Goal: Task Accomplishment & Management: Complete application form

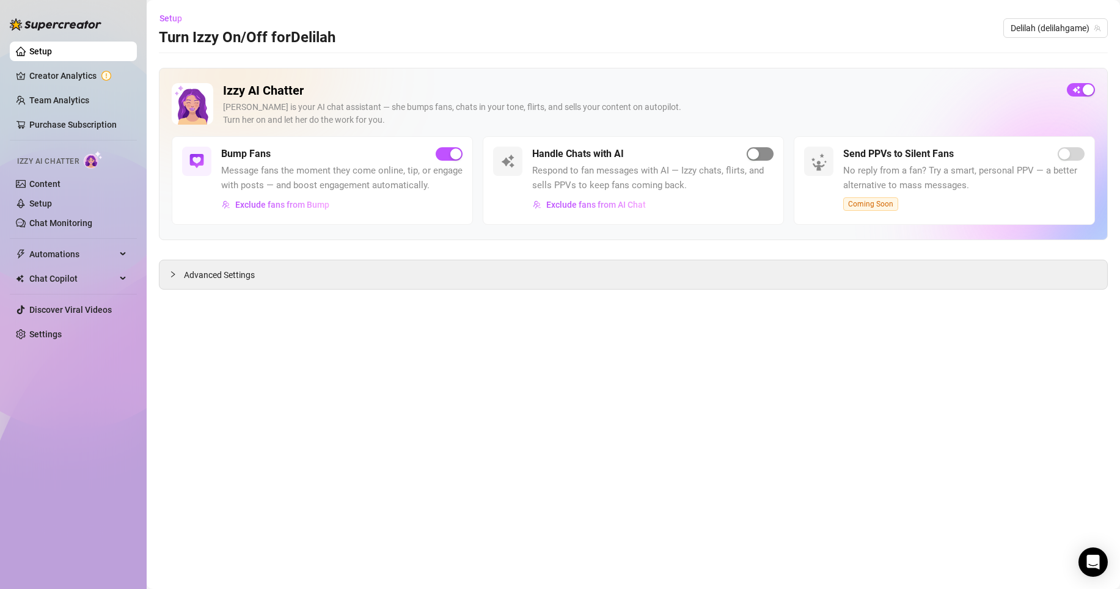
click at [693, 158] on div "button" at bounding box center [753, 153] width 11 height 11
click at [52, 50] on link "Setup" at bounding box center [40, 51] width 23 height 10
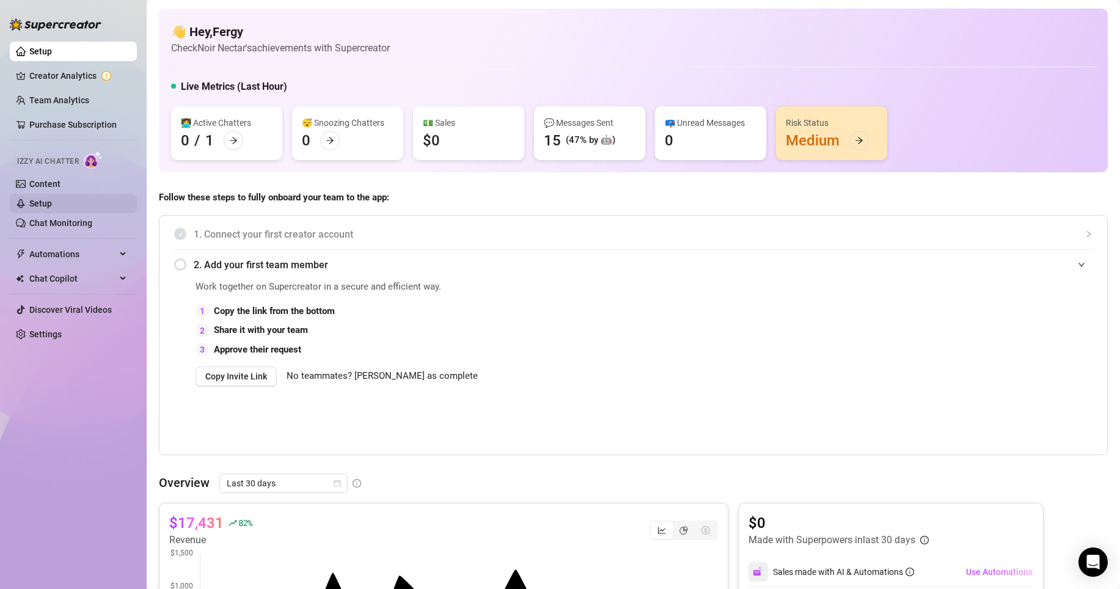
click at [40, 199] on link "Setup" at bounding box center [40, 204] width 23 height 10
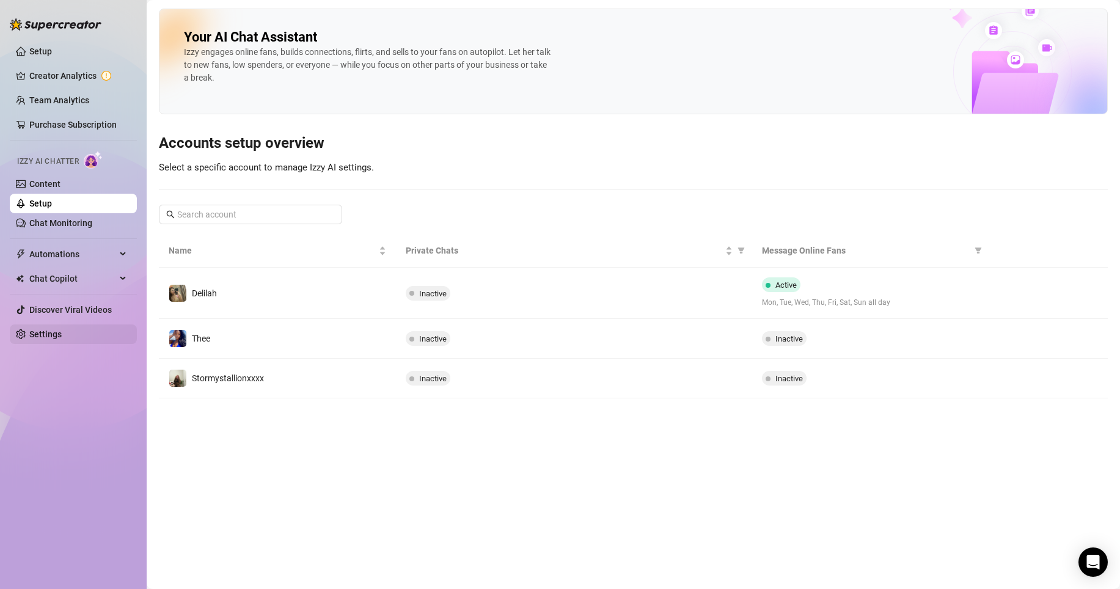
click at [53, 336] on link "Settings" at bounding box center [45, 334] width 32 height 10
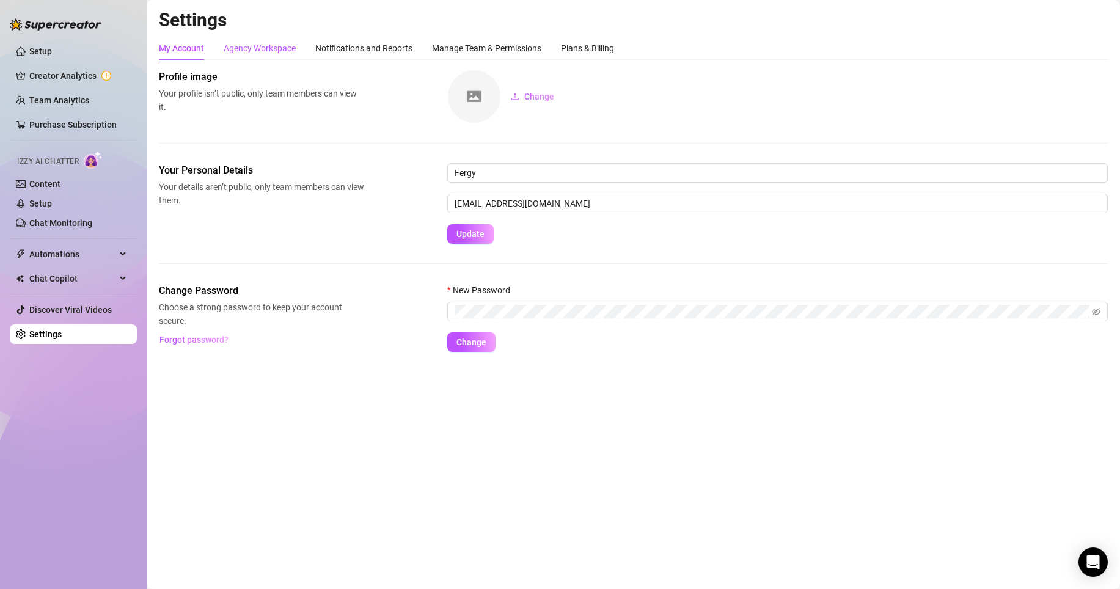
click at [254, 43] on div "Agency Workspace" at bounding box center [260, 48] width 72 height 13
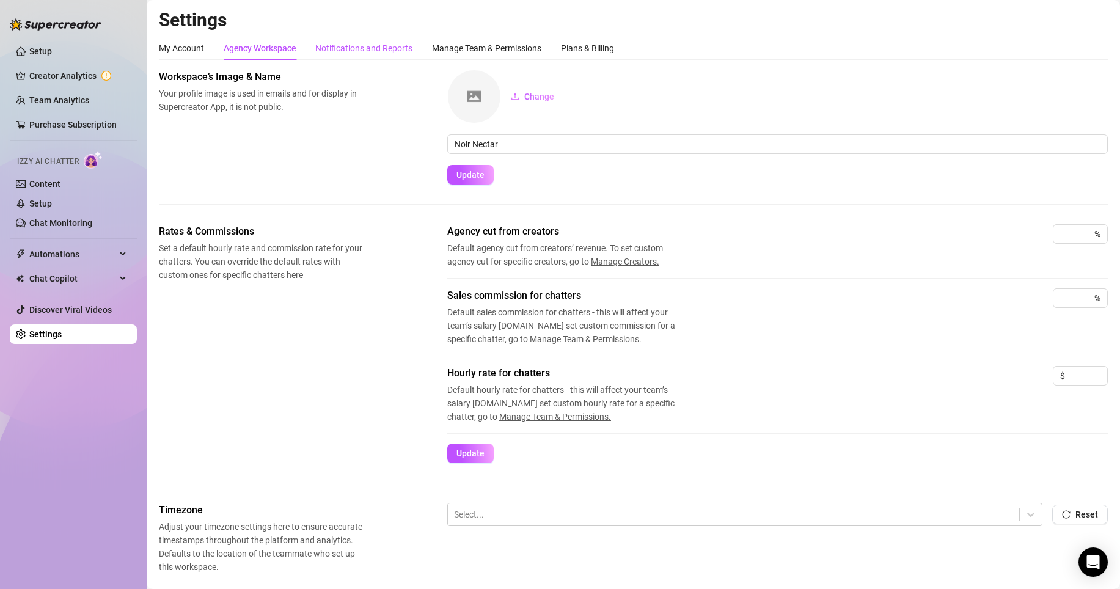
click at [360, 43] on div "Notifications and Reports" at bounding box center [363, 48] width 97 height 13
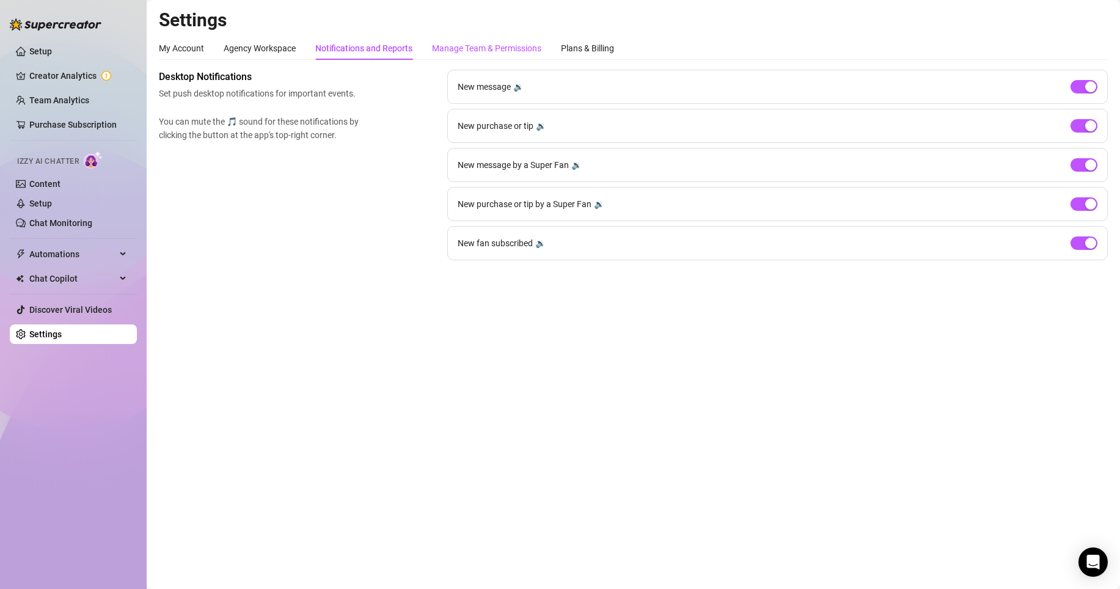
click at [481, 50] on div "Manage Team & Permissions" at bounding box center [486, 48] width 109 height 13
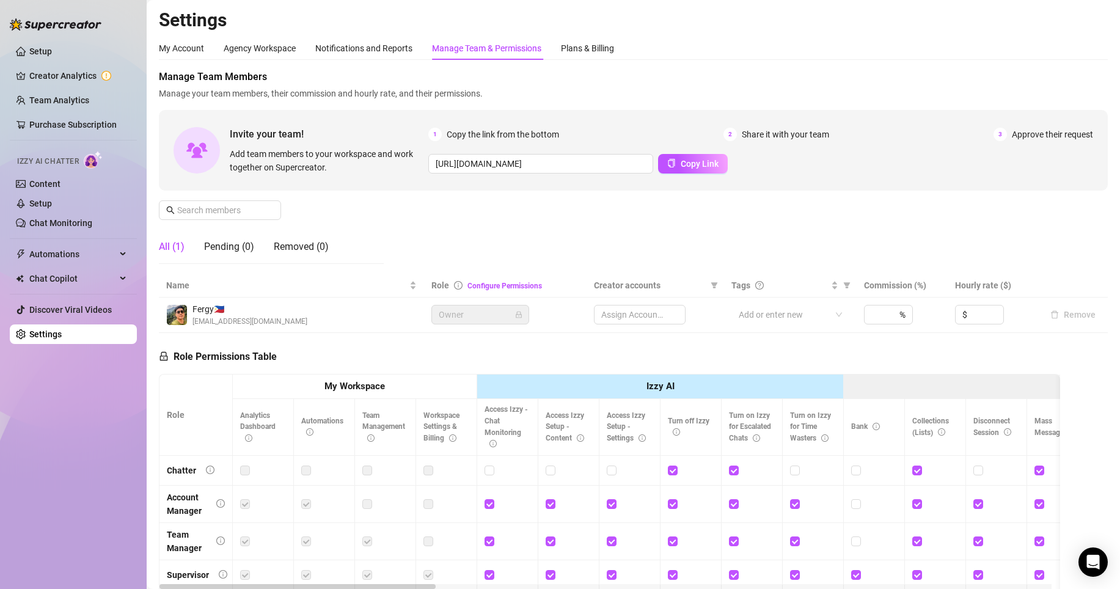
click at [480, 48] on div "Manage Team & Permissions" at bounding box center [486, 48] width 109 height 13
click at [686, 167] on span "Copy Link" at bounding box center [700, 164] width 38 height 10
click at [604, 44] on div "Plans & Billing" at bounding box center [587, 48] width 53 height 13
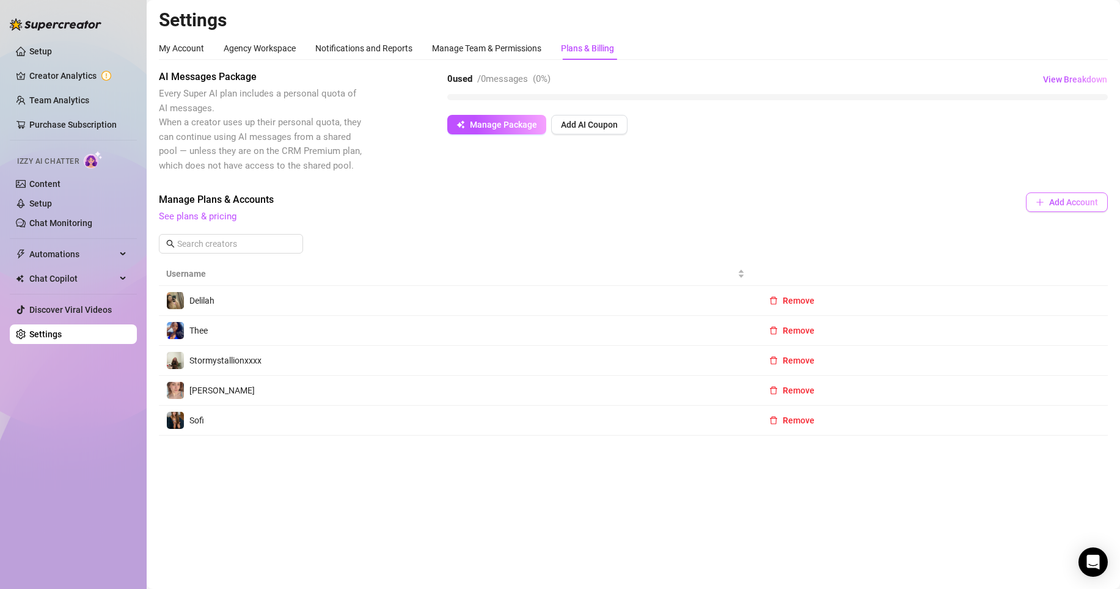
click at [693, 202] on span "Add Account" at bounding box center [1073, 202] width 49 height 10
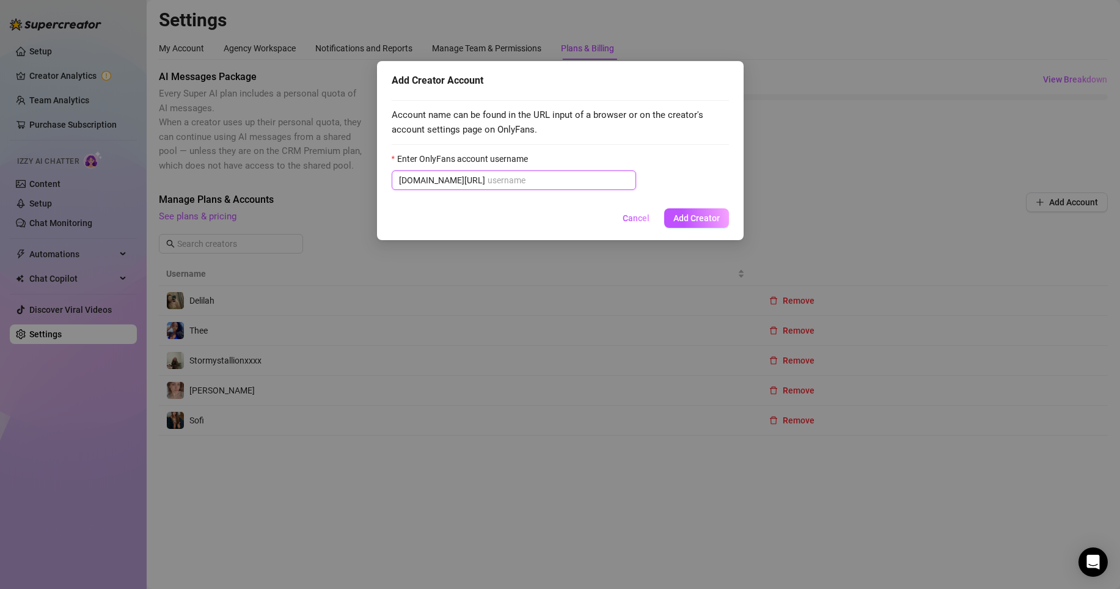
click at [507, 183] on input "Enter OnlyFans account username" at bounding box center [558, 180] width 141 height 13
paste input "realplaygirl"
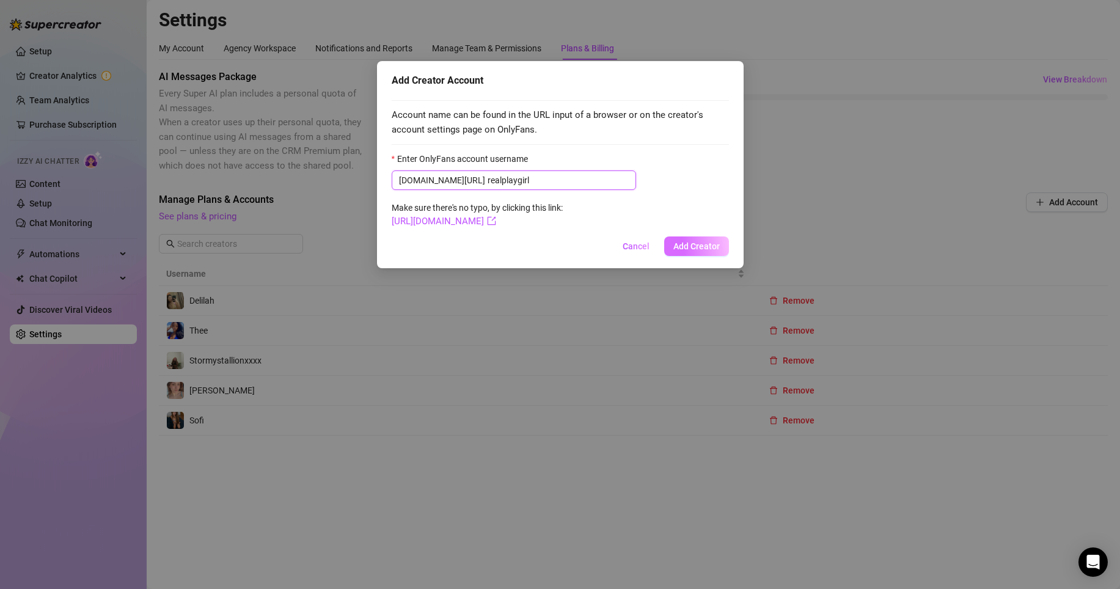
type input "realplaygirl"
click at [693, 248] on span "Add Creator" at bounding box center [696, 246] width 46 height 10
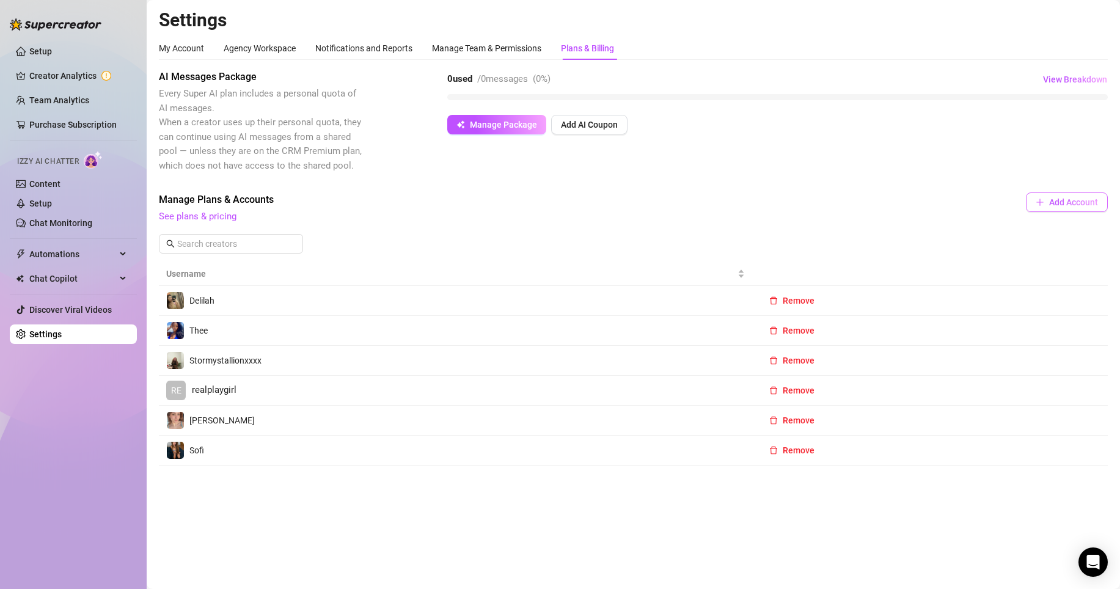
click at [693, 198] on span "Add Account" at bounding box center [1073, 202] width 49 height 10
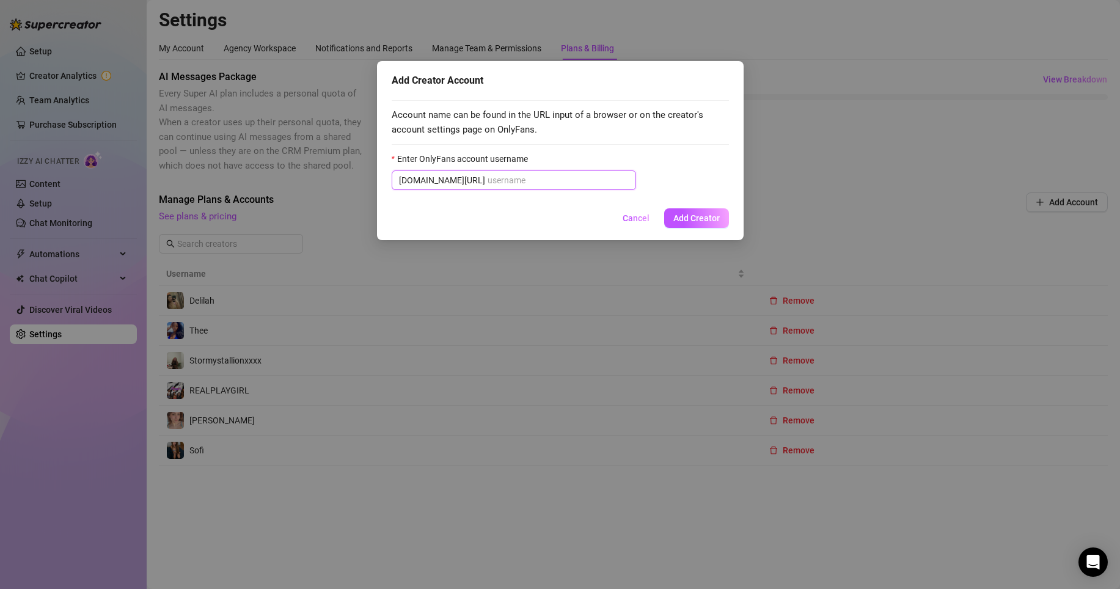
paste input "btchitslaya"
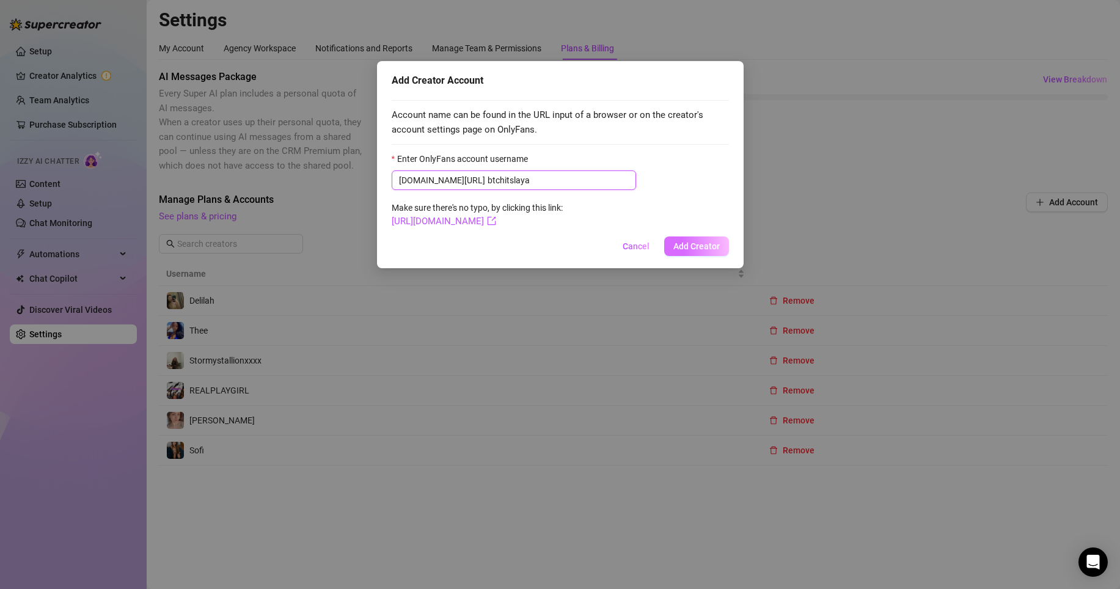
type input "btchitslaya"
click at [692, 248] on span "Add Creator" at bounding box center [696, 246] width 46 height 10
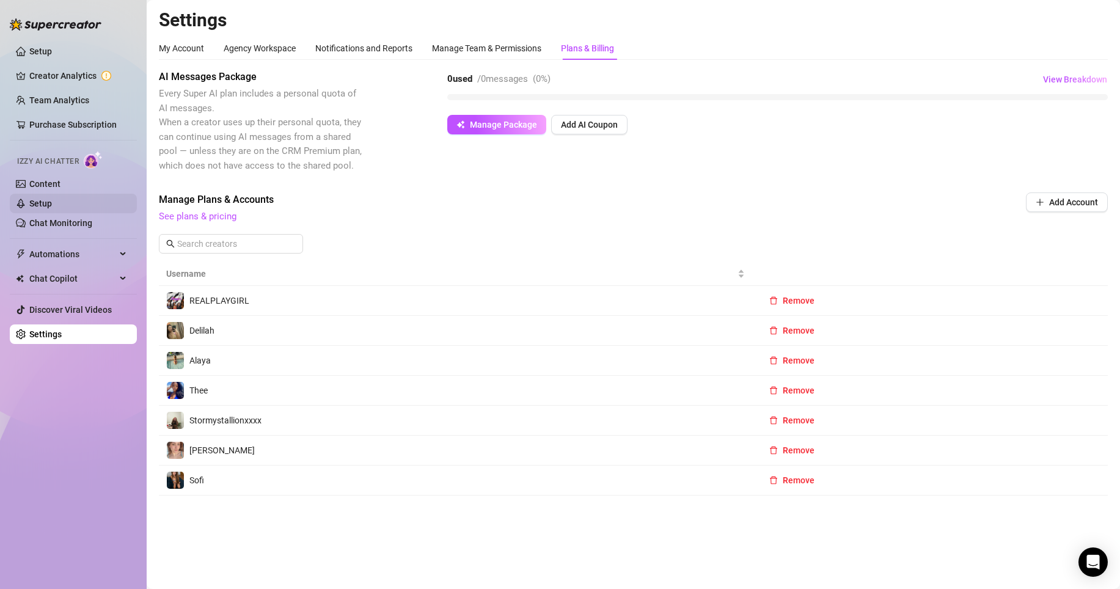
click at [52, 199] on link "Setup" at bounding box center [40, 204] width 23 height 10
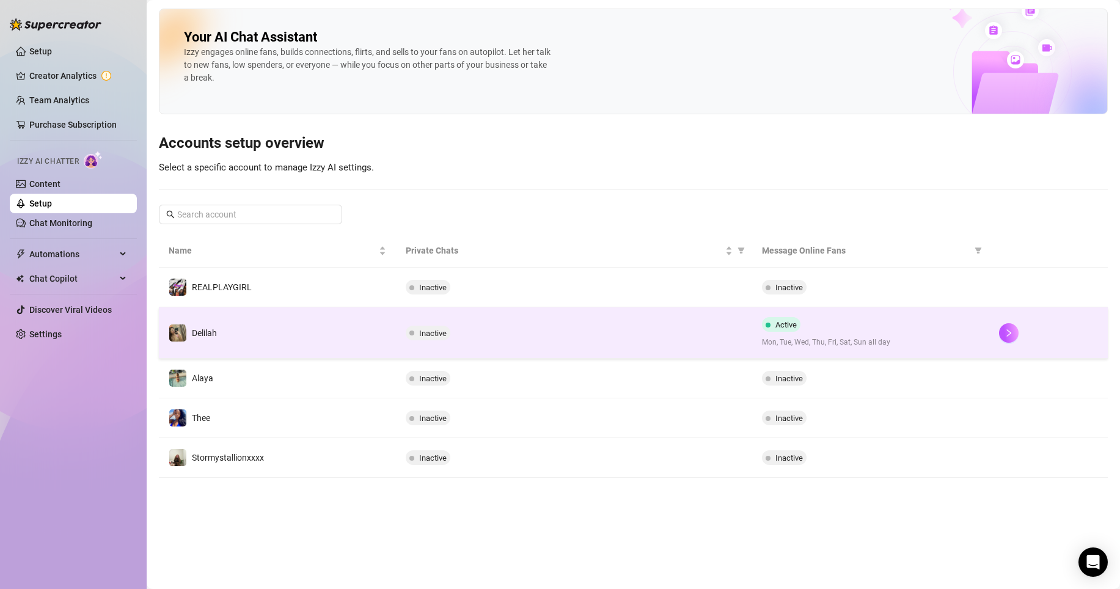
click at [693, 332] on div "Inactive" at bounding box center [574, 333] width 336 height 15
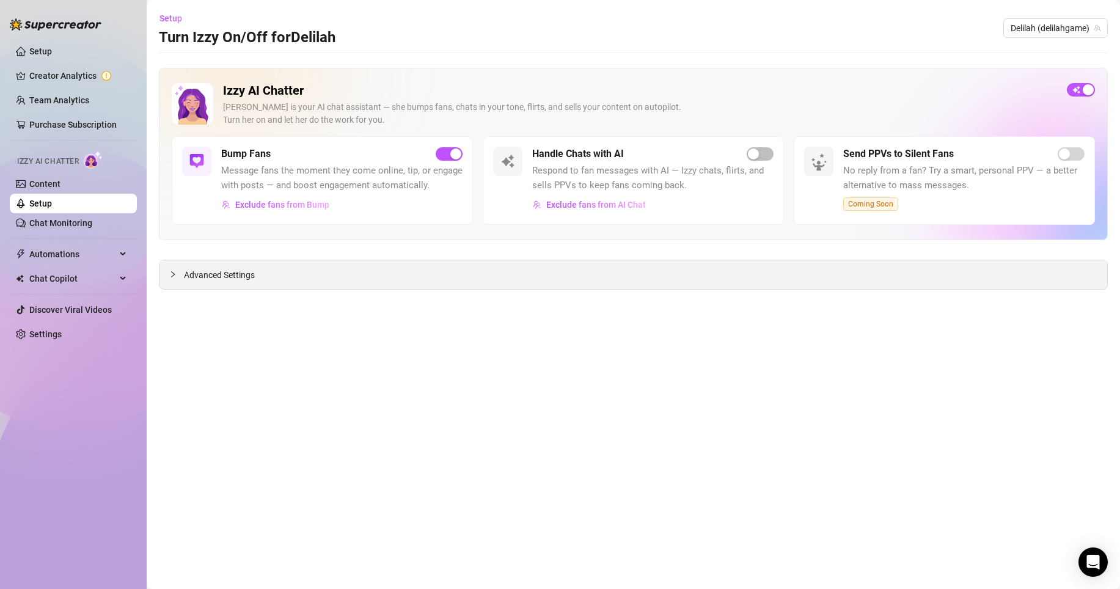
click at [693, 268] on div "Advanced Settings" at bounding box center [633, 274] width 948 height 29
click at [583, 263] on div "Advanced Settings" at bounding box center [633, 274] width 948 height 29
click at [206, 274] on span "Advanced Settings" at bounding box center [219, 274] width 71 height 13
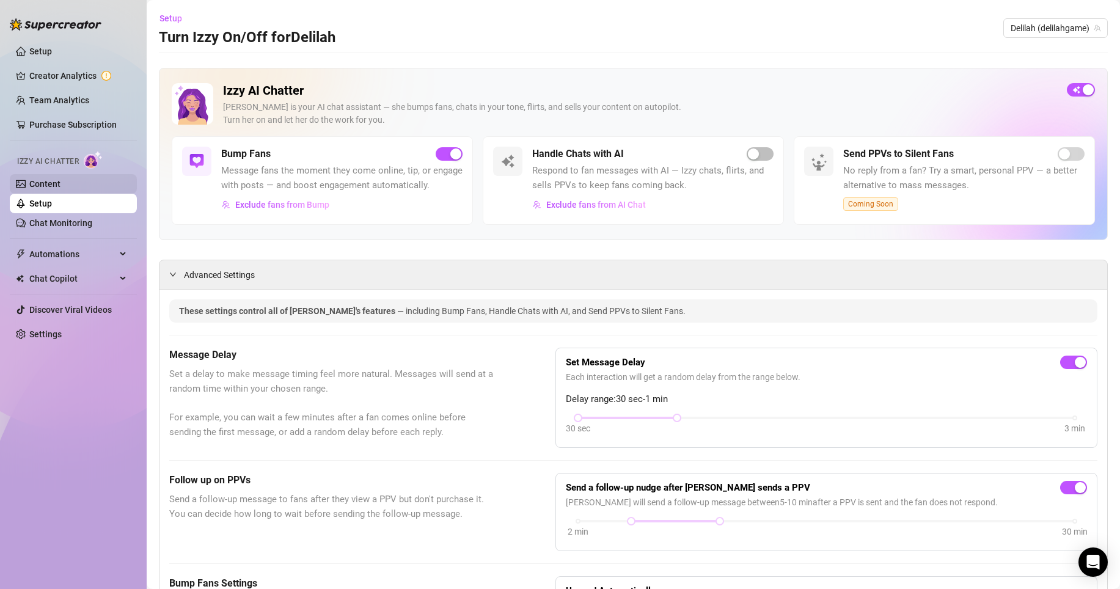
click at [48, 180] on link "Content" at bounding box center [44, 184] width 31 height 10
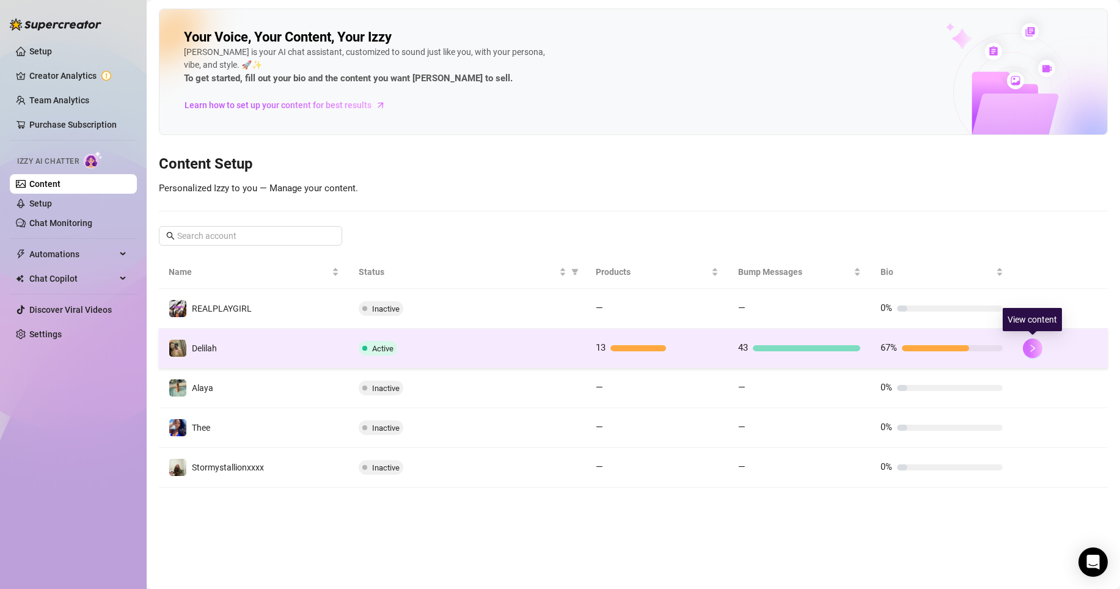
click at [693, 350] on icon "right" at bounding box center [1032, 348] width 9 height 9
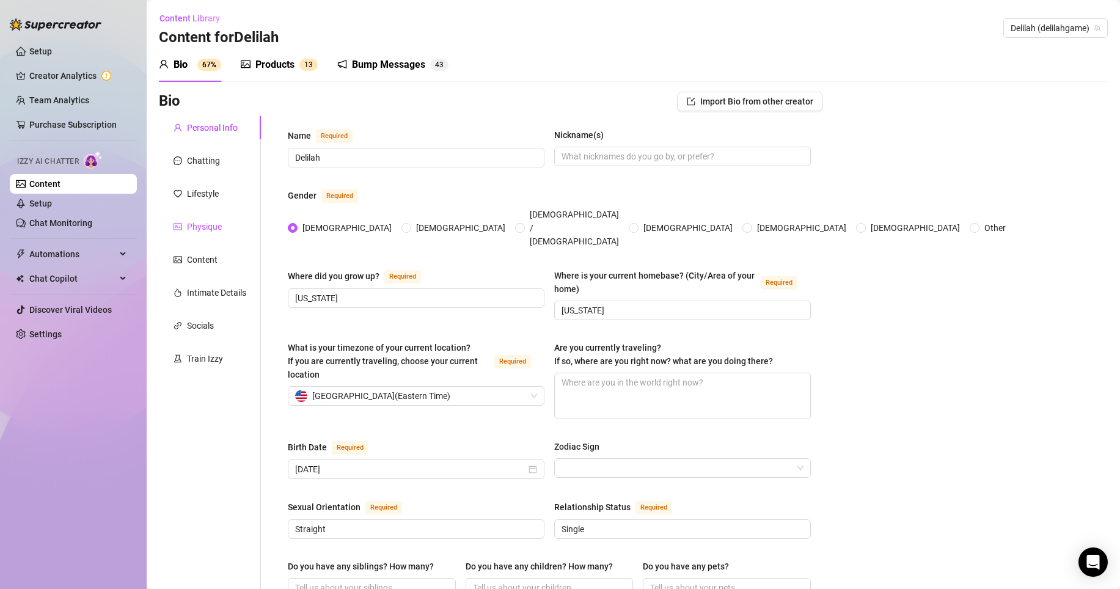
click at [221, 227] on div "Physique" at bounding box center [204, 226] width 35 height 13
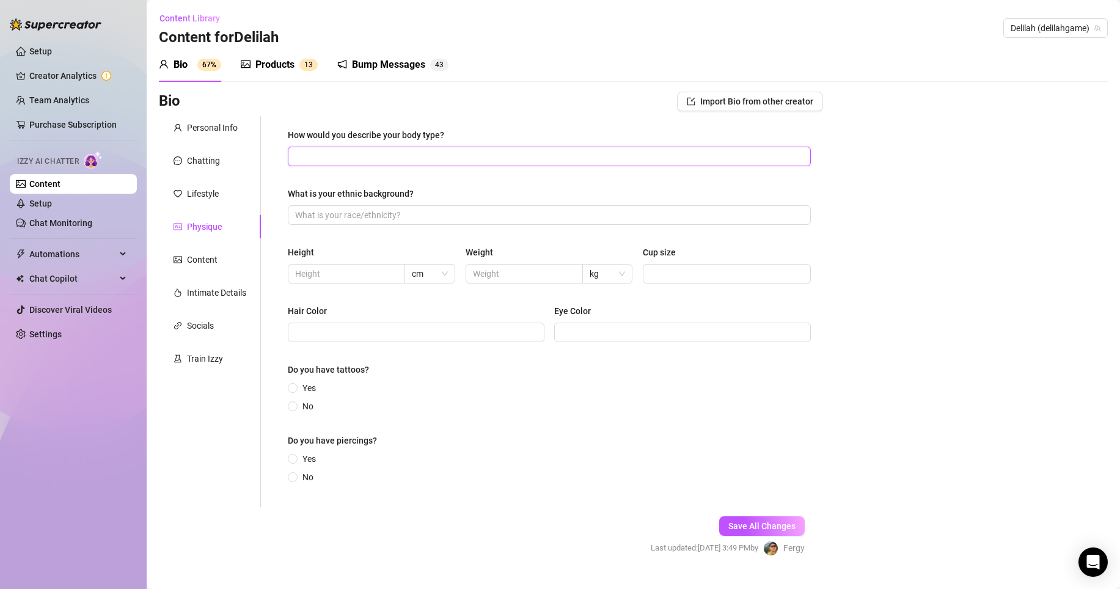
click at [505, 155] on input "How would you describe your body type?" at bounding box center [548, 156] width 506 height 13
type input "A"
click at [412, 219] on input "What is your ethnic background?" at bounding box center [548, 214] width 506 height 13
type input "B"
type input "="
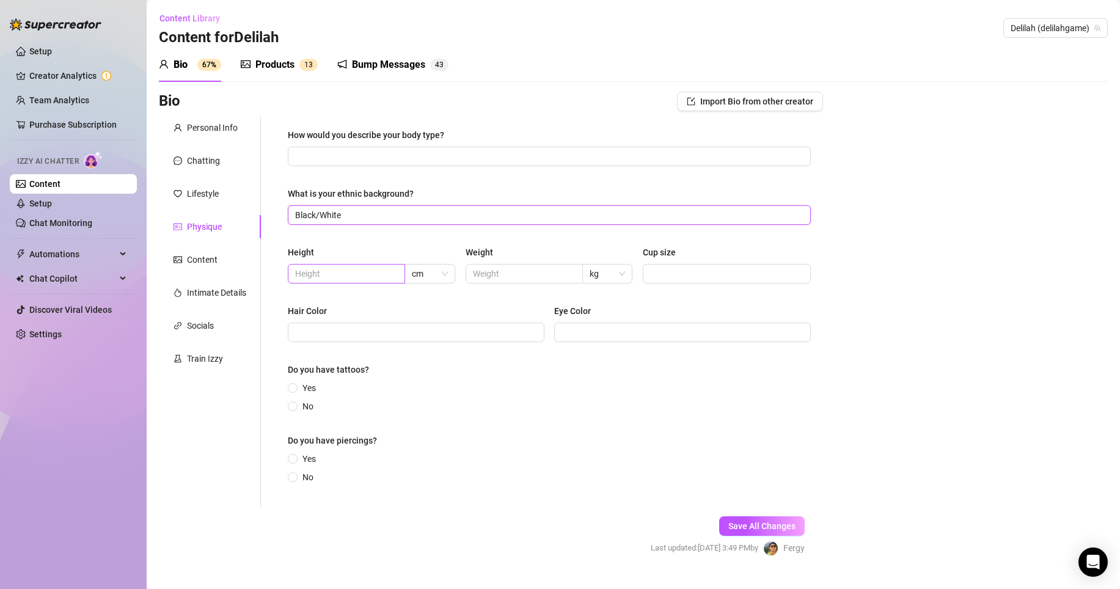
type input "Black/White"
click at [373, 273] on input "text" at bounding box center [345, 273] width 100 height 13
click at [424, 277] on span "cm" at bounding box center [429, 274] width 35 height 18
click at [423, 318] on div "ft" at bounding box center [428, 317] width 30 height 13
click at [340, 275] on input "5" at bounding box center [345, 273] width 100 height 13
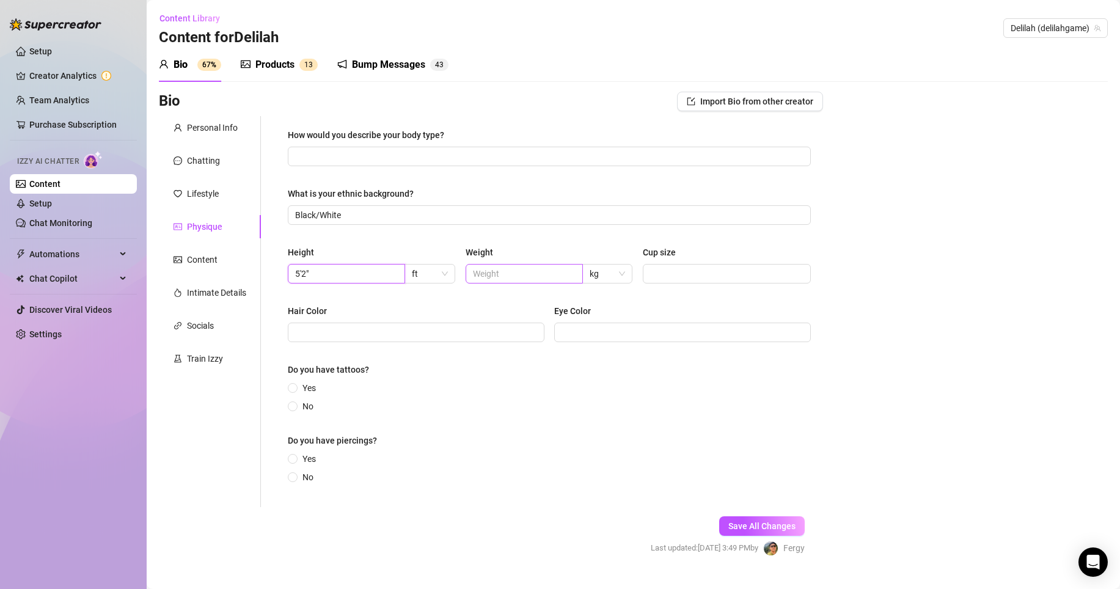
type input "5'2""
click at [514, 277] on input "text" at bounding box center [523, 273] width 100 height 13
type input "66"
click at [671, 279] on input "Cup size" at bounding box center [725, 273] width 151 height 13
type input "d"
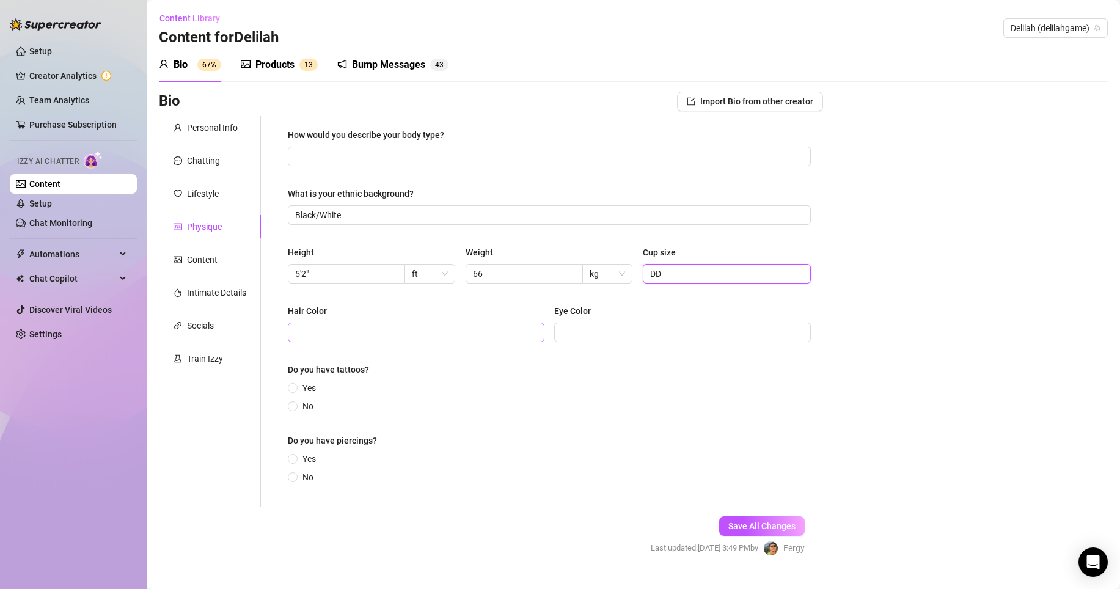
type input "DD"
click at [382, 328] on input "Hair Color" at bounding box center [414, 332] width 239 height 13
type input "Brown"
click at [607, 329] on input "Eye Color" at bounding box center [680, 332] width 239 height 13
type input "Brown"
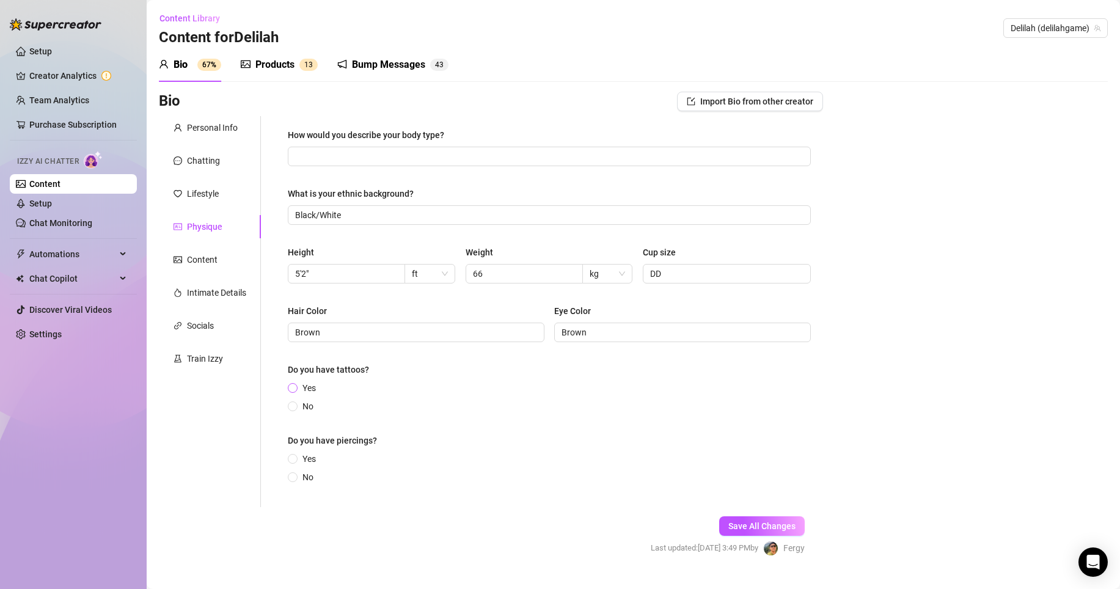
click at [298, 389] on span at bounding box center [293, 388] width 10 height 10
click at [296, 389] on input "Yes" at bounding box center [293, 389] width 5 height 8
radio input "true"
click at [294, 415] on input "Yes" at bounding box center [293, 466] width 5 height 8
radio input "true"
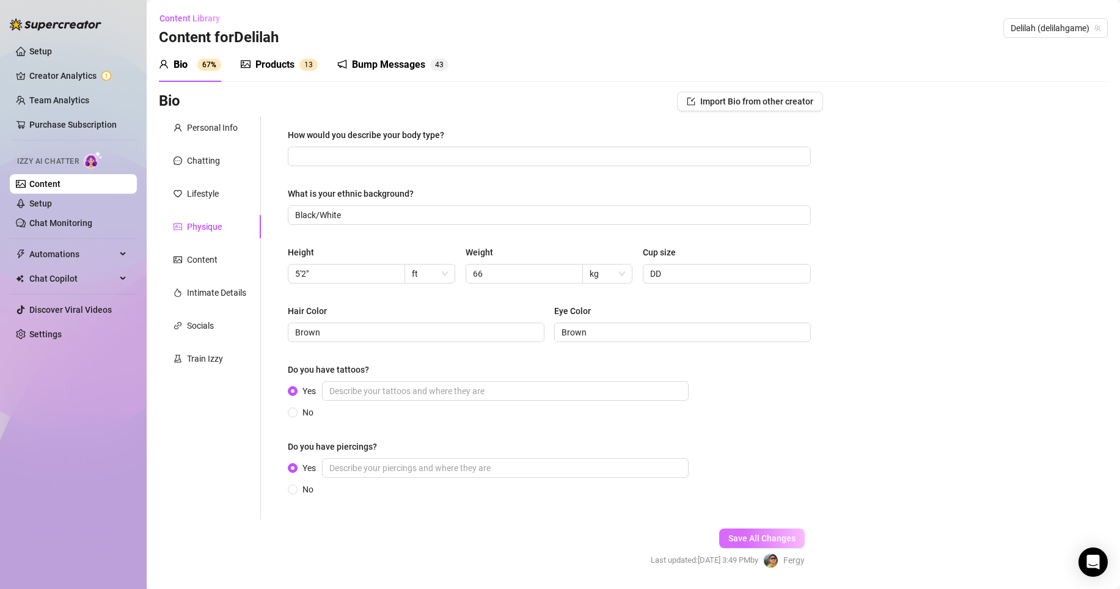
click at [693, 415] on span "Save All Changes" at bounding box center [761, 538] width 67 height 10
click at [370, 147] on span at bounding box center [549, 157] width 523 height 20
click at [693, 101] on span "Import Bio from other creator" at bounding box center [756, 102] width 113 height 10
click at [693, 141] on input "search" at bounding box center [738, 135] width 97 height 18
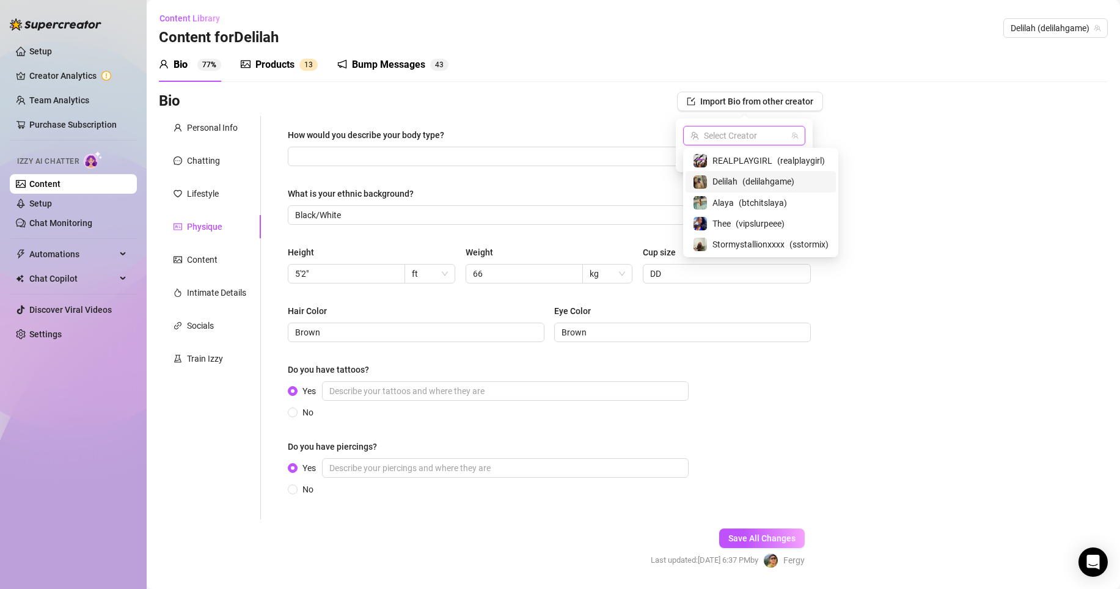
click at [693, 181] on span "Delilah" at bounding box center [724, 181] width 25 height 13
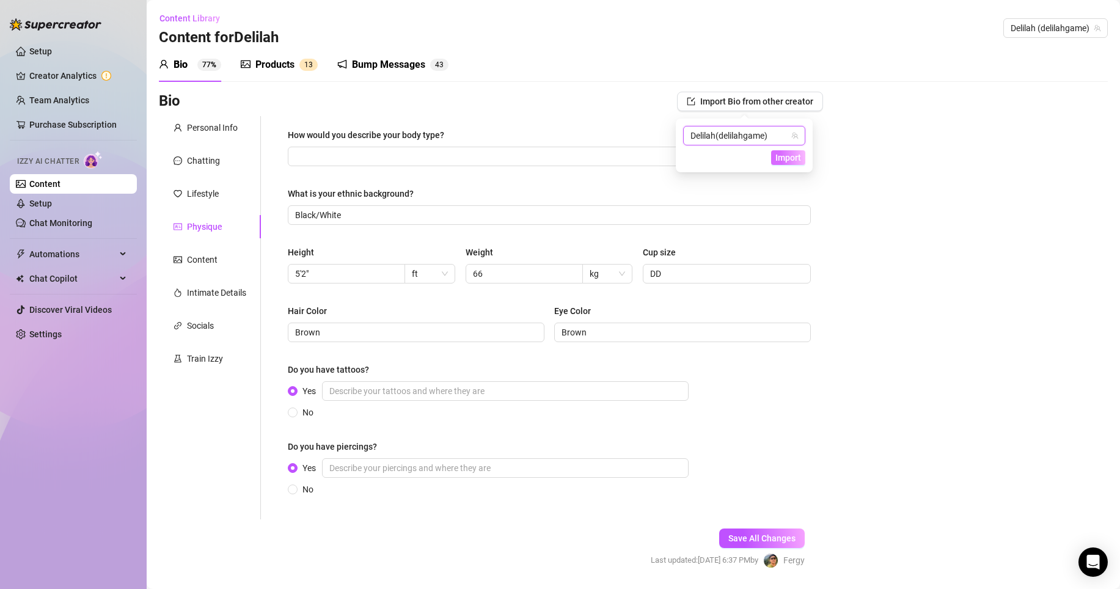
click at [693, 153] on span "Import" at bounding box center [788, 158] width 26 height 10
click at [671, 150] on input "How would you describe your body type?" at bounding box center [548, 156] width 506 height 13
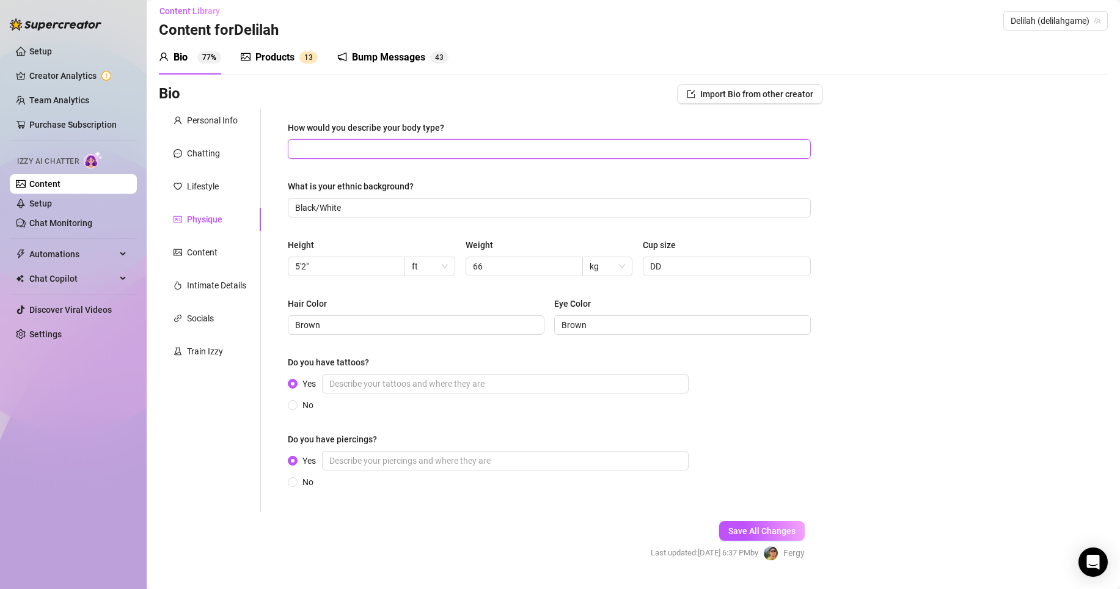
scroll to position [9, 0]
click at [376, 388] on input "Yes" at bounding box center [505, 383] width 367 height 20
type input "H"
click at [380, 383] on input "Thighs," at bounding box center [505, 383] width 367 height 20
type input "T"
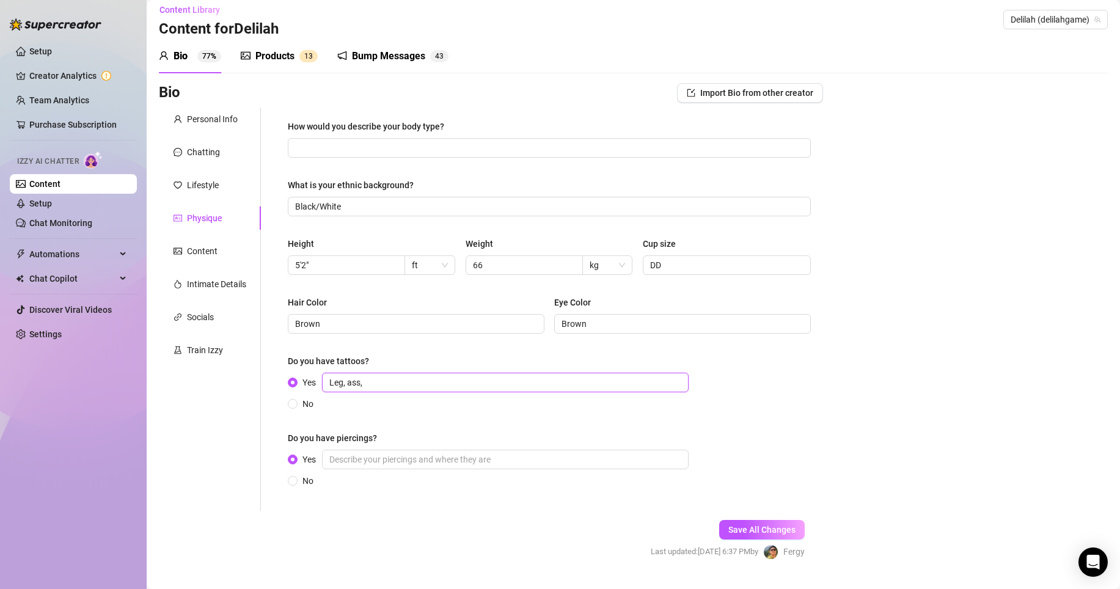
click at [446, 381] on input "Leg, ass," at bounding box center [505, 383] width 367 height 20
type input "Leg, ass, back, tummy, thighs"
click at [296, 415] on span at bounding box center [293, 481] width 10 height 10
click at [296, 415] on input "No" at bounding box center [293, 482] width 5 height 8
radio input "true"
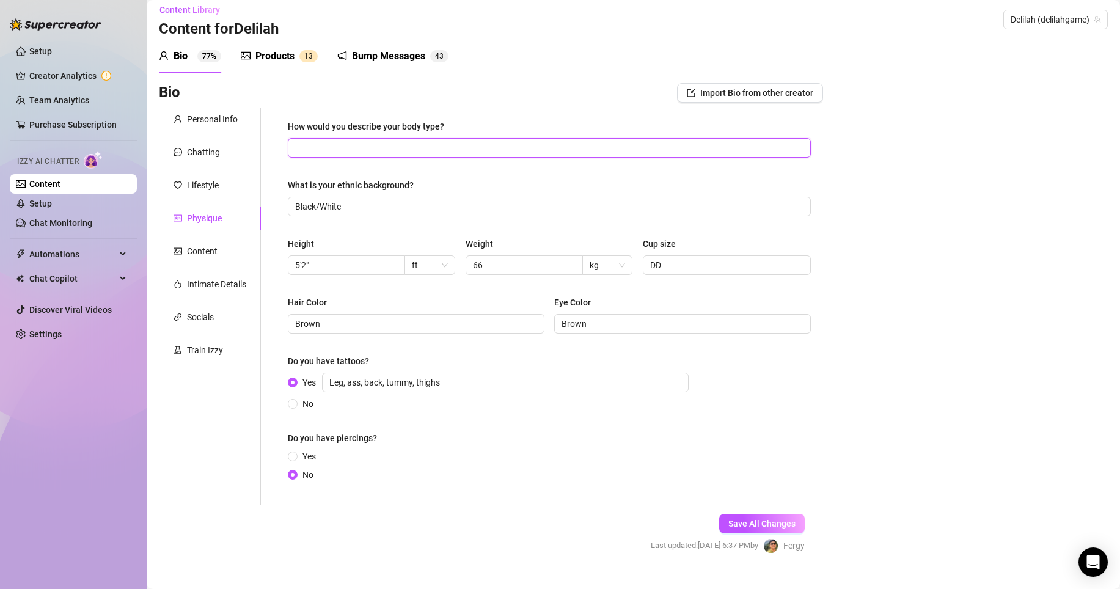
click at [479, 143] on input "How would you describe your body type?" at bounding box center [548, 147] width 506 height 13
type input "Average"
click at [297, 415] on div "Yes No" at bounding box center [304, 466] width 33 height 32
click at [297, 415] on span at bounding box center [293, 456] width 10 height 10
click at [296, 415] on input "Yes" at bounding box center [293, 457] width 5 height 8
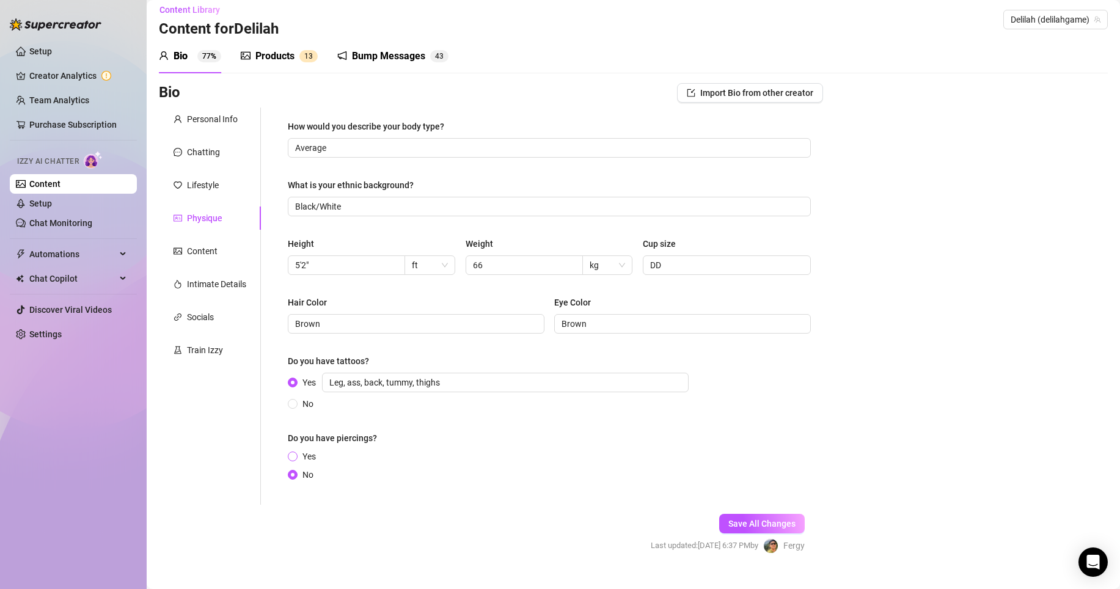
radio input "true"
click at [366, 415] on input "Yes" at bounding box center [505, 460] width 367 height 20
type input "Nipples"
click at [693, 415] on button "Save All Changes" at bounding box center [762, 530] width 86 height 20
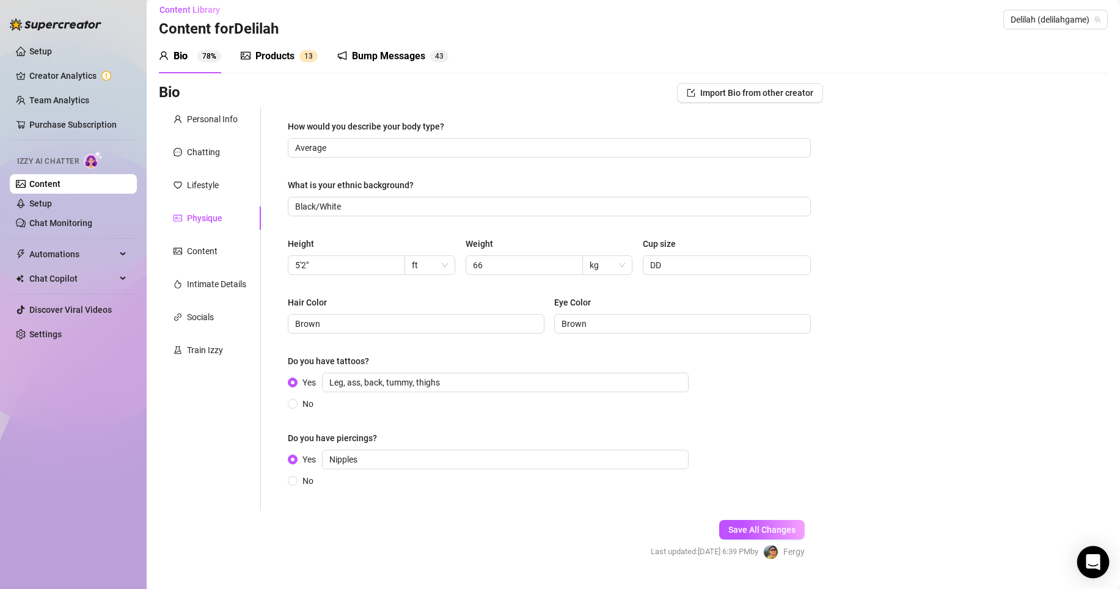
click at [693, 415] on div "Open Intercom Messenger" at bounding box center [1093, 562] width 32 height 32
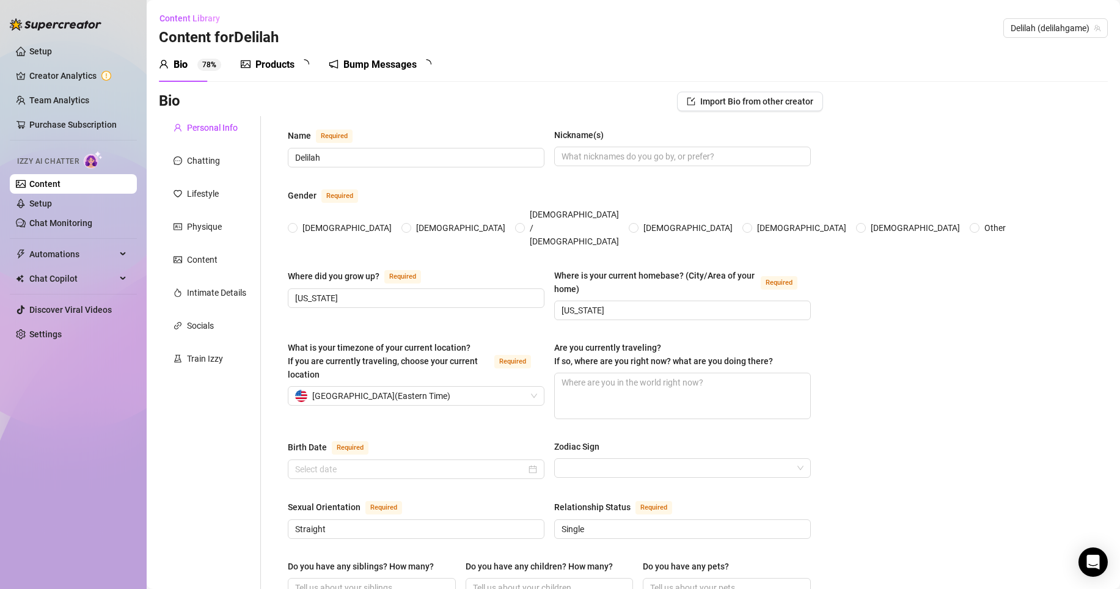
radio input "true"
type input "[DATE]"
click at [1087, 557] on icon "Open Intercom Messenger" at bounding box center [1093, 562] width 14 height 16
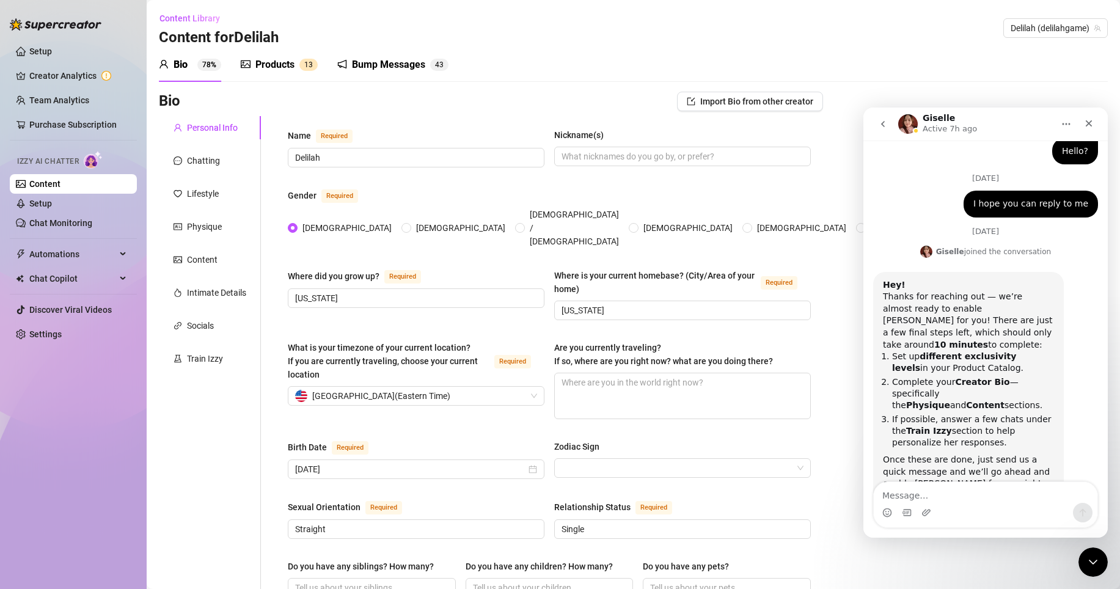
scroll to position [414, 0]
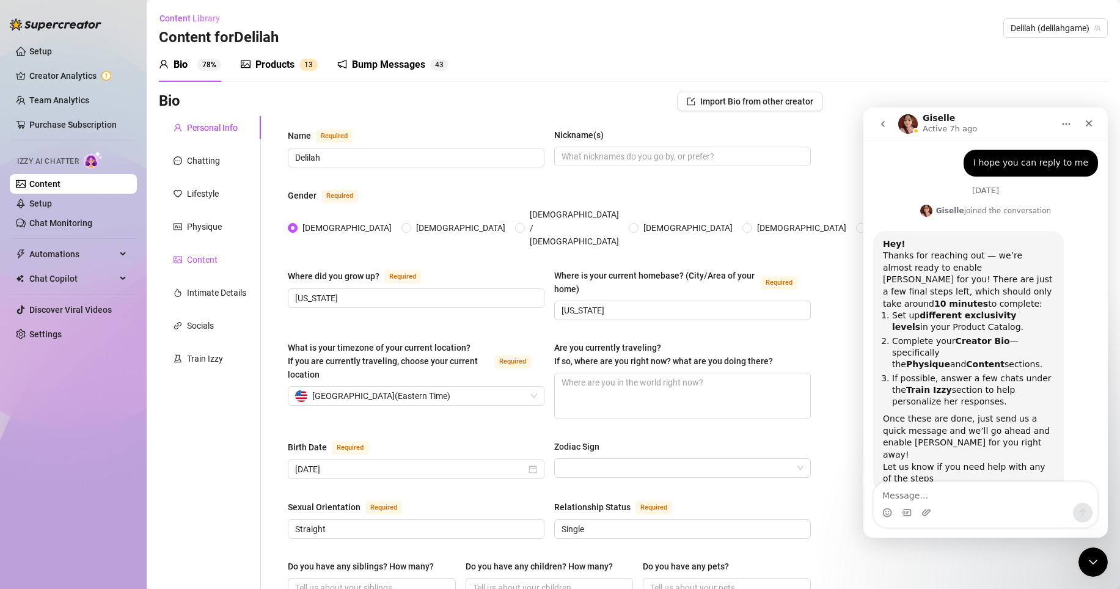
click at [214, 261] on div "Content" at bounding box center [202, 259] width 31 height 13
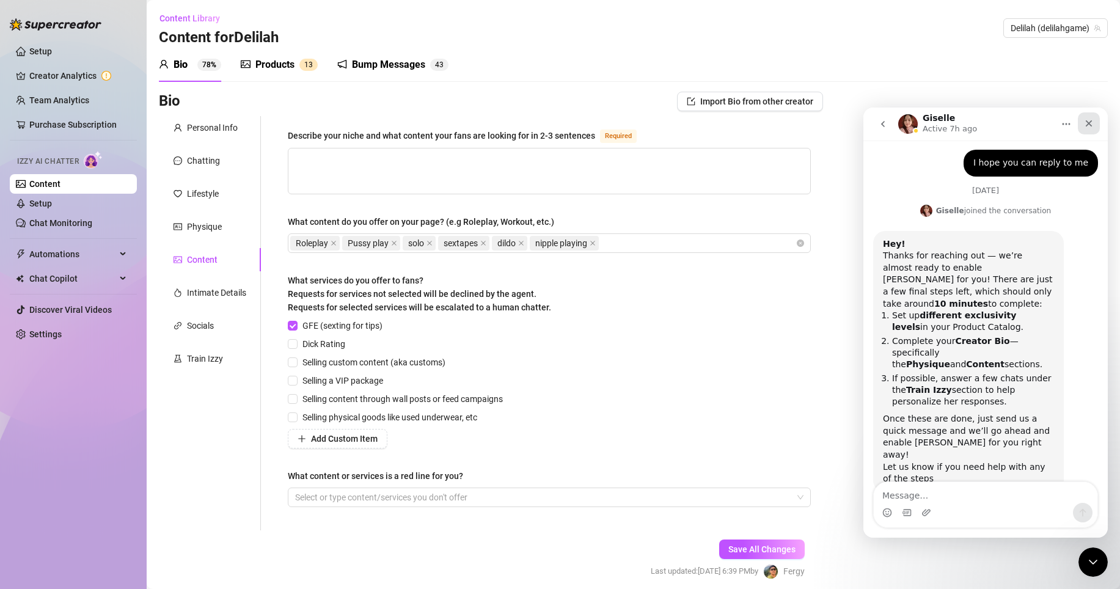
click at [1083, 127] on div "Close" at bounding box center [1089, 123] width 22 height 22
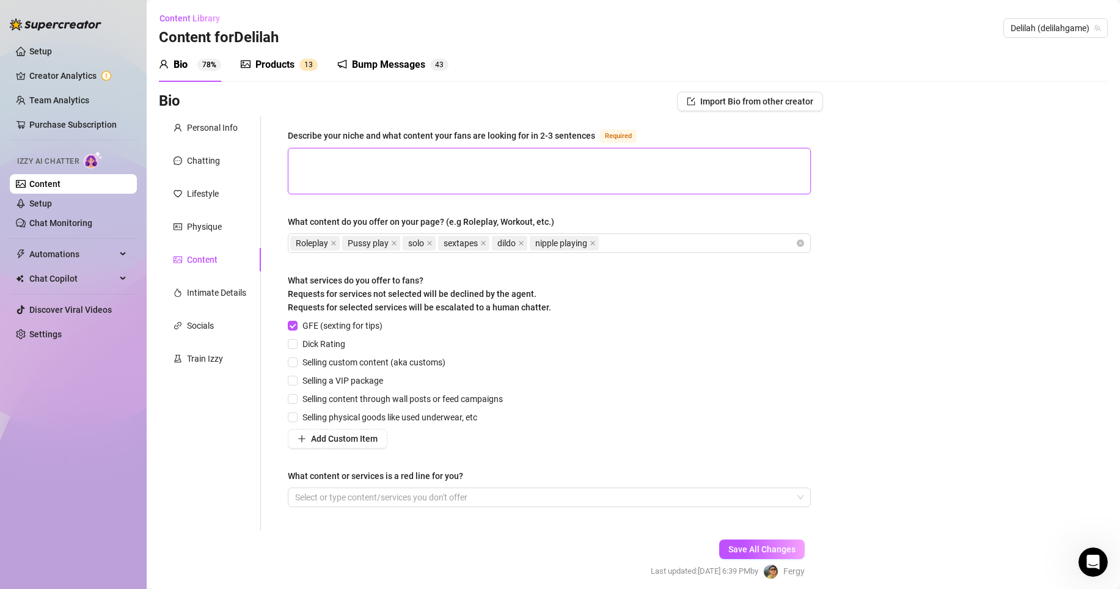
click at [541, 158] on textarea "Describe your niche and what content your fans are looking for in 2-3 sentences…" at bounding box center [549, 170] width 522 height 45
type textarea "I"
type textarea "I h"
type textarea "I ha"
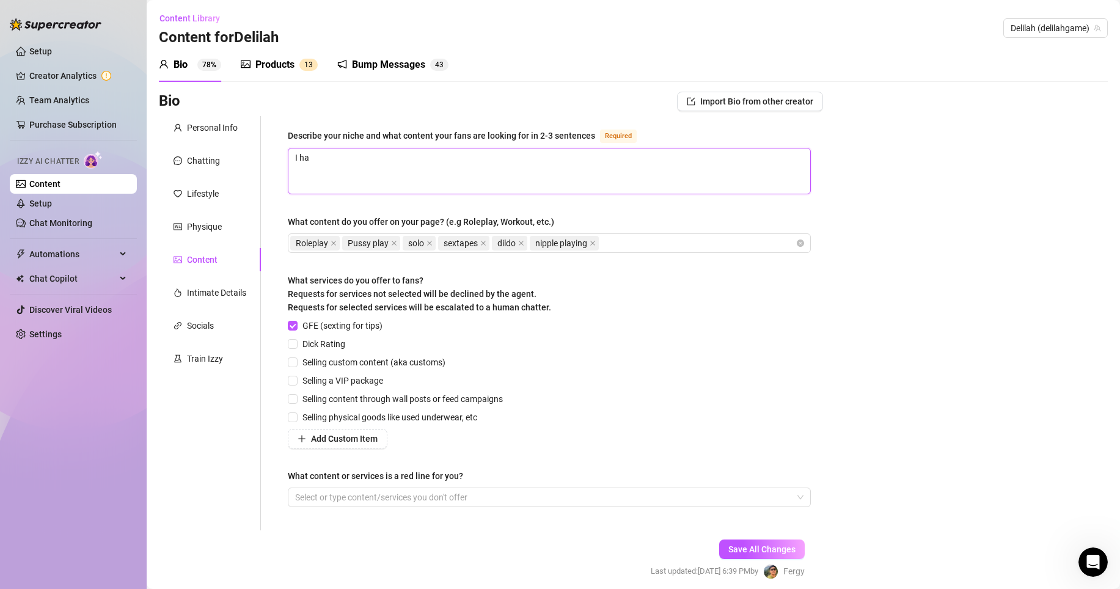
type textarea "I hav"
type textarea "I have"
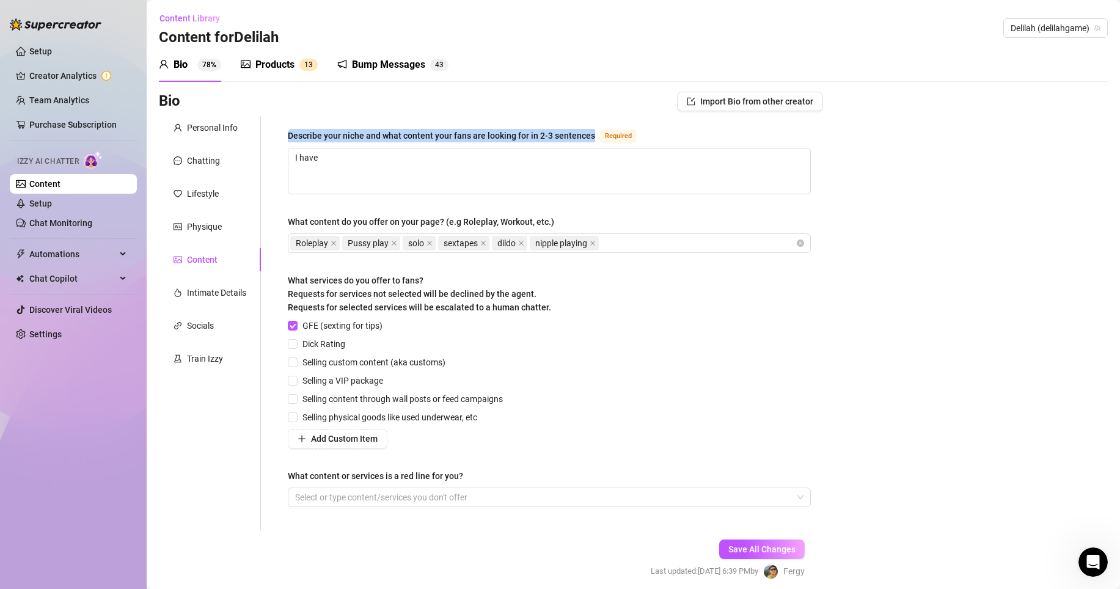
drag, startPoint x: 288, startPoint y: 133, endPoint x: 596, endPoint y: 131, distance: 307.3
click at [596, 131] on div "Describe your niche and what content your fans are looking for in 2-3 sentences…" at bounding box center [465, 135] width 354 height 15
copy div "Describe your niche and what content your fans are looking for in 2-3 sentences"
click at [434, 164] on textarea "I have" at bounding box center [549, 170] width 522 height 45
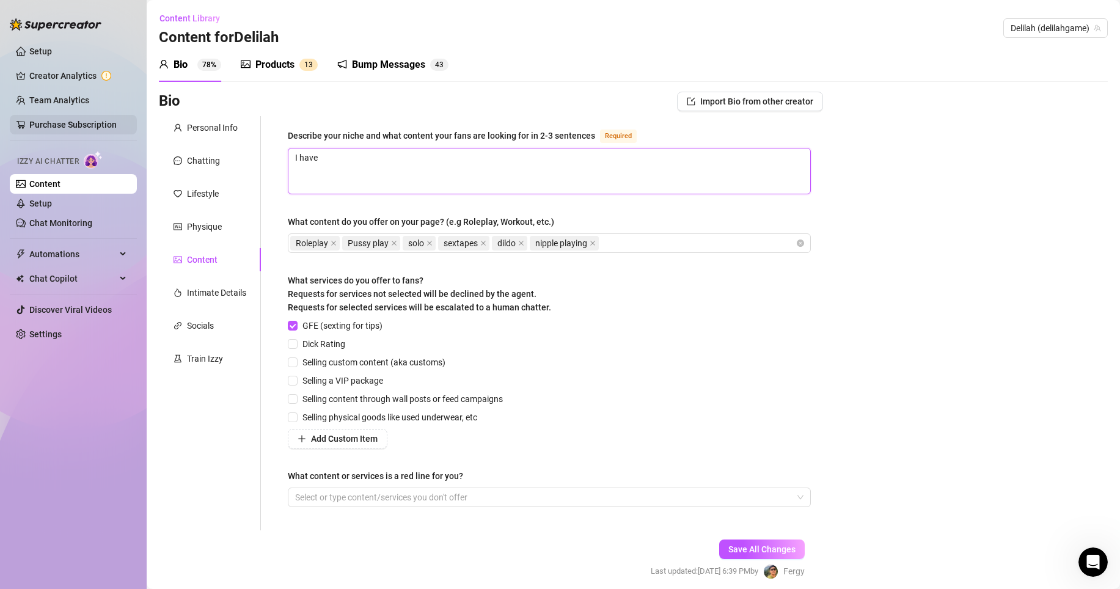
drag, startPoint x: 434, startPoint y: 163, endPoint x: 96, endPoint y: 127, distance: 340.4
click at [96, 127] on div "Setup Creator Analytics Team Analytics Purchase Subscription Izzy AI Chatter Co…" at bounding box center [560, 294] width 1120 height 589
paste textarea "My niche is fully explicit, uncensored adult content where I give fans an intim…"
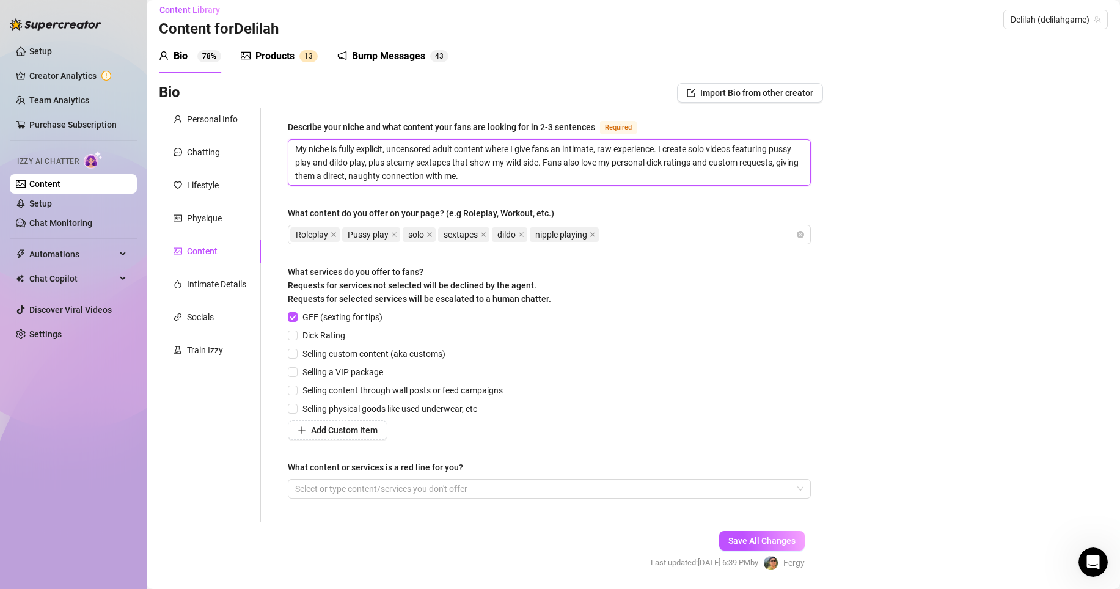
scroll to position [25, 0]
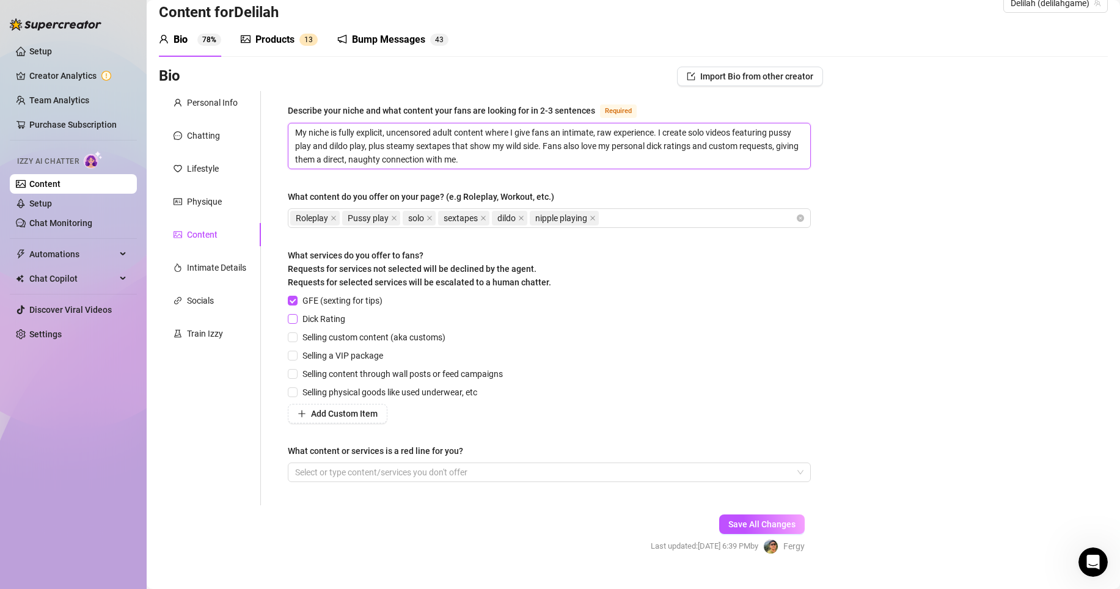
type textarea "My niche is fully explicit, uncensored adult content where I give fans an intim…"
click at [291, 320] on input "Dick Rating" at bounding box center [292, 318] width 9 height 9
checkbox input "true"
click at [290, 334] on input "Selling custom content (aka customs)" at bounding box center [292, 336] width 9 height 9
checkbox input "true"
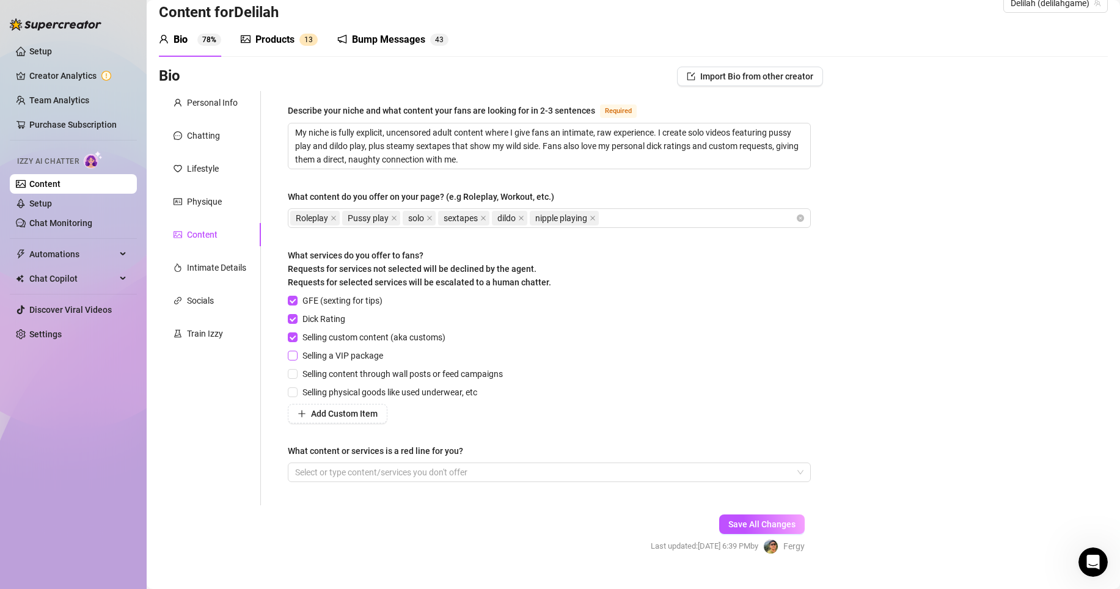
click at [290, 352] on input "Selling a VIP package" at bounding box center [292, 355] width 9 height 9
checkbox input "true"
click at [291, 372] on input "Selling content through wall posts or feed campaigns" at bounding box center [292, 373] width 9 height 9
checkbox input "true"
click at [288, 392] on input "Selling physical goods like used underwear, etc" at bounding box center [292, 391] width 9 height 9
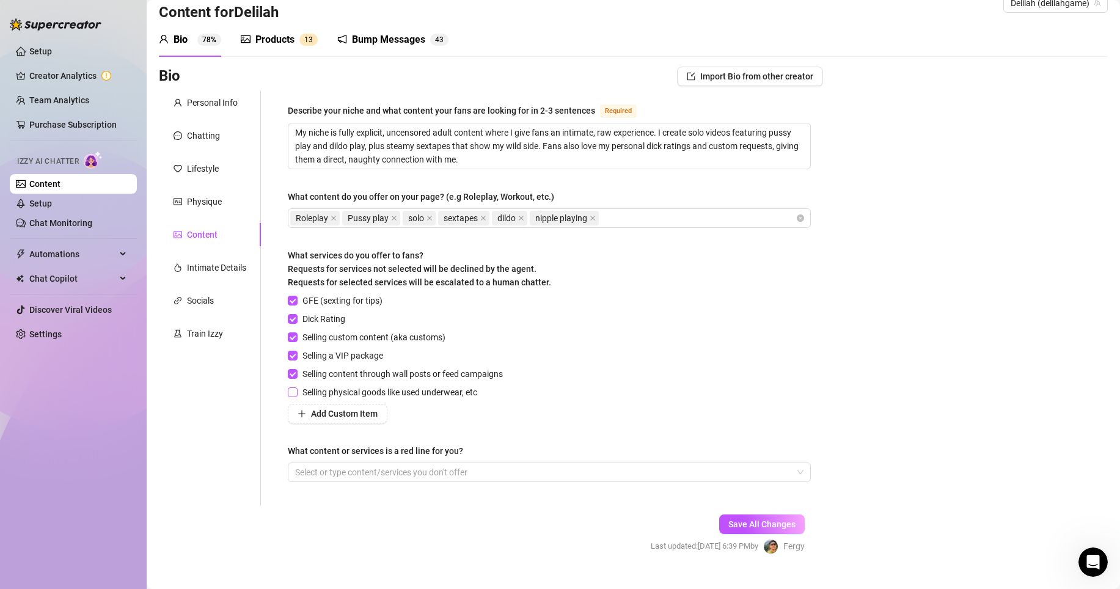
checkbox input "true"
click at [313, 409] on span "Add Custom Item" at bounding box center [344, 414] width 67 height 10
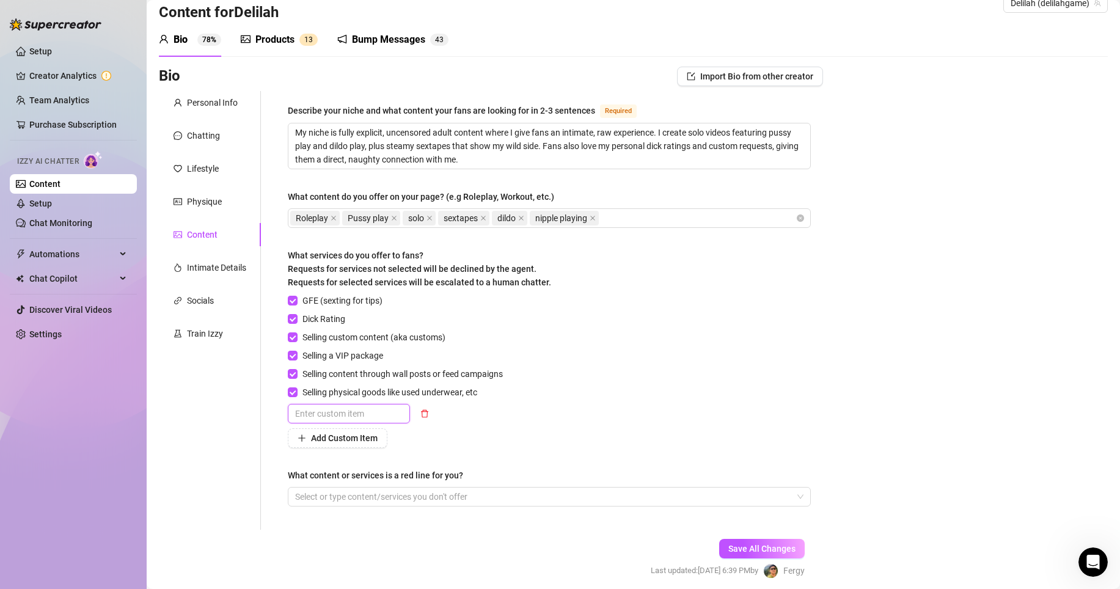
click at [319, 409] on input "text" at bounding box center [349, 414] width 122 height 20
type input "FT CALLS"
click at [536, 443] on div "GFE (sexting for tips) Dick Rating Selling custom content (aka customs) Selling…" at bounding box center [549, 371] width 523 height 154
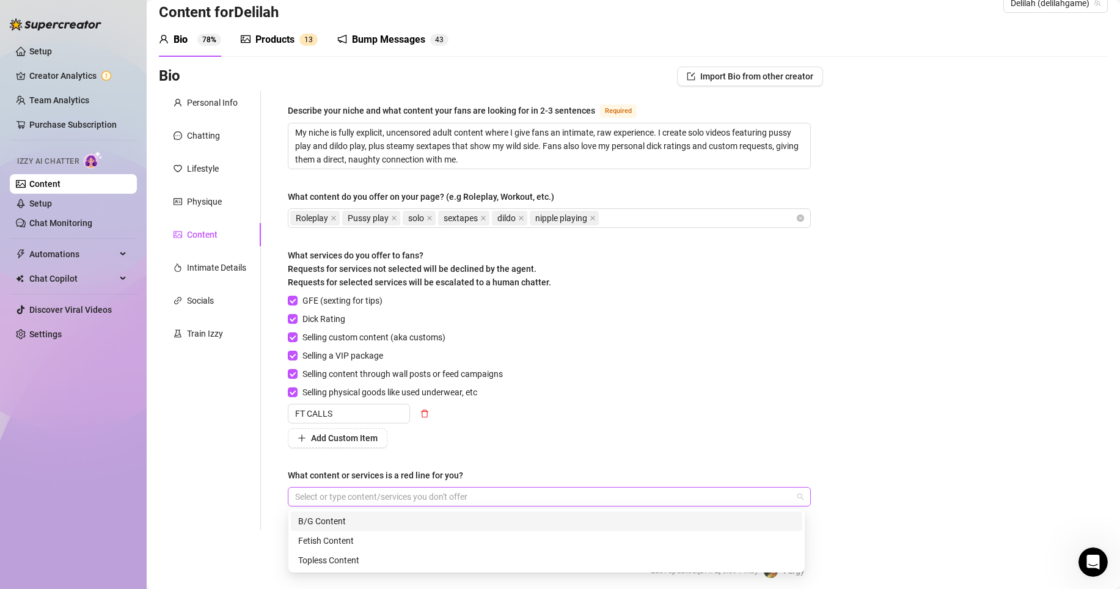
click at [490, 501] on div at bounding box center [542, 496] width 505 height 17
click at [461, 536] on div "Fetish Content" at bounding box center [546, 540] width 497 height 13
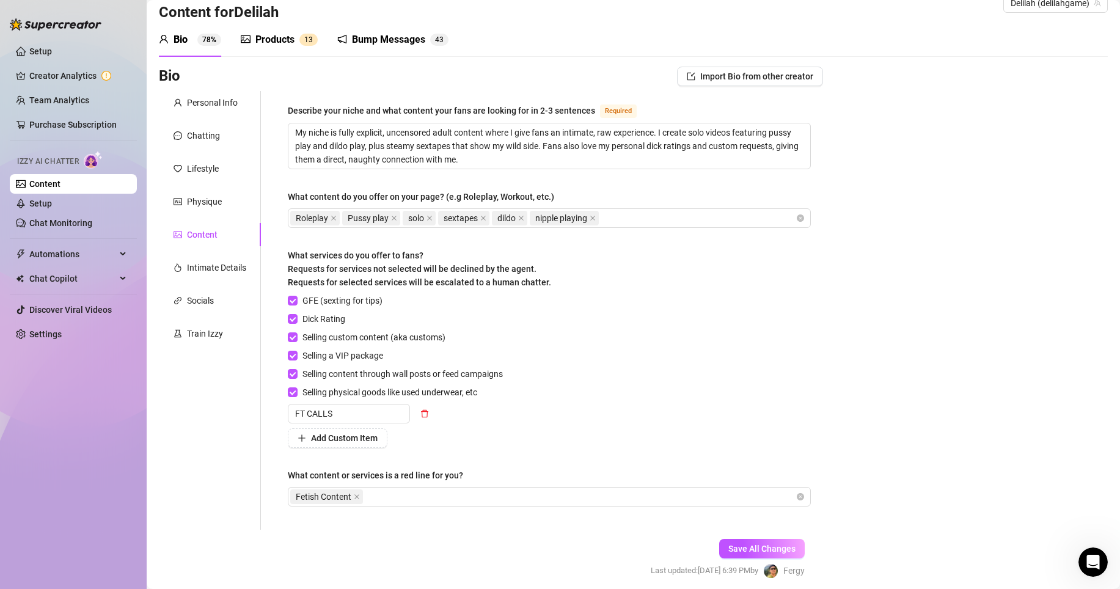
click at [635, 417] on div "GFE (sexting for tips) Dick Rating Selling custom content (aka customs) Selling…" at bounding box center [549, 371] width 523 height 154
click at [783, 549] on span "Save All Changes" at bounding box center [761, 549] width 67 height 10
click at [218, 332] on div "Train Izzy" at bounding box center [205, 333] width 36 height 13
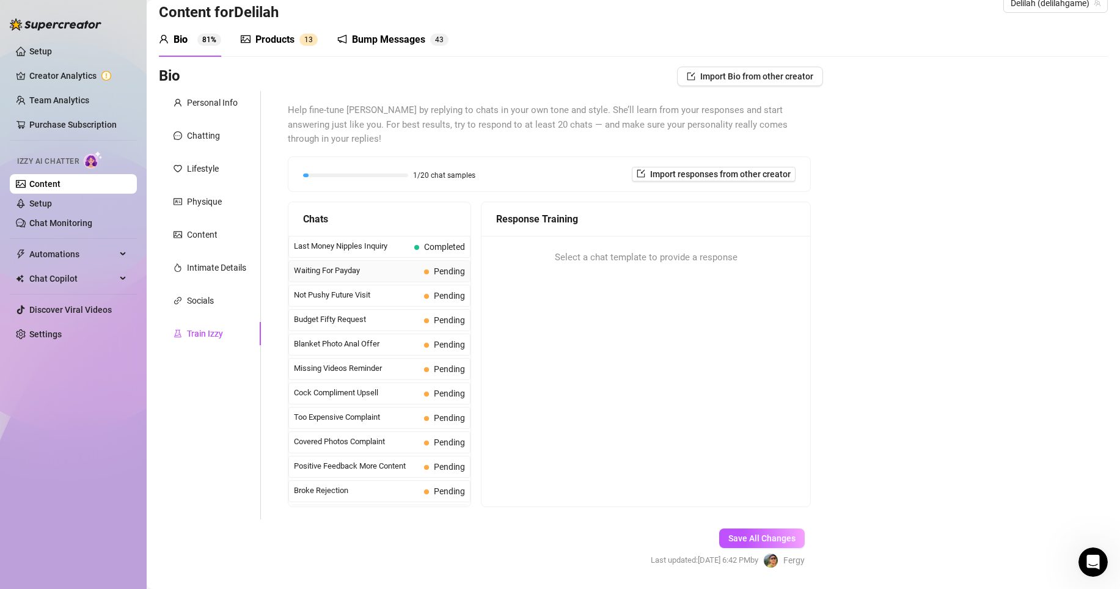
click at [412, 260] on div "Waiting For Payday Pending" at bounding box center [379, 271] width 182 height 22
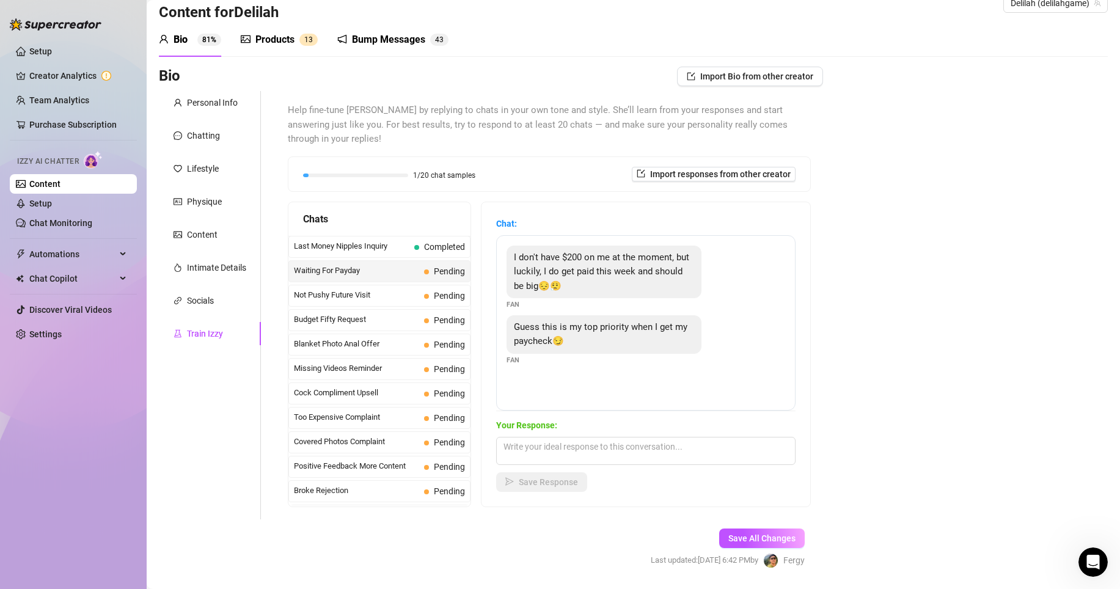
scroll to position [10, 0]
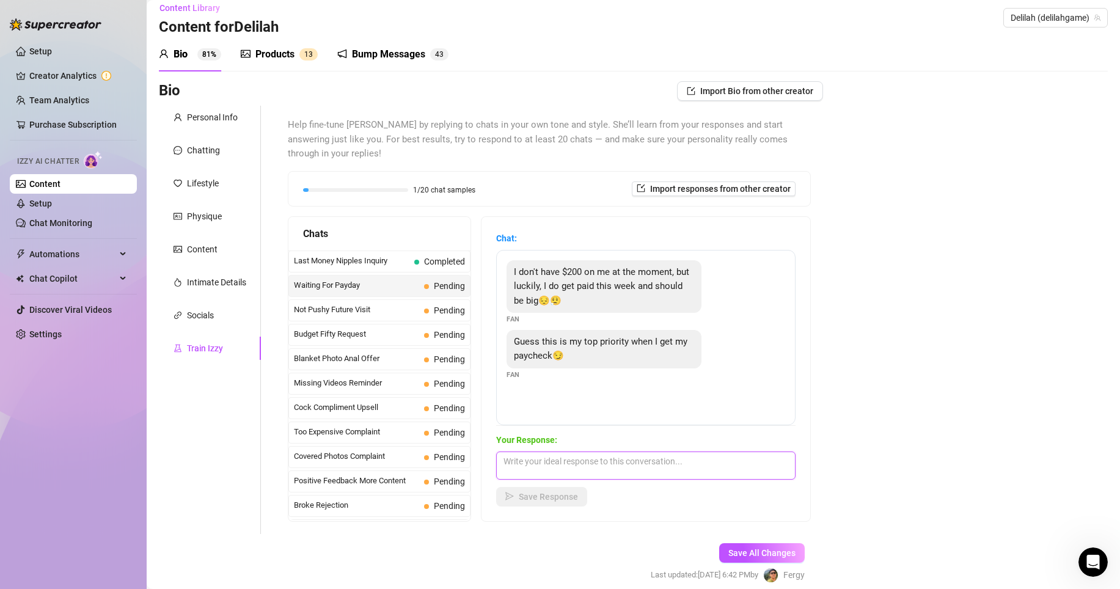
click at [583, 451] on textarea at bounding box center [645, 465] width 299 height 28
type textarea "Totally understand babe, dont worry i got you"
click at [551, 492] on span "Save Response" at bounding box center [548, 497] width 59 height 10
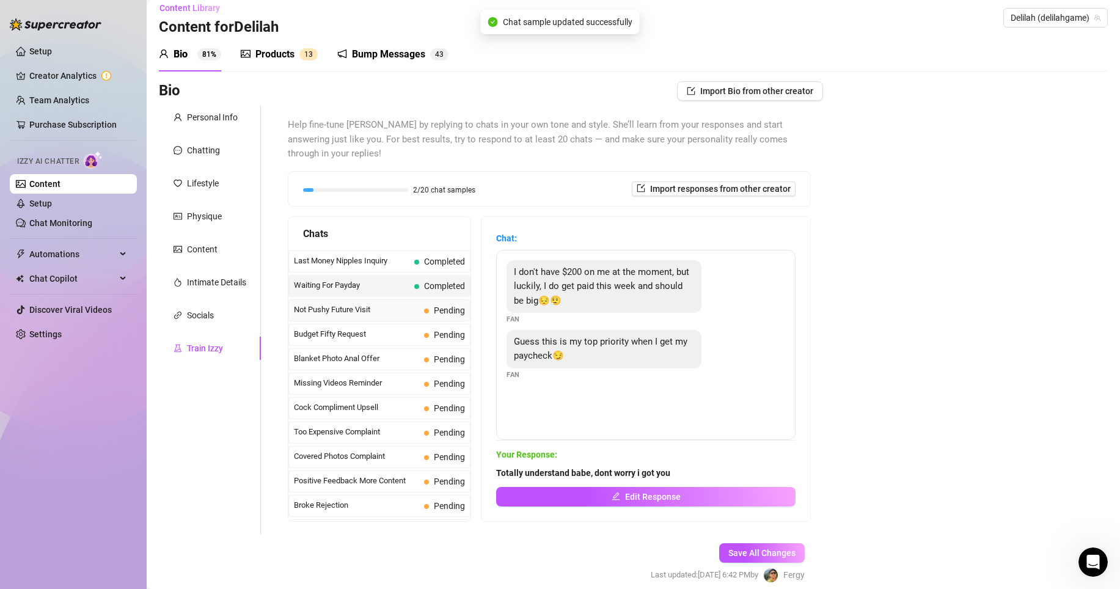
click at [410, 304] on span "Not Pushy Future Visit" at bounding box center [356, 310] width 125 height 12
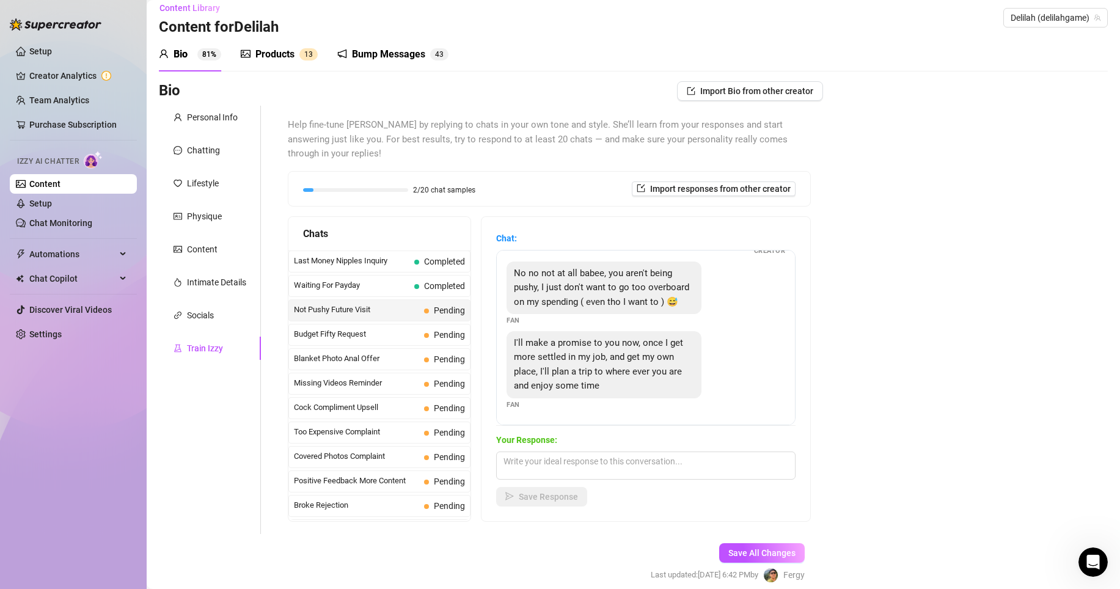
scroll to position [60, 0]
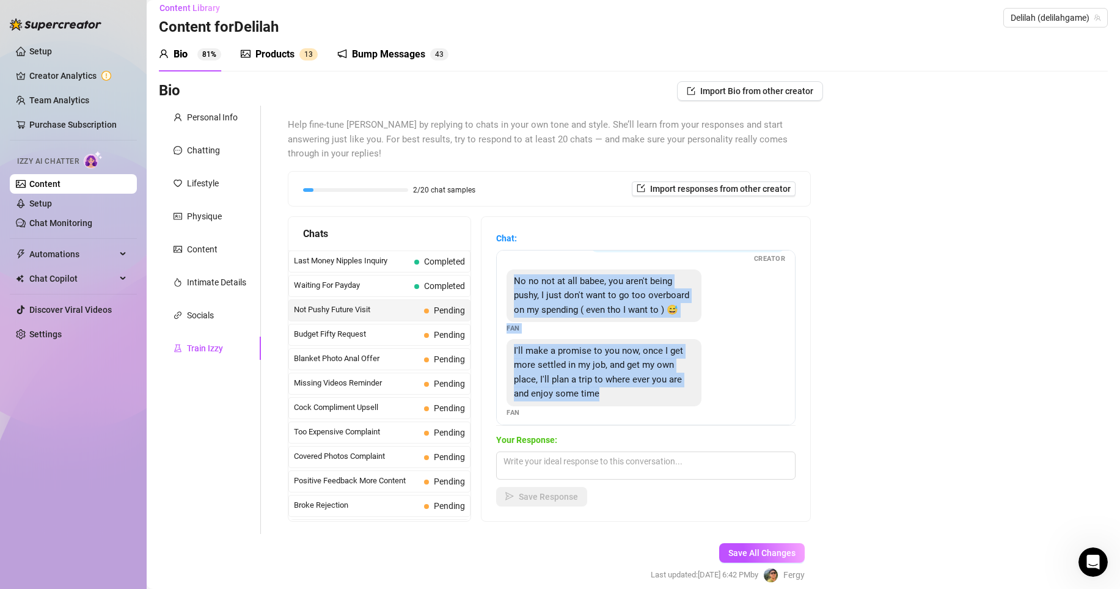
drag, startPoint x: 511, startPoint y: 257, endPoint x: 637, endPoint y: 393, distance: 184.6
click at [637, 393] on div "Thanks baby I understand 😘 im so sorry if im being too pushy, i just want to sp…" at bounding box center [645, 337] width 299 height 175
copy div "No no not at all babee, you aren't being pushy, I just don't want to go too ove…"
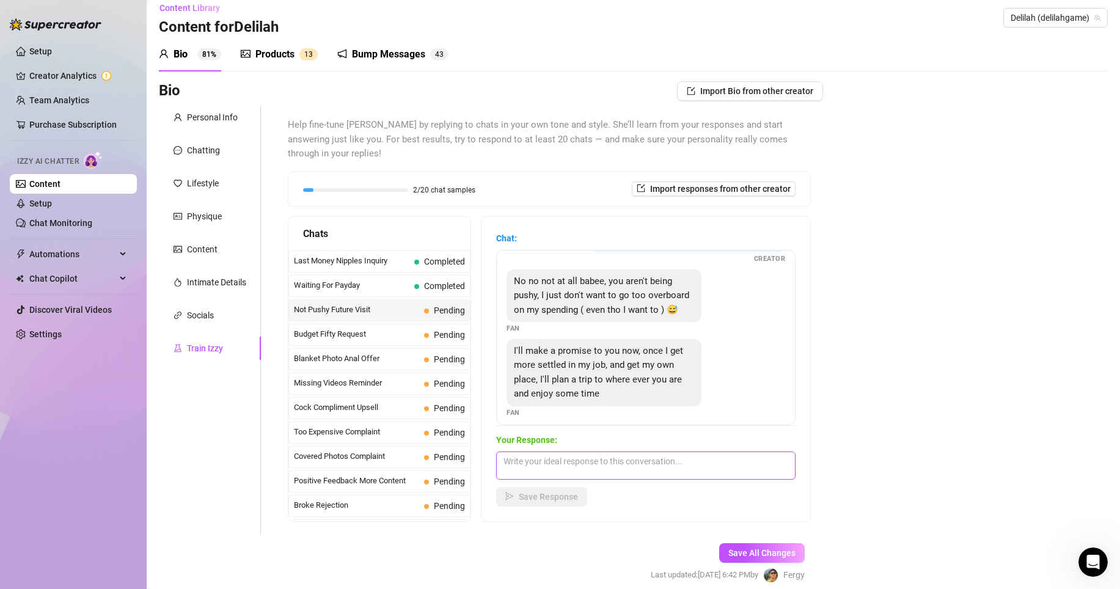
click at [561, 453] on textarea at bounding box center [645, 465] width 299 height 28
paste textarea "Aww babe that sounds sooo exciting 😍 I’ll be counting down the days till you’re…"
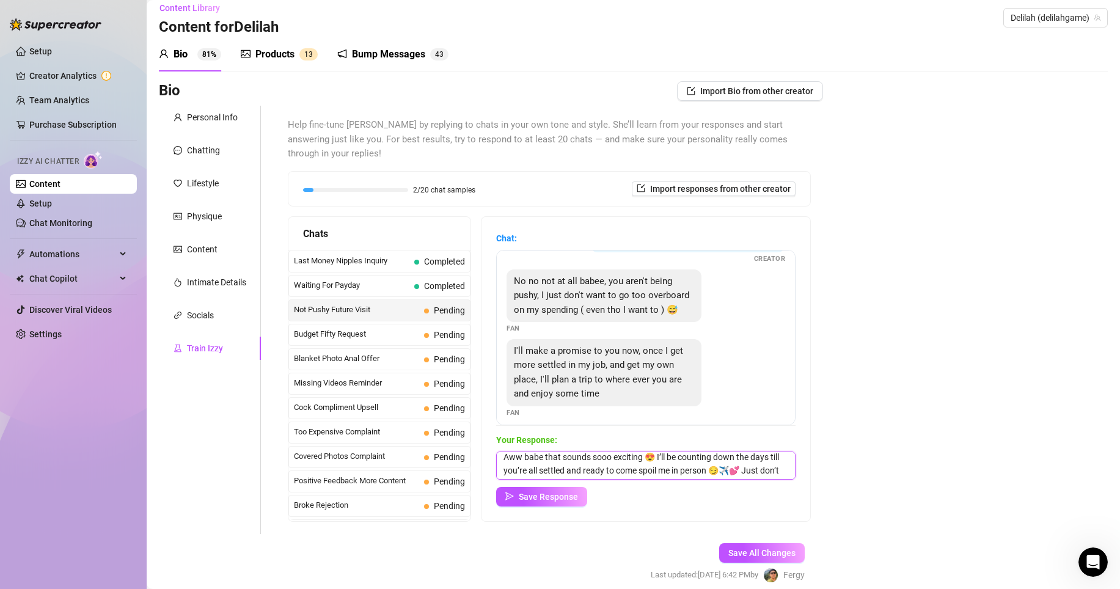
scroll to position [0, 0]
type textarea "Aww babe that sounds sooo exciting 😍 I’ll be counting down the days till you’re…"
click at [548, 492] on span "Save Response" at bounding box center [548, 497] width 59 height 10
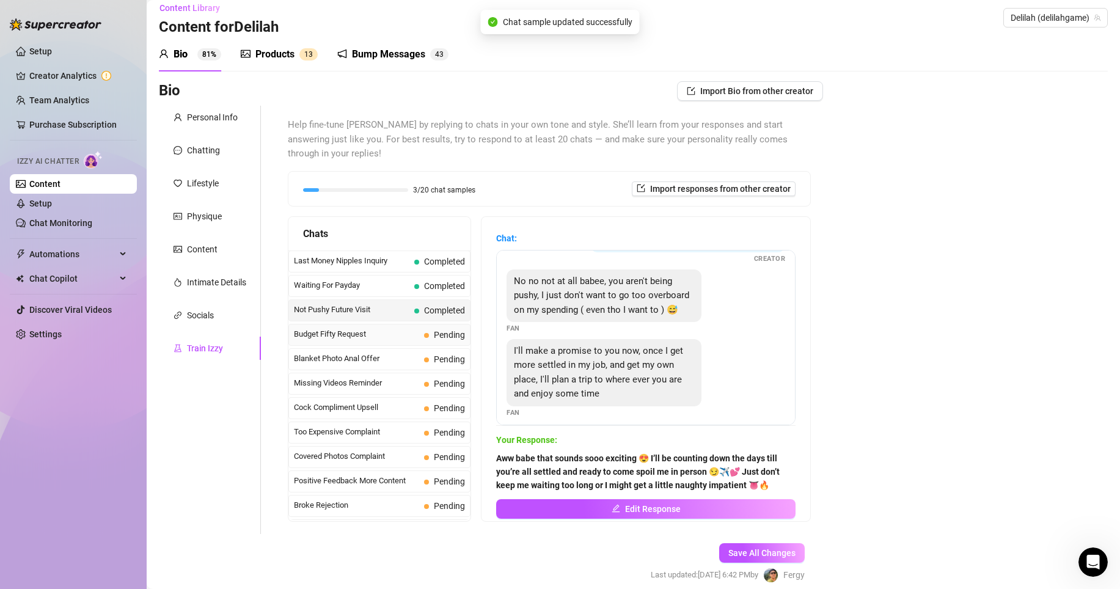
click at [385, 328] on span "Budget Fifty Request" at bounding box center [356, 334] width 125 height 12
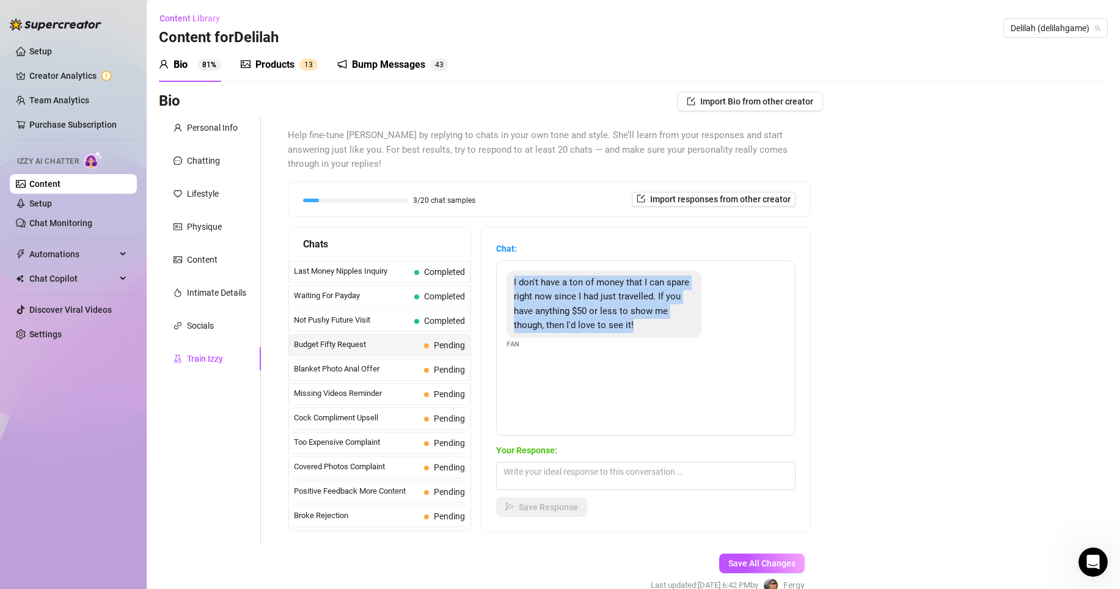
drag, startPoint x: 513, startPoint y: 263, endPoint x: 640, endPoint y: 312, distance: 135.9
click at [640, 312] on div "I don't have a ton of money that I can spare right now since I had just travell…" at bounding box center [603, 304] width 195 height 67
copy span "I don't have a ton of money that I can spare right now since I had just travell…"
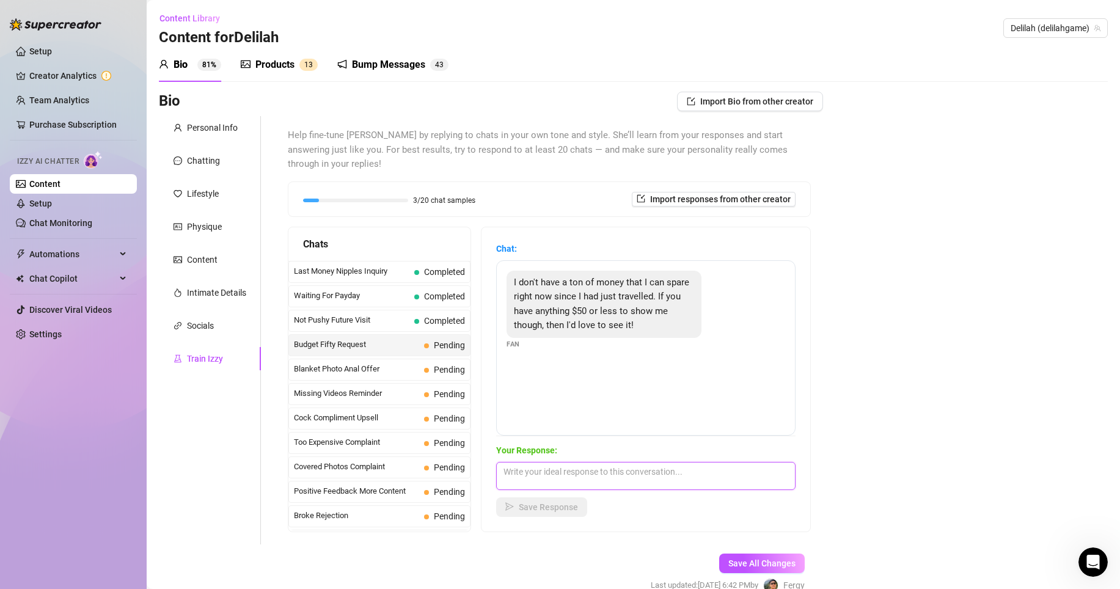
click at [547, 462] on textarea at bounding box center [645, 476] width 299 height 28
paste textarea "Aww I totally get it babe 💕 traveling definitely eats up the wallet 😅 but don’t…"
type textarea "Aww I totally get it babe 💕 traveling definitely eats up the wallet 😅 but don’t…"
click at [546, 502] on span "Save Response" at bounding box center [548, 507] width 59 height 10
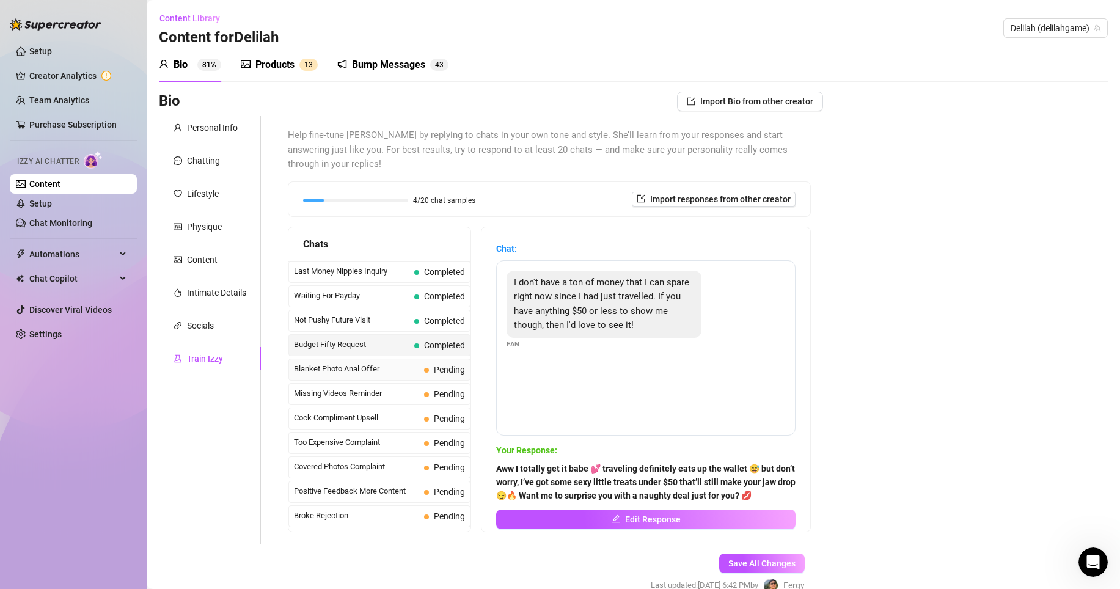
click at [401, 363] on span "Blanket Photo Anal Offer" at bounding box center [356, 369] width 125 height 12
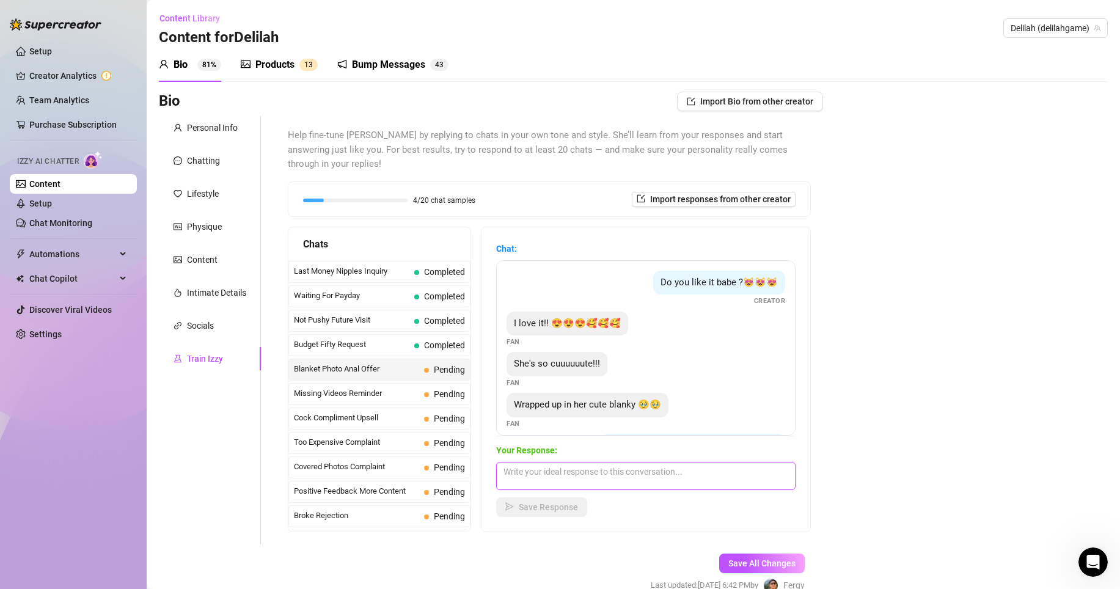
click at [562, 468] on textarea at bounding box center [645, 476] width 299 height 28
type textarea "I'm so glad you love it baby!"
click at [543, 502] on span "Save Response" at bounding box center [548, 507] width 59 height 10
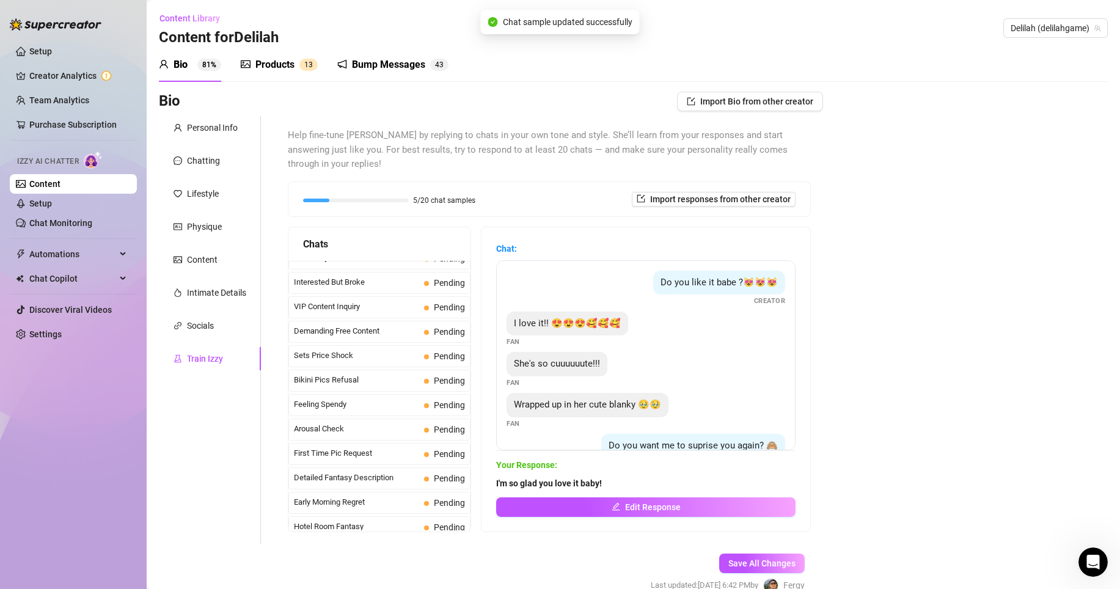
scroll to position [0, 0]
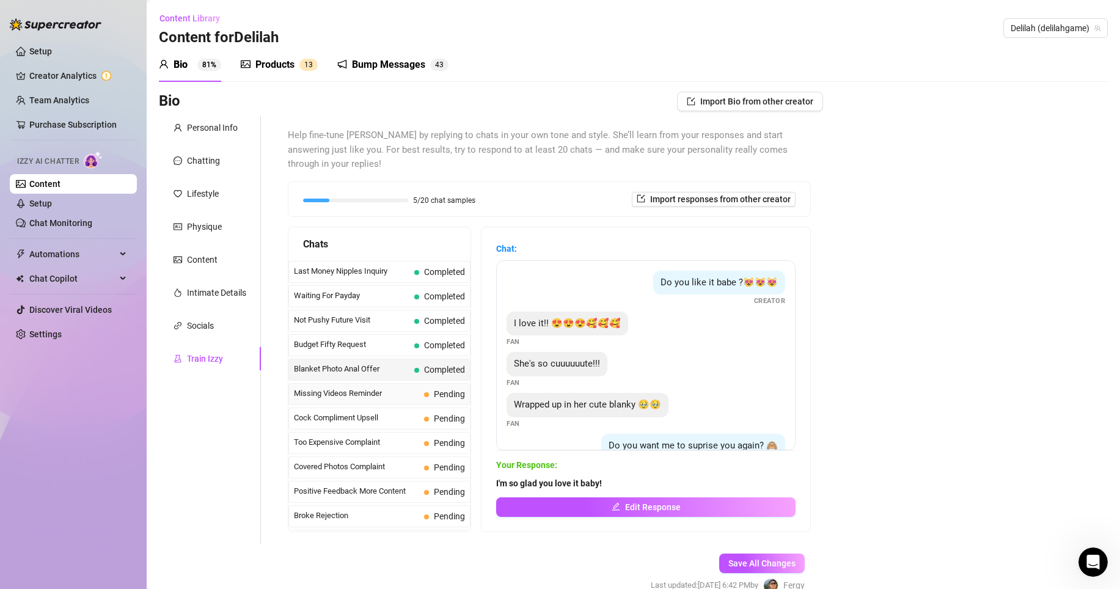
click at [379, 387] on span "Missing Videos Reminder" at bounding box center [356, 393] width 125 height 12
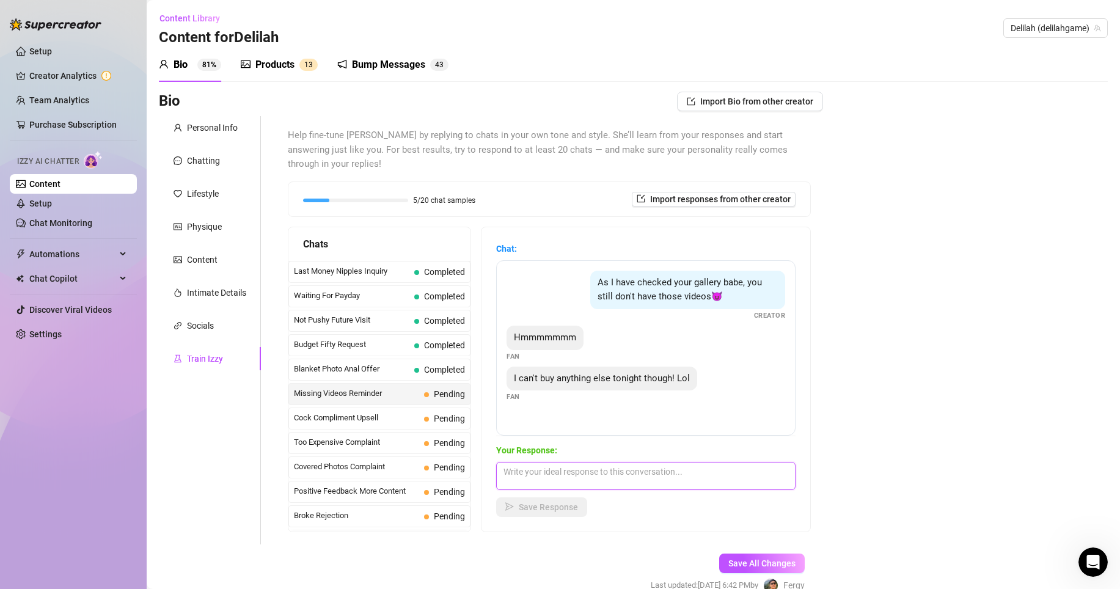
click at [595, 466] on textarea at bounding box center [645, 476] width 299 height 28
type textarea "It's okay baby we can work something out soon"
click at [559, 502] on span "Save Response" at bounding box center [548, 507] width 59 height 10
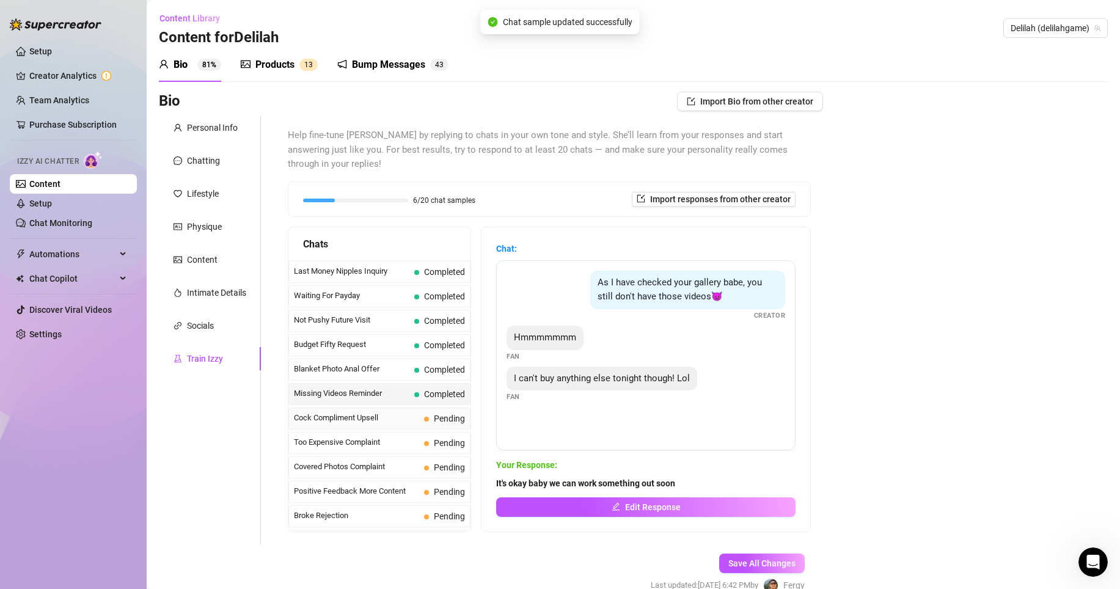
click at [391, 412] on span "Cock Compliment Upsell" at bounding box center [356, 418] width 125 height 12
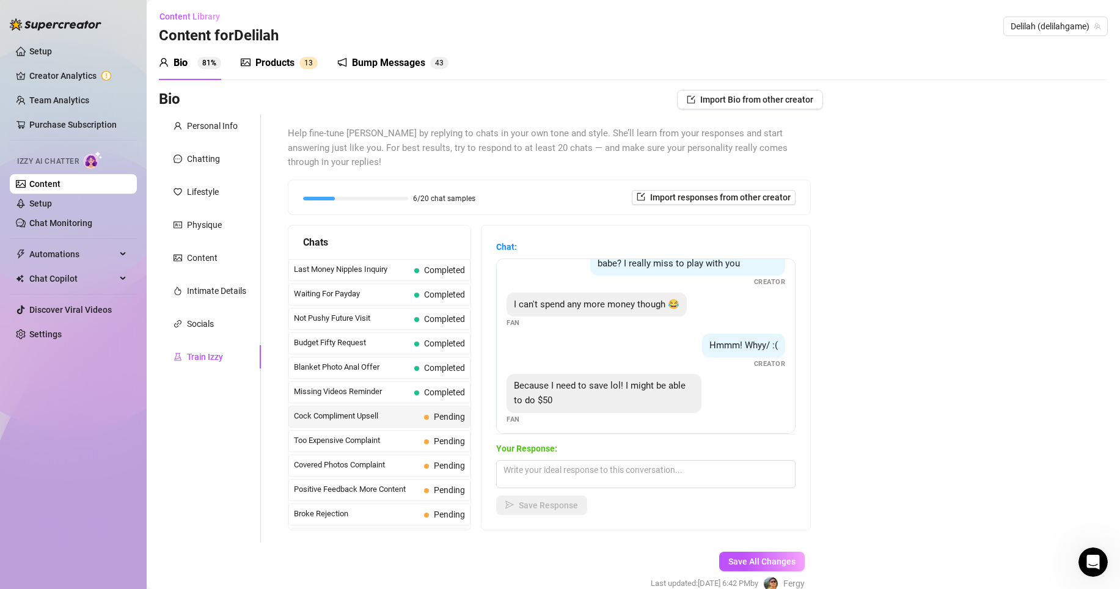
scroll to position [312, 0]
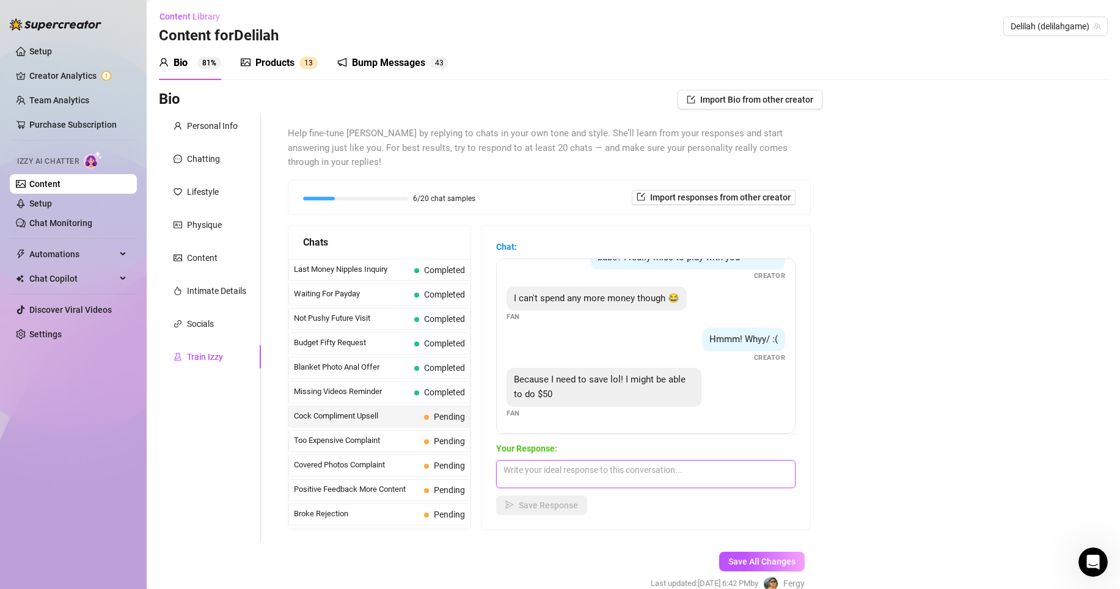
click at [554, 462] on textarea at bounding box center [645, 474] width 299 height 28
type textarea "hmm i cant wait for it baby! I really love to give you the best dick rate"
click at [578, 495] on button "Save Response" at bounding box center [541, 505] width 91 height 20
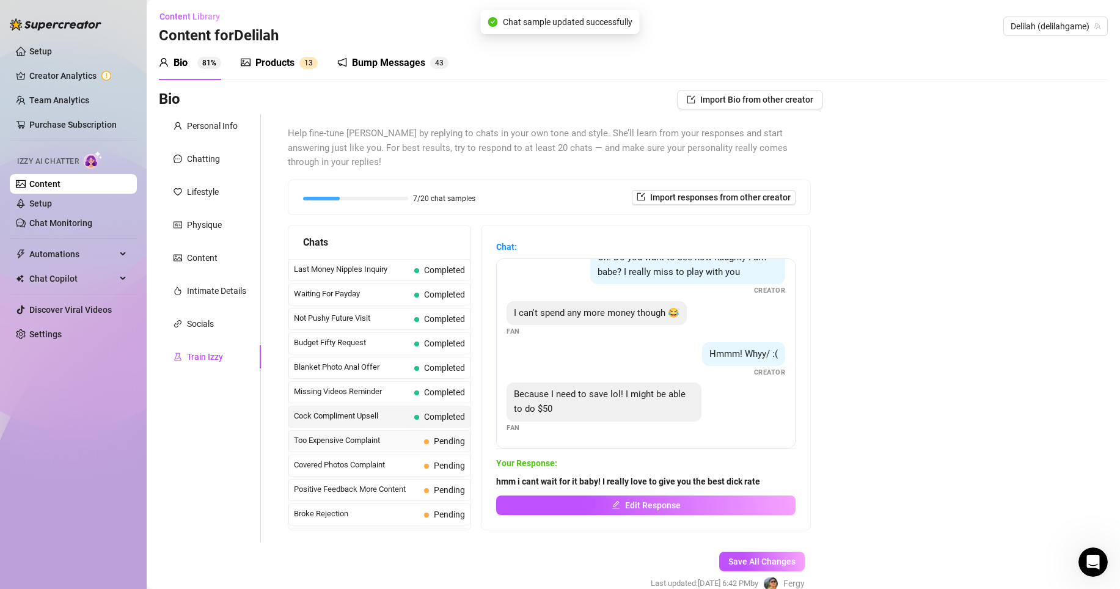
scroll to position [297, 0]
click at [375, 434] on span "Too Expensive Complaint" at bounding box center [356, 440] width 125 height 12
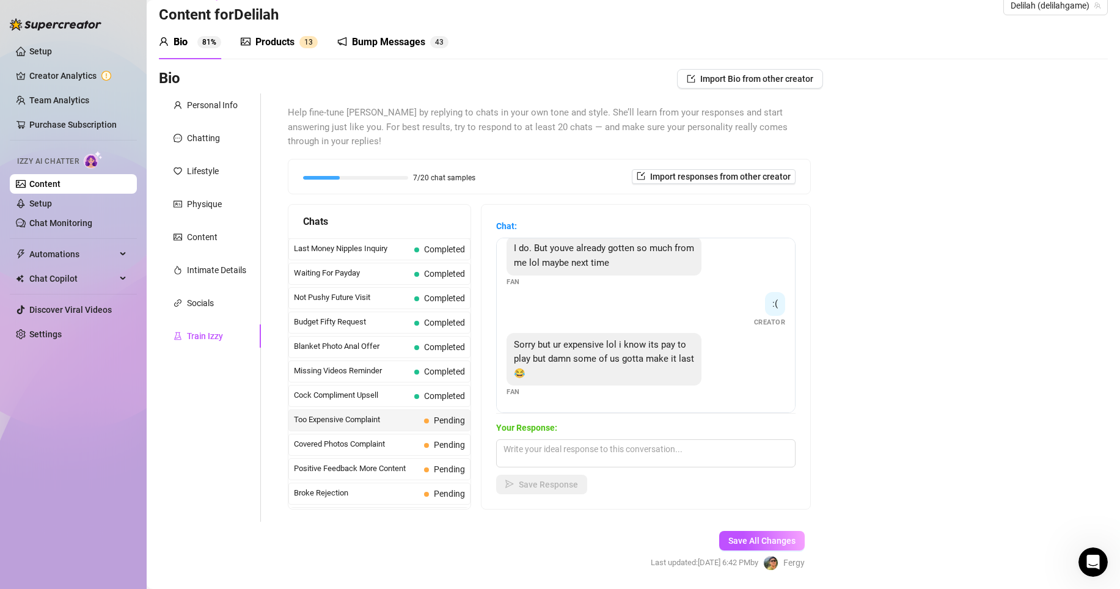
scroll to position [24, 0]
drag, startPoint x: 514, startPoint y: 324, endPoint x: 576, endPoint y: 361, distance: 72.3
click at [576, 361] on div "Sorry but ur expensive lol i know its pay to play but damn some of us gotta mak…" at bounding box center [603, 358] width 195 height 53
copy span "Sorry but ur expensive lol i know its pay to play but damn some of us gotta mak…"
click at [572, 438] on textarea at bounding box center [645, 452] width 299 height 28
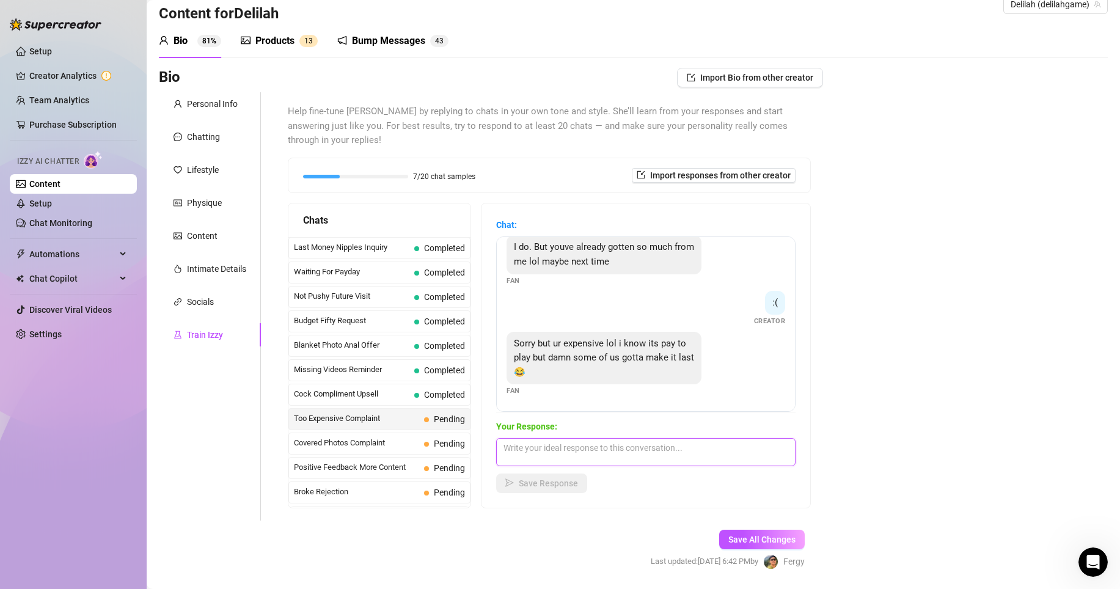
paste textarea "Haha 😅 I know babe, I can be a lil’ pricey but that’s ‘cause I’m worth every pe…"
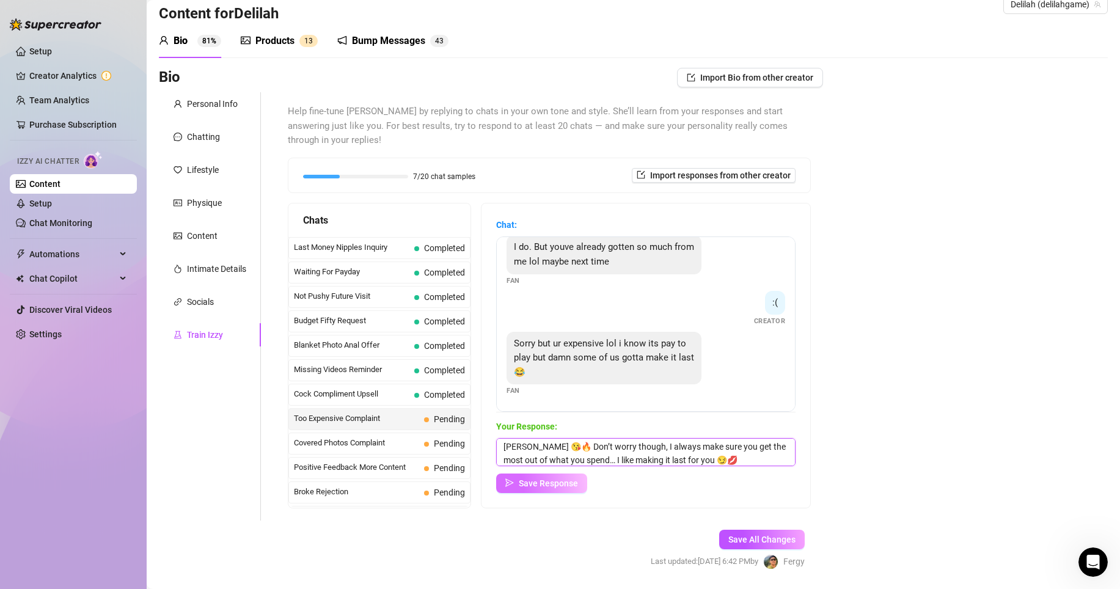
type textarea "Haha 😅 I know babe, I can be a lil’ pricey but that’s ‘cause I’m worth every pe…"
click at [569, 478] on span "Save Response" at bounding box center [548, 483] width 59 height 10
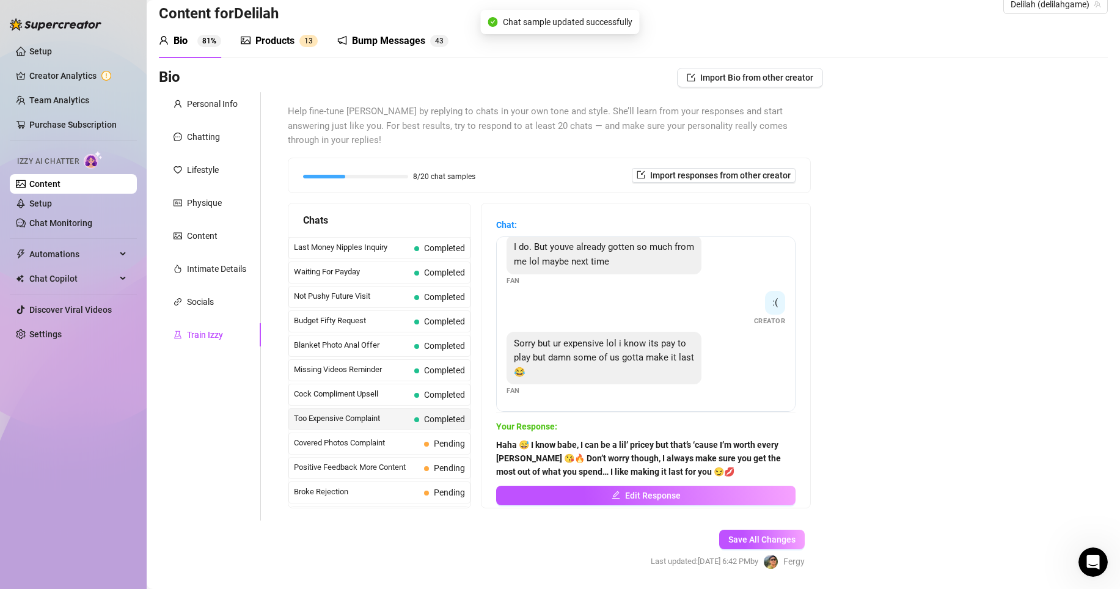
click at [376, 412] on span "Too Expensive Complaint" at bounding box center [351, 418] width 115 height 12
click at [373, 433] on div "Covered Photos Complaint Pending" at bounding box center [379, 444] width 182 height 22
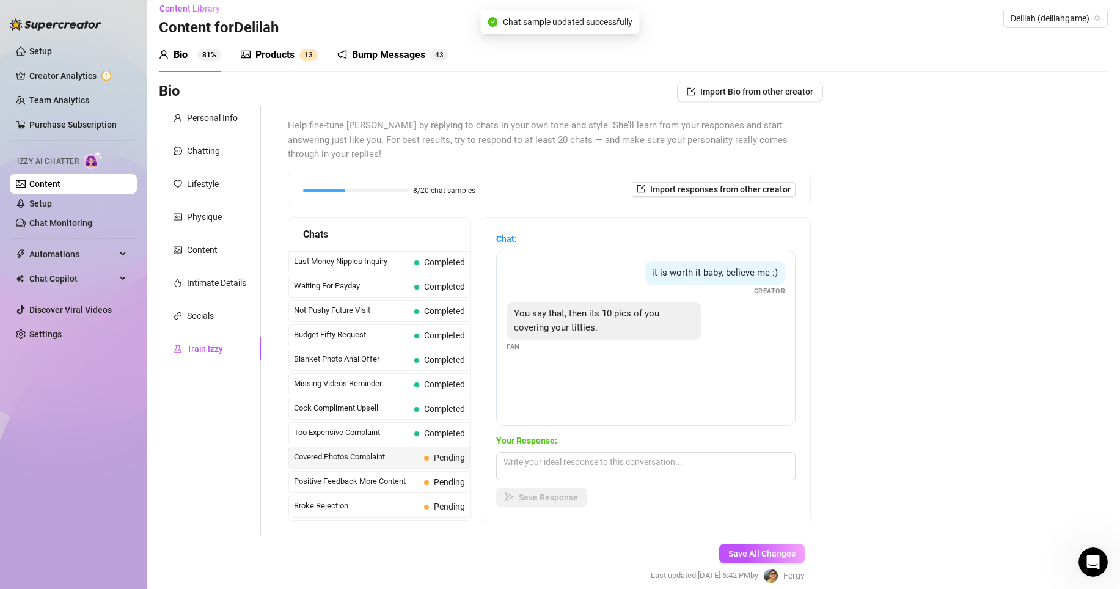
scroll to position [7, 0]
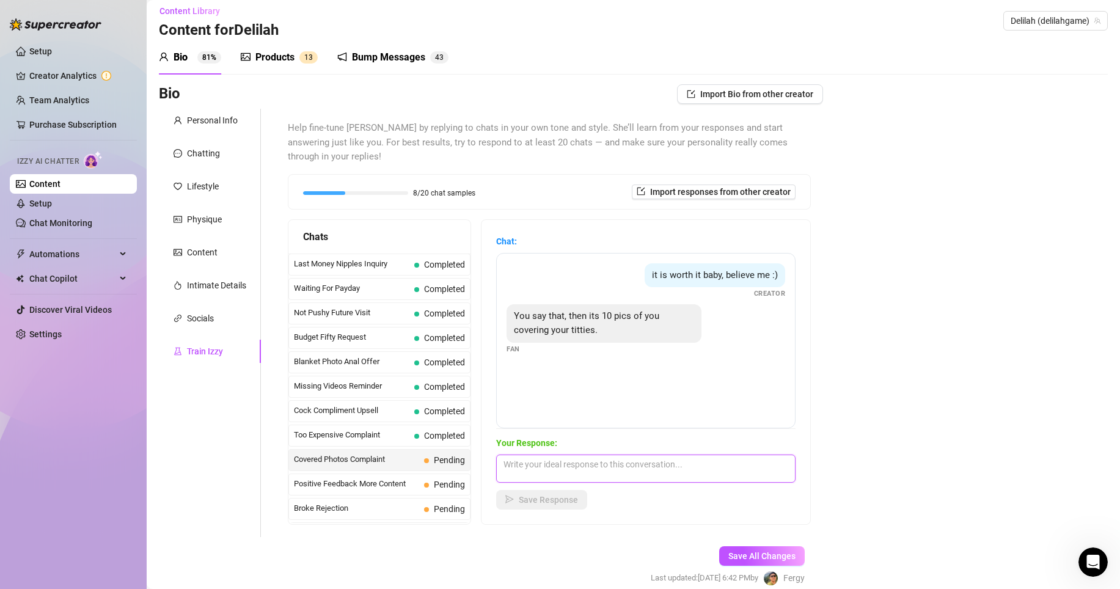
click at [547, 455] on textarea at bounding box center [645, 469] width 299 height 28
type textarea "I can do more if you spoil me more baby!"
click at [532, 495] on span "Save Response" at bounding box center [548, 500] width 59 height 10
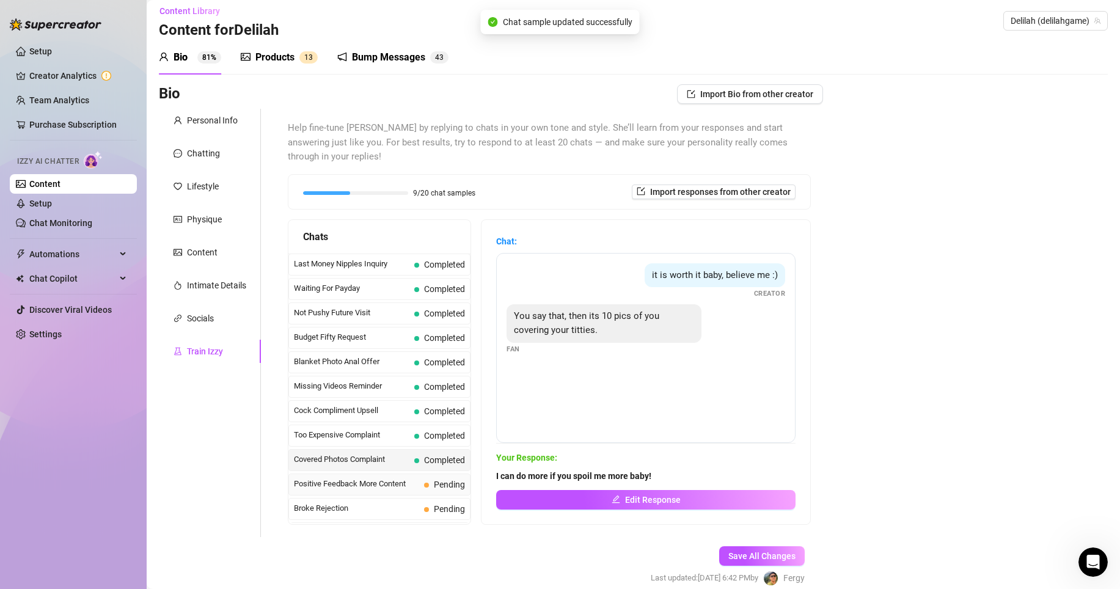
click at [393, 478] on span "Positive Feedback More Content" at bounding box center [356, 484] width 125 height 12
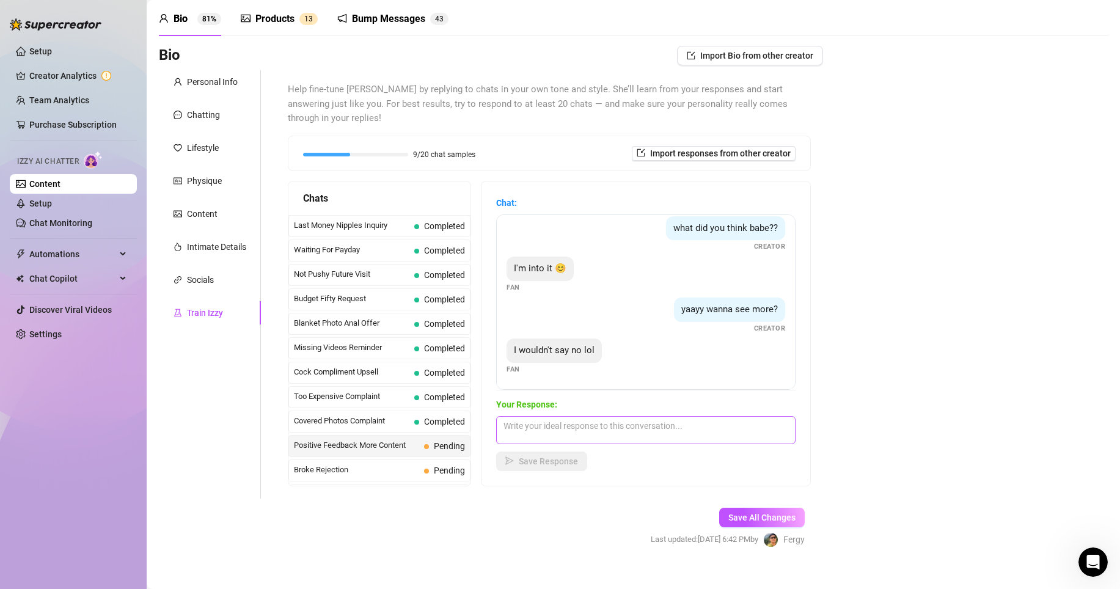
scroll to position [48, 0]
click at [543, 414] on textarea at bounding box center [645, 428] width 299 height 28
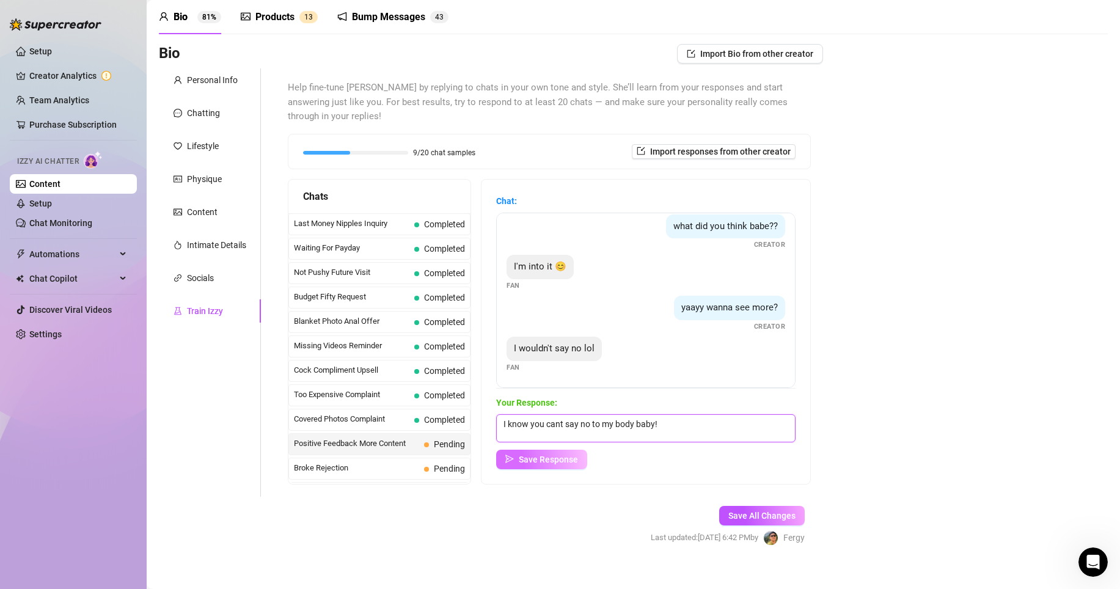
type textarea "I know you cant say no to my body baby!"
click at [535, 455] on span "Save Response" at bounding box center [548, 460] width 59 height 10
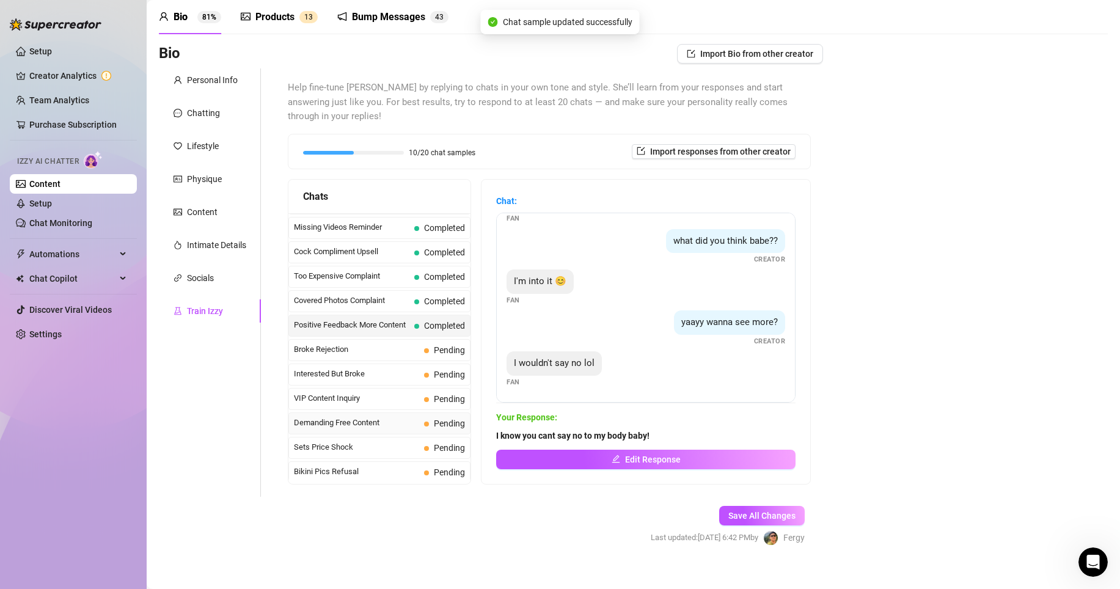
scroll to position [152, 0]
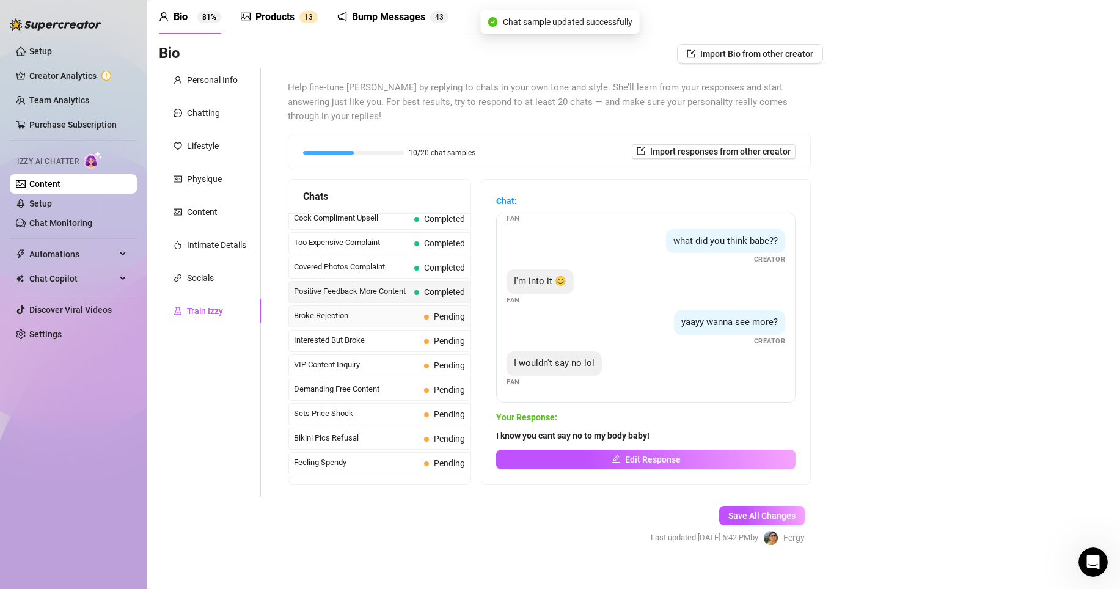
click at [394, 310] on span "Broke Rejection" at bounding box center [356, 316] width 125 height 12
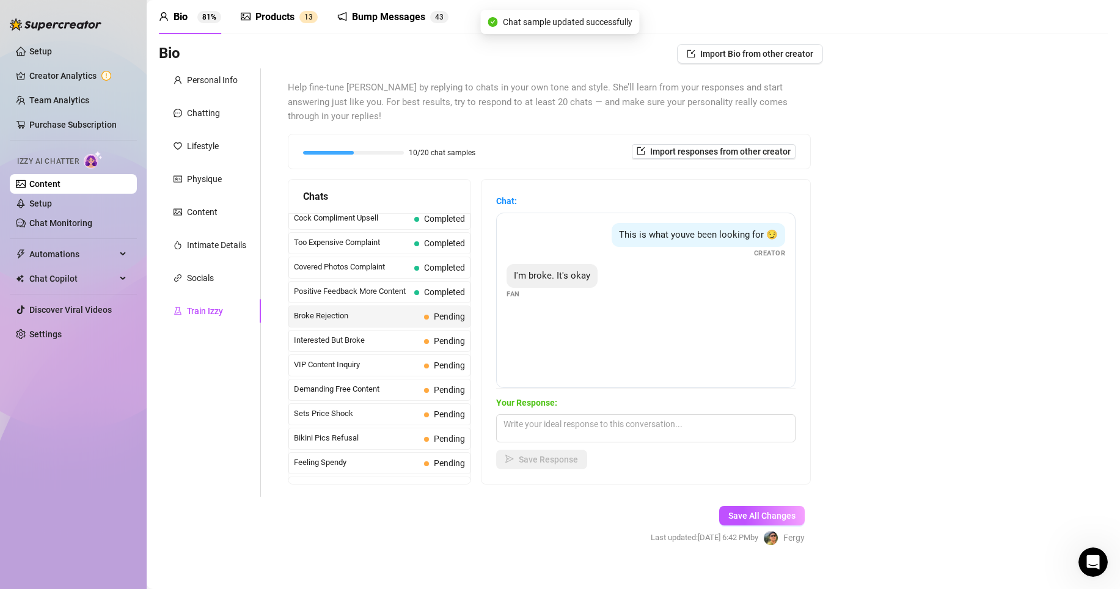
scroll to position [27, 0]
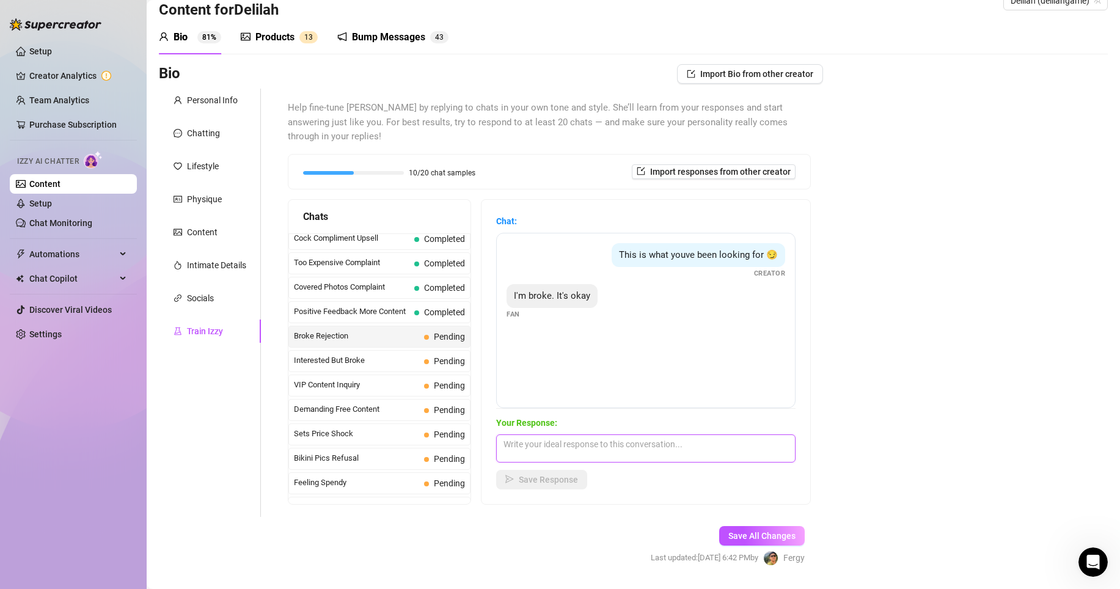
click at [559, 434] on textarea at bounding box center [645, 448] width 299 height 28
type textarea "That's fine baby, dont worry"
click at [538, 470] on button "Save Response" at bounding box center [541, 480] width 91 height 20
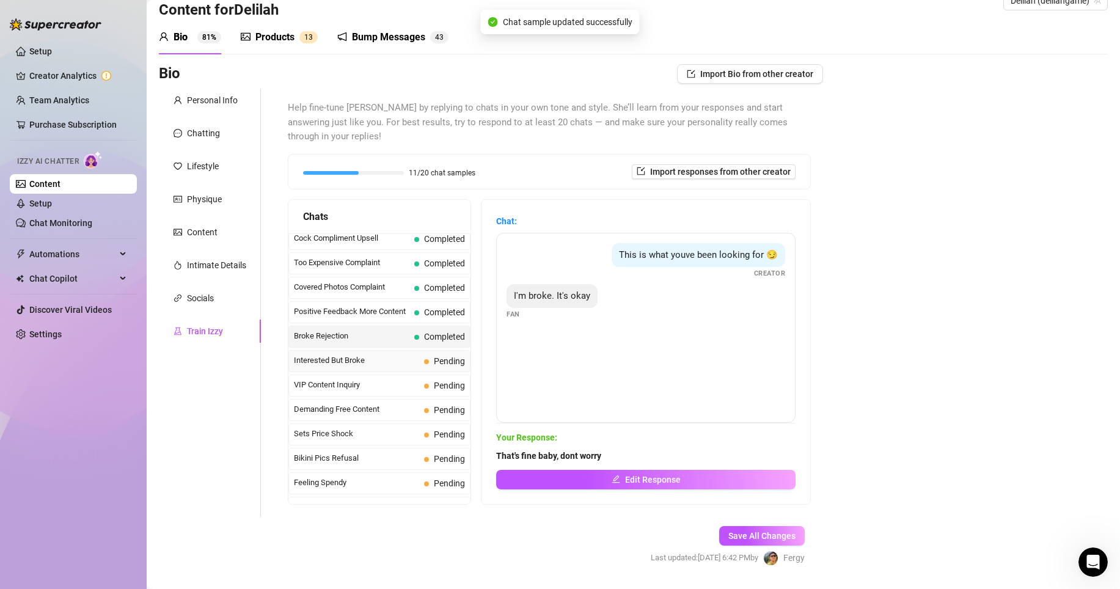
click at [368, 354] on span "Interested But Broke" at bounding box center [356, 360] width 125 height 12
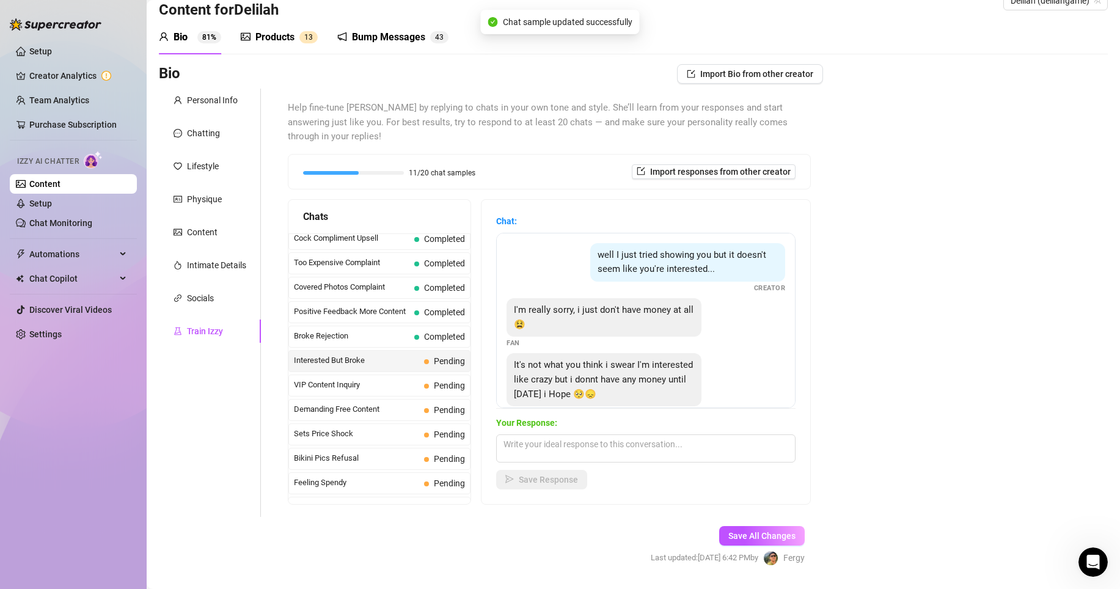
scroll to position [26, 0]
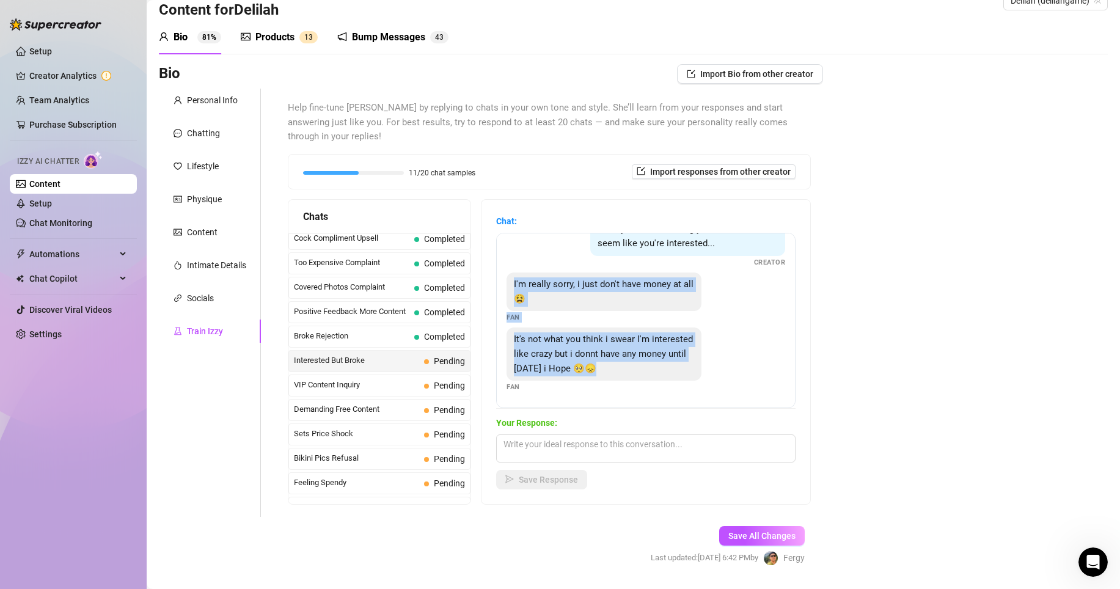
drag, startPoint x: 531, startPoint y: 272, endPoint x: 677, endPoint y: 359, distance: 169.8
click at [677, 359] on div "well I just tried showing you but it doesn't seem like you're interested... Cre…" at bounding box center [645, 320] width 299 height 175
copy div "I'm really sorry, i just don't have money at all 😫 Fan It's not what you think …"
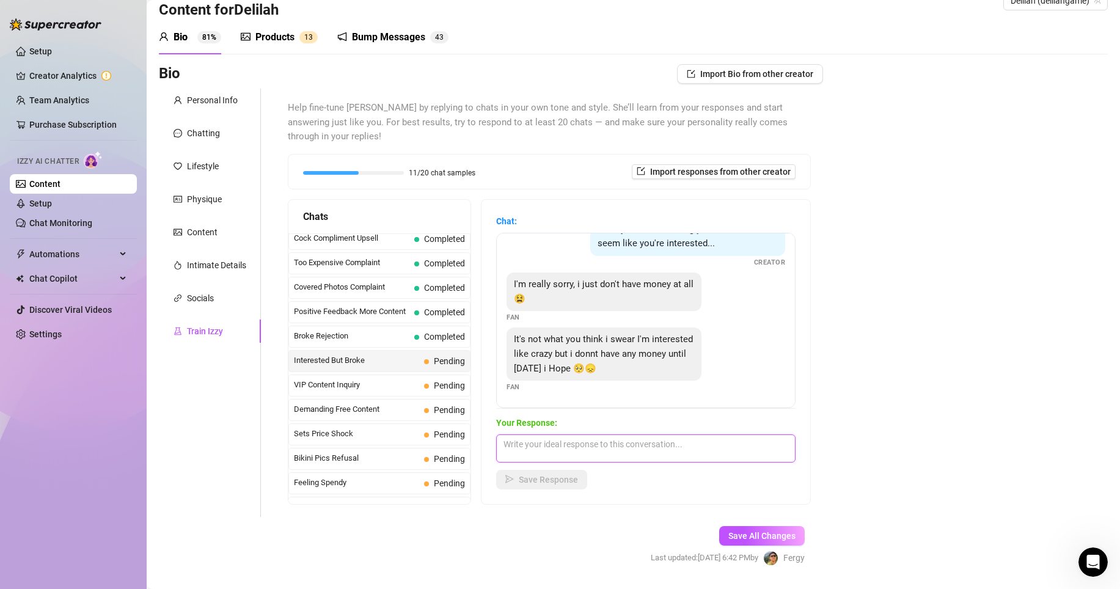
click at [557, 436] on textarea at bounding box center [645, 448] width 299 height 28
paste textarea "Aww babe don’t be sorry 🥺💖 I love that you’re interested, that already means a …"
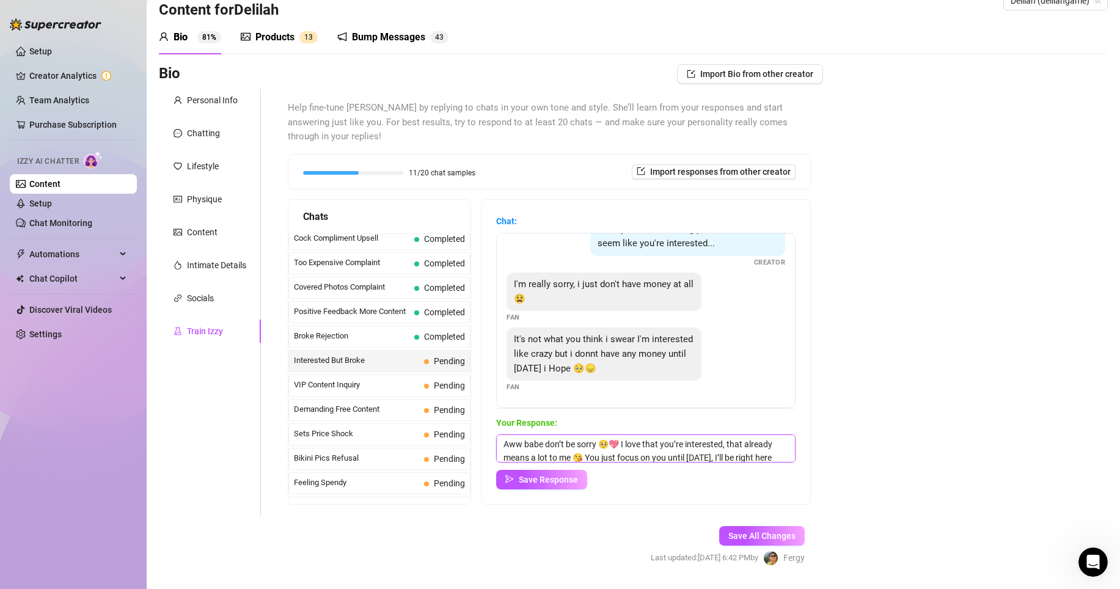
scroll to position [15, 0]
type textarea "Aww babe don’t be sorry 🥺💖 I love that you’re interested, that already means a …"
click at [569, 470] on button "Save Response" at bounding box center [541, 480] width 91 height 20
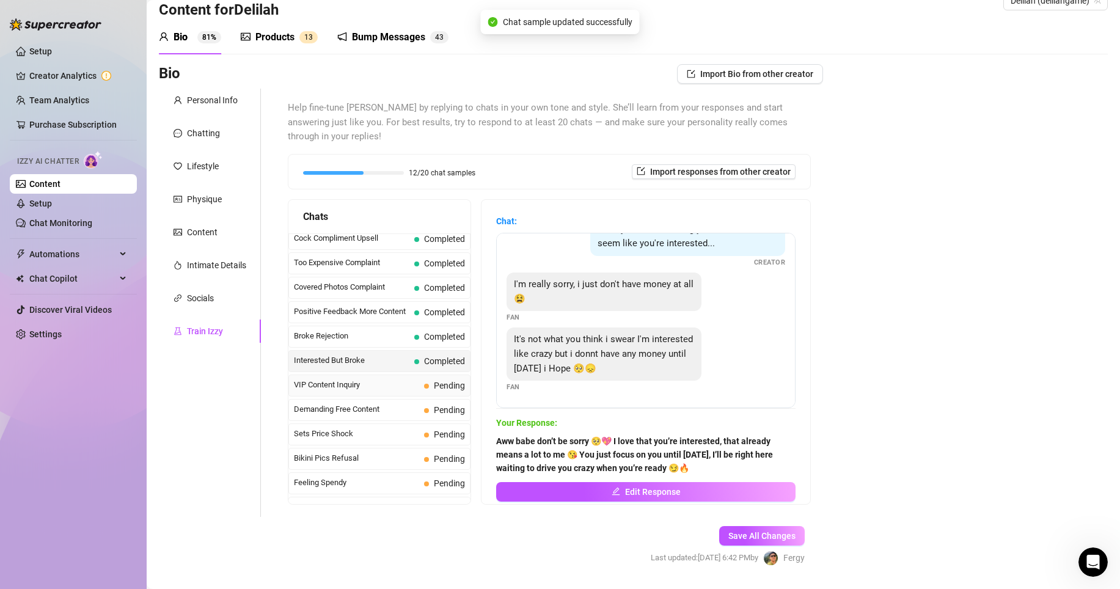
click at [392, 379] on span "VIP Content Inquiry" at bounding box center [356, 385] width 125 height 12
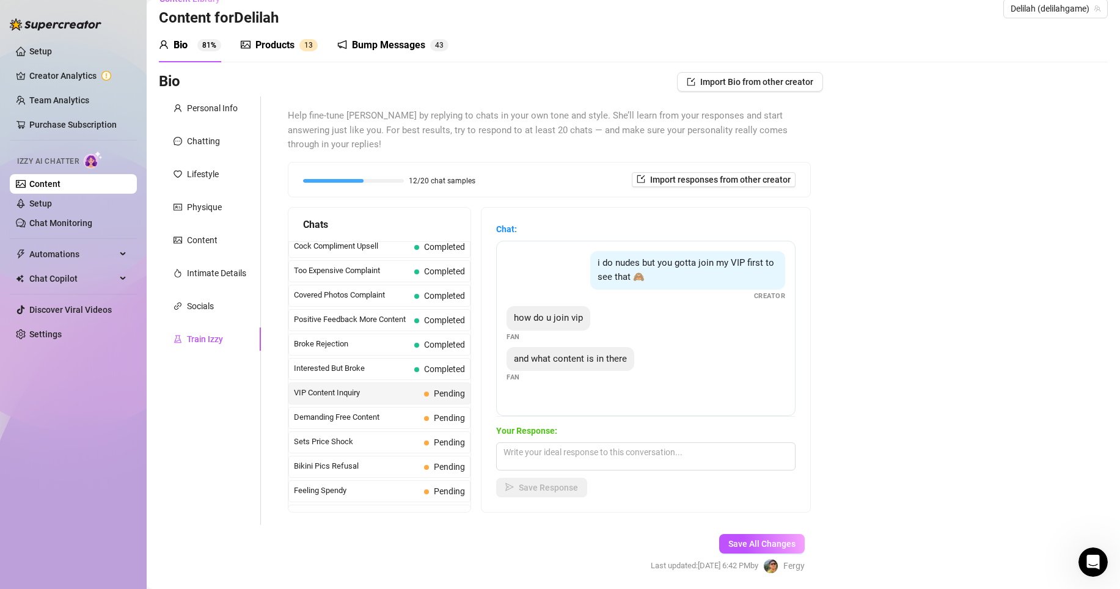
scroll to position [20, 0]
click at [562, 442] on textarea at bounding box center [645, 456] width 299 height 28
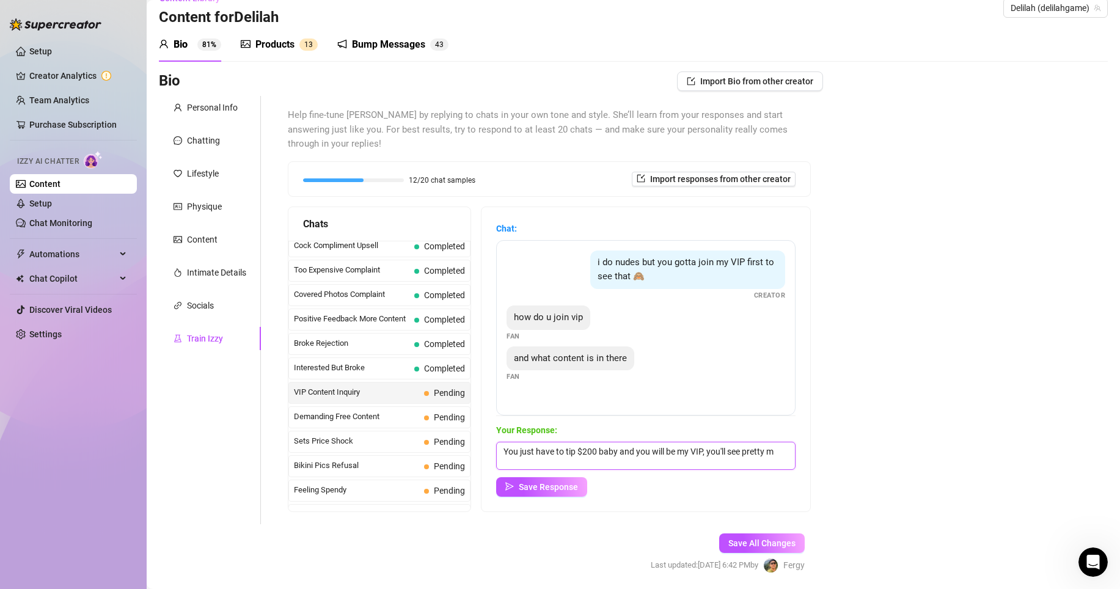
scroll to position [1, 0]
click at [734, 449] on textarea "You just have to tip $200 baby and you will be my VIP, you'll see pretty much e…" at bounding box center [645, 456] width 299 height 28
type textarea "You just have to tip $200 baby and you will be my VIP, you'll see pretty much e…"
click at [572, 482] on span "Save Response" at bounding box center [548, 487] width 59 height 10
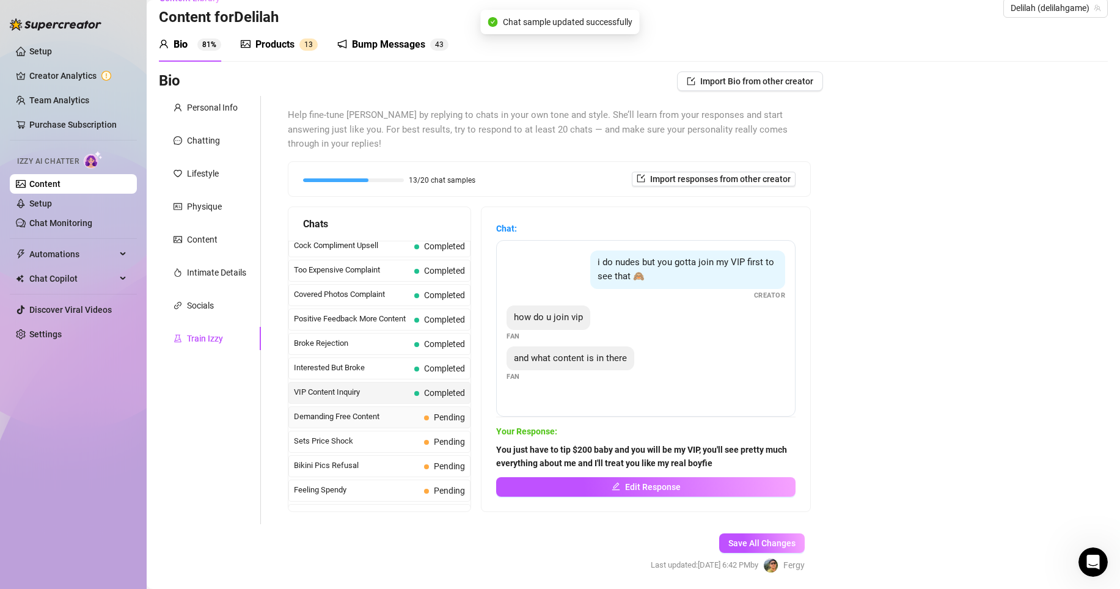
click at [387, 409] on div "Demanding Free Content Pending" at bounding box center [379, 417] width 182 height 22
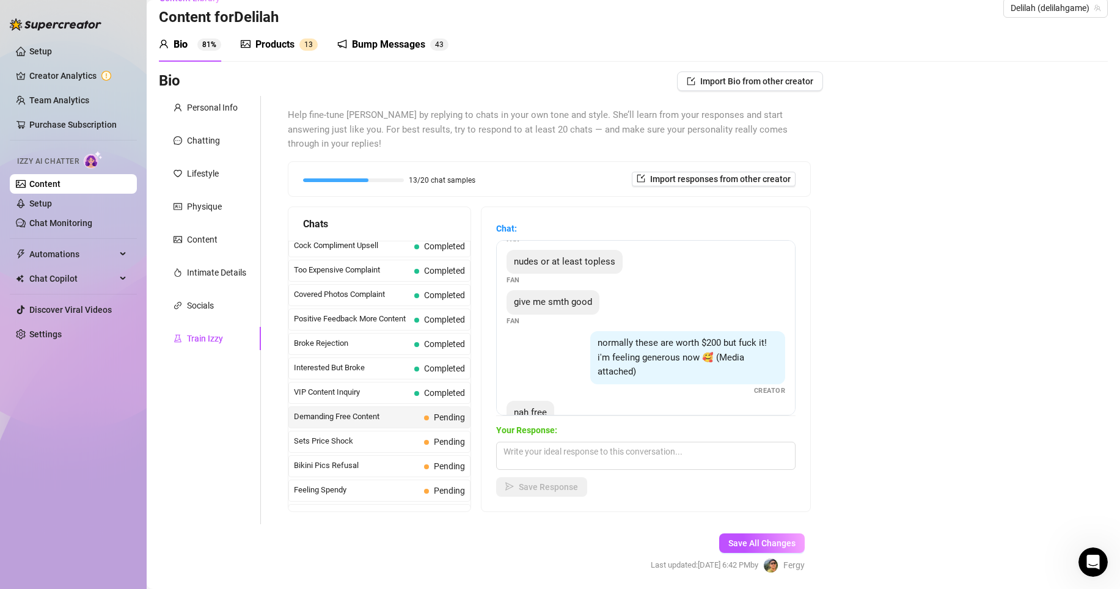
scroll to position [119, 0]
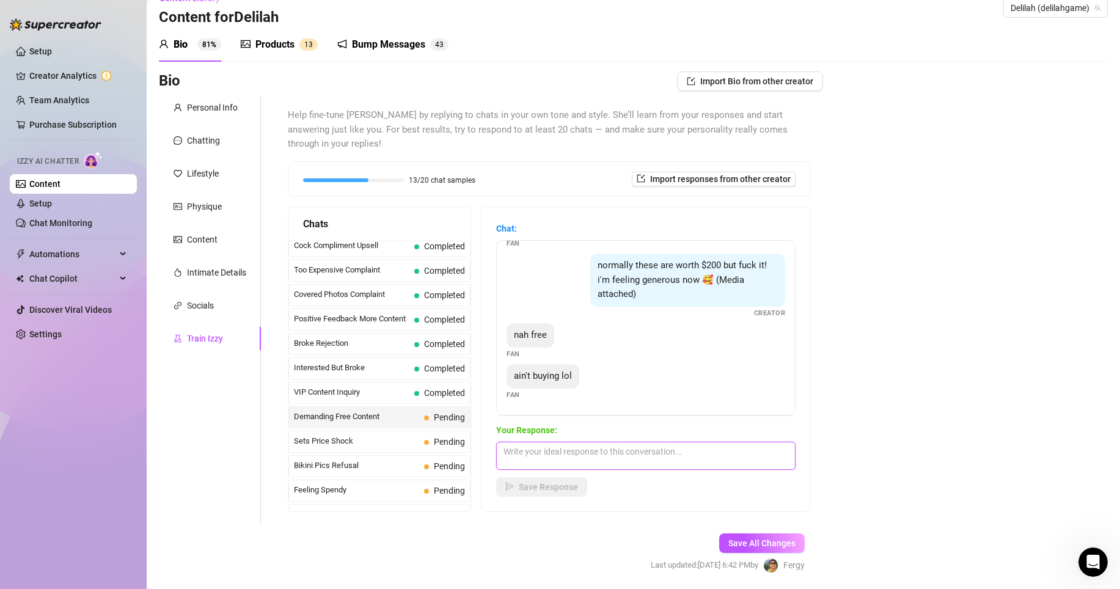
click at [563, 448] on textarea at bounding box center [645, 456] width 299 height 28
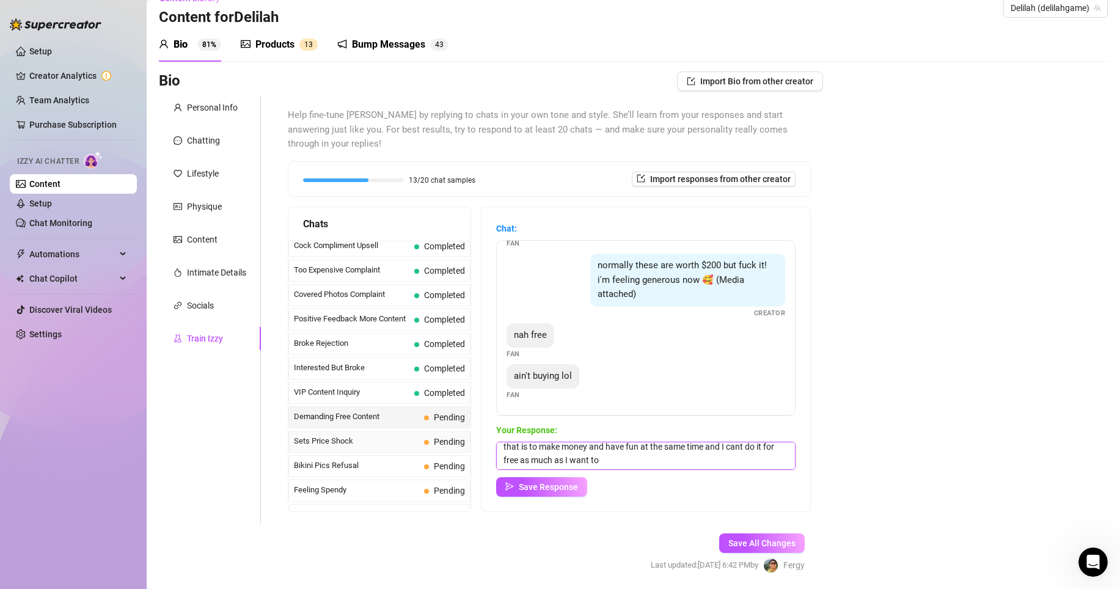
type textarea "baby I hope you know and understand that I'm here on OF for a reason, and that …"
click at [368, 435] on span "Sets Price Shock" at bounding box center [356, 441] width 125 height 12
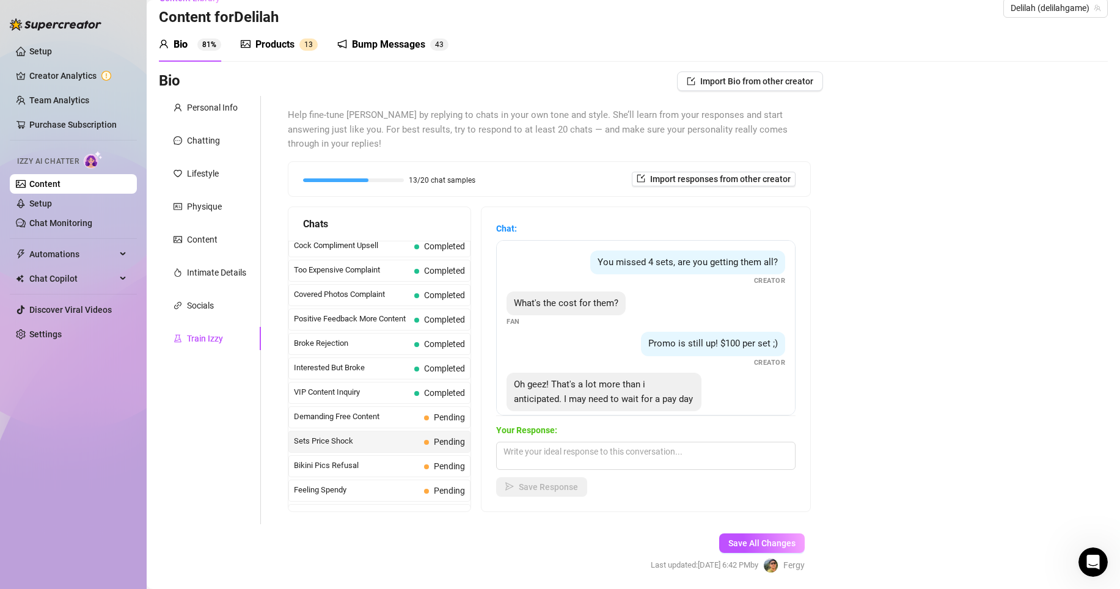
scroll to position [52, 0]
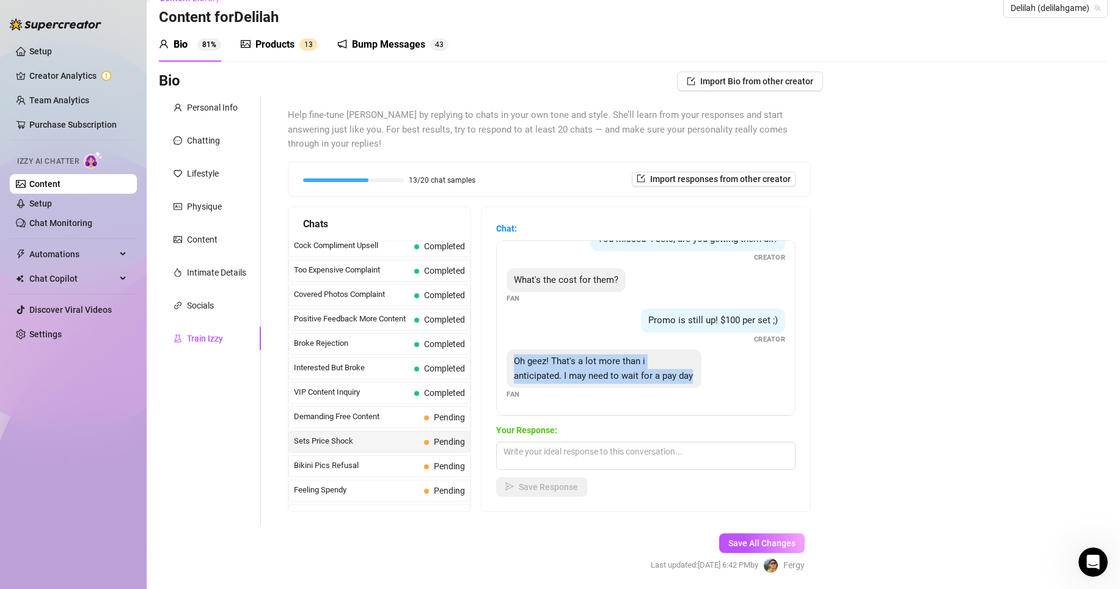
drag, startPoint x: 522, startPoint y: 324, endPoint x: 565, endPoint y: 369, distance: 62.2
click at [565, 369] on div "Oh geez! That's a lot more than i anticipated. I may need to wait for a pay day" at bounding box center [603, 368] width 195 height 38
copy span "Oh geez! That's a lot more than i anticipated. I may need to wait for a pay day"
click at [566, 442] on textarea at bounding box center [645, 456] width 299 height 28
paste textarea "Hehe I get it babe 😅💸 sometimes my sweetness comes with a lil’ price tag 😘 but …"
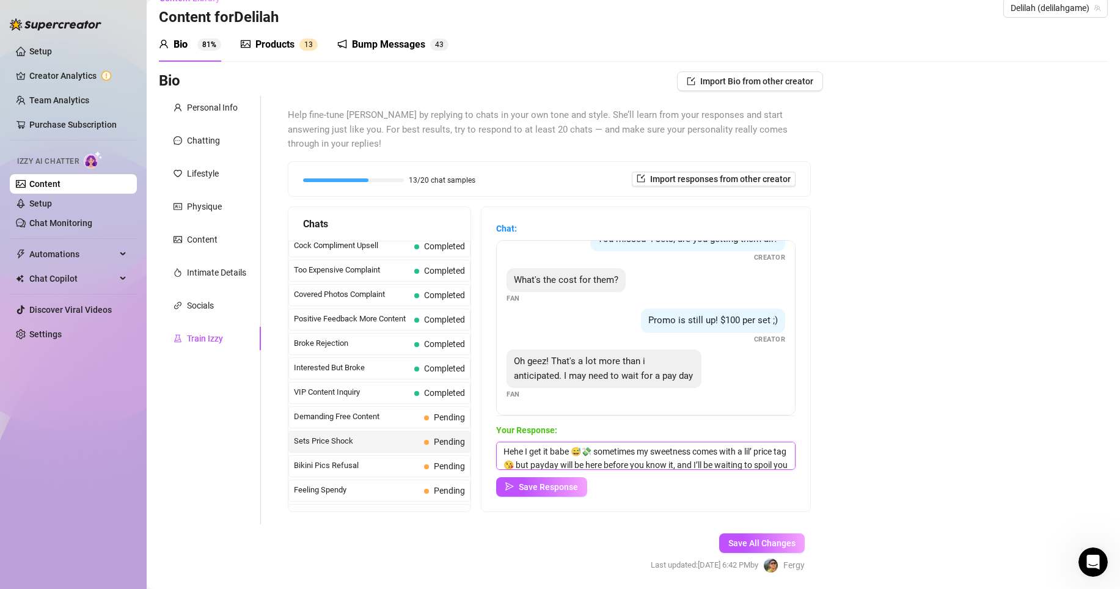
scroll to position [15, 0]
type textarea "Hehe I get it babe 😅💸 sometimes my sweetness comes with a lil’ price tag 😘 but …"
click at [551, 482] on span "Save Response" at bounding box center [548, 487] width 59 height 10
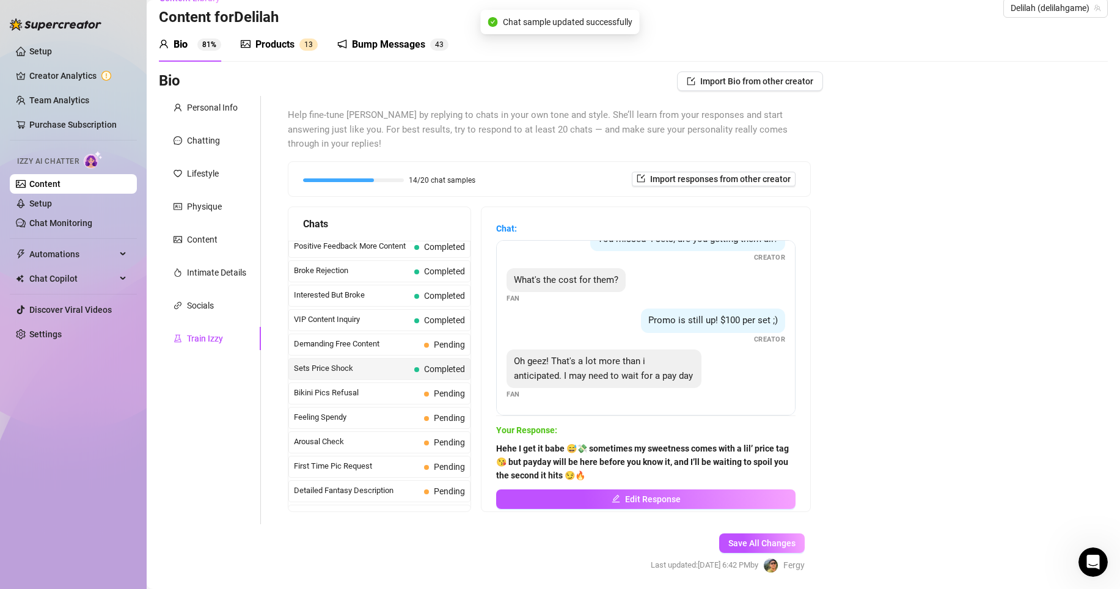
scroll to position [234, 0]
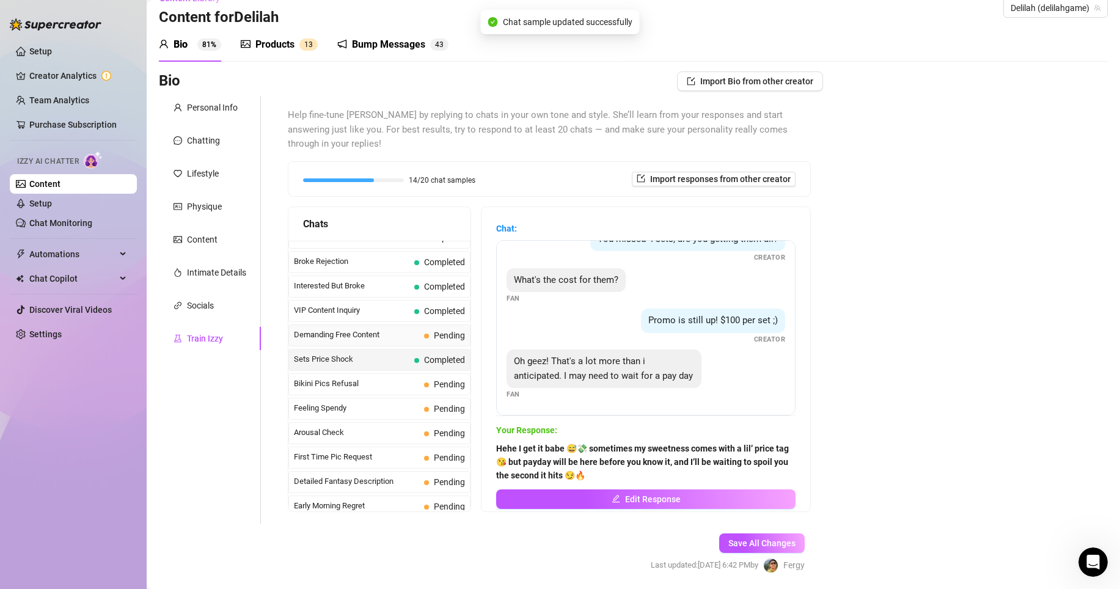
click at [373, 329] on span "Demanding Free Content" at bounding box center [356, 335] width 125 height 12
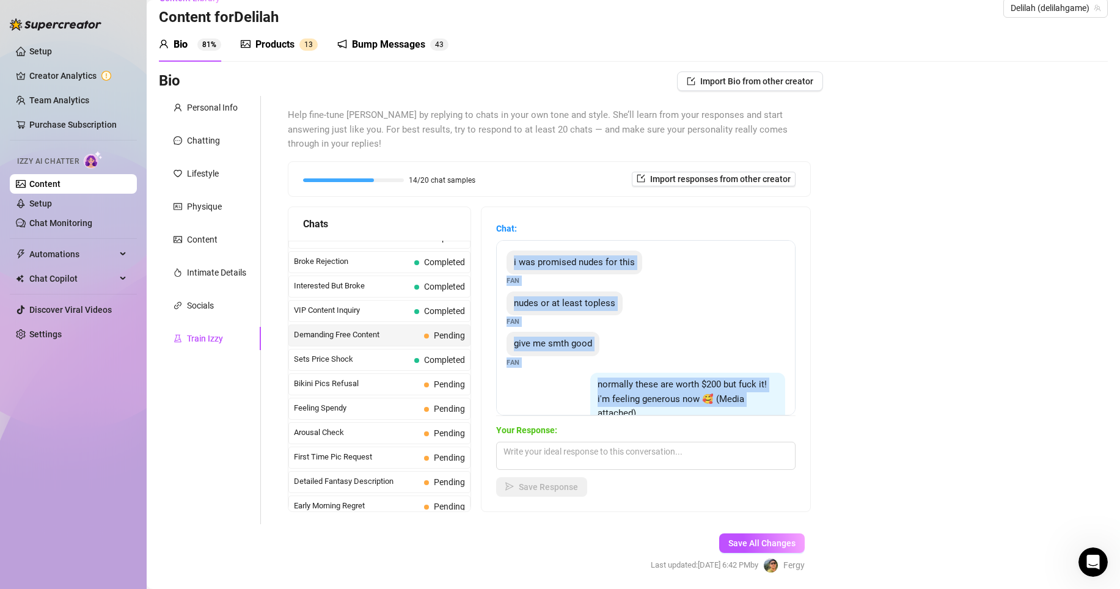
scroll to position [119, 0]
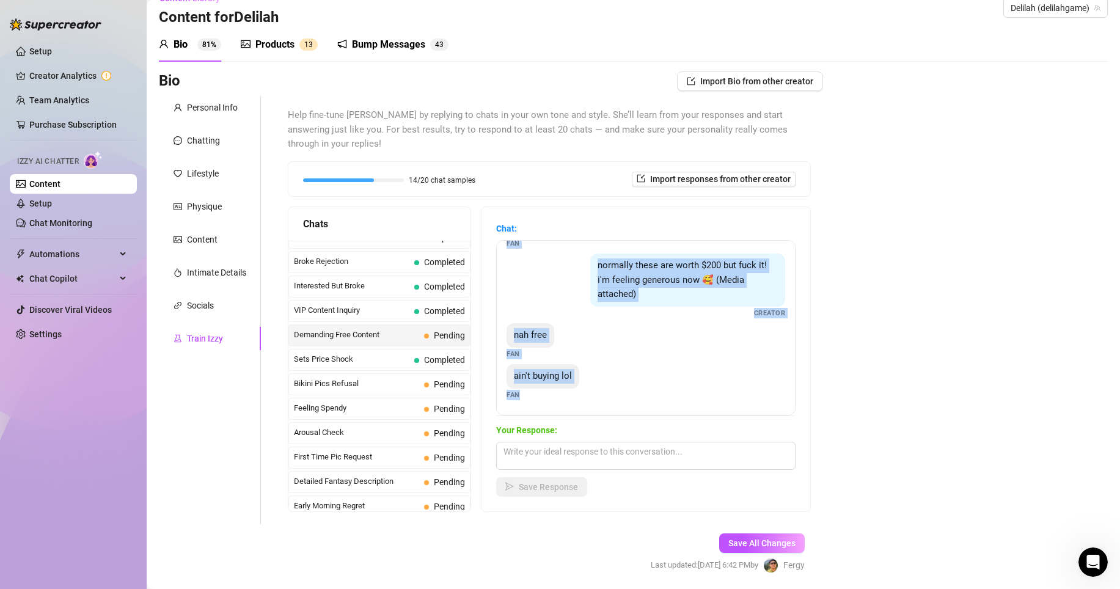
drag, startPoint x: 519, startPoint y: 239, endPoint x: 613, endPoint y: 423, distance: 206.0
click at [613, 423] on div "Chat: i was promised nudes for this Fan nudes or at least topless Fan give me s…" at bounding box center [645, 359] width 299 height 275
copy div "i was promised nudes for this Fan nudes or at least topless Fan give me smth go…"
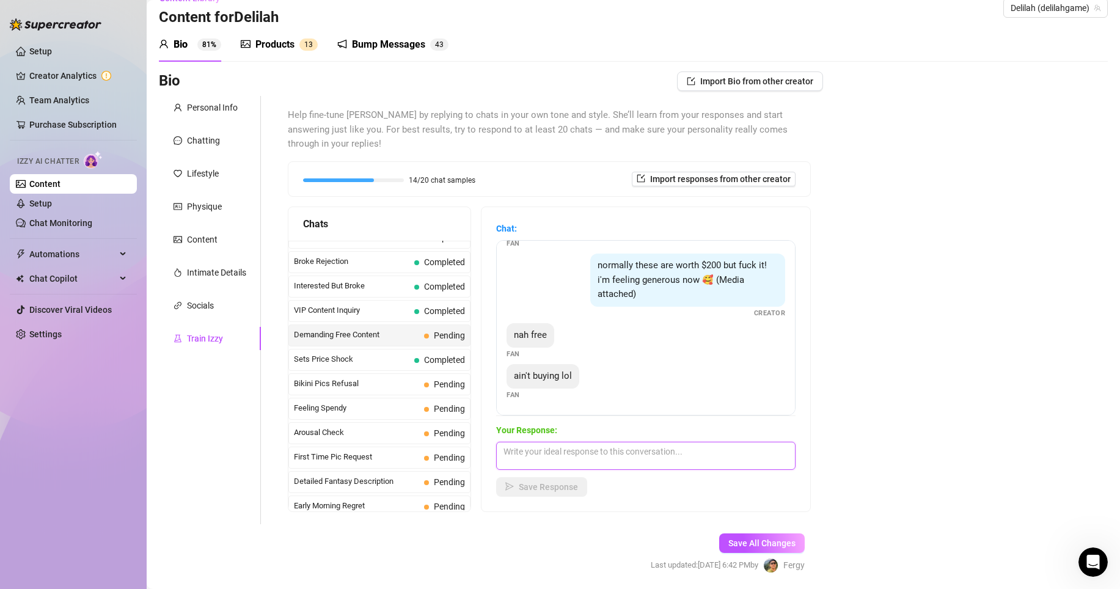
click at [544, 442] on textarea at bounding box center [645, 456] width 299 height 28
paste textarea "Haha I love that you’re “feeling generous” babe 😏💋 but you know I don’t just gi…"
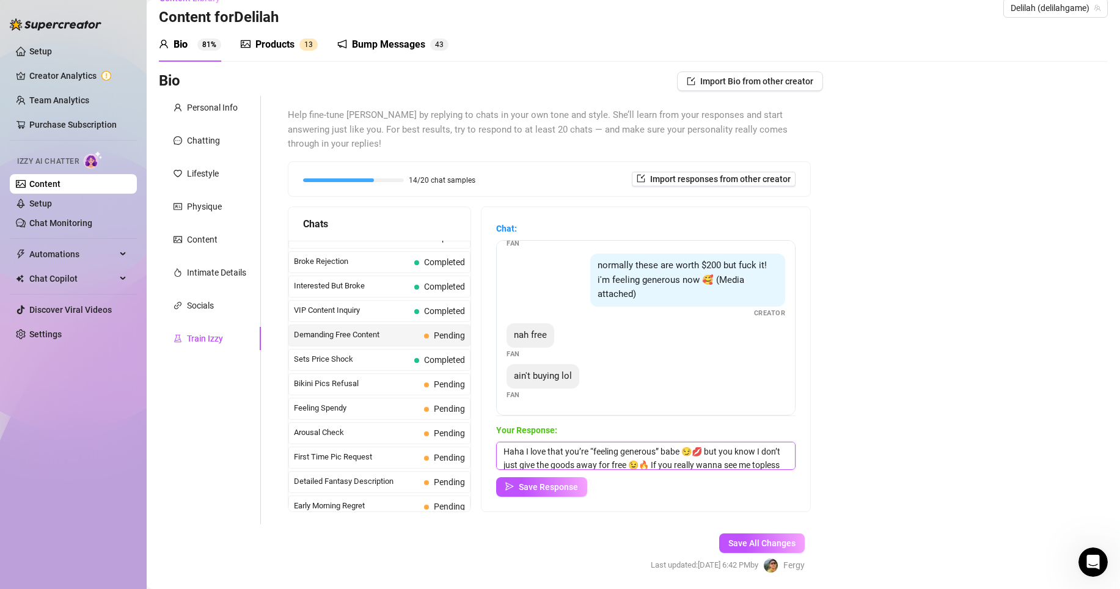
scroll to position [28, 0]
type textarea "Haha I love that you’re “feeling generous” babe 😏💋 but you know I don’t just gi…"
click at [549, 477] on button "Save Response" at bounding box center [541, 487] width 91 height 20
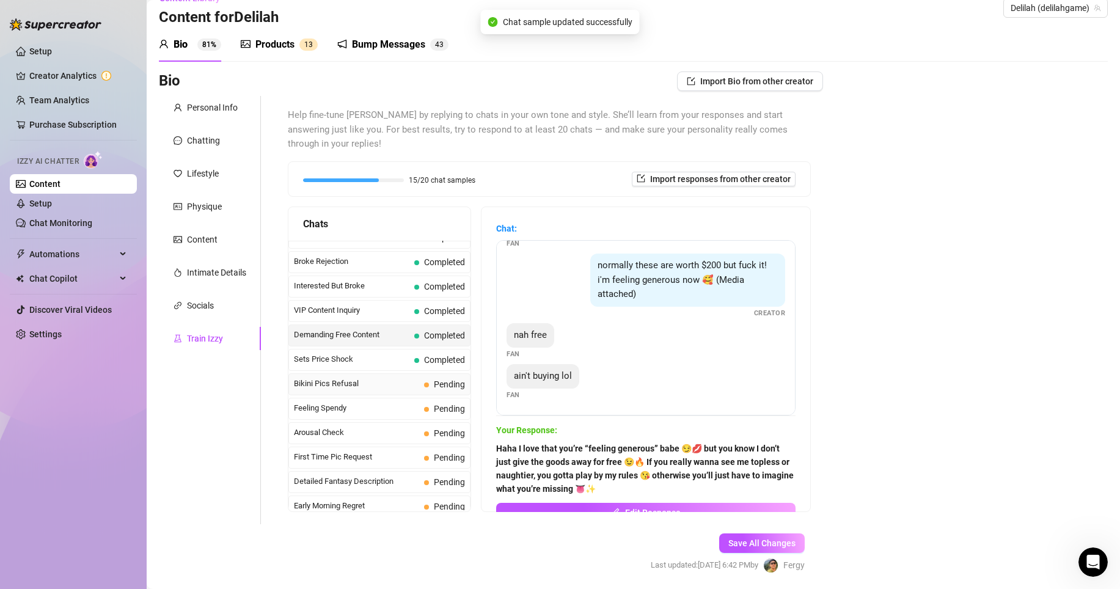
click at [393, 378] on span "Bikini Pics Refusal" at bounding box center [356, 384] width 125 height 12
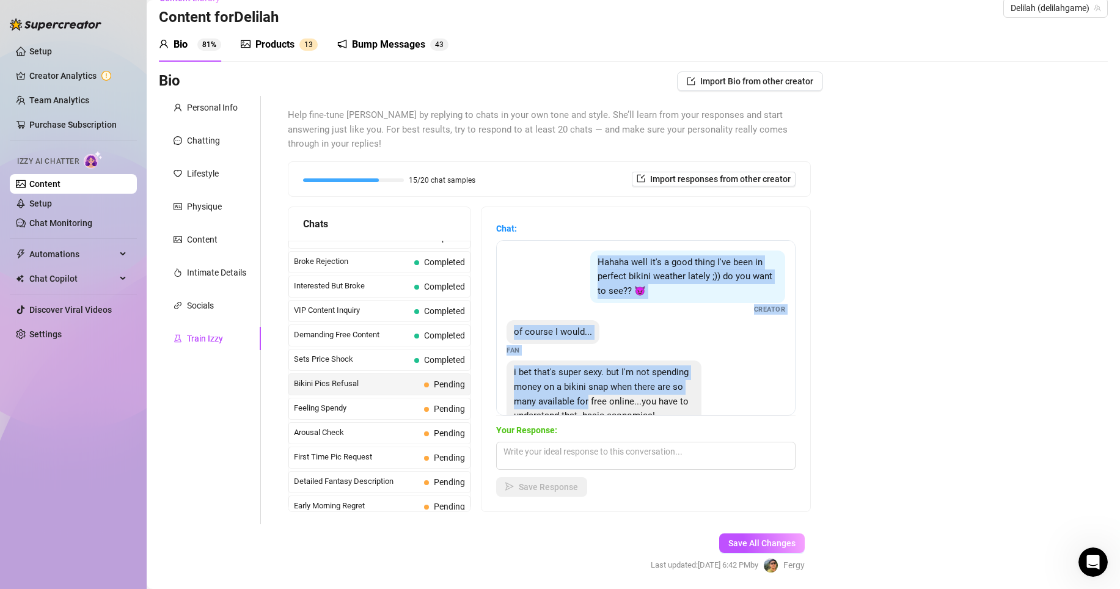
scroll to position [54, 0]
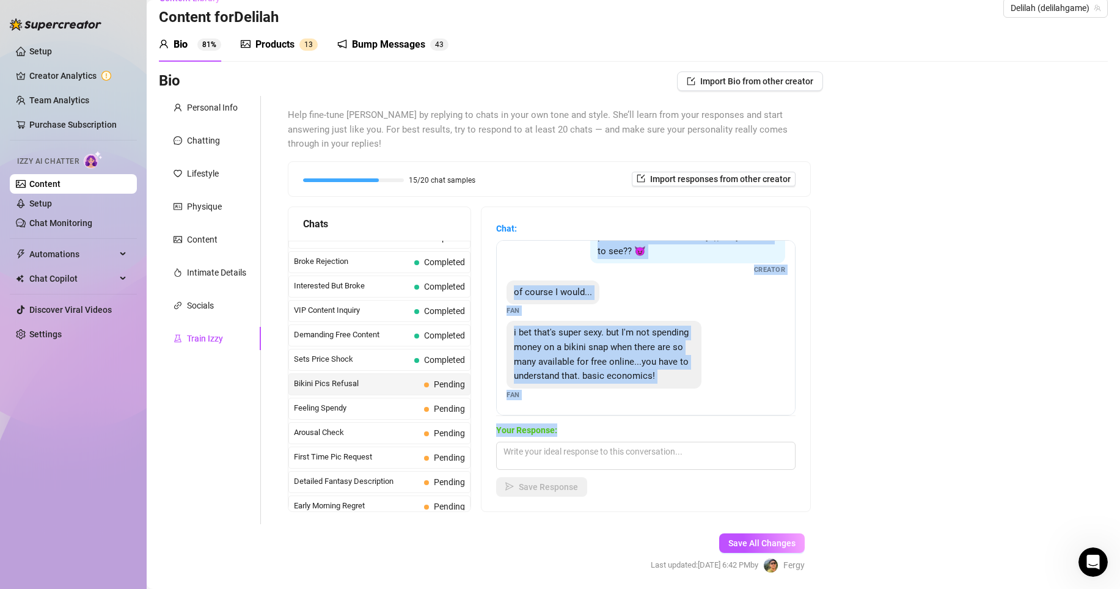
drag, startPoint x: 596, startPoint y: 243, endPoint x: 649, endPoint y: 422, distance: 186.0
click at [649, 422] on div "Chat: Hahaha well it's a good thing I've been in perfect bikini weather lately …" at bounding box center [645, 359] width 299 height 275
copy div "Hahaha well it's a good thing I've been in perfect bikini weather lately ;)) do…"
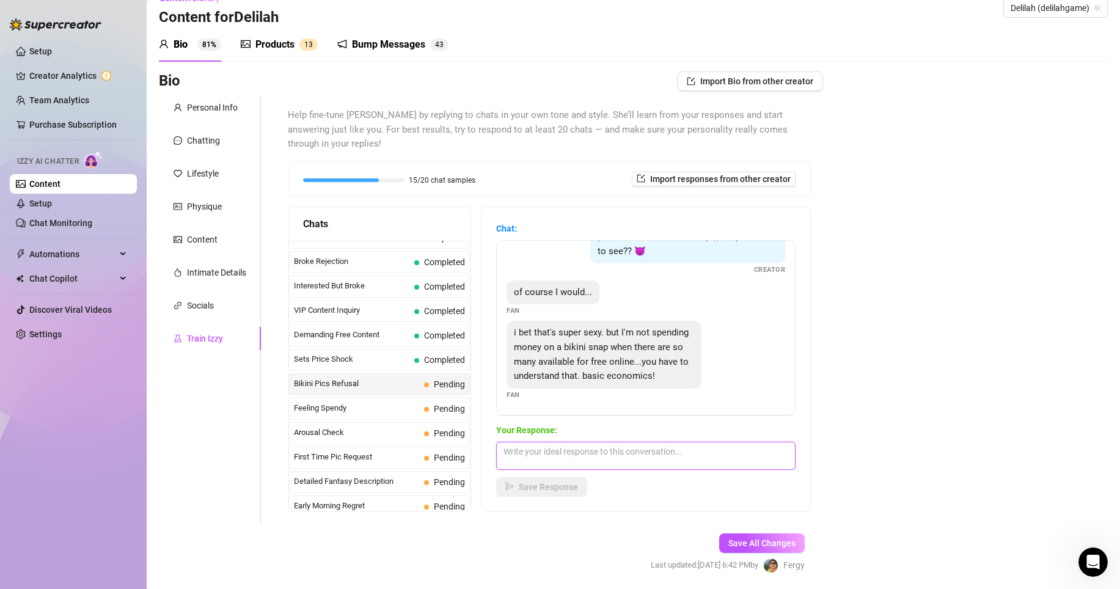
click at [594, 443] on textarea at bounding box center [645, 456] width 299 height 28
paste textarea "Mmm I get what you’re saying, babe 😏 but trust me… free bikini pics online don’…"
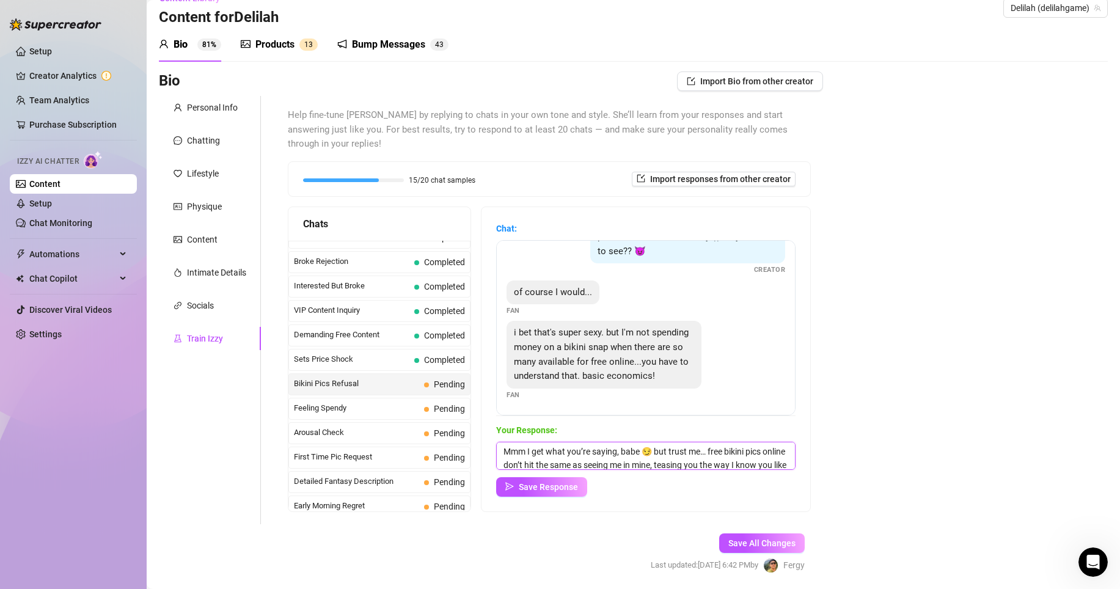
scroll to position [28, 0]
type textarea "Mmm I get what you’re saying, babe 😏 but trust me… free bikini pics online don’…"
click at [580, 477] on button "Save Response" at bounding box center [541, 487] width 91 height 20
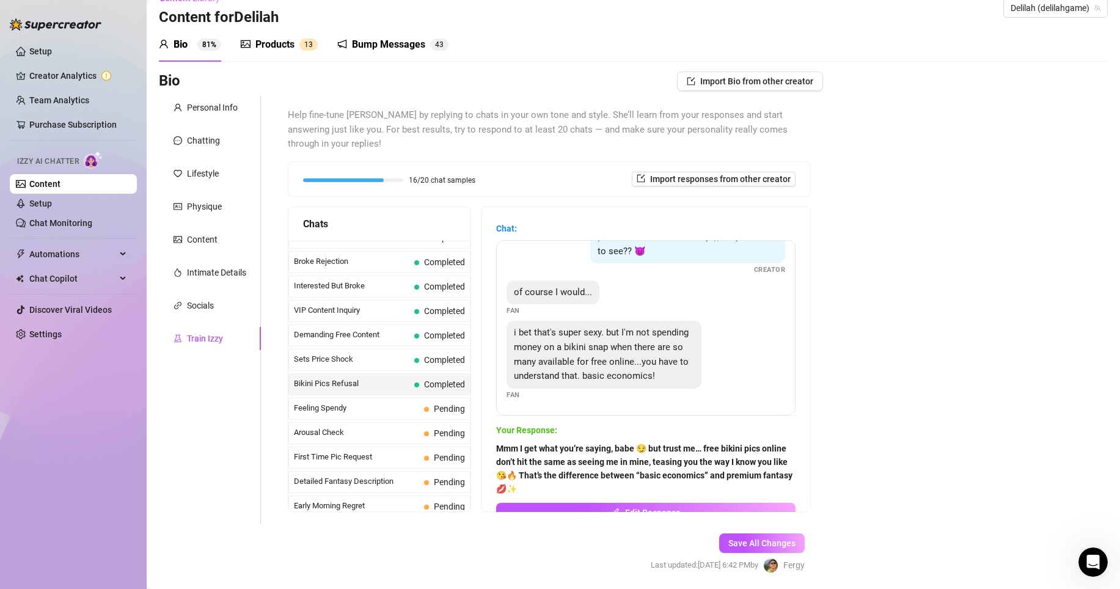
scroll to position [48, 0]
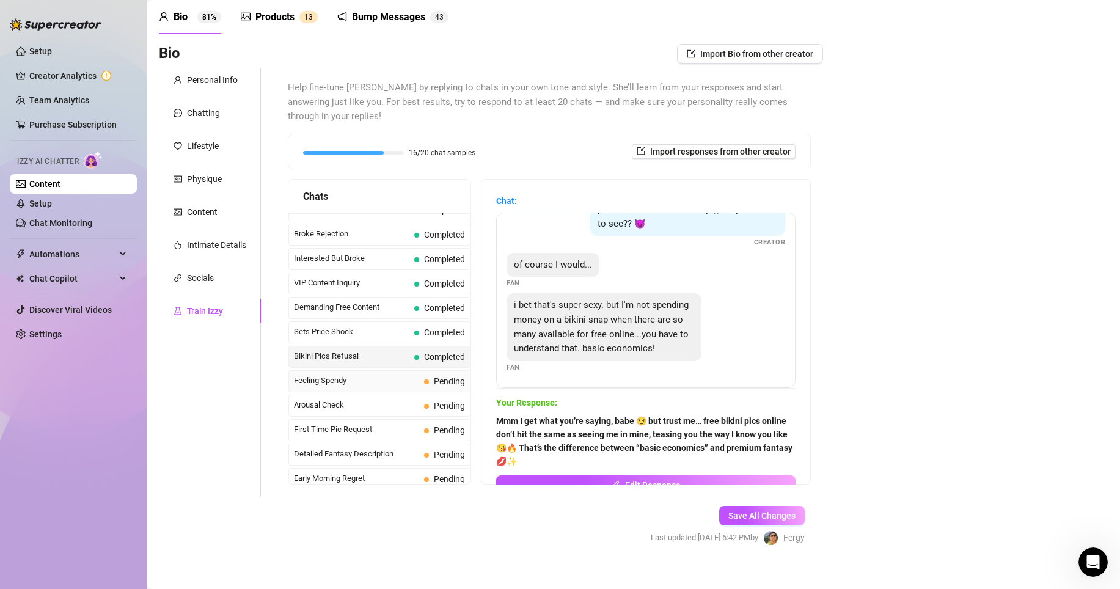
click at [360, 375] on span "Feeling Spendy" at bounding box center [356, 381] width 125 height 12
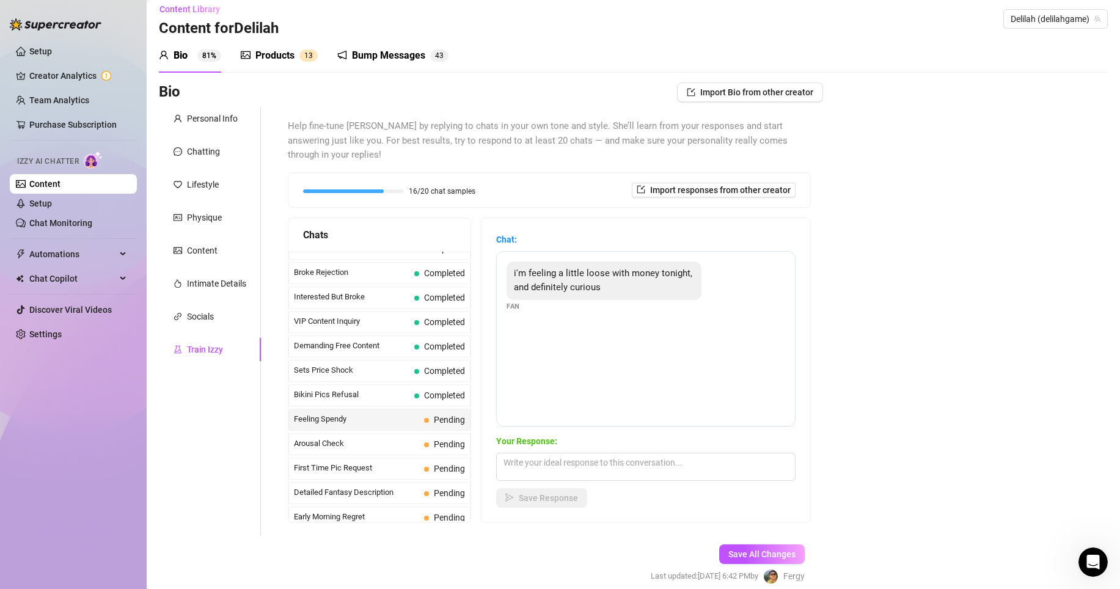
scroll to position [0, 0]
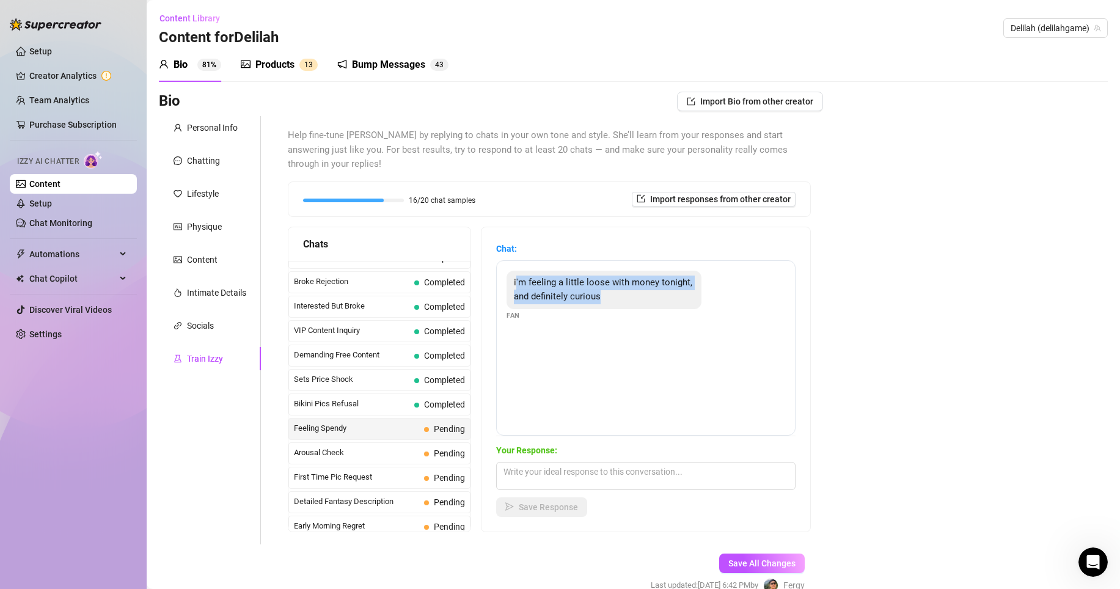
drag, startPoint x: 524, startPoint y: 263, endPoint x: 687, endPoint y: 312, distance: 170.1
click at [687, 312] on div "i'm feeling a little loose with money tonight, and definitely curious Fan" at bounding box center [645, 347] width 299 height 175
copy span "'m feeling a little loose with money tonight, and definitely curious"
click at [557, 462] on textarea at bounding box center [645, 476] width 299 height 28
paste textarea "Ooo I like the sound of that 😏💸 curiosity + a little extra to spend? Sounds lik…"
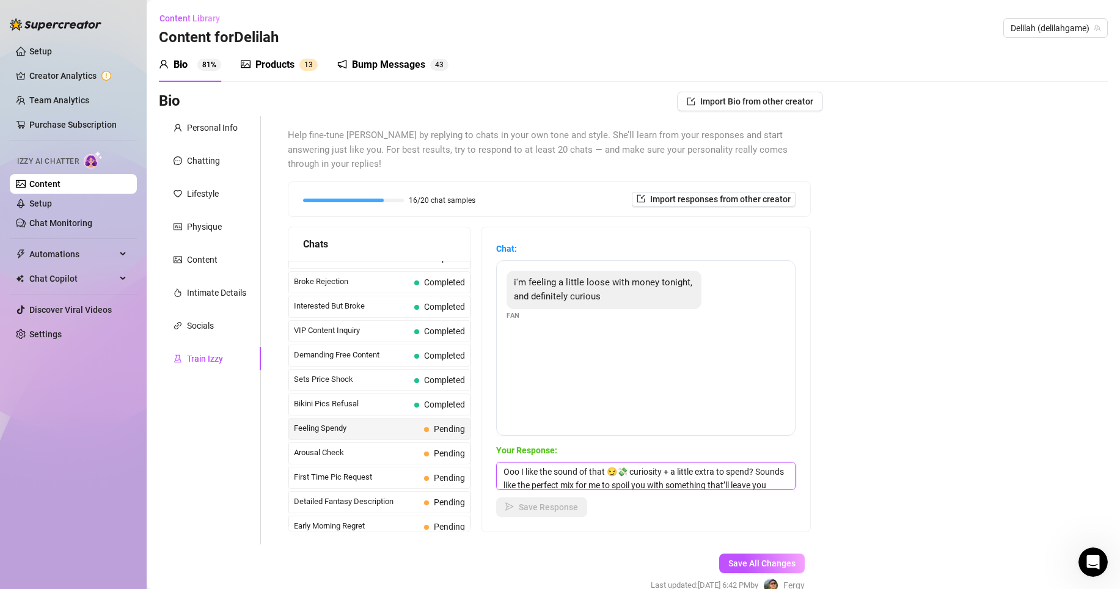
scroll to position [28, 0]
type textarea "Ooo I like the sound of that 😏💸 curiosity + a little extra to spend? Sounds lik…"
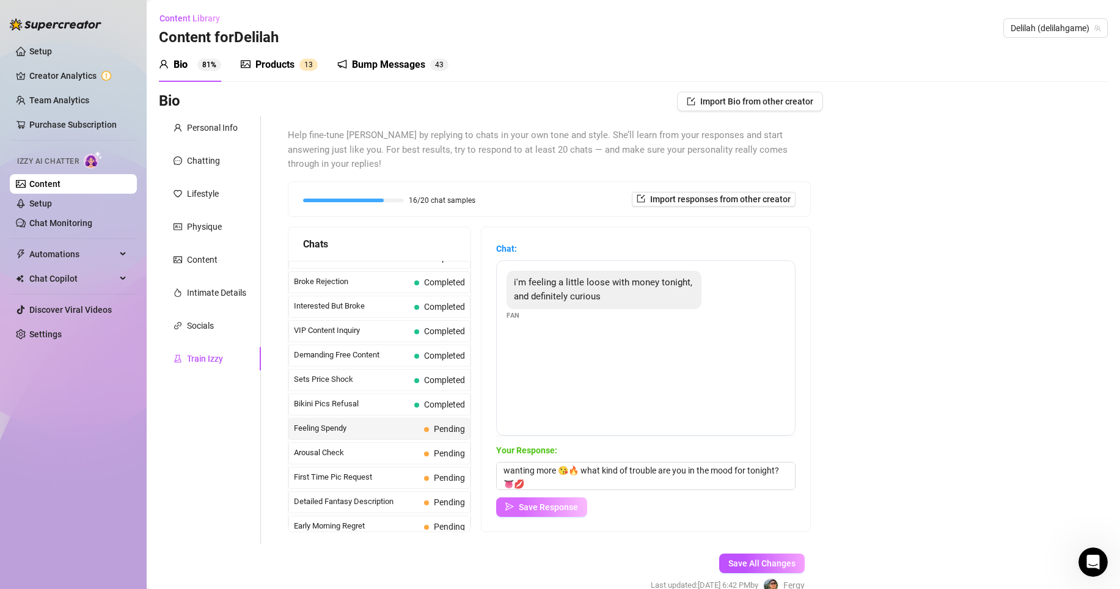
click at [551, 502] on span "Save Response" at bounding box center [548, 507] width 59 height 10
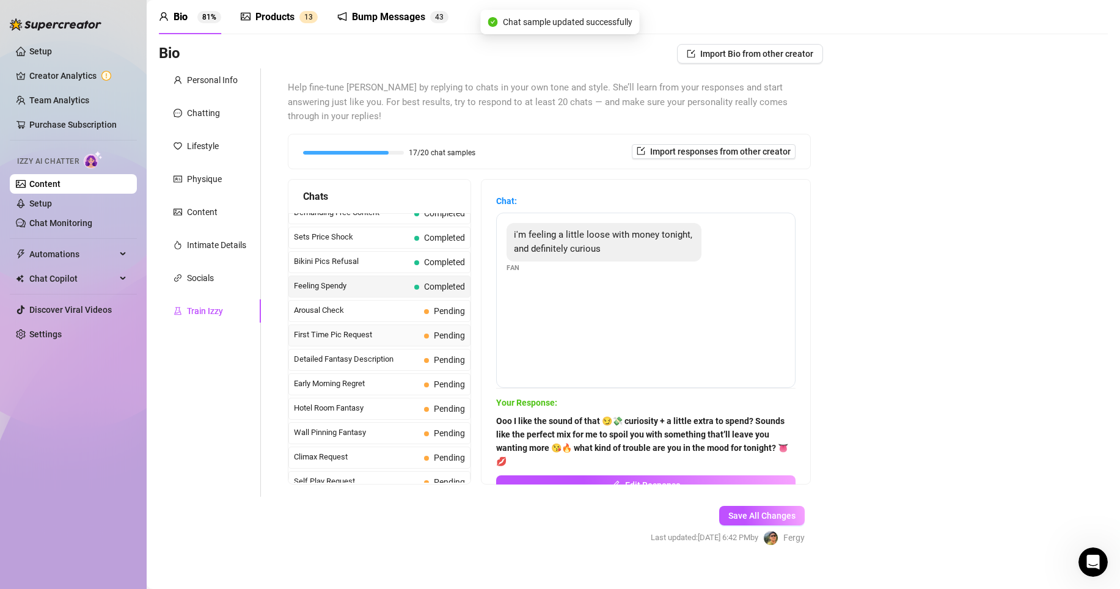
scroll to position [331, 0]
click at [392, 302] on span "Arousal Check" at bounding box center [356, 308] width 125 height 12
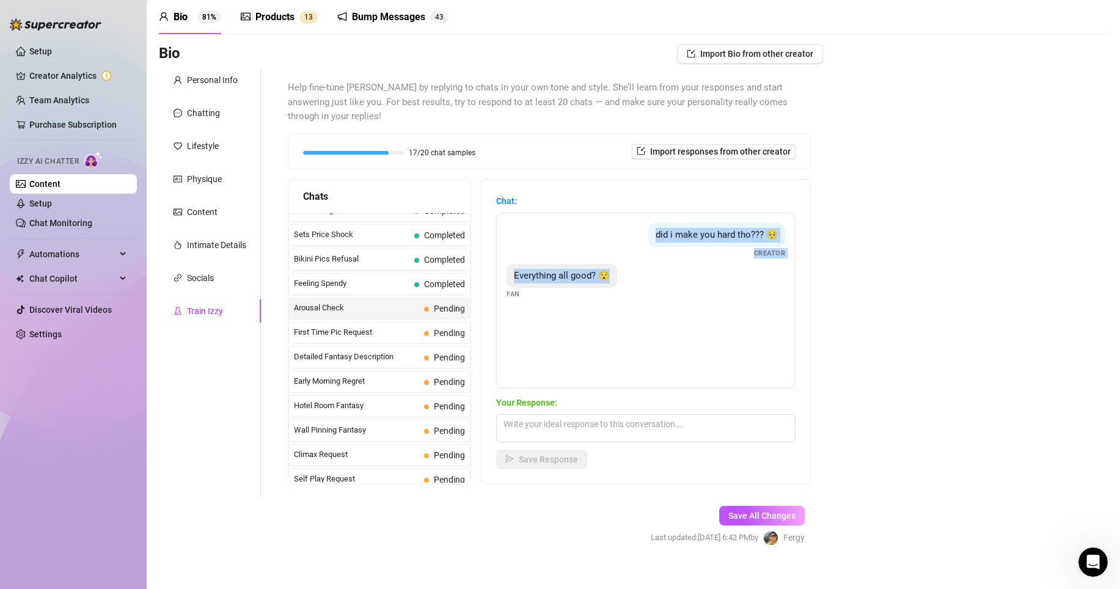
drag, startPoint x: 571, startPoint y: 214, endPoint x: 661, endPoint y: 261, distance: 101.9
click at [662, 261] on div "did i make you hard tho??? 🥺 Creator Everything all good? 😯 Fan" at bounding box center [645, 300] width 299 height 175
copy div "did i make you hard tho??? 🥺 Creator Everything all good? 😯"
click at [584, 414] on textarea at bounding box center [645, 428] width 299 height 28
paste textarea "Hehe you definitely got me worked up, babe 😏🔥 everything’s more than good… you’…"
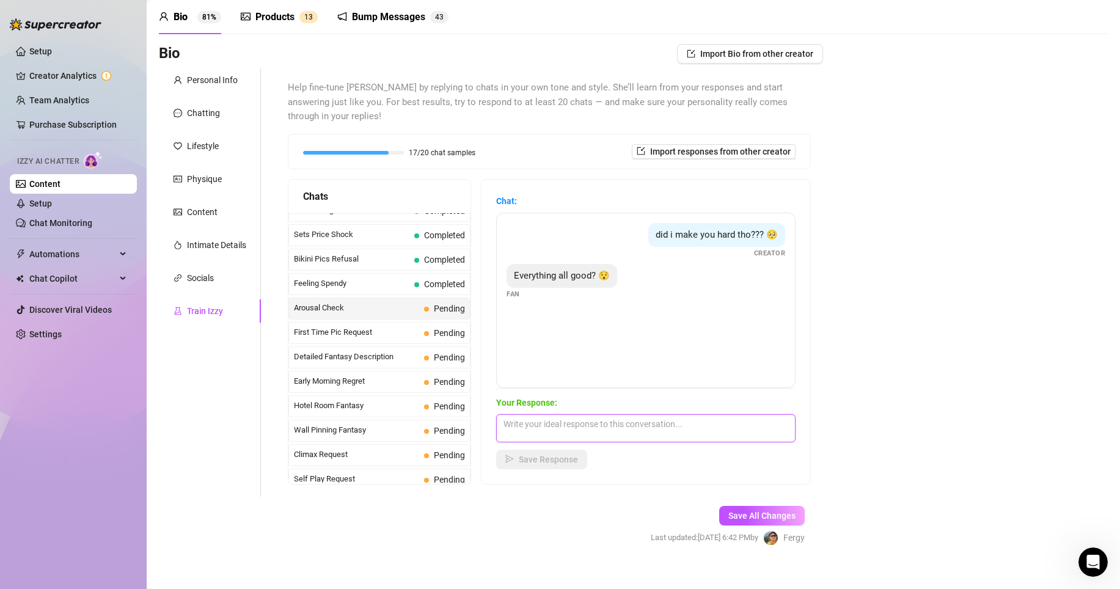
type textarea "Hehe you definitely got me worked up, babe 😏🔥 everything’s more than good… you’…"
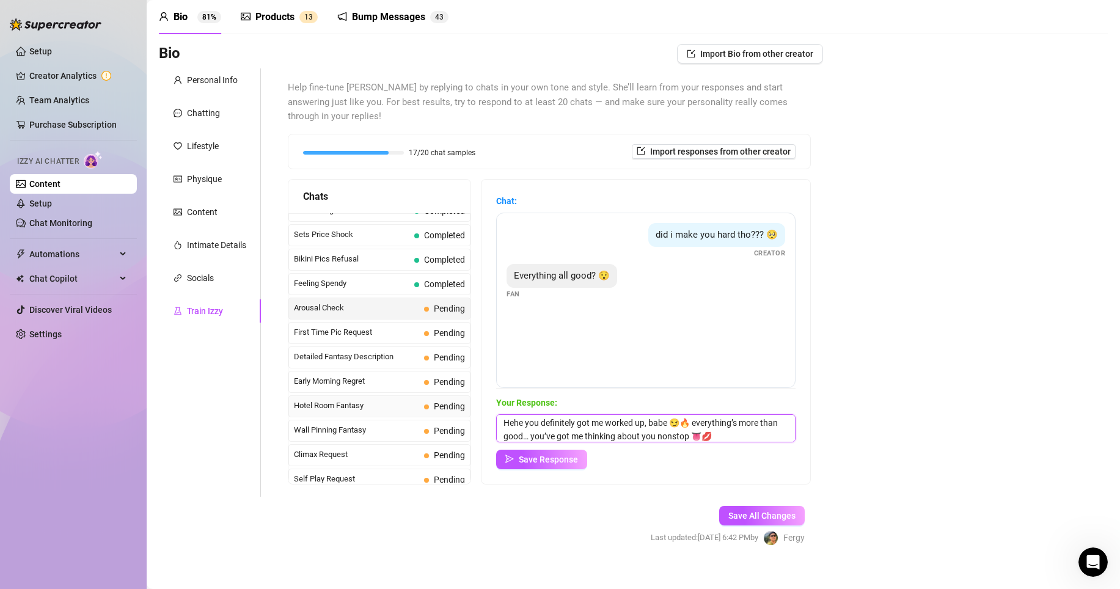
scroll to position [0, 0]
drag, startPoint x: 755, startPoint y: 422, endPoint x: 456, endPoint y: 387, distance: 301.4
click at [456, 387] on div "Chats Last Money Nipples Inquiry Completed Waiting For Payday Completed Not Pus…" at bounding box center [549, 331] width 523 height 305
type textarea "I wanna see if that dick is throbbing right now"
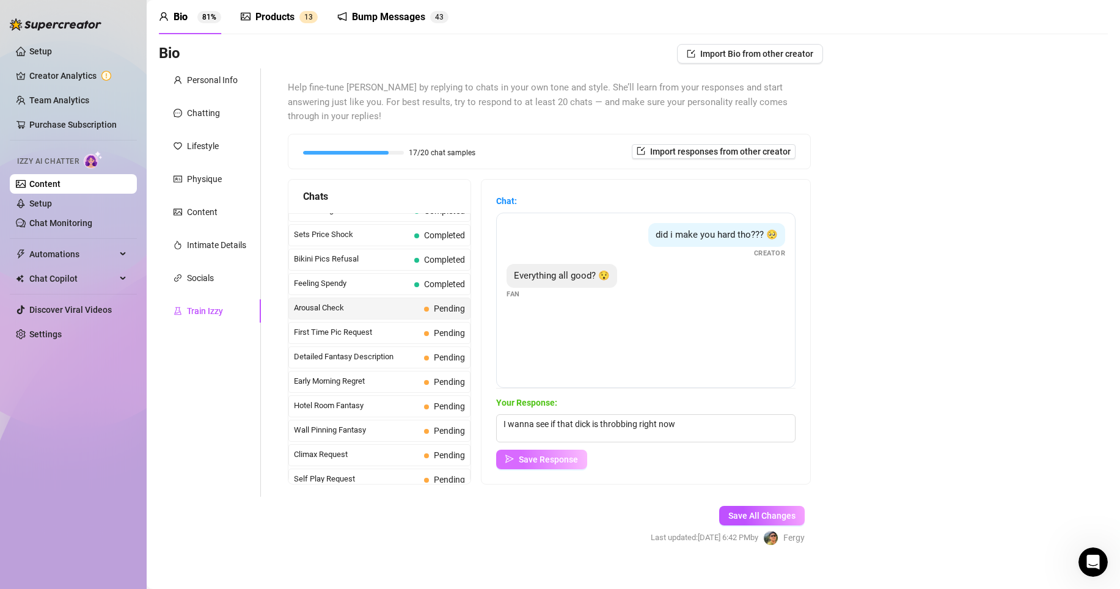
click at [549, 454] on button "Save Response" at bounding box center [541, 460] width 91 height 20
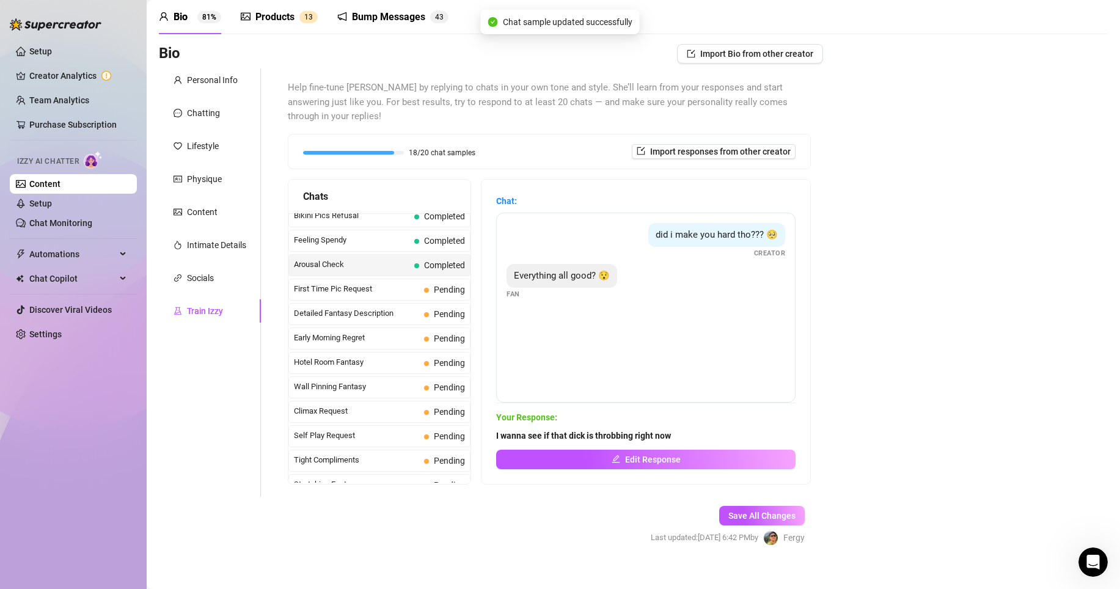
scroll to position [333, 0]
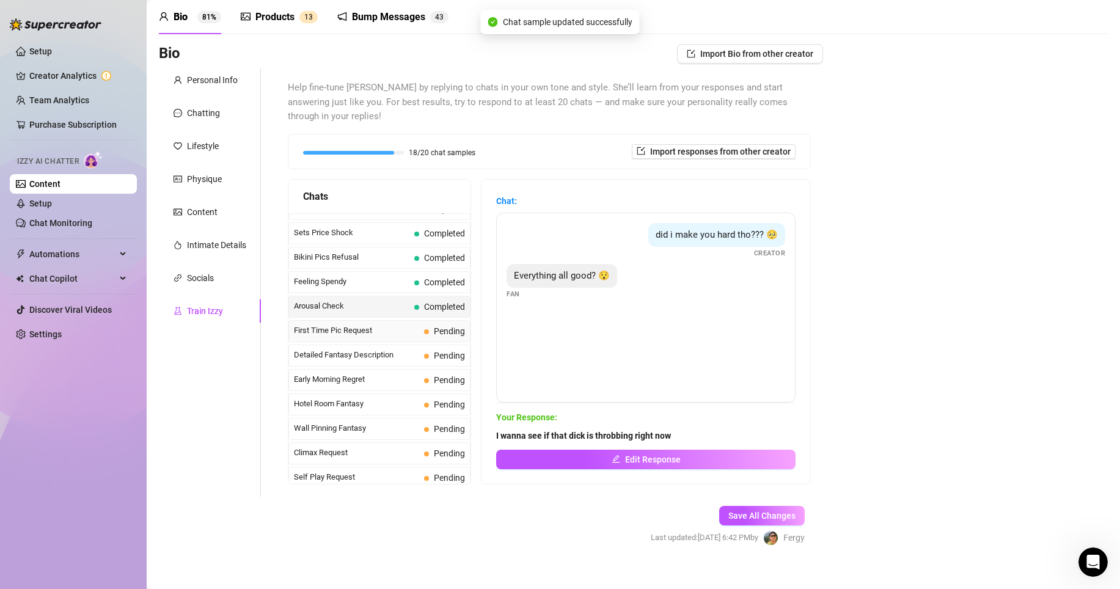
click at [360, 324] on span "First Time Pic Request" at bounding box center [356, 330] width 125 height 12
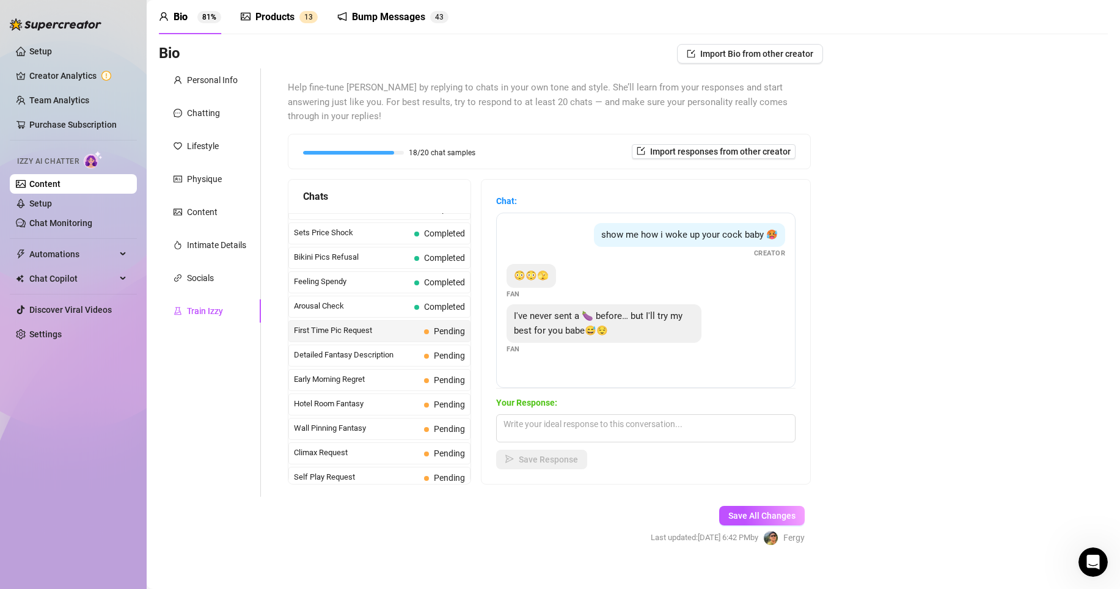
scroll to position [0, 0]
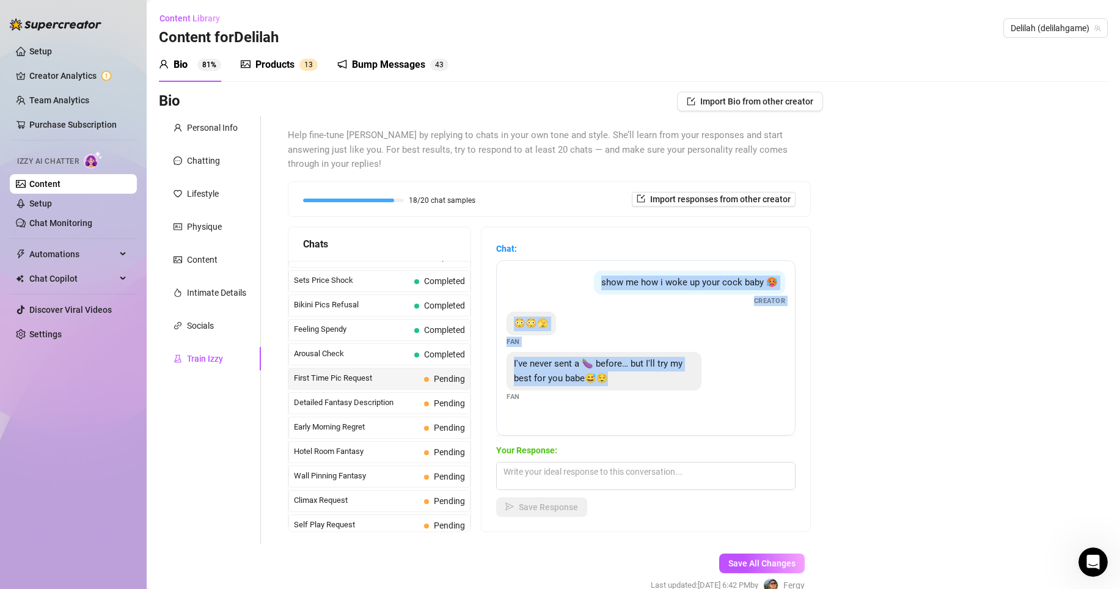
drag, startPoint x: 617, startPoint y: 294, endPoint x: 697, endPoint y: 376, distance: 114.5
click at [697, 376] on div "show me how i woke up your cock baby 🥵 Creator 😳😳🫣 Fan I've never sent a 🍆 befo…" at bounding box center [645, 347] width 299 height 175
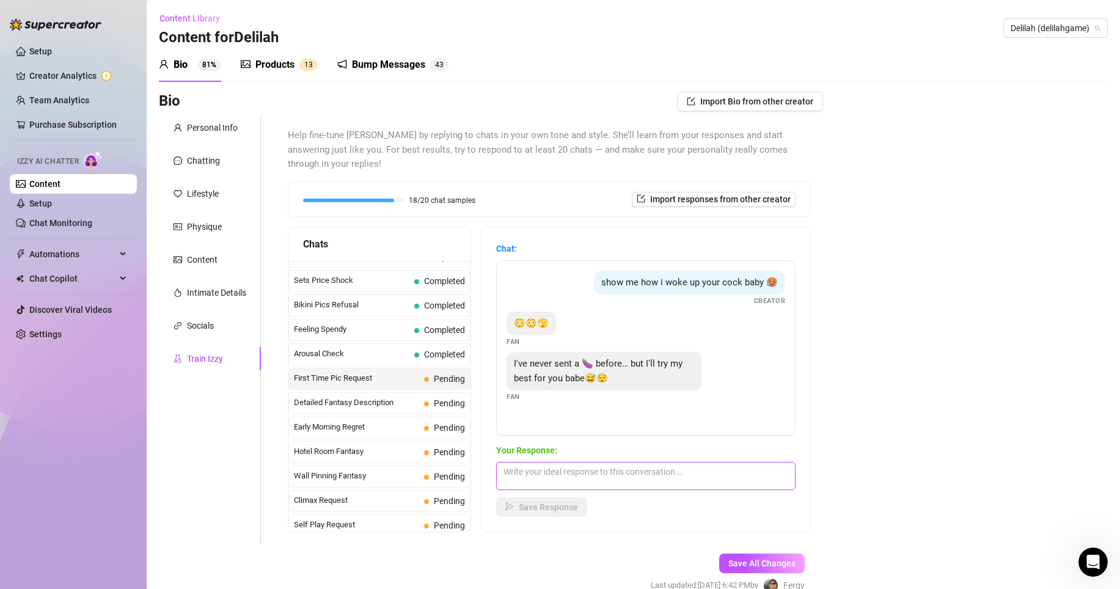
click at [540, 472] on textarea at bounding box center [645, 476] width 299 height 28
paste textarea "Mmm yesss baby 😏🔥 I’d love to see what you’re packing… don’t be shy 👀🍆 I promis…"
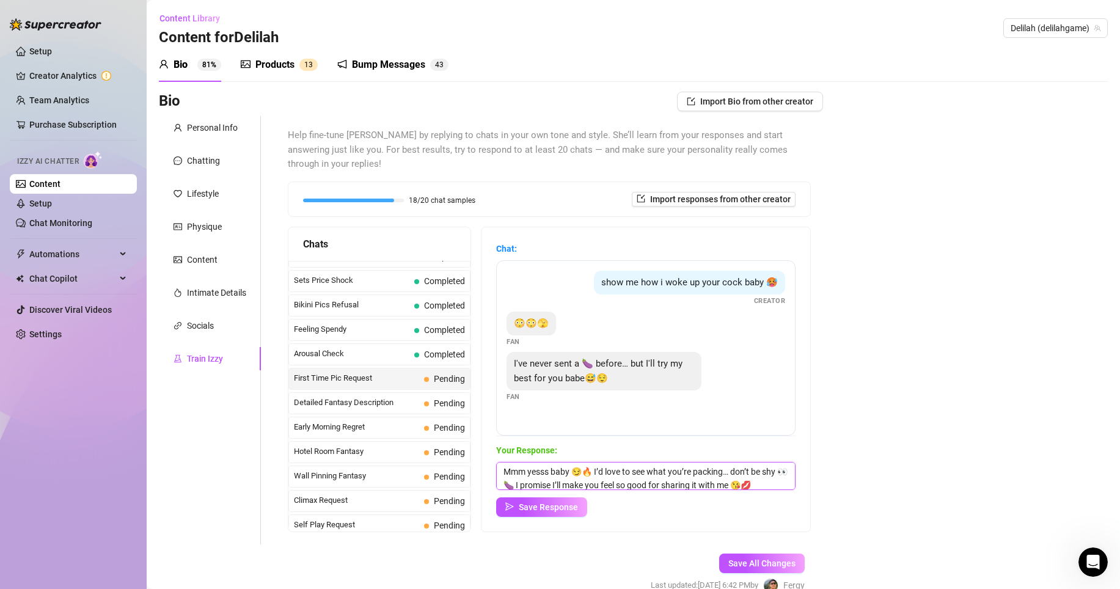
scroll to position [68, 0]
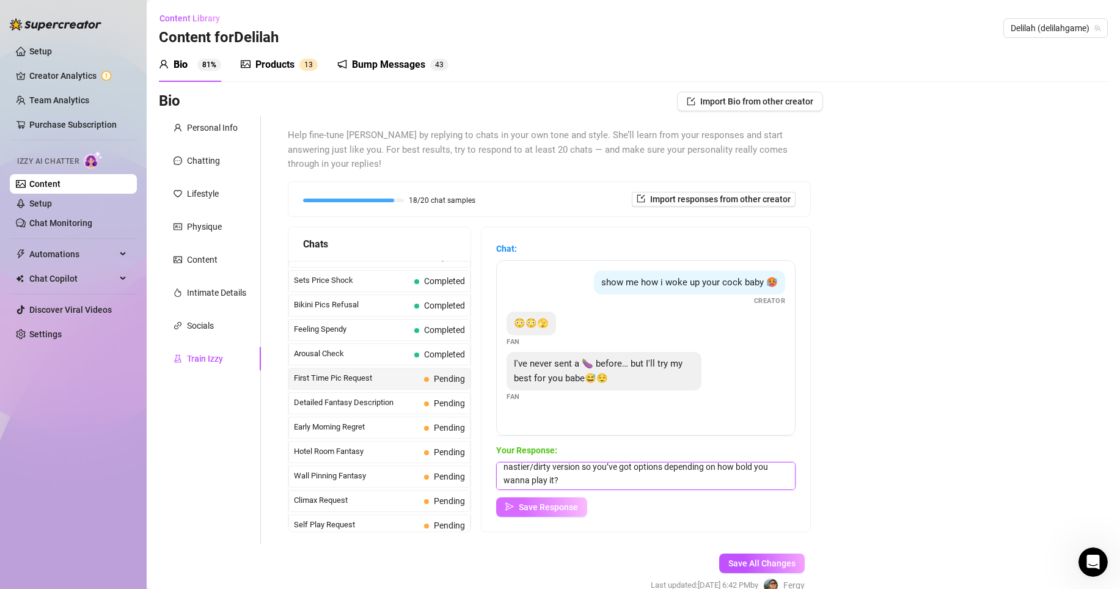
type textarea "Mmm yesss baby 😏🔥 I’d love to see what you’re packing… don’t be shy 👀🍆 I promis…"
click at [548, 502] on span "Save Response" at bounding box center [548, 507] width 59 height 10
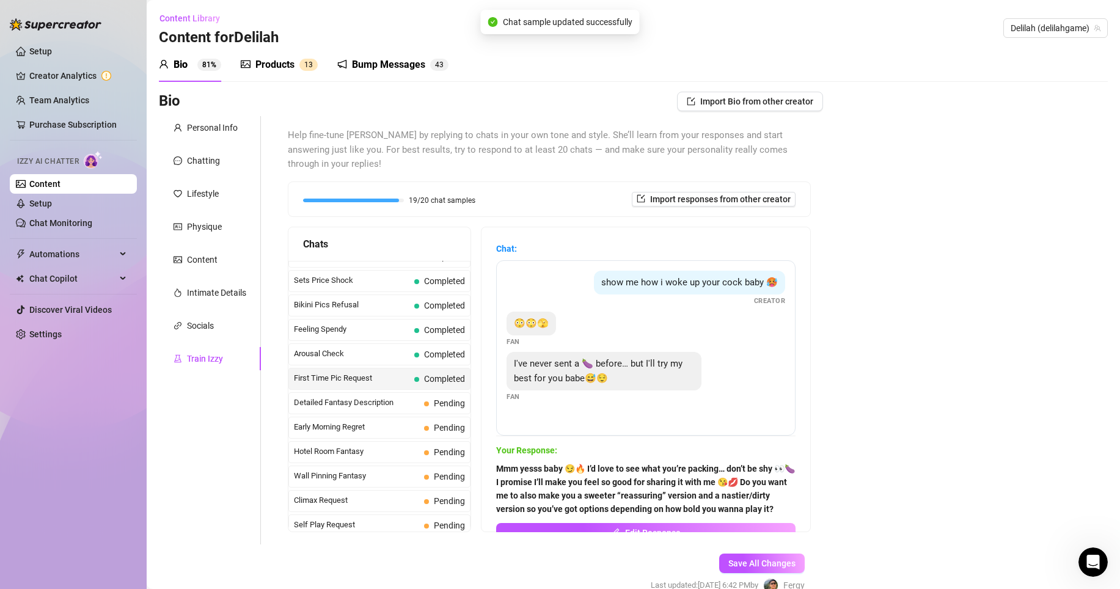
scroll to position [352, 0]
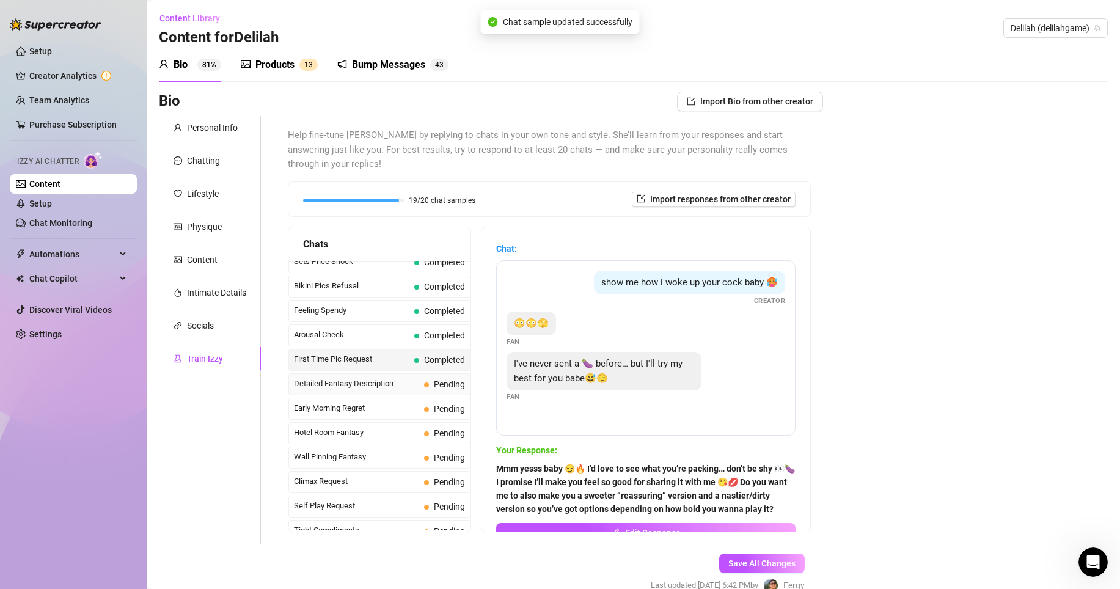
click at [373, 376] on div "Detailed Fantasy Description Pending" at bounding box center [379, 384] width 182 height 22
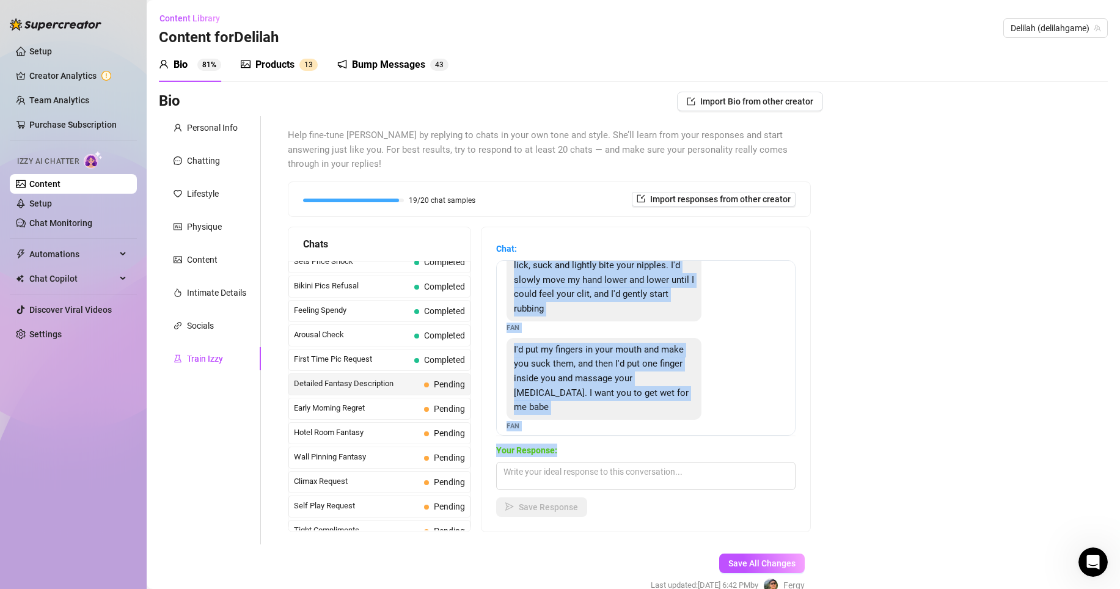
scroll to position [71, 0]
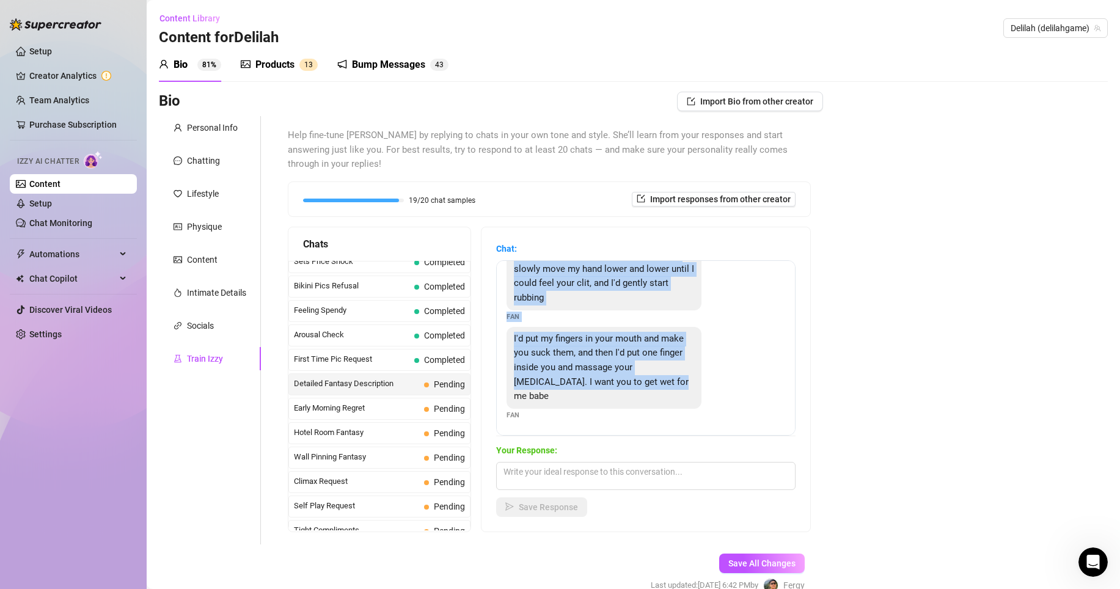
drag, startPoint x: 518, startPoint y: 260, endPoint x: 657, endPoint y: 420, distance: 211.3
click at [657, 420] on div "First I'd kiss those beautiful lips while massaging your tits. Then I'd lick an…" at bounding box center [645, 347] width 299 height 175
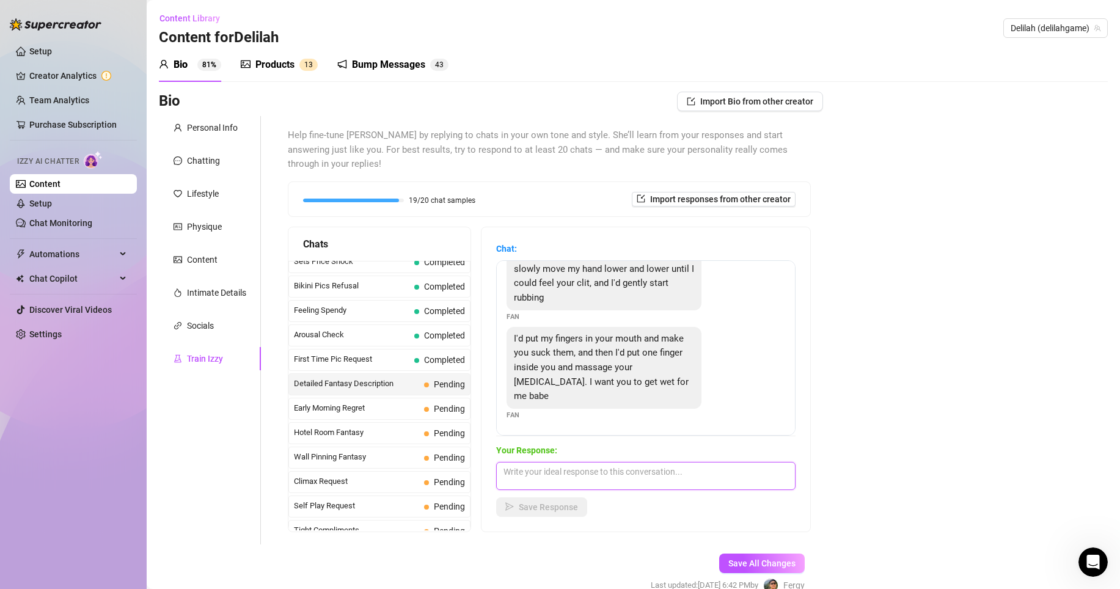
click at [582, 462] on textarea at bounding box center [645, 476] width 299 height 28
paste textarea "Mmm baby that already has me dripping just imagining it 😩🔥 the way you’d tease …"
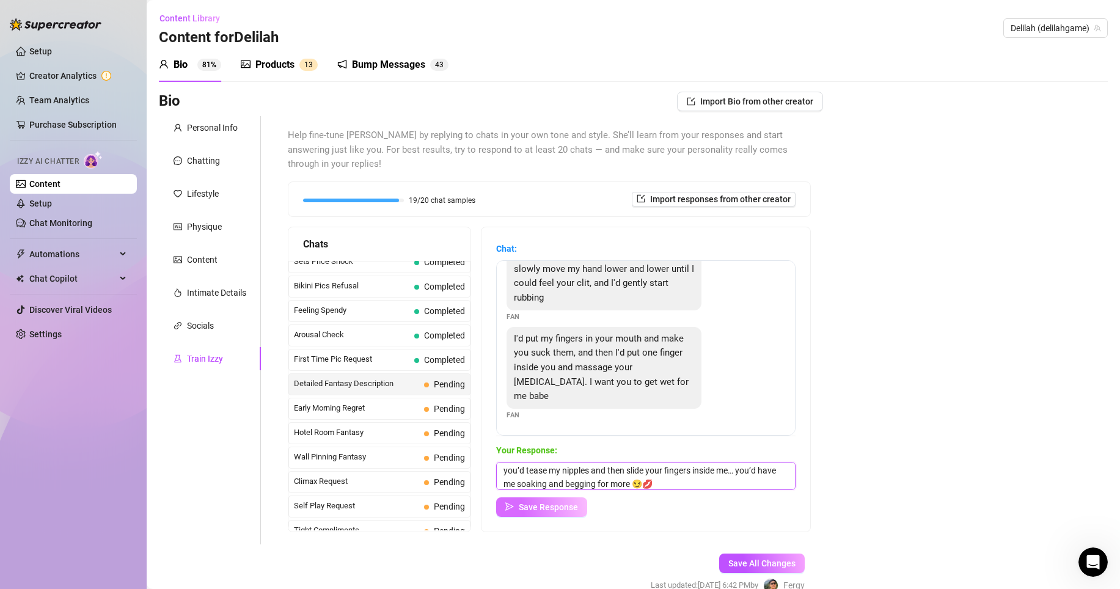
type textarea "Mmm baby that already has me dripping just imagining it 😩🔥 the way you’d tease …"
click at [562, 502] on span "Save Response" at bounding box center [548, 507] width 59 height 10
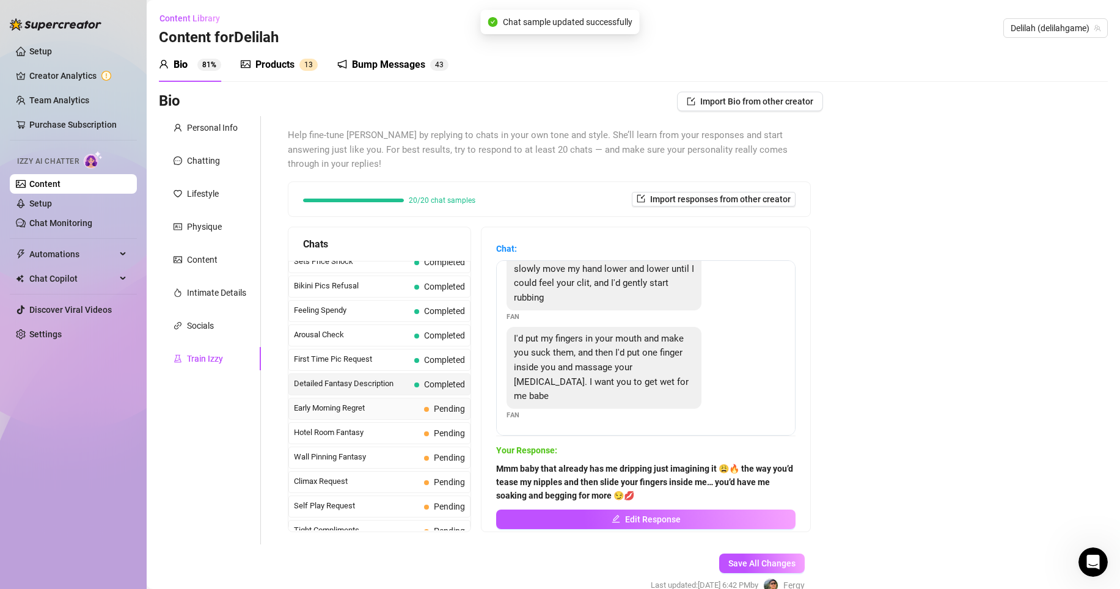
click at [338, 402] on span "Early Morning Regret" at bounding box center [356, 408] width 125 height 12
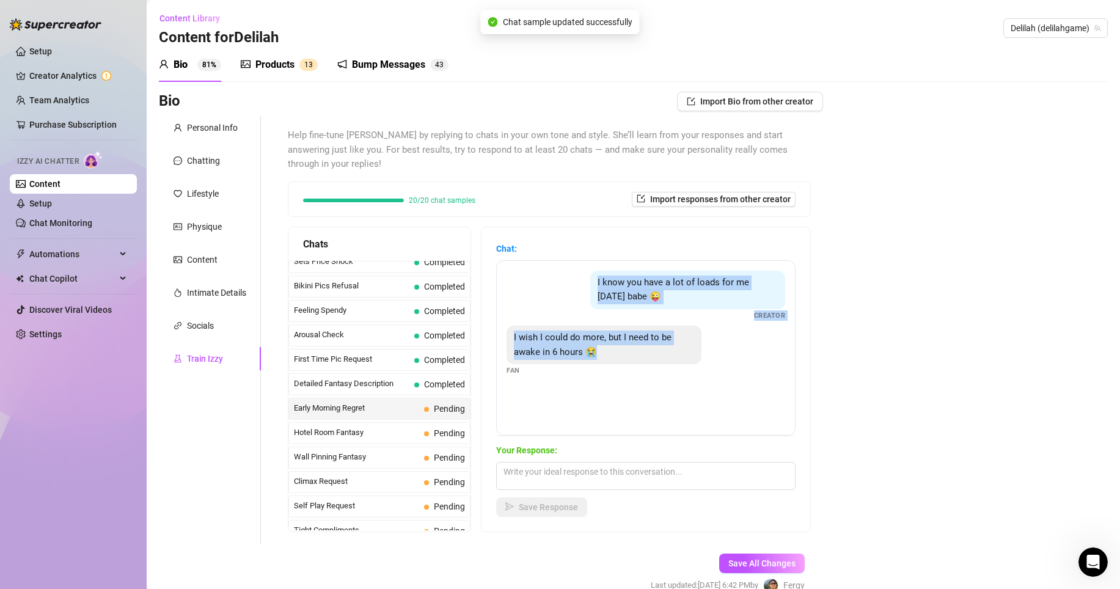
drag, startPoint x: 599, startPoint y: 260, endPoint x: 677, endPoint y: 358, distance: 125.7
click at [677, 358] on div "I know you have a lot of loads for me today babe 😜 Creator I wish I could do mo…" at bounding box center [645, 347] width 299 height 175
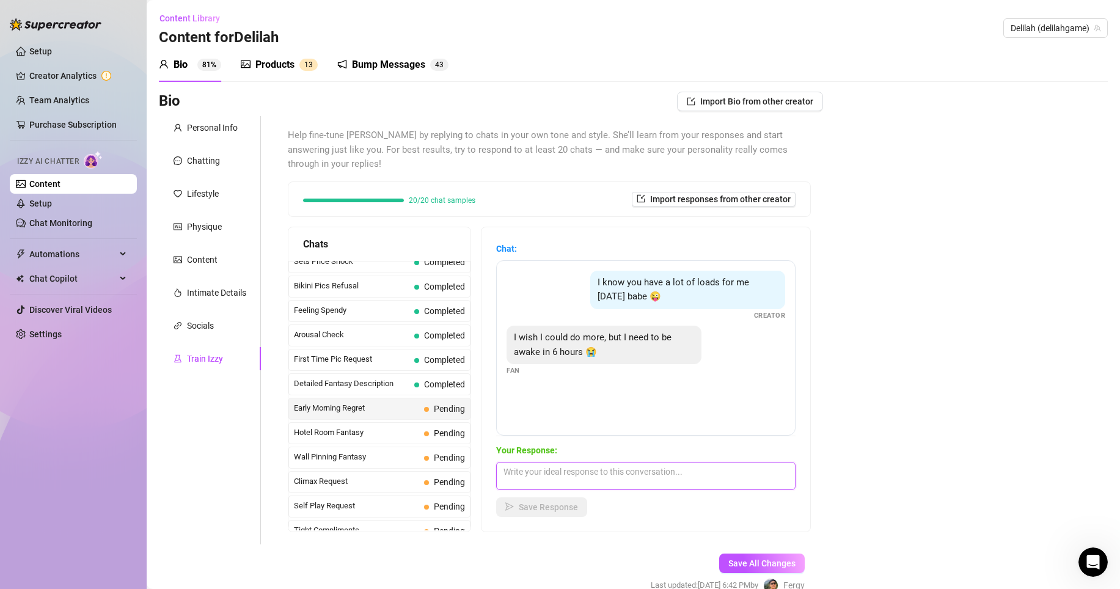
click at [570, 462] on textarea at bounding box center [645, 476] width 299 height 28
paste textarea "😘💤 don’t worry, I’ll be right here waiting… just saving up those loads for me 😏…"
click at [508, 462] on textarea "😘💤 don’t worry, I’ll be right here waiting… just saving up those loads for me 😏…" at bounding box center [645, 476] width 299 height 28
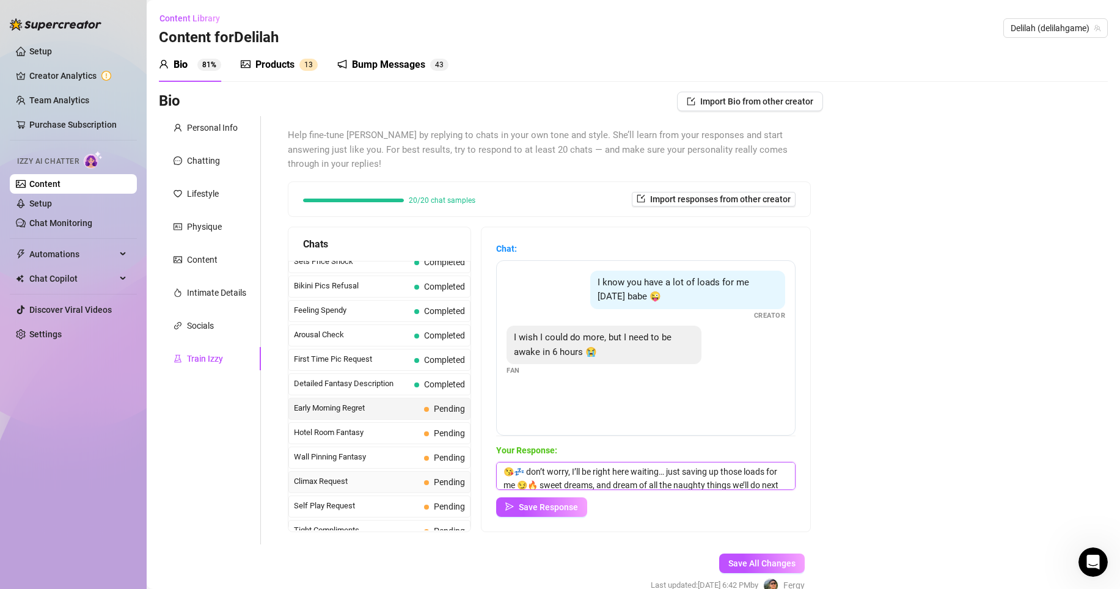
drag, startPoint x: 560, startPoint y: 456, endPoint x: 407, endPoint y: 456, distance: 152.7
click at [407, 456] on div "Chats Last Money Nipples Inquiry Completed Waiting For Payday Completed Not Pus…" at bounding box center [549, 379] width 523 height 305
click at [509, 462] on textarea "😘💤 don’t worry, I’ll be right here waiting… just saving up those loads for me 😏…" at bounding box center [645, 476] width 299 height 28
click at [546, 462] on textarea "I know yo need to rest baby😘💤 don’t worry, I’ll be right here waiting… just sav…" at bounding box center [645, 476] width 299 height 28
type textarea "I know you need to rest baby😘💤 don’t worry, I’ll be right here waiting… just sa…"
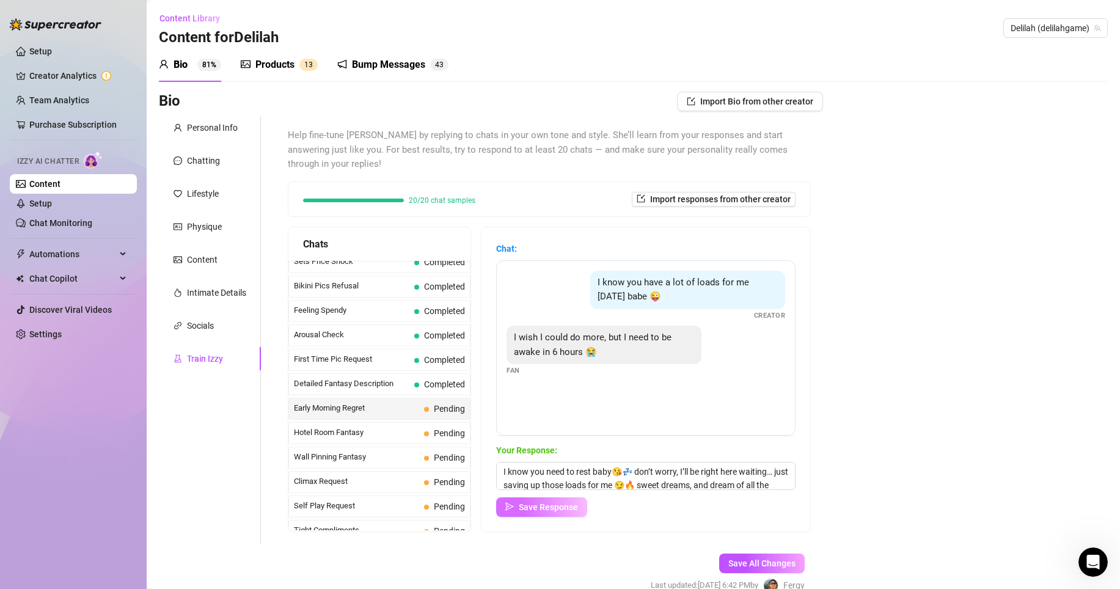
click at [563, 502] on span "Save Response" at bounding box center [548, 507] width 59 height 10
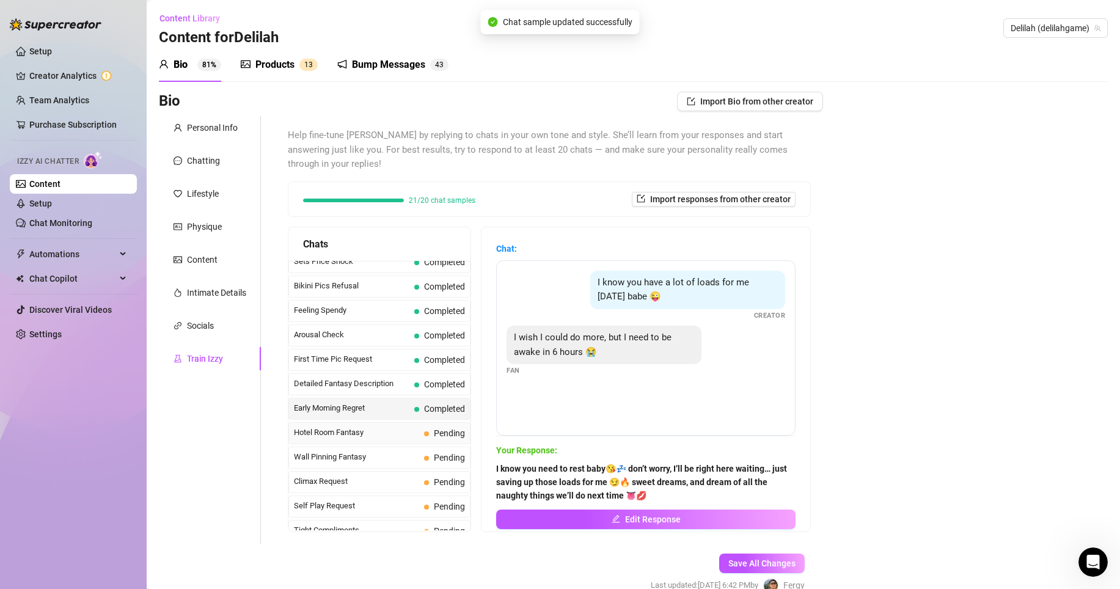
click at [382, 426] on div "Hotel Room Fantasy Pending" at bounding box center [379, 433] width 182 height 22
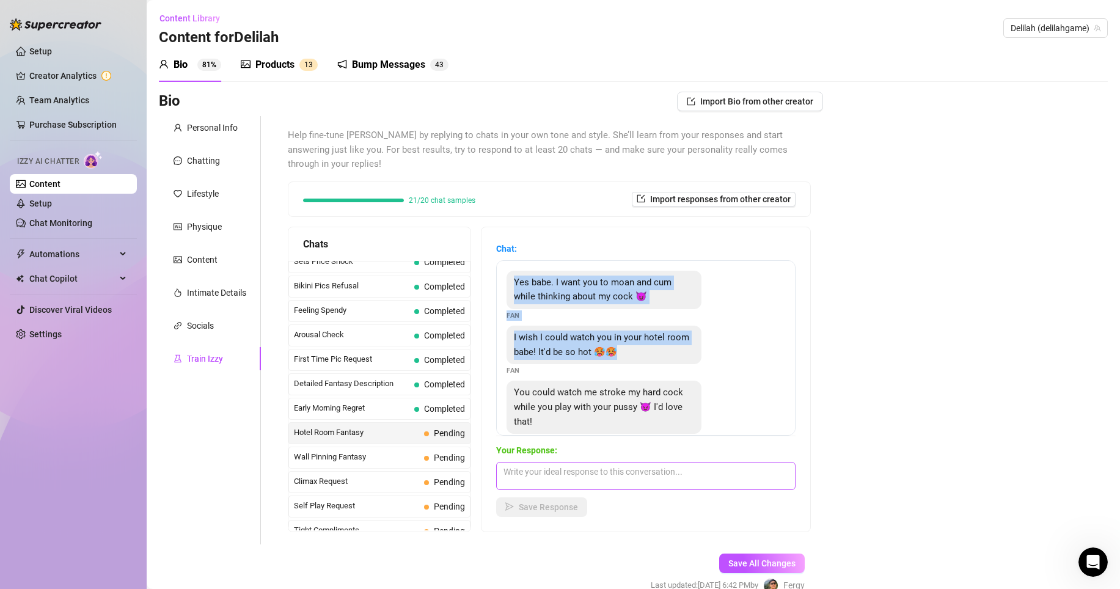
scroll to position [26, 0]
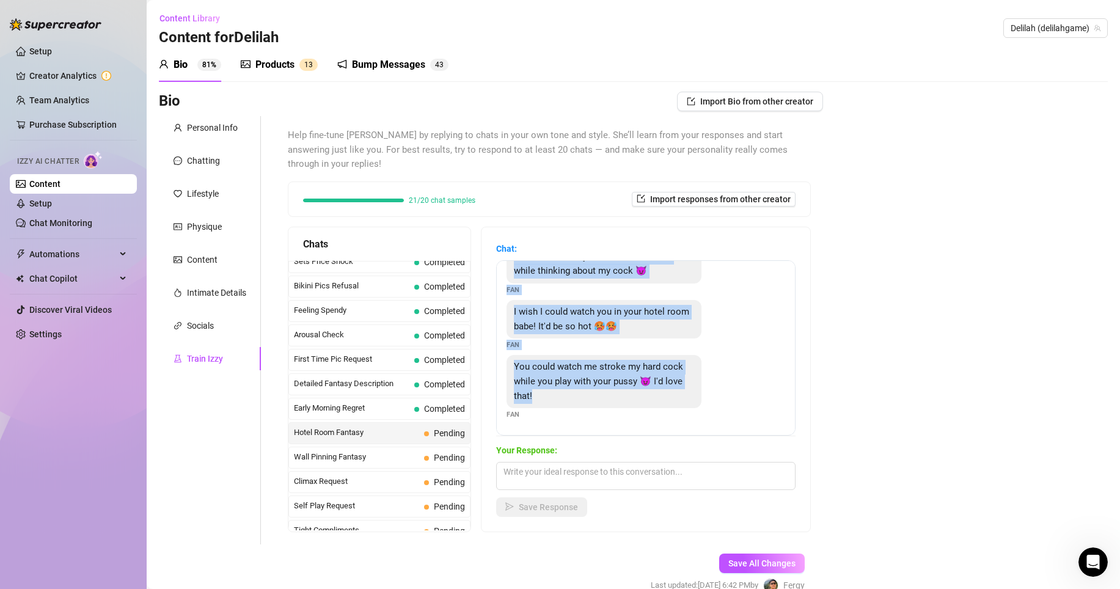
drag, startPoint x: 519, startPoint y: 265, endPoint x: 685, endPoint y: 412, distance: 222.0
click at [685, 412] on div "Yes babe. I want you to moan and cum while thinking about my cock 😈 Fan I wish …" at bounding box center [645, 347] width 299 height 175
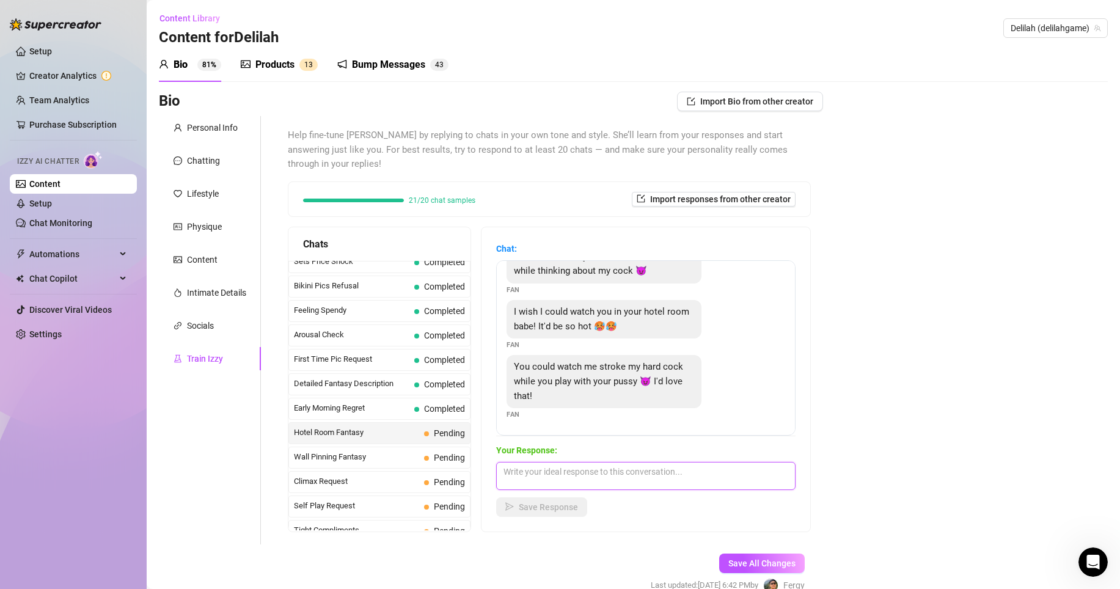
click at [597, 462] on textarea at bounding box center [645, 476] width 299 height 28
paste textarea "Mmm fuck babe 😩🔥 just picturing you stroking that cock for me while I spread my…"
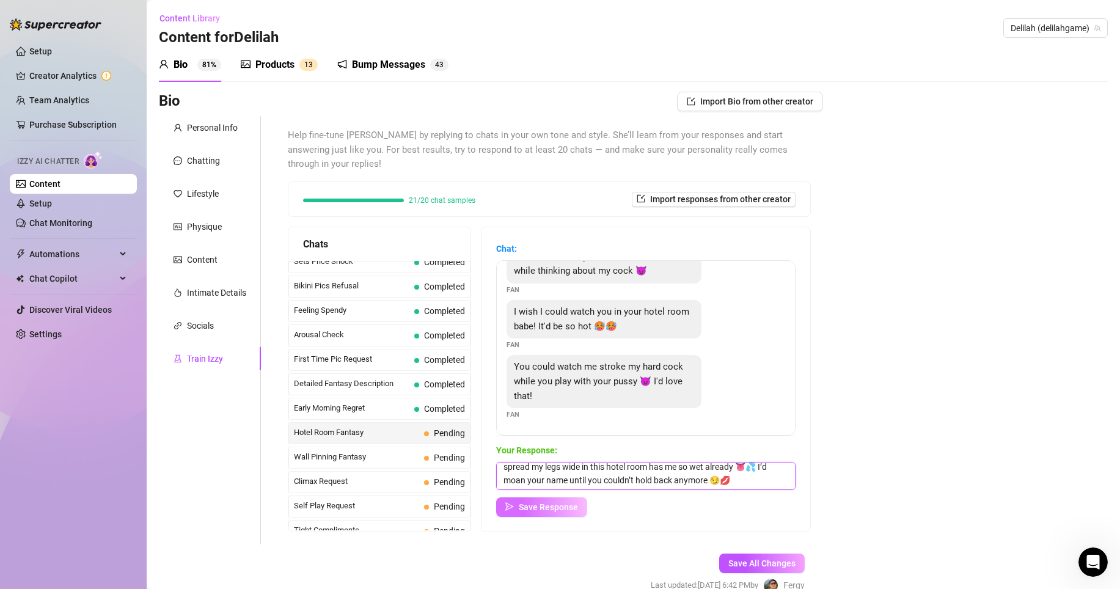
type textarea "Mmm fuck babe 😩🔥 just picturing you stroking that cock for me while I spread my…"
click at [566, 499] on button "Save Response" at bounding box center [541, 507] width 91 height 20
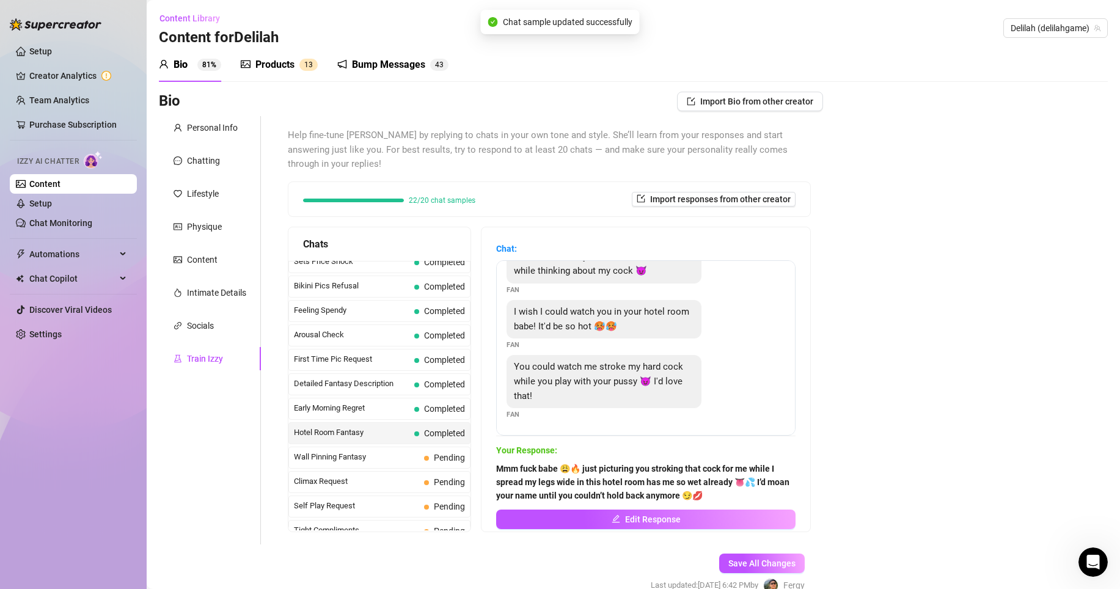
click at [371, 426] on span "Hotel Room Fantasy" at bounding box center [351, 432] width 115 height 12
click at [364, 451] on span "Wall Pinning Fantasy" at bounding box center [356, 457] width 125 height 12
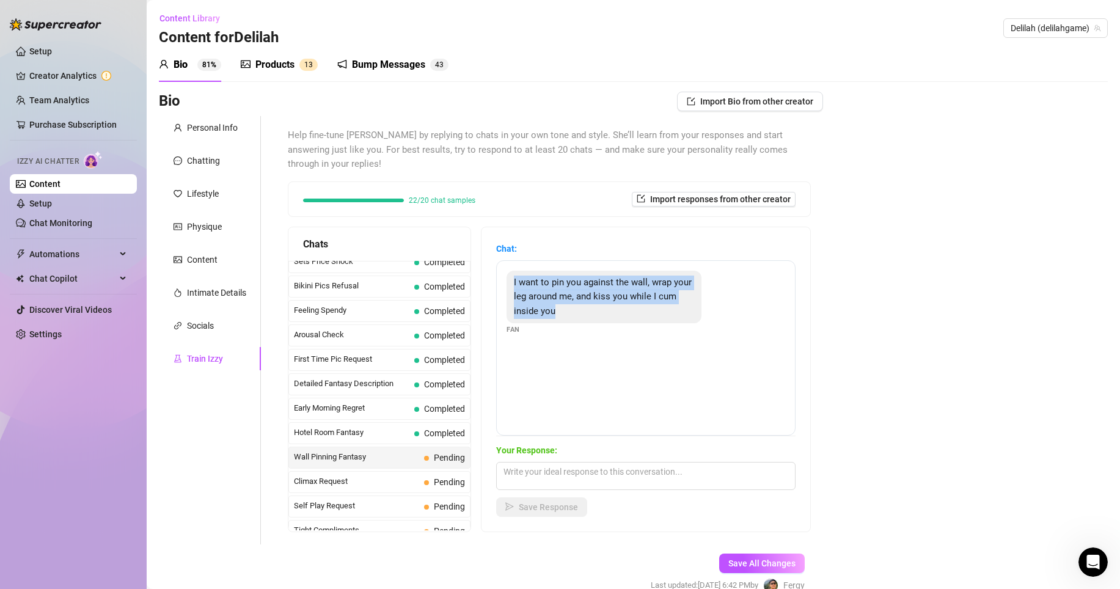
drag, startPoint x: 519, startPoint y: 263, endPoint x: 613, endPoint y: 310, distance: 104.9
click at [613, 310] on div "I want to pin you against the wall, wrap your leg around me, and kiss you while…" at bounding box center [645, 303] width 279 height 65
click at [633, 467] on textarea at bounding box center [645, 476] width 299 height 28
paste textarea "Ohhh fuck baby 😩🔥 just the thought of you pinning me against the wall, my leg w…"
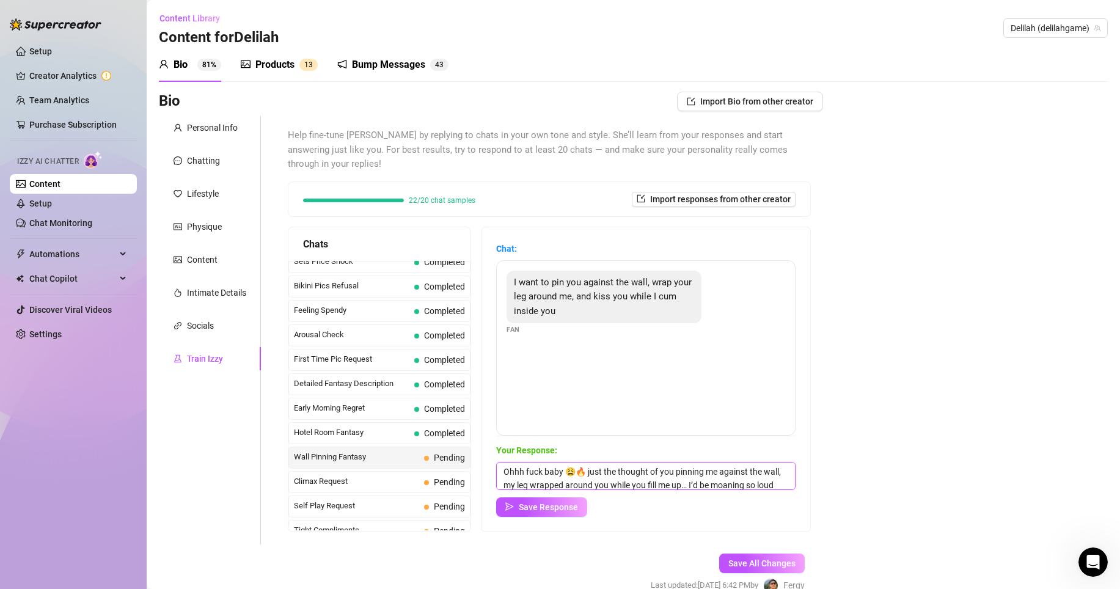
scroll to position [15, 0]
type textarea "Ohhh fuck baby 😩🔥 just the thought of you pinning me against the wall, my leg w…"
click at [578, 502] on span "Save Response" at bounding box center [548, 507] width 59 height 10
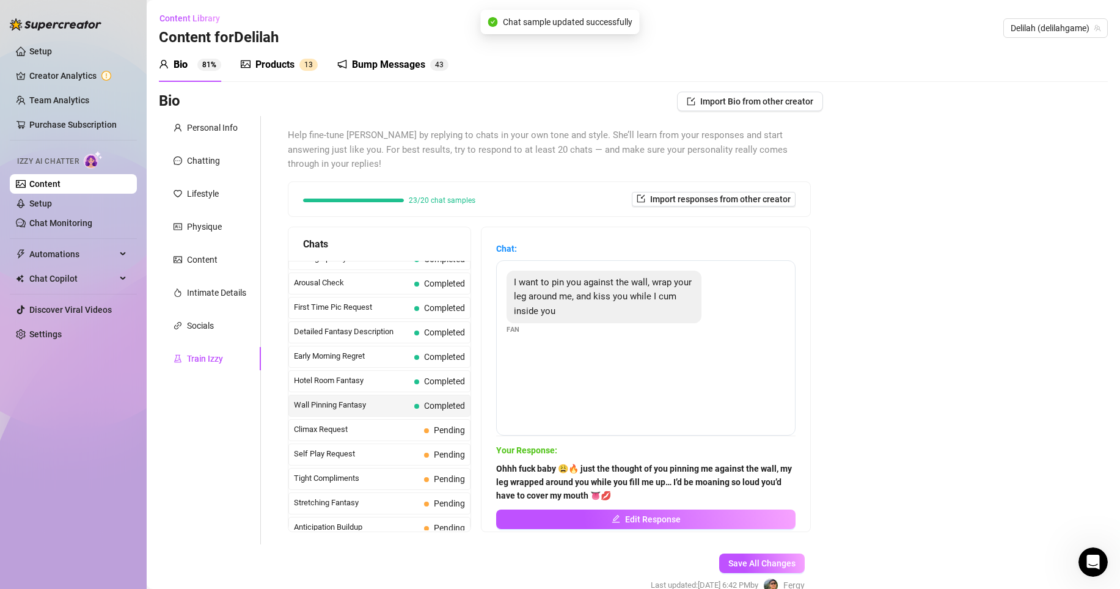
scroll to position [404, 0]
click at [373, 423] on span "Climax Request" at bounding box center [356, 429] width 125 height 12
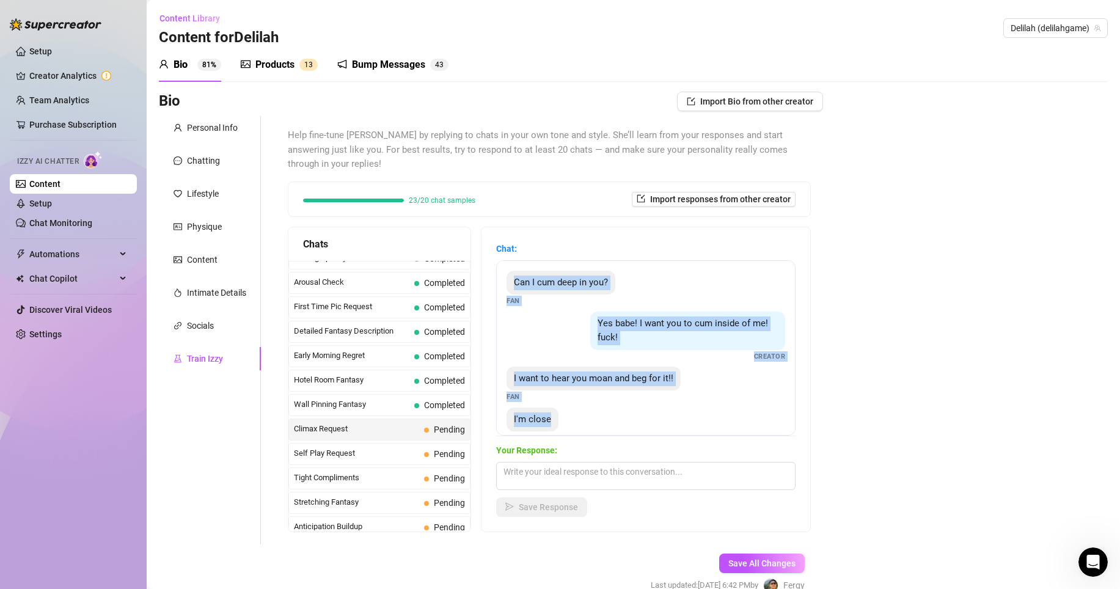
scroll to position [23, 0]
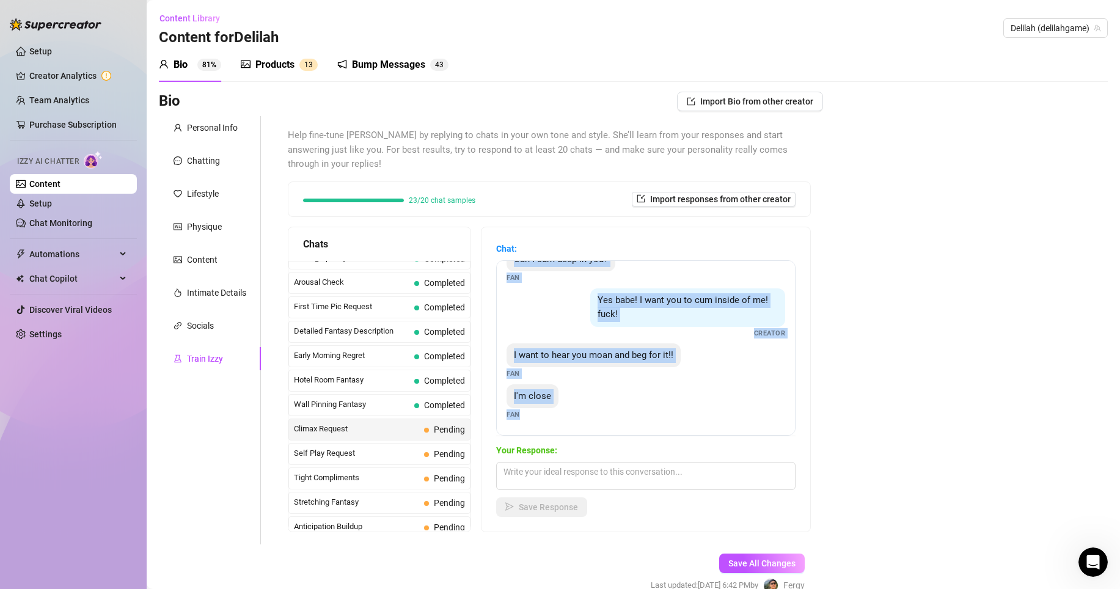
drag, startPoint x: 523, startPoint y: 265, endPoint x: 645, endPoint y: 425, distance: 201.0
click at [645, 425] on div "Chat: Can I cum deep in you? Fan Yes babe! I want you to cum inside of me! fuck…" at bounding box center [645, 379] width 299 height 275
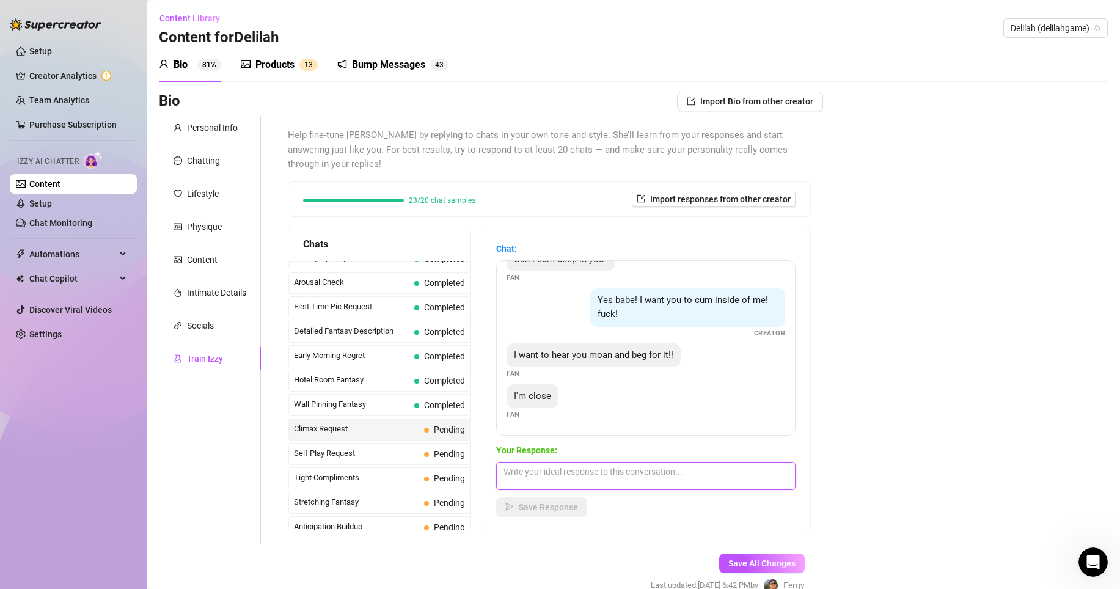
click at [577, 462] on textarea at bounding box center [645, 476] width 299 height 28
paste textarea "Mmm yesss baby 😩🔥 let it all out for me… I wanna hear you moan my name while yo…"
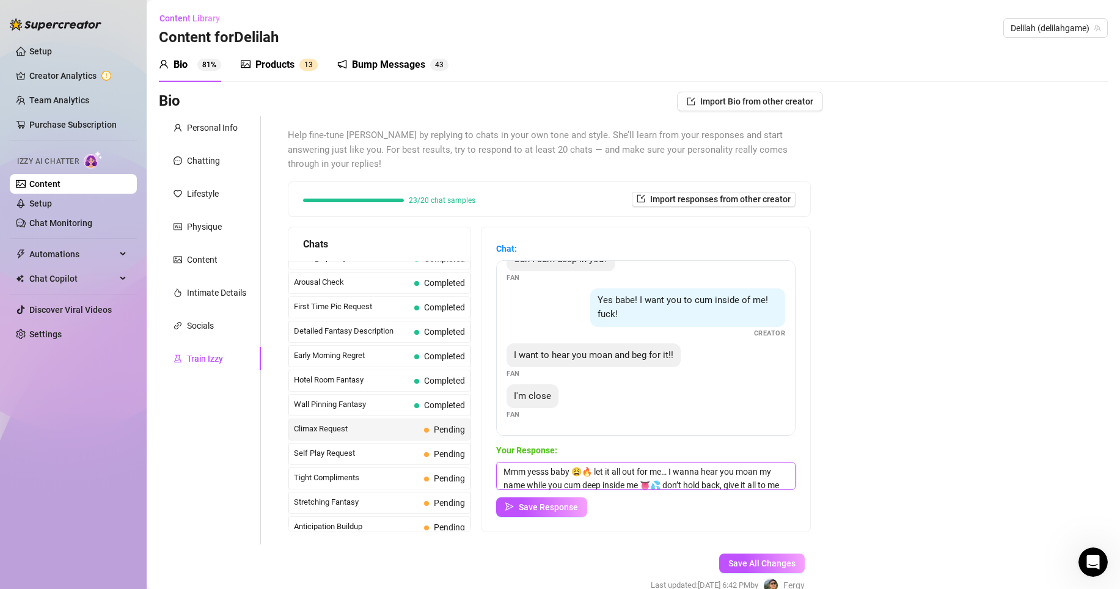
scroll to position [15, 0]
type textarea "Mmm yesss baby 😩🔥 let it all out for me… I wanna hear you moan my name while yo…"
click at [561, 502] on span "Save Response" at bounding box center [548, 507] width 59 height 10
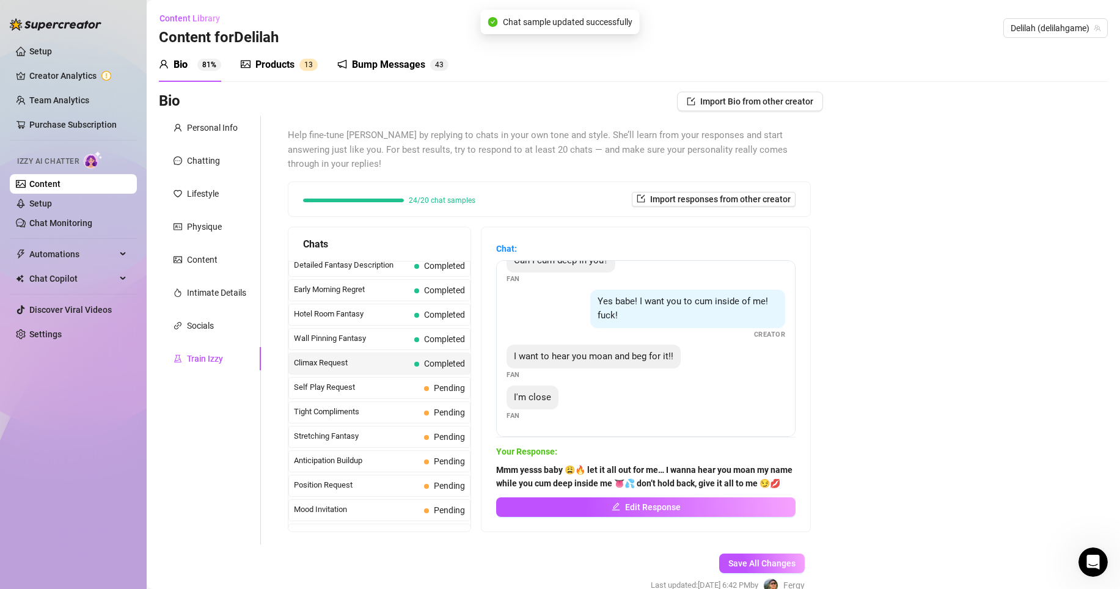
scroll to position [472, 0]
click at [379, 380] on span "Self Play Request" at bounding box center [356, 386] width 125 height 12
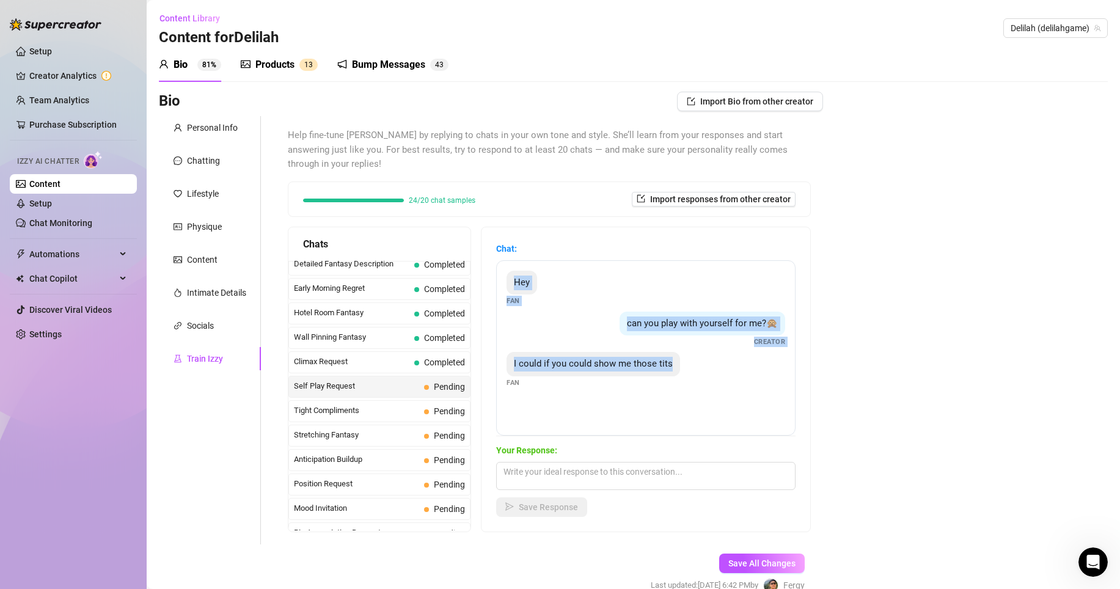
drag, startPoint x: 514, startPoint y: 256, endPoint x: 676, endPoint y: 385, distance: 206.9
click at [676, 385] on div "Hey Fan can you play with yourself for me?🙊 Creator I could if you could show m…" at bounding box center [645, 347] width 299 height 175
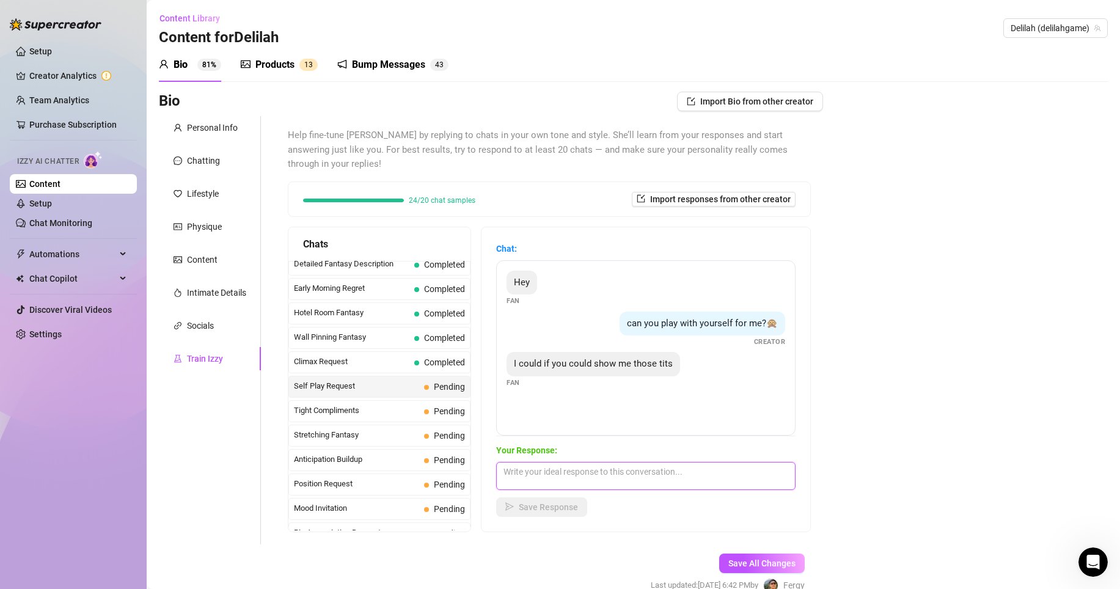
click at [557, 462] on textarea at bounding box center [645, 476] width 299 height 28
paste textarea "Hehe mmm maybe I will 😏💦 but only if you’re a good boy and give me a little pee…"
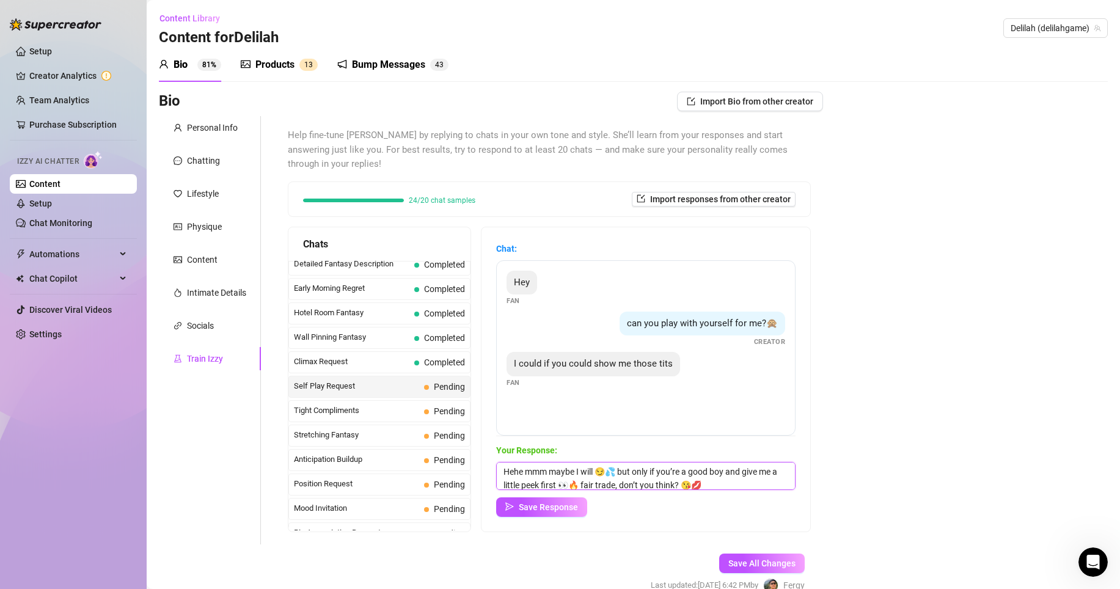
scroll to position [1, 0]
type textarea "Hehe mmm maybe I will 😏💦 but only if you’re a good boy and give me a little pee…"
click at [565, 502] on span "Save Response" at bounding box center [548, 507] width 59 height 10
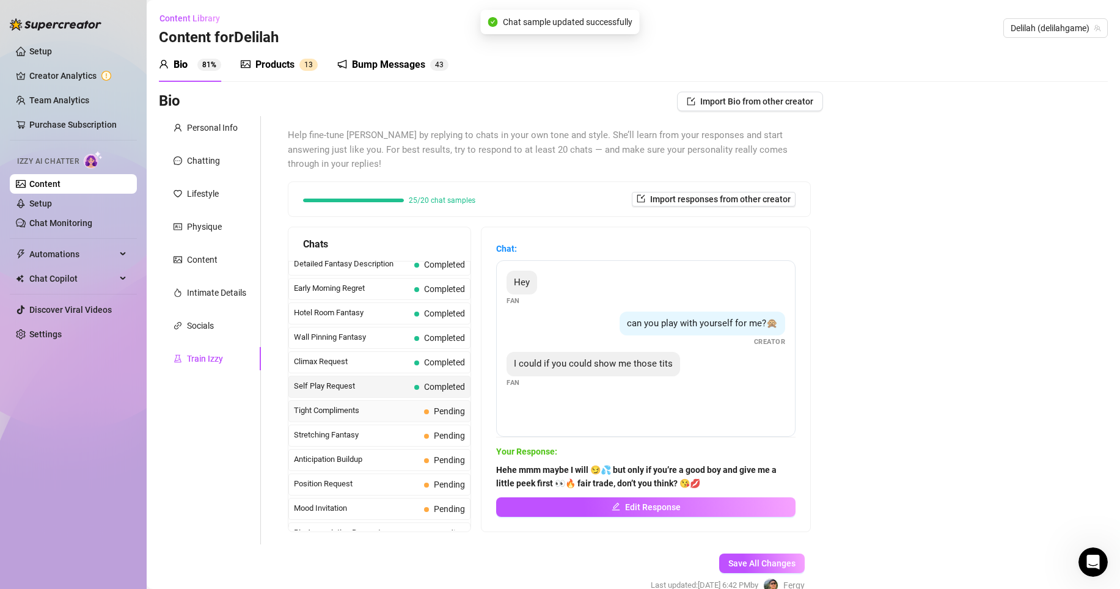
click at [389, 404] on span "Tight Compliments" at bounding box center [356, 410] width 125 height 12
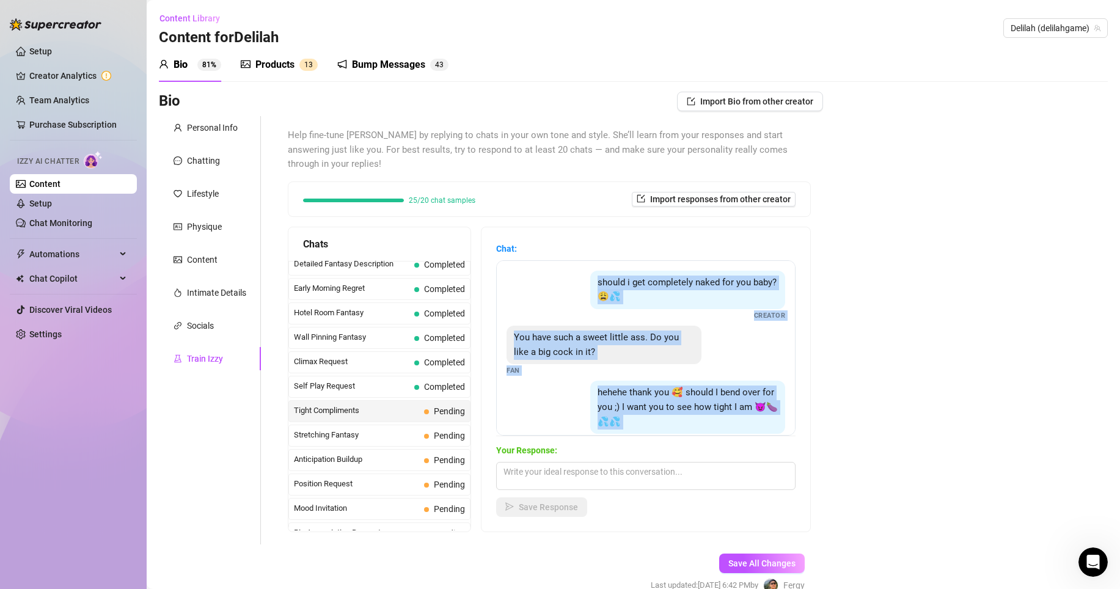
scroll to position [81, 0]
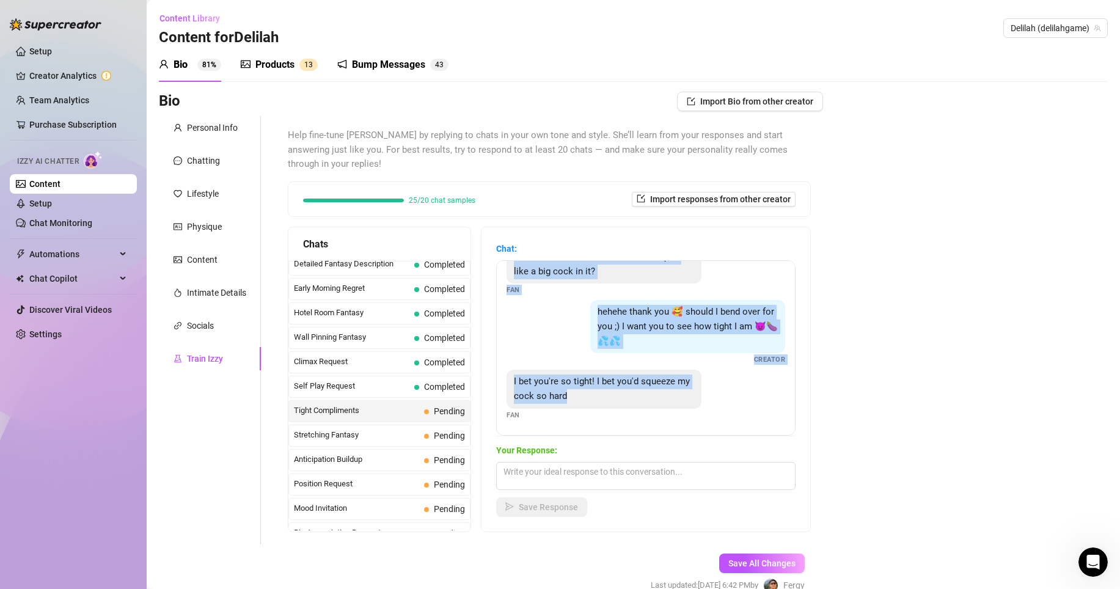
drag, startPoint x: 590, startPoint y: 262, endPoint x: 703, endPoint y: 423, distance: 196.1
click at [703, 423] on div "Chat: should i get completely naked for you baby? 😩💦 Creator You have such a sw…" at bounding box center [645, 379] width 299 height 275
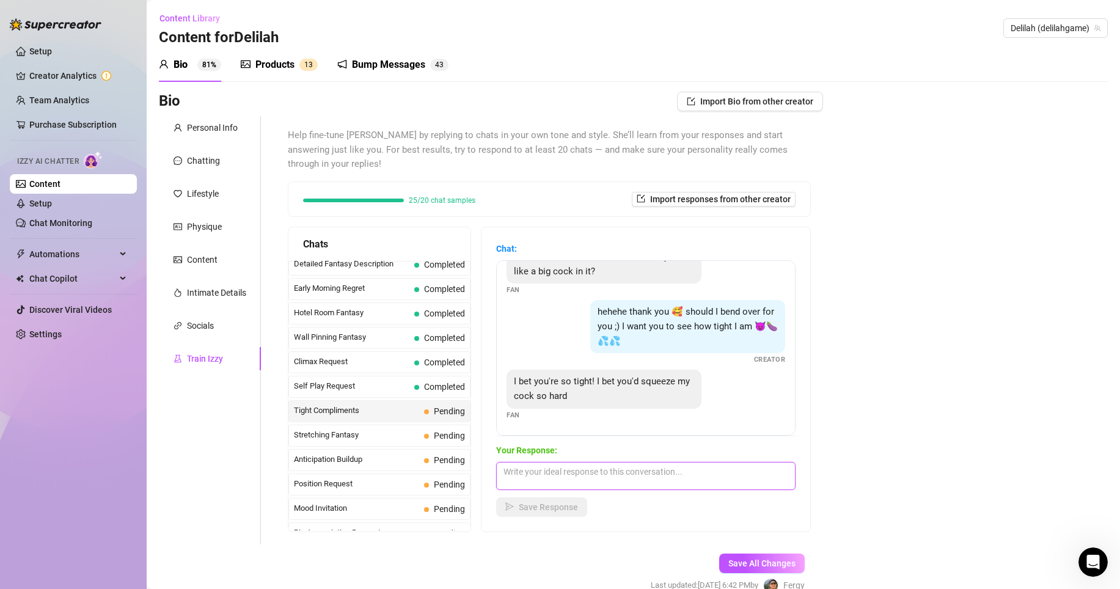
click at [581, 473] on textarea at bounding box center [645, 476] width 299 height 28
paste textarea "Mmm yesss daddy 😩🔥 I want you to feel how tight I am wrapped all around your co…"
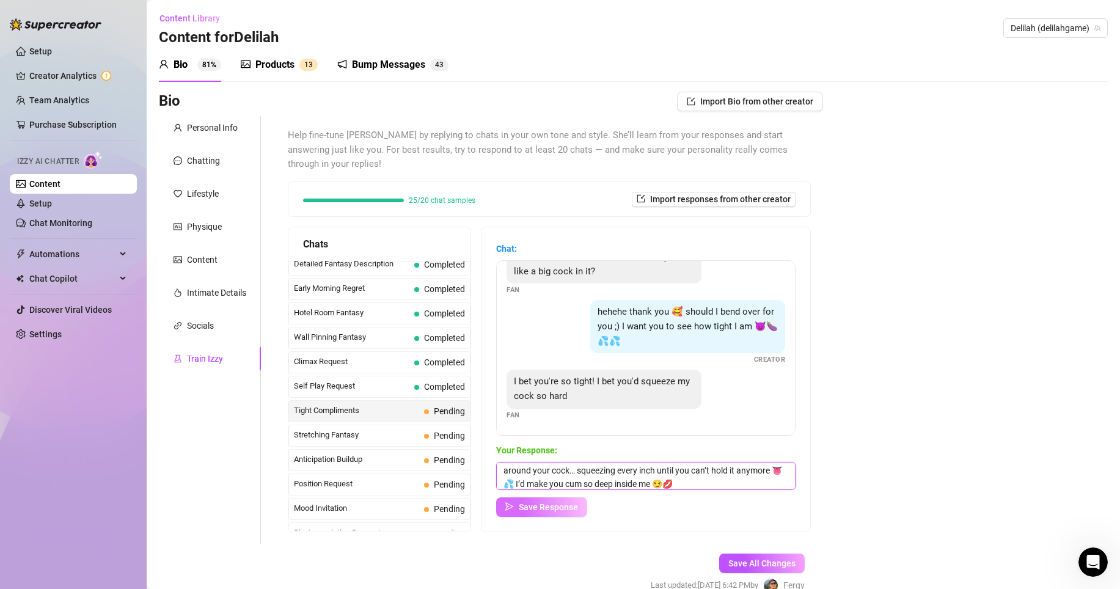
type textarea "Mmm yesss daddy 😩🔥 I want you to feel how tight I am wrapped all around your co…"
click at [564, 502] on span "Save Response" at bounding box center [548, 507] width 59 height 10
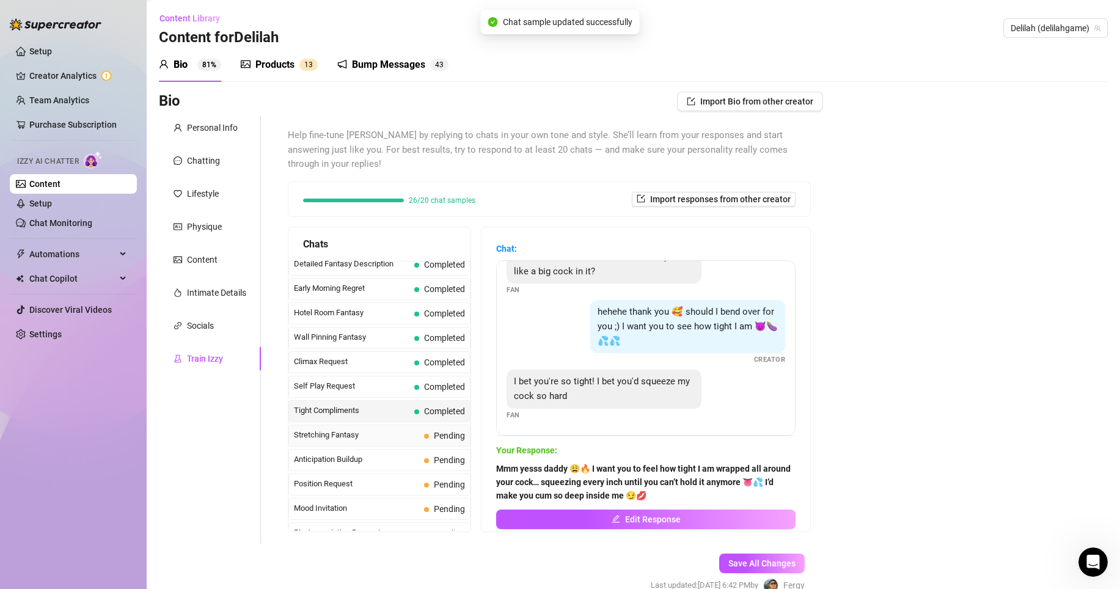
scroll to position [495, 0]
click at [420, 401] on div "Stretching Fantasy Pending" at bounding box center [379, 412] width 182 height 22
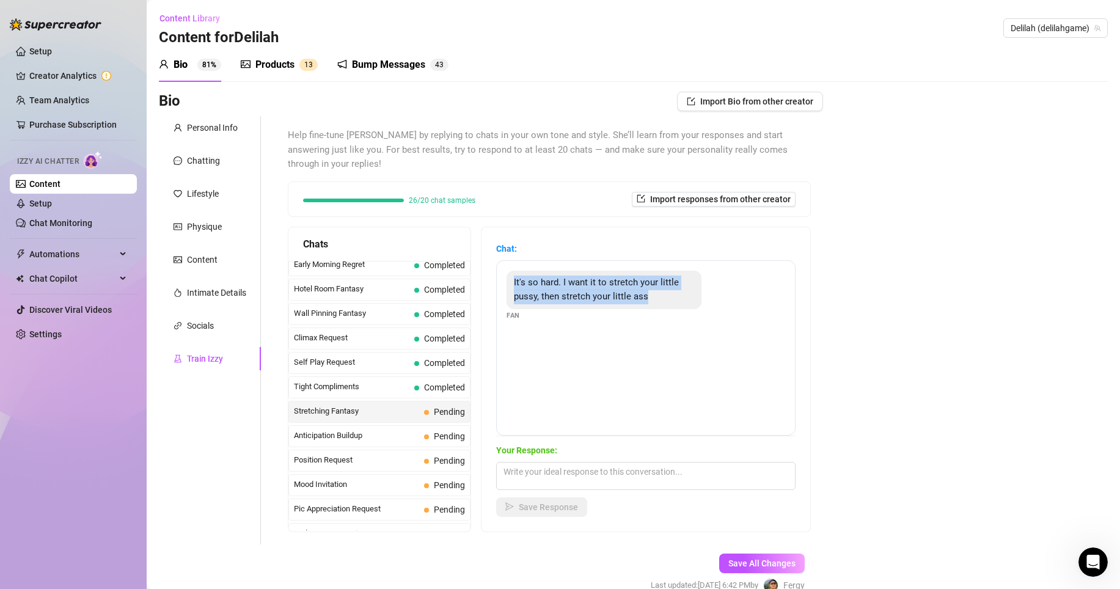
drag, startPoint x: 537, startPoint y: 263, endPoint x: 695, endPoint y: 277, distance: 158.9
click at [695, 277] on div "It's so hard. I want it to stretch your little pussy, then stretch your little …" at bounding box center [603, 290] width 195 height 38
click at [666, 466] on textarea at bounding box center [645, 476] width 299 height 28
paste textarea "Ohhh fuck baby 😩🔥 my pussy’s already dripping just thinking about your cock str…"
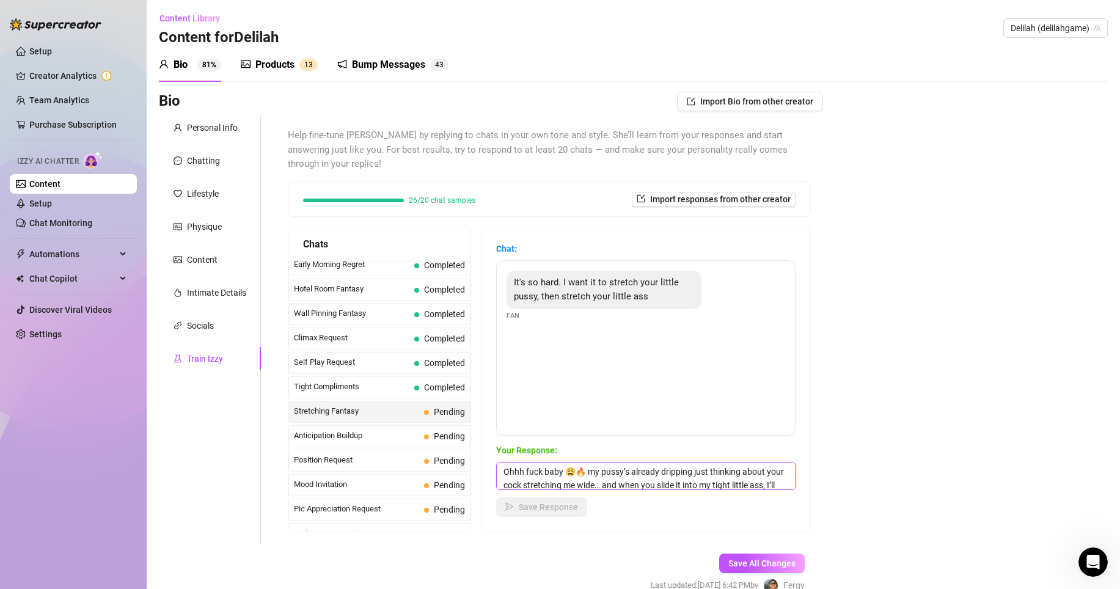
scroll to position [28, 0]
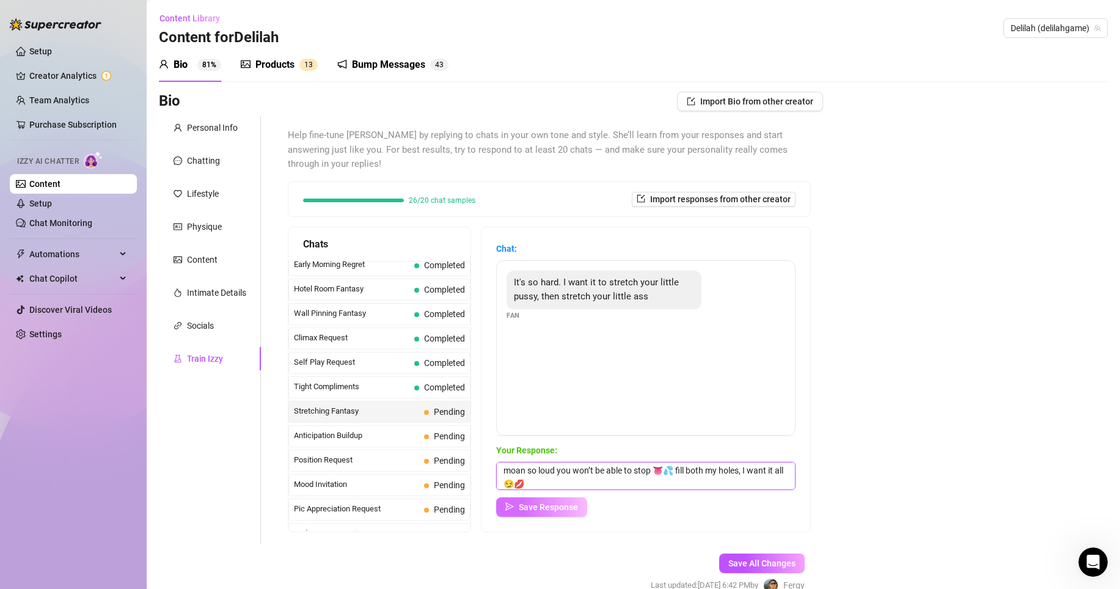
type textarea "Ohhh fuck baby 😩🔥 my pussy’s already dripping just thinking about your cock str…"
click at [571, 502] on span "Save Response" at bounding box center [548, 507] width 59 height 10
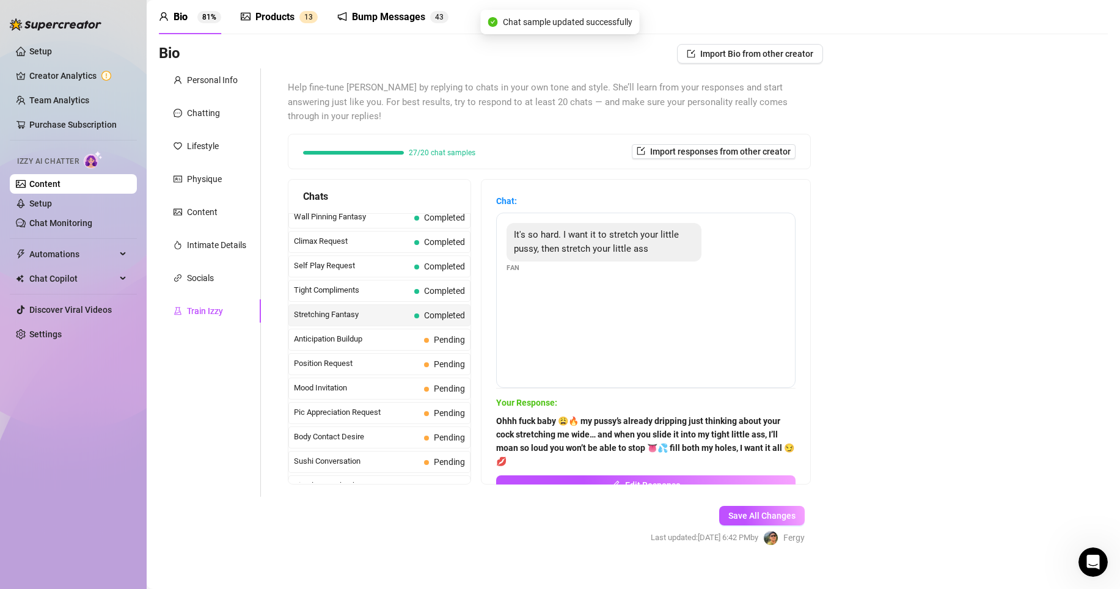
scroll to position [547, 0]
click at [392, 330] on span "Anticipation Buildup" at bounding box center [356, 336] width 125 height 12
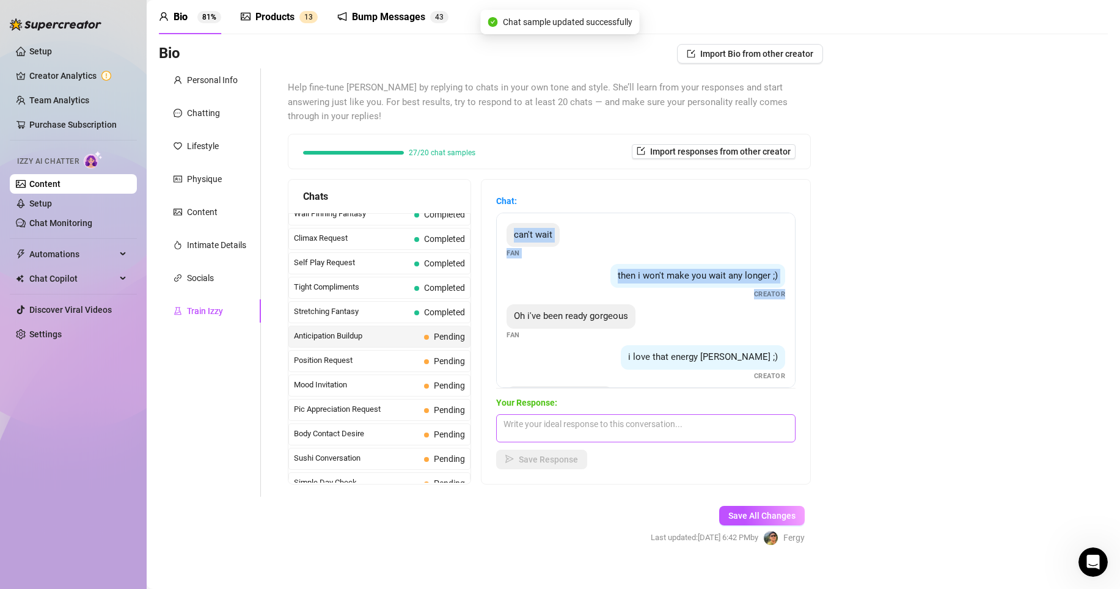
scroll to position [49, 0]
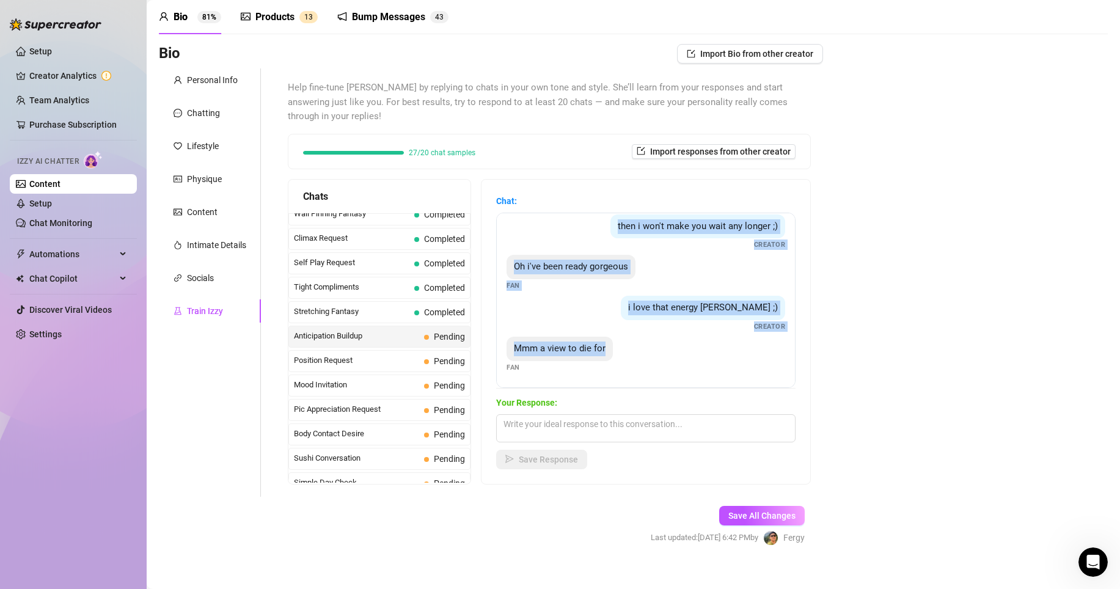
drag, startPoint x: 518, startPoint y: 218, endPoint x: 713, endPoint y: 368, distance: 245.7
click at [713, 368] on div "can't wait Fan then i won't make you wait any longer ;) Creator Oh i've been re…" at bounding box center [645, 300] width 299 height 175
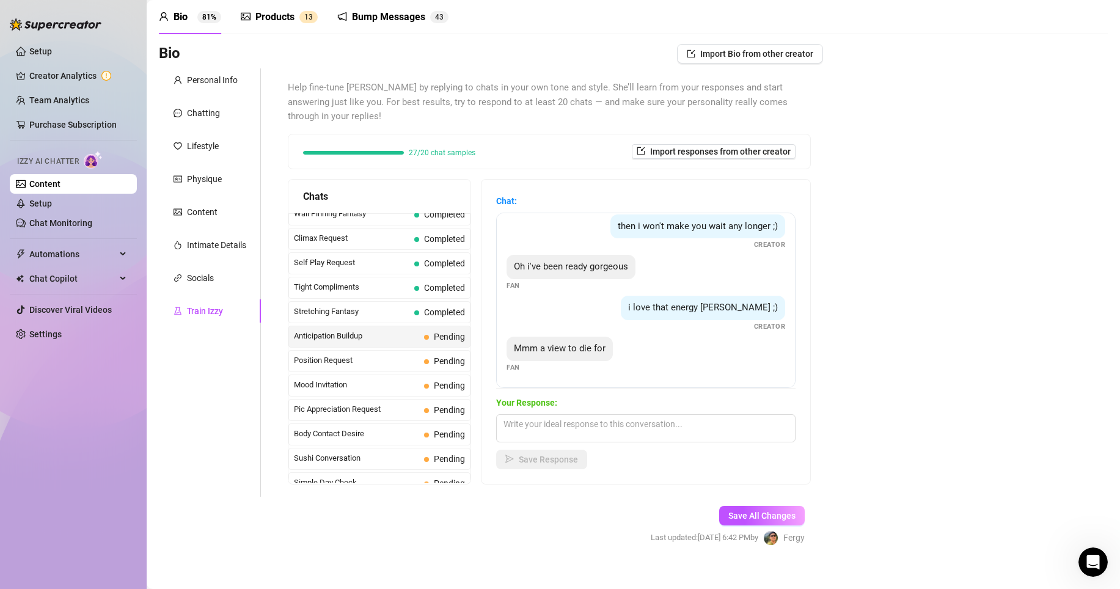
click at [591, 396] on div "Your Response: Save Response" at bounding box center [645, 432] width 299 height 73
click at [589, 414] on textarea at bounding box center [645, 428] width 299 height 28
paste textarea "Mmm baby you better soak it all in 😏🔥 this view is just for you… and I love how…"
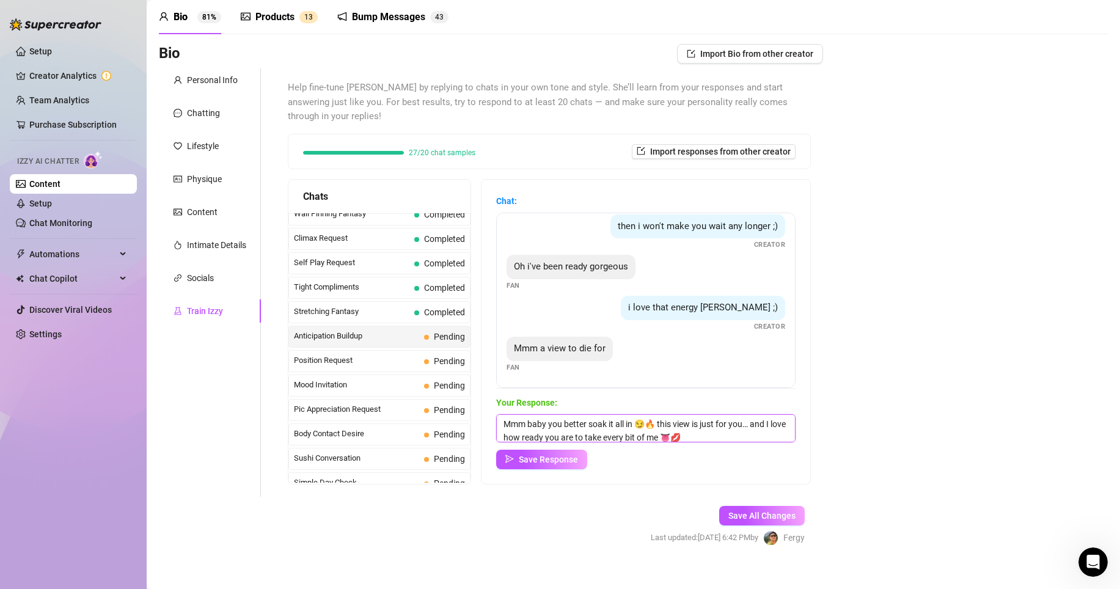
scroll to position [1, 0]
type textarea "Mmm baby you better soak it all in 😏🔥 this view is just for you… and I love how…"
click at [562, 455] on span "Save Response" at bounding box center [548, 460] width 59 height 10
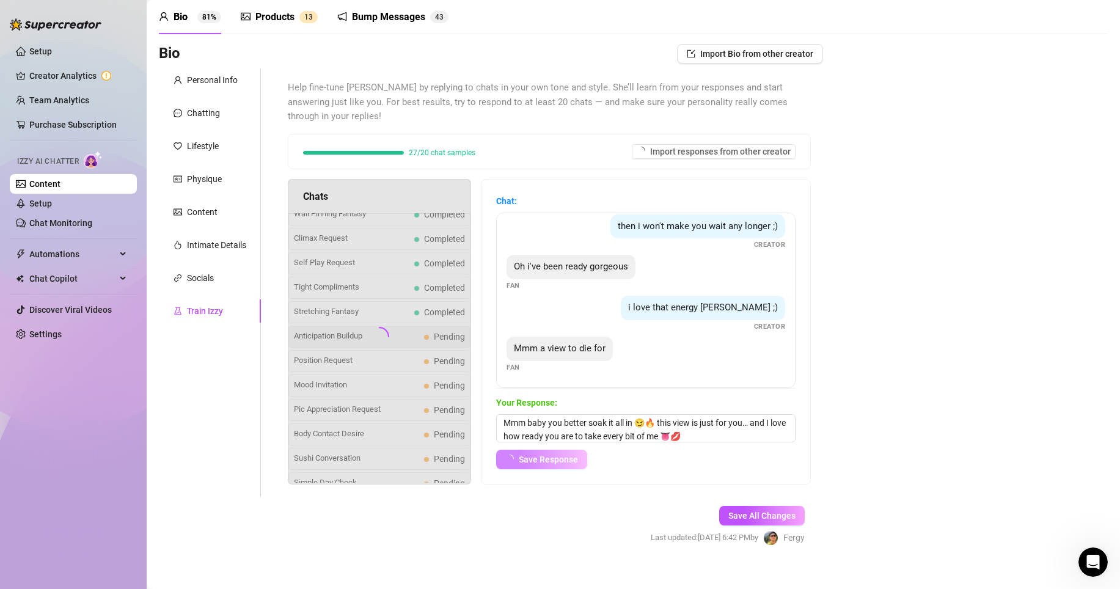
scroll to position [48, 0]
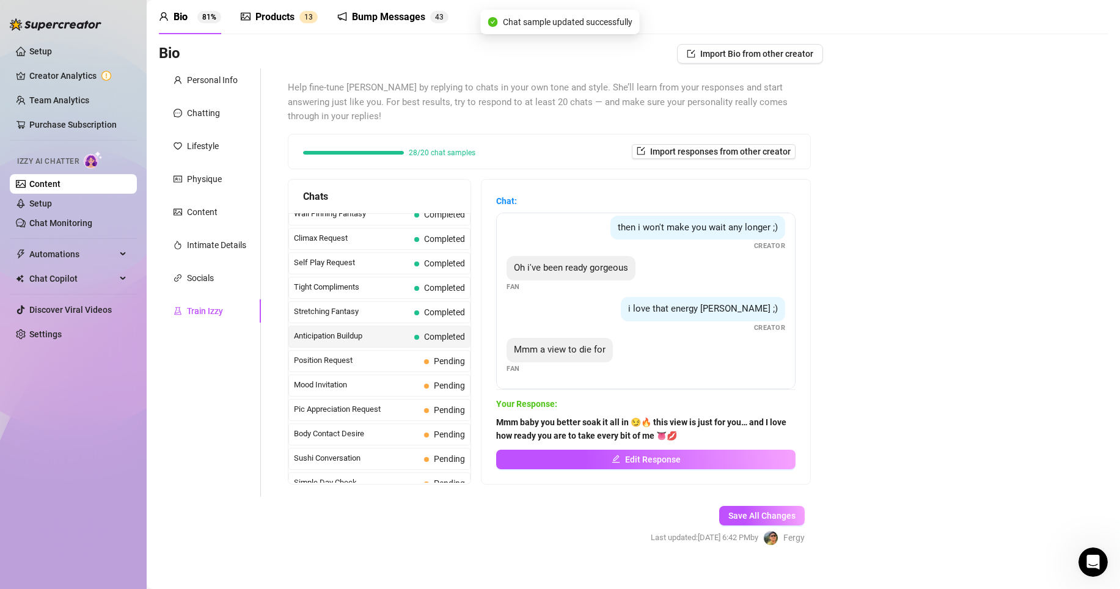
click at [355, 379] on span "Mood Invitation" at bounding box center [356, 385] width 125 height 12
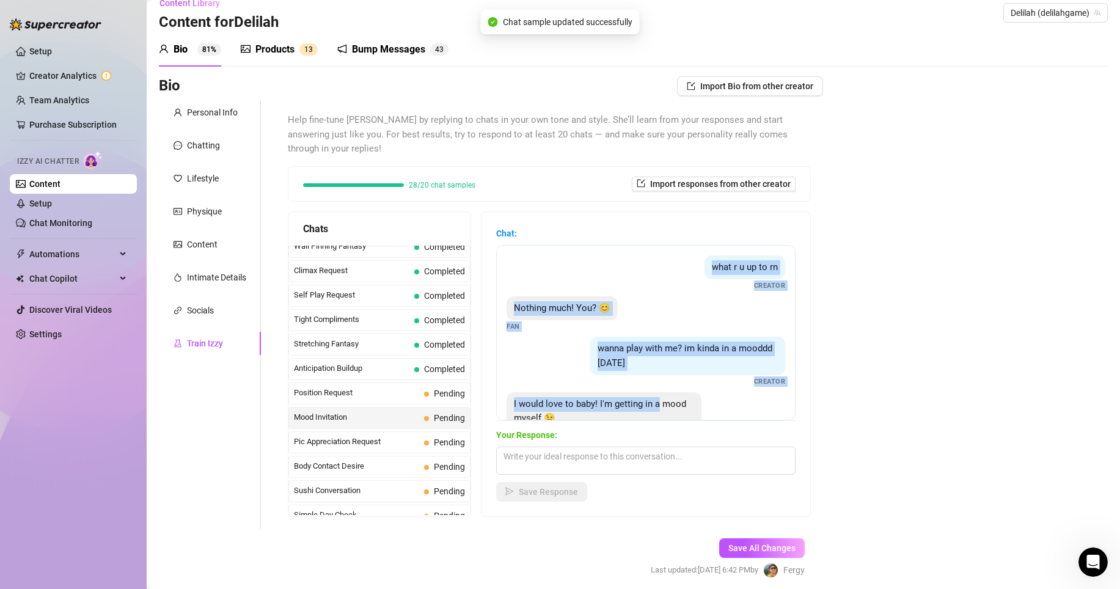
scroll to position [38, 0]
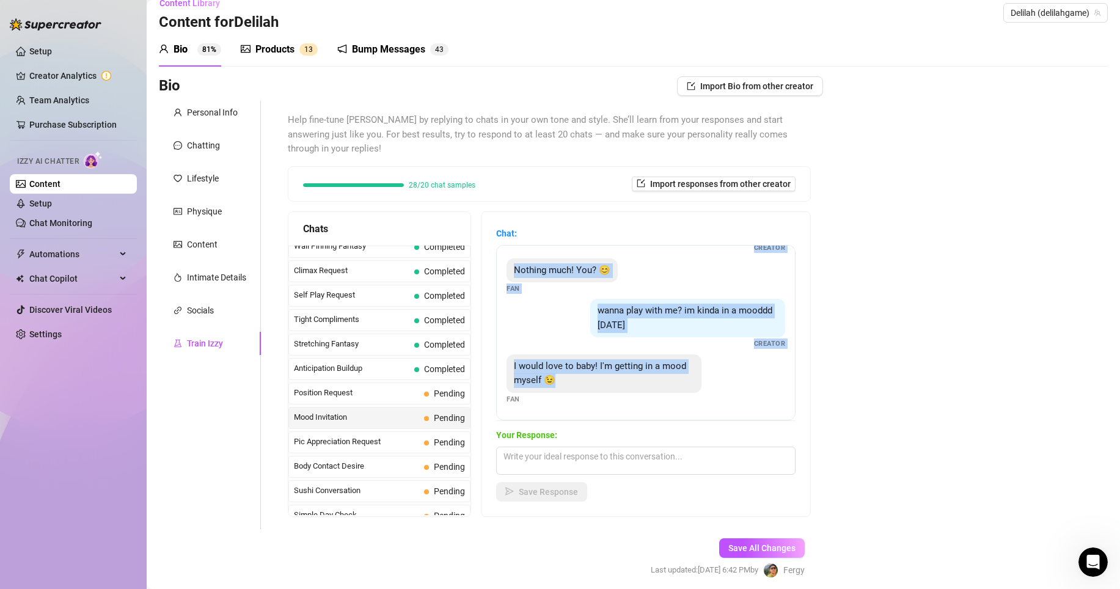
drag, startPoint x: 684, startPoint y: 247, endPoint x: 747, endPoint y: 403, distance: 167.8
click at [747, 403] on div "what r u up to rn Creator Nothing much! You? 😊 Fan wanna play with me? im kinda…" at bounding box center [645, 332] width 299 height 175
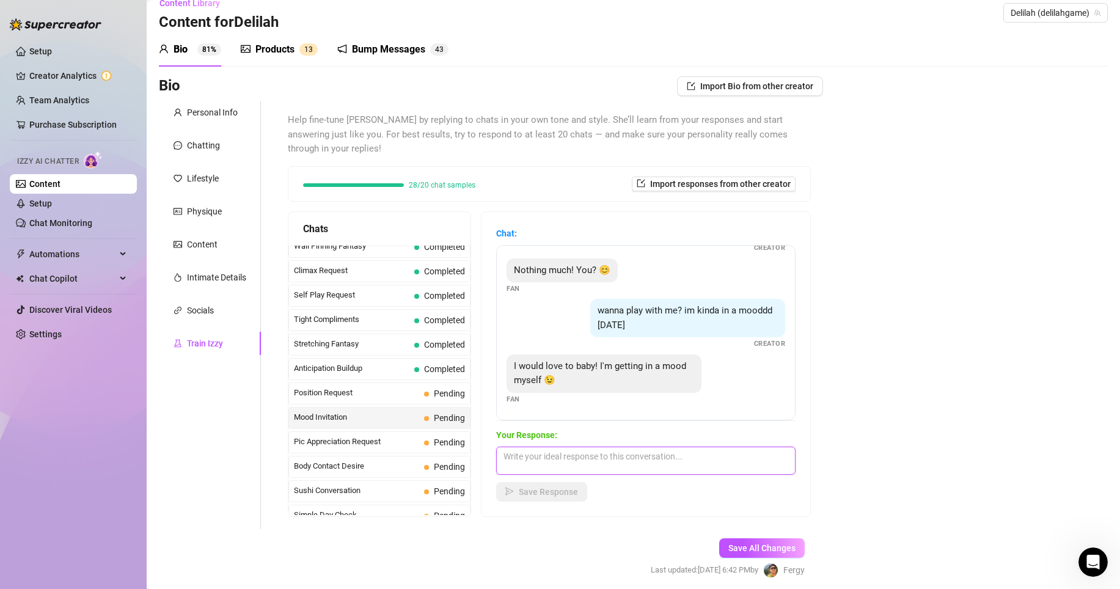
click at [624, 450] on textarea at bounding box center [645, 461] width 299 height 28
paste textarea "Mmm yesss baby 😏🔥 I’ve been craving a little playtime with you… tell me how you…"
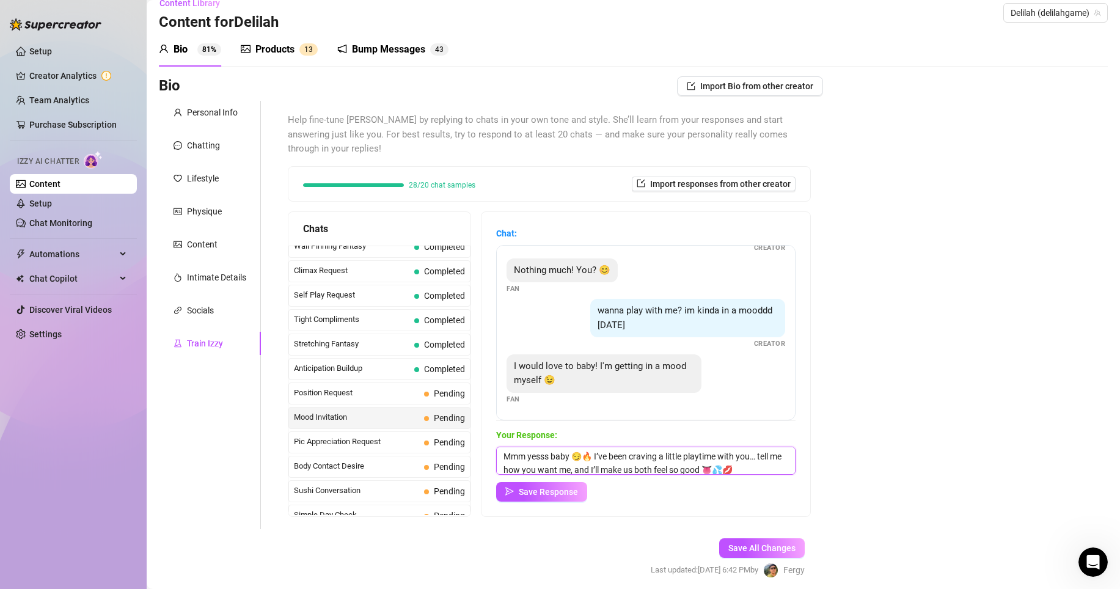
scroll to position [15, 0]
type textarea "Mmm yesss baby 😏🔥 I’ve been craving a little playtime with you… tell me how you…"
click at [582, 488] on div "Chat: what r u up to rn Creator Nothing much! You? 😊 Fan wanna play with me? im…" at bounding box center [645, 364] width 329 height 304
click at [578, 487] on span "Save Response" at bounding box center [548, 492] width 59 height 10
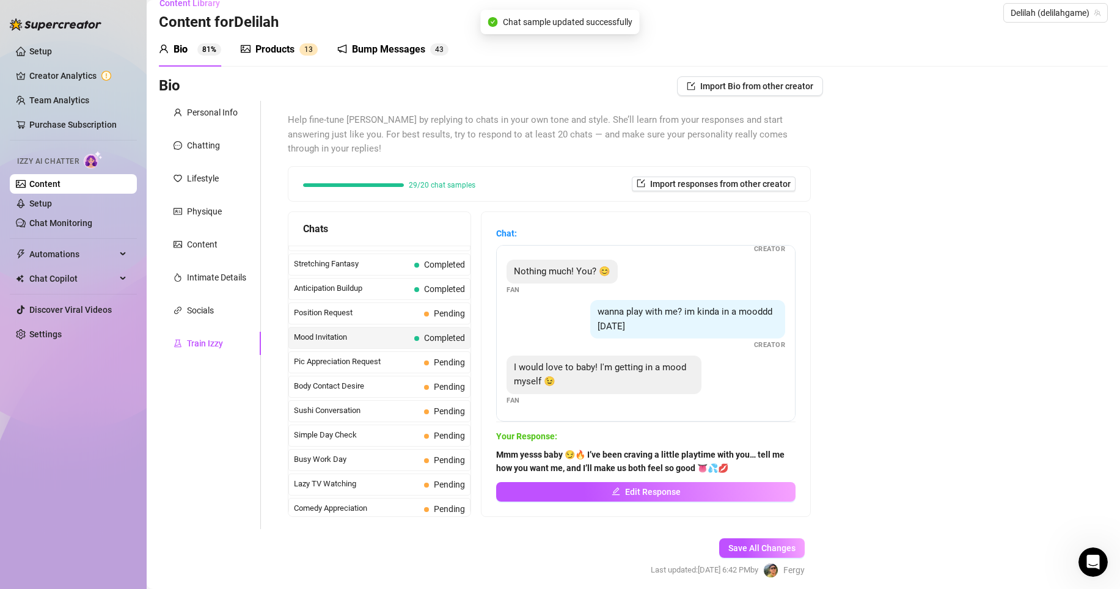
scroll to position [626, 0]
click at [378, 308] on span "Position Request" at bounding box center [356, 314] width 125 height 12
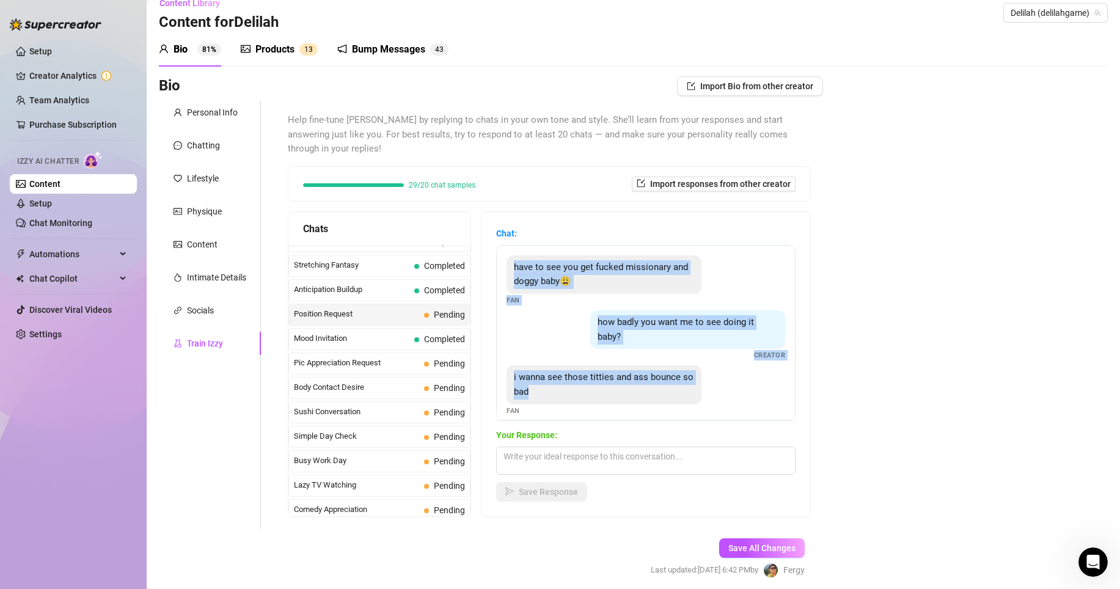
drag, startPoint x: 588, startPoint y: 288, endPoint x: 646, endPoint y: 389, distance: 115.8
click at [646, 389] on div "have to see you get fucked missionary and doggy baby😩 Fan how badly you want me…" at bounding box center [645, 332] width 299 height 175
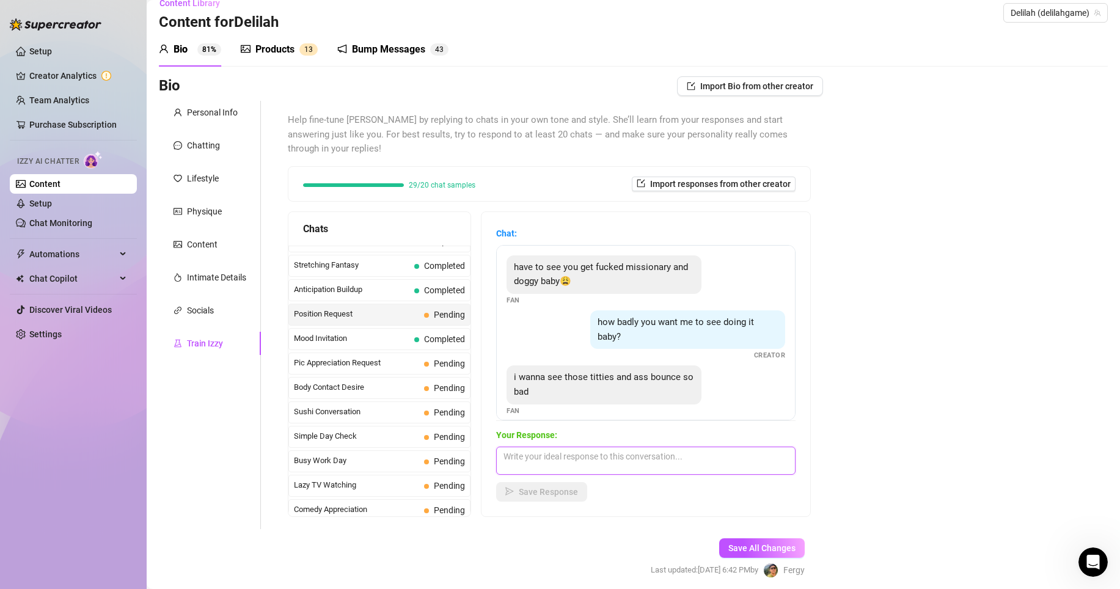
click at [586, 447] on textarea at bounding box center [645, 461] width 299 height 28
paste textarea "Mmm fuck yes baby 😩🔥 I want you to watch my tits bounce while you’re deep insid…"
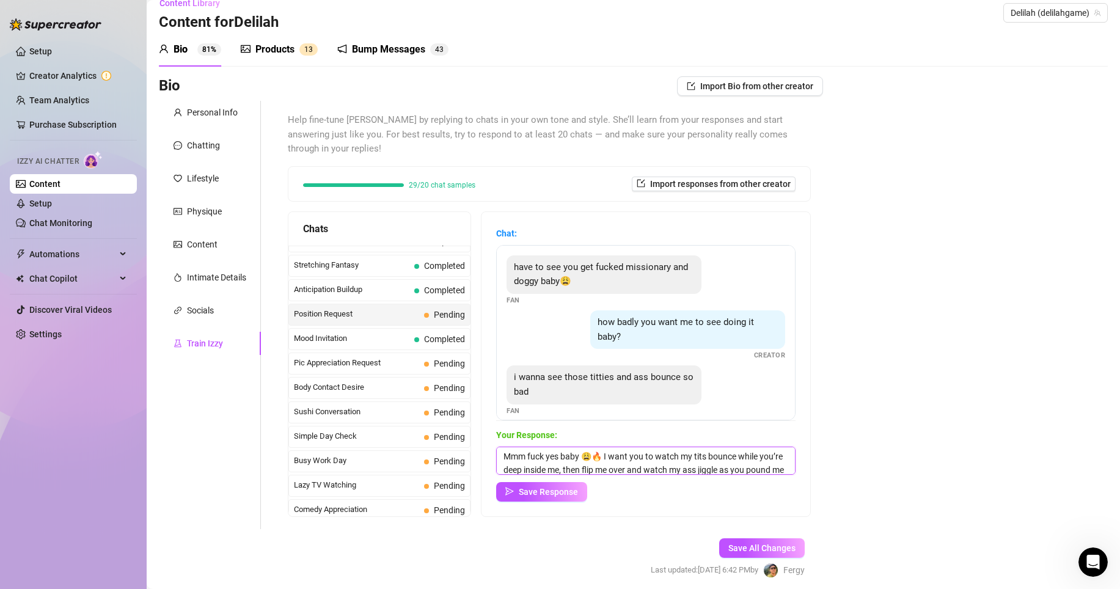
scroll to position [28, 0]
type textarea "Mmm fuck yes baby 😩🔥 I want you to watch my tits bounce while you’re deep insid…"
click at [571, 487] on span "Save Response" at bounding box center [548, 492] width 59 height 10
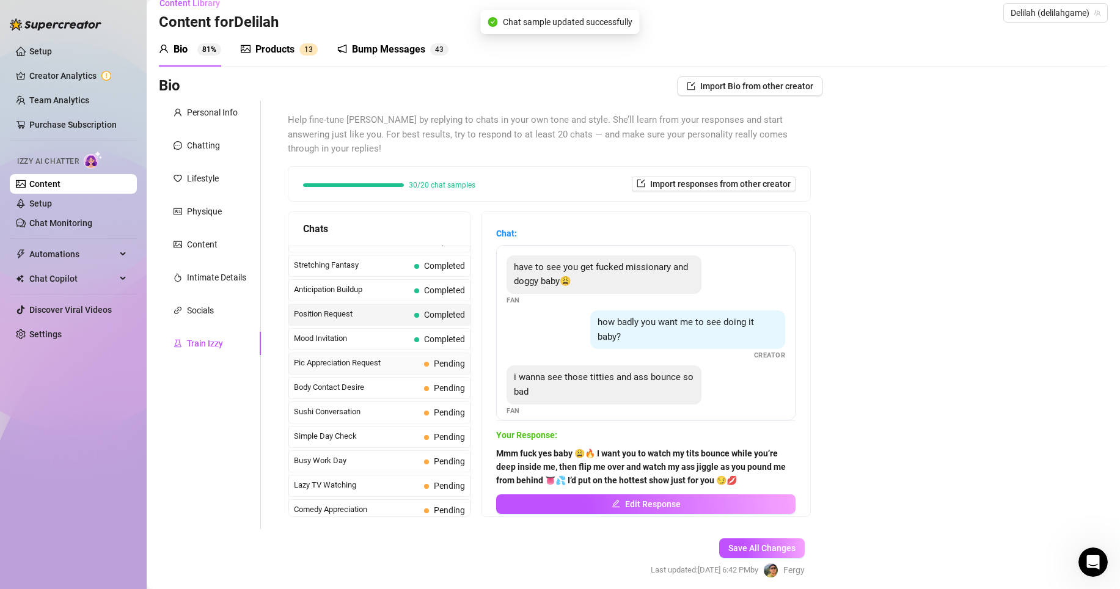
scroll to position [627, 0]
click at [379, 356] on span "Pic Appreciation Request" at bounding box center [356, 362] width 125 height 12
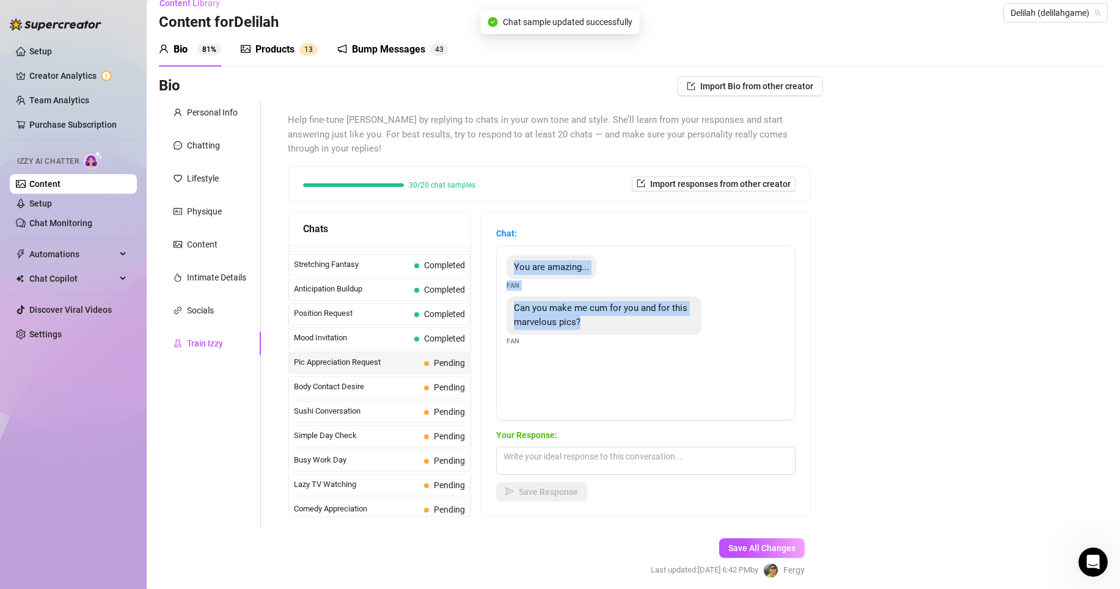
drag, startPoint x: 522, startPoint y: 244, endPoint x: 645, endPoint y: 332, distance: 151.1
click at [645, 332] on div "You are amazing... Fan Can you make me cum for you and for this marvelous pics?…" at bounding box center [645, 332] width 299 height 175
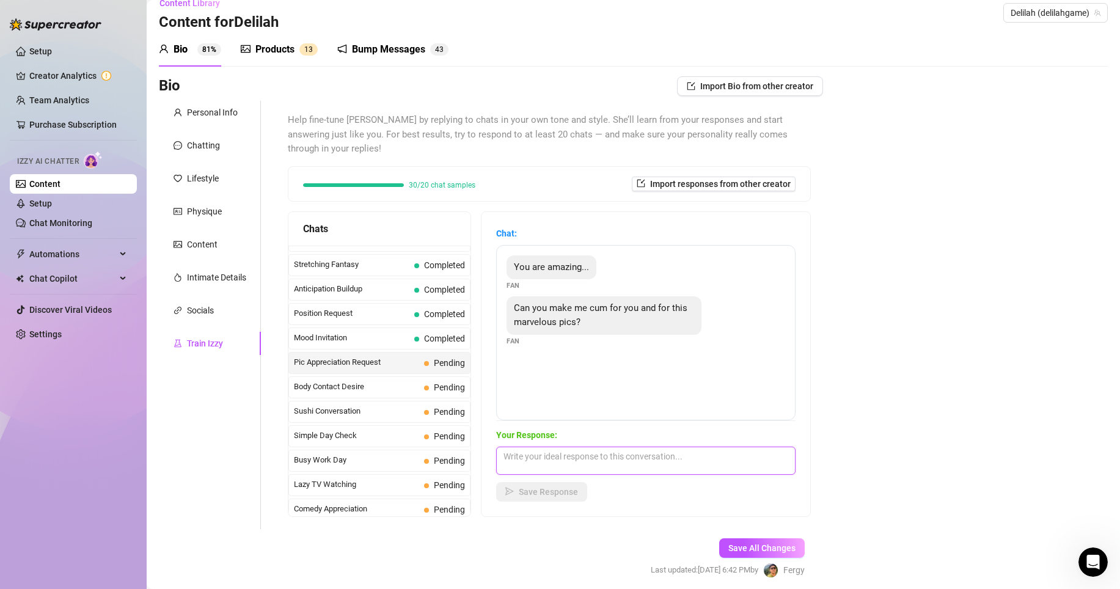
click at [649, 447] on textarea at bounding box center [645, 461] width 299 height 28
paste textarea "Mmm yesss baby 😏🔥 stroke that cock for me while you look at my pics… I wanna he…"
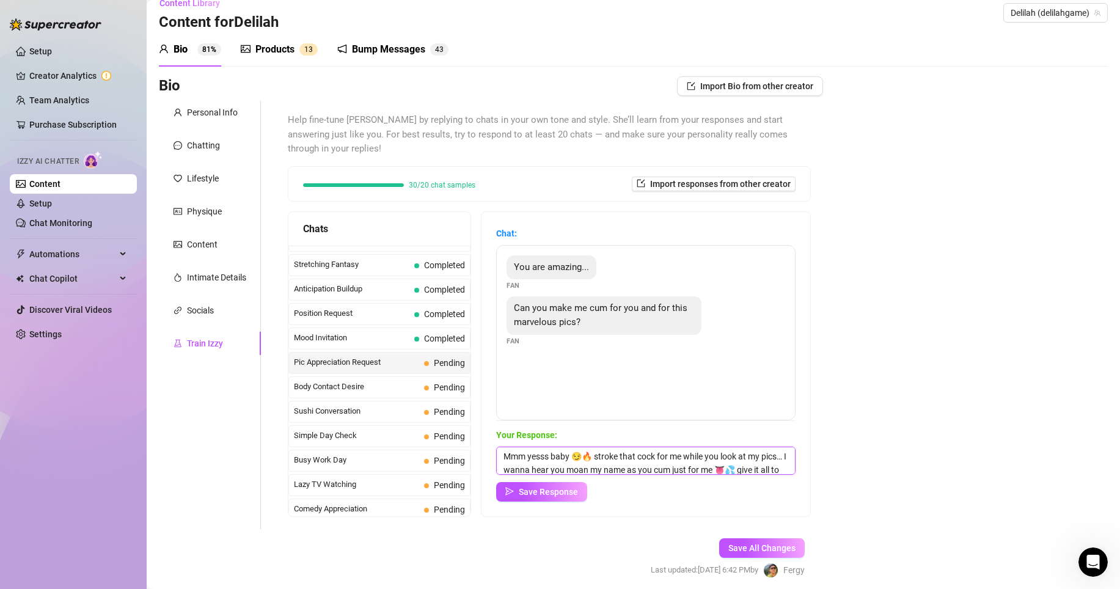
scroll to position [15, 0]
type textarea "Mmm yesss baby 😏🔥 stroke that cock for me while you look at my pics… I wanna he…"
click at [561, 490] on div "Chat: You are amazing... Fan Can you make me cum for you and for this marvelous…" at bounding box center [645, 364] width 329 height 304
click at [563, 487] on span "Save Response" at bounding box center [548, 492] width 59 height 10
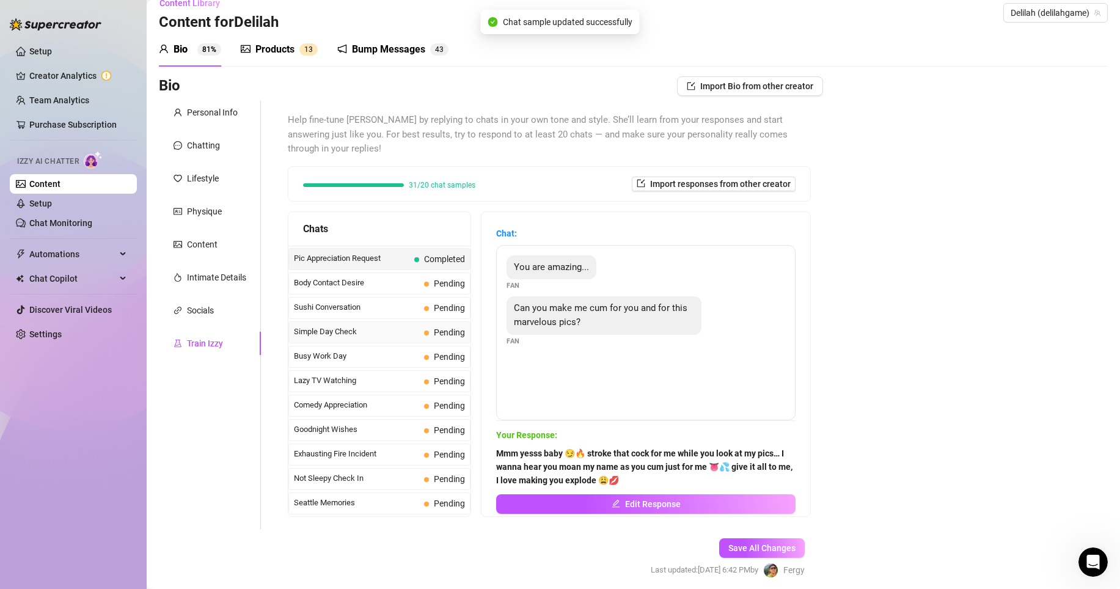
scroll to position [726, 0]
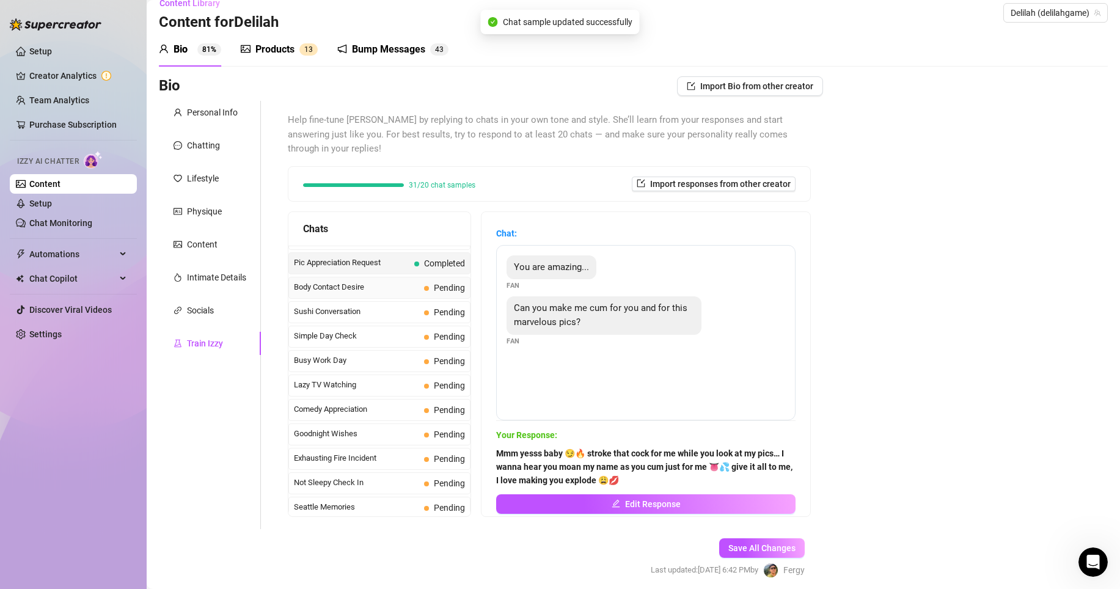
click at [380, 281] on span "Body Contact Desire" at bounding box center [356, 287] width 125 height 12
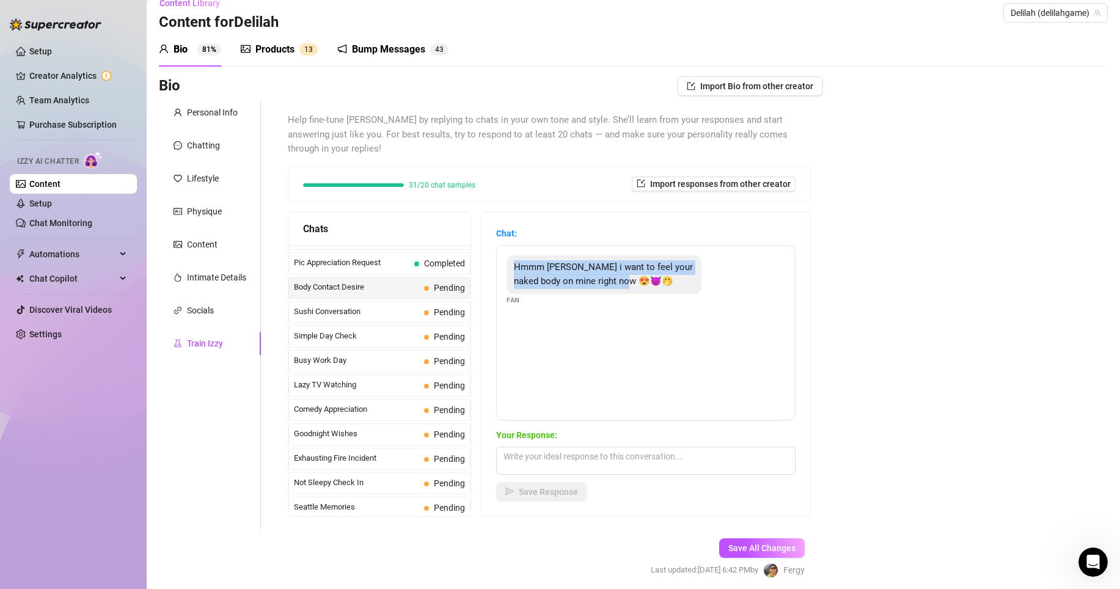
drag, startPoint x: 554, startPoint y: 247, endPoint x: 687, endPoint y: 281, distance: 137.9
click at [687, 281] on div "Hmmm Holly i want to feel your naked body on mine right now 😍😈🤭 Fan" at bounding box center [645, 280] width 279 height 50
click at [610, 450] on textarea at bounding box center [645, 461] width 299 height 28
paste textarea "Mmm baby I want that too 😩🔥 just imagine my naked body pressed against yours, s…"
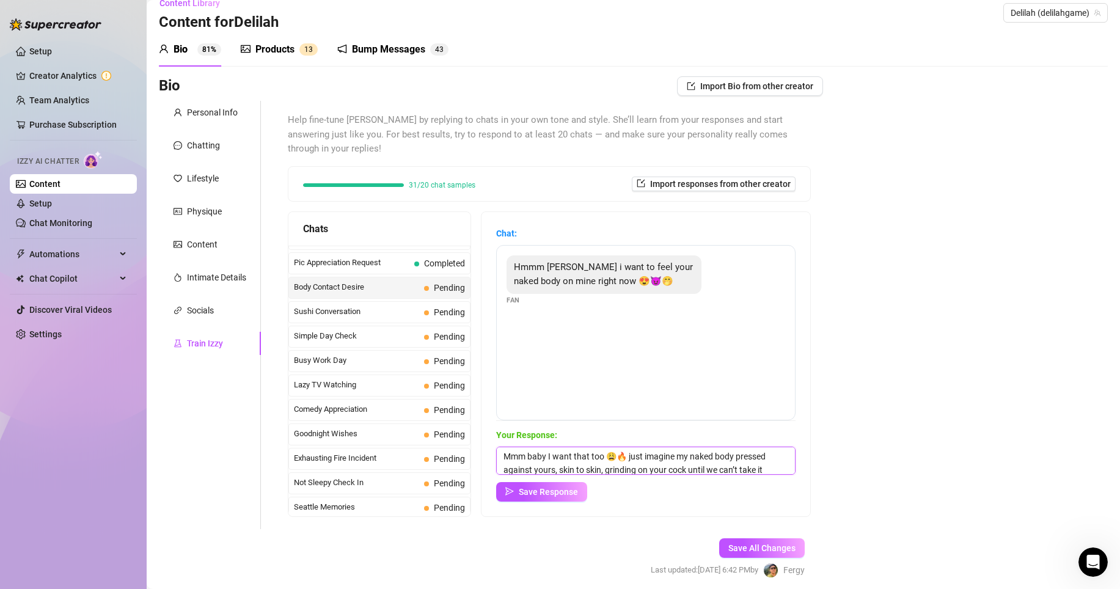
scroll to position [15, 0]
type textarea "Mmm baby I want that too 😩🔥 just imagine my naked body pressed against yours, s…"
click at [587, 482] on button "Save Response" at bounding box center [541, 492] width 91 height 20
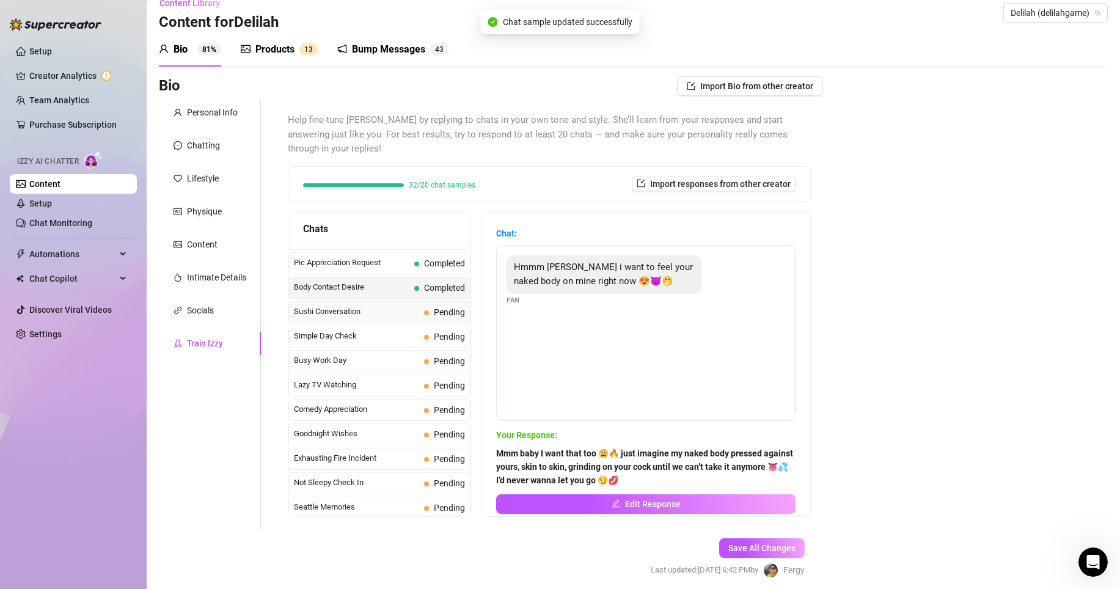
click at [347, 305] on span "Sushi Conversation" at bounding box center [356, 311] width 125 height 12
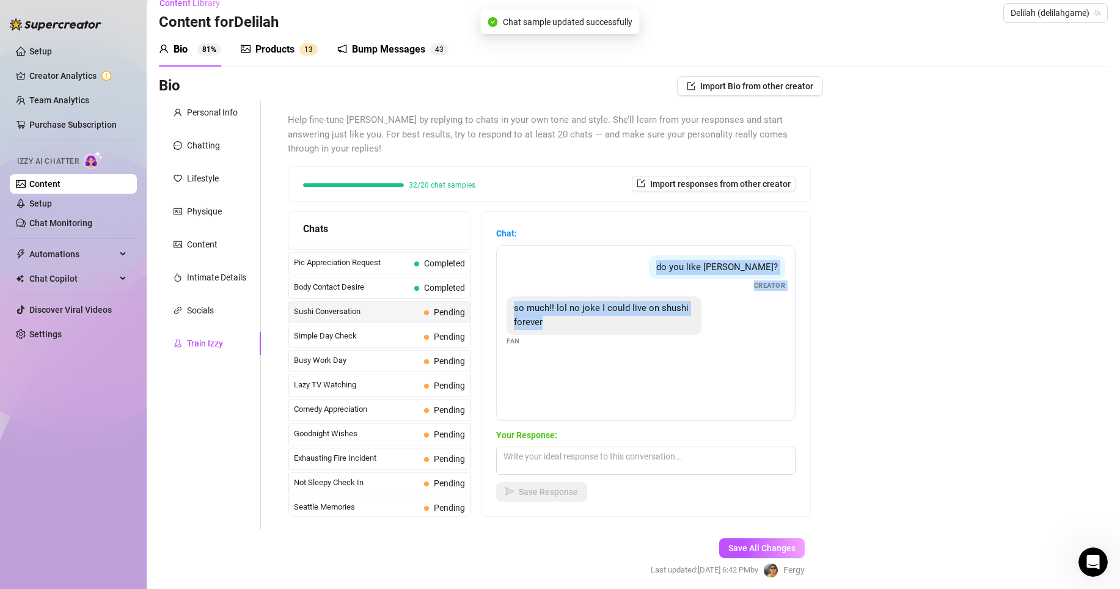
drag, startPoint x: 698, startPoint y: 251, endPoint x: 742, endPoint y: 321, distance: 83.2
click at [742, 321] on div "do you like shushi? Creator so much!! lol no joke I could live on shushi foreve…" at bounding box center [645, 332] width 299 height 175
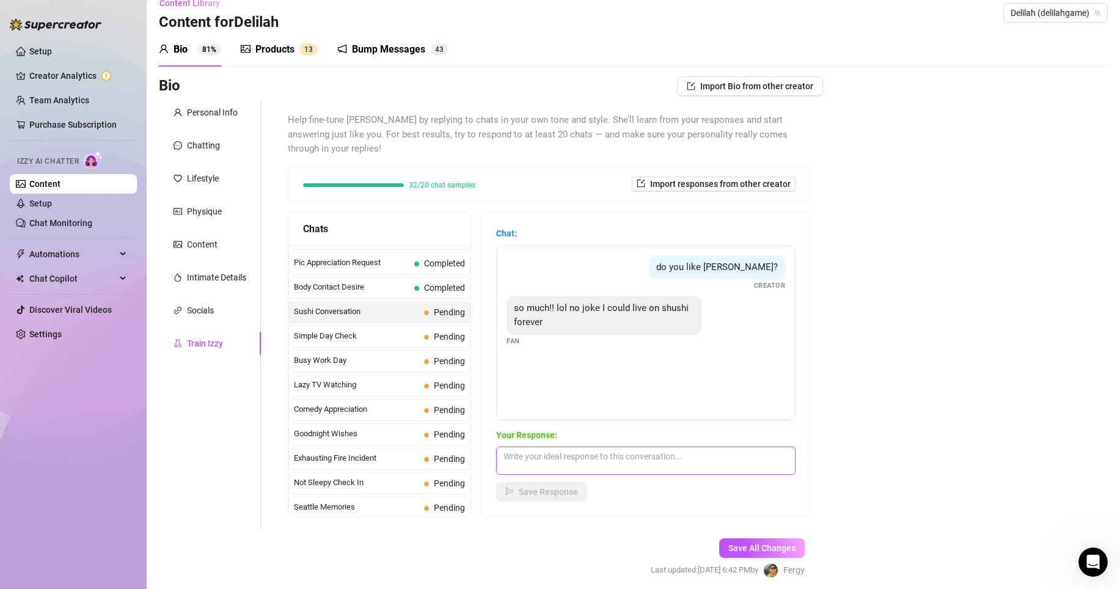
click at [586, 447] on textarea at bounding box center [645, 461] width 299 height 28
paste textarea "Hahaha yesss same here 😍🍣 we’d be such trouble together… sushi dates turning in…"
type textarea "Hahaha yesss same here 😍🍣 we’d be such trouble together… sushi dates turning in…"
click at [562, 485] on button "Save Response" at bounding box center [541, 492] width 91 height 20
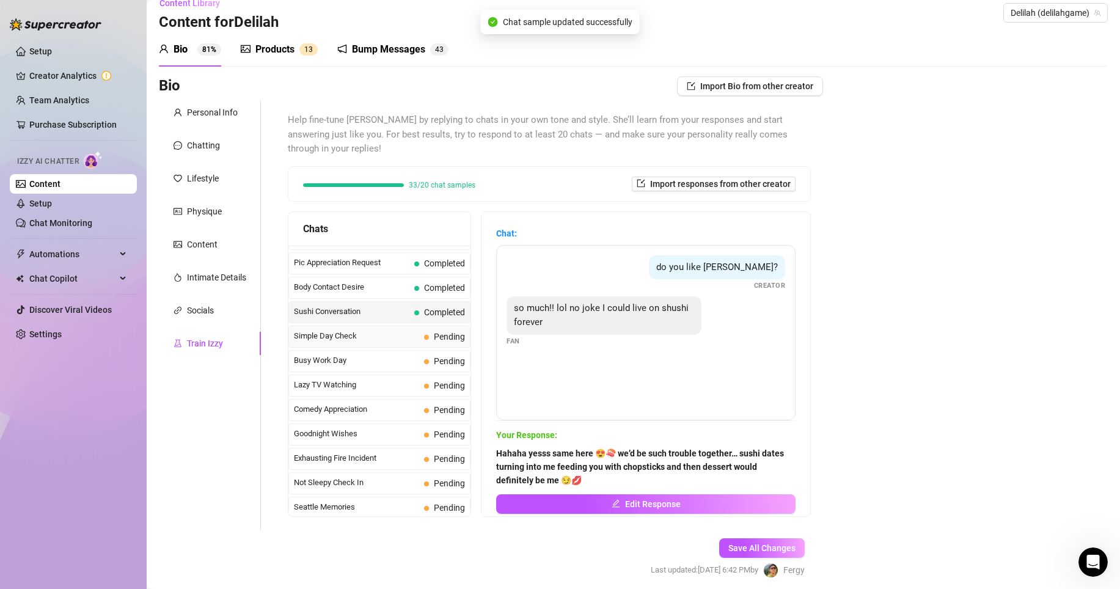
click at [386, 330] on span "Simple Day Check" at bounding box center [356, 336] width 125 height 12
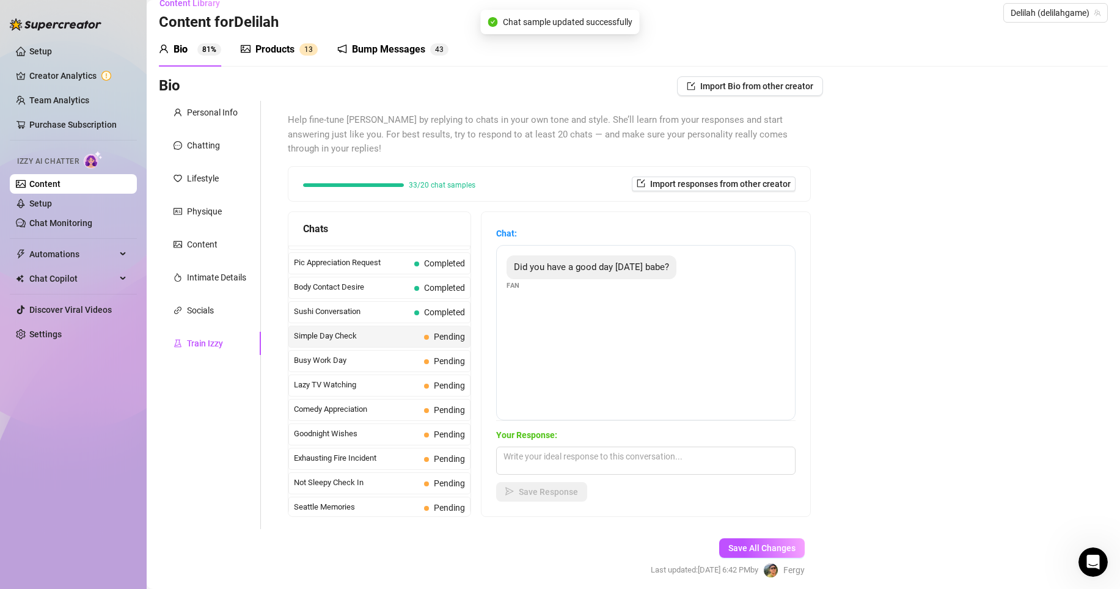
click at [383, 330] on span "Simple Day Check" at bounding box center [356, 336] width 125 height 12
drag, startPoint x: 516, startPoint y: 245, endPoint x: 684, endPoint y: 260, distance: 169.3
click at [684, 260] on div "Did you have a good day today babe? Fan" at bounding box center [645, 273] width 279 height 36
click at [635, 447] on textarea at bounding box center [645, 461] width 299 height 28
paste textarea "I did, baby 🥰 especially now that I’m talking to you 😏💋 you always know how to …"
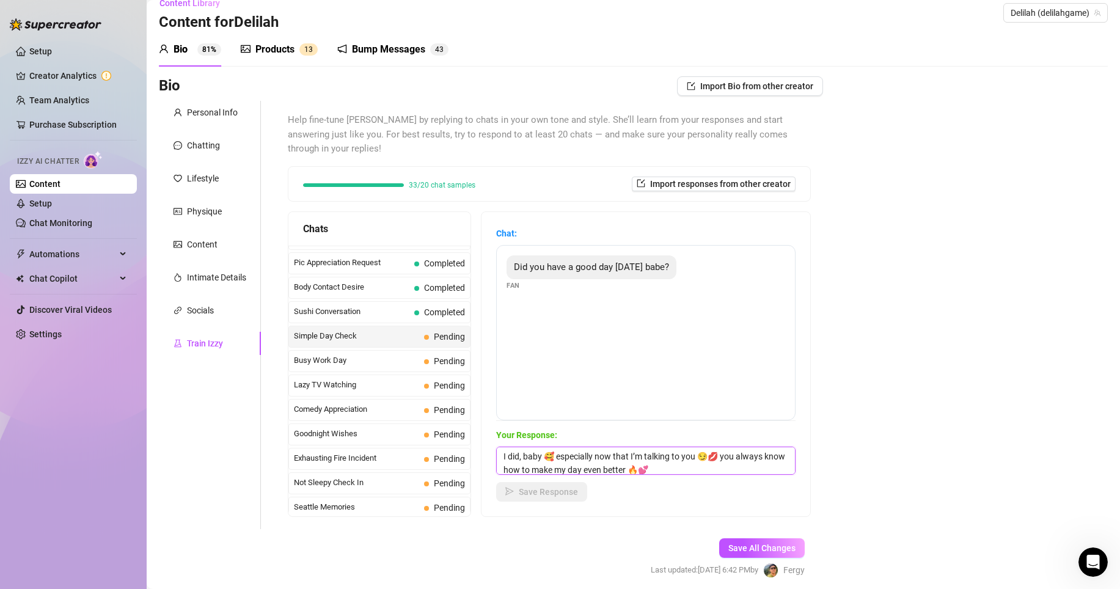
scroll to position [1, 0]
type textarea "I did, baby 🥰 especially now that I’m talking to you 😏💋 you always know how to …"
click at [578, 487] on span "Save Response" at bounding box center [548, 492] width 59 height 10
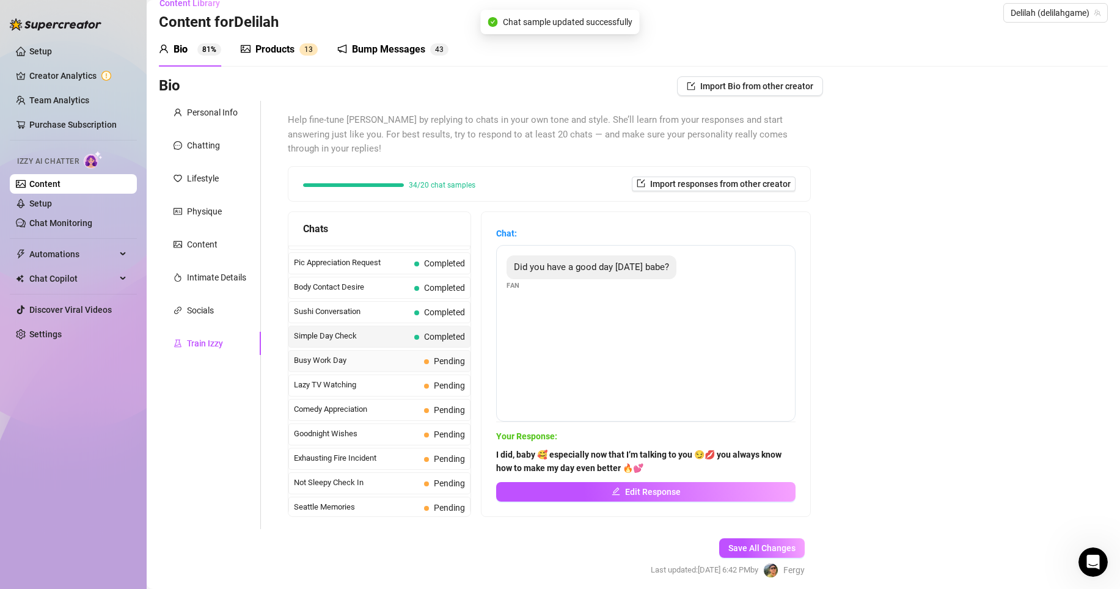
click at [364, 354] on span "Busy Work Day" at bounding box center [356, 360] width 125 height 12
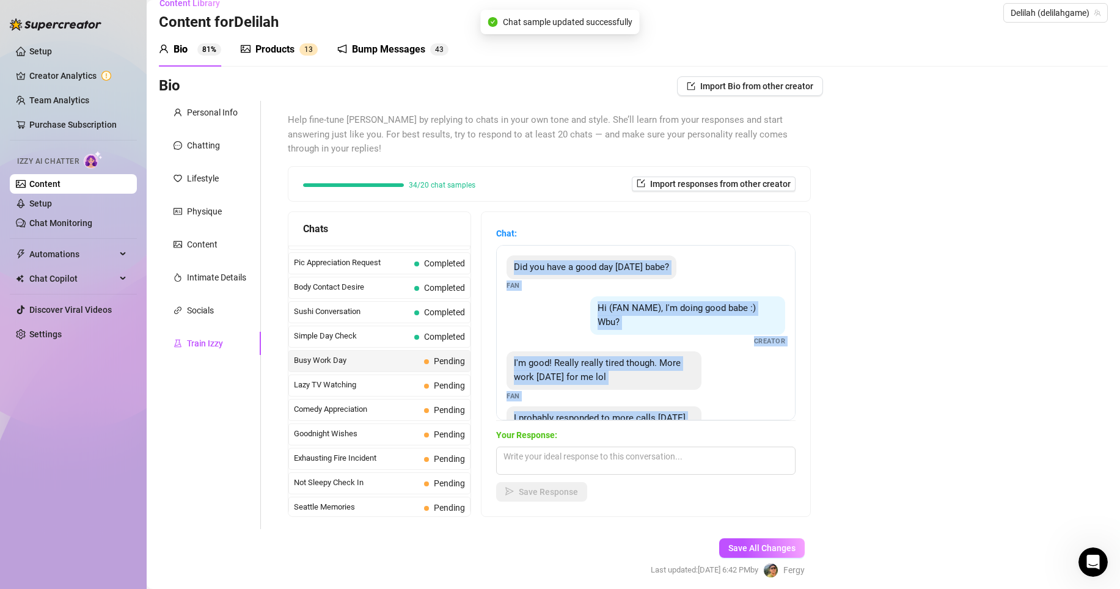
scroll to position [52, 0]
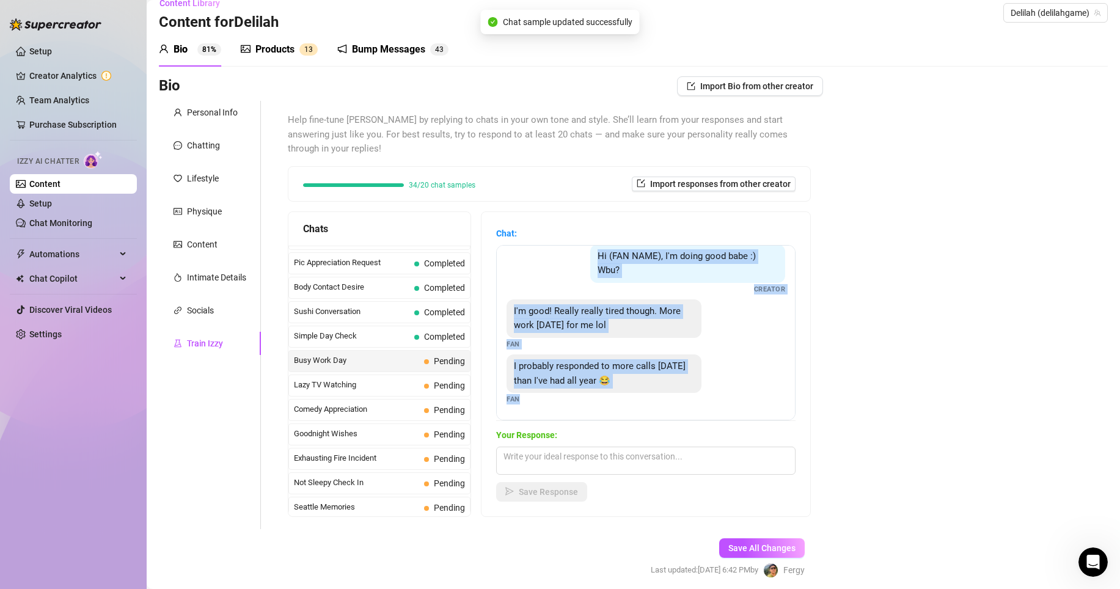
drag, startPoint x: 520, startPoint y: 243, endPoint x: 682, endPoint y: 410, distance: 232.4
click at [682, 410] on div "Chat: Did you have a good day today babe? Fan Hi (FAN NAME), I'm doing good bab…" at bounding box center [645, 364] width 299 height 275
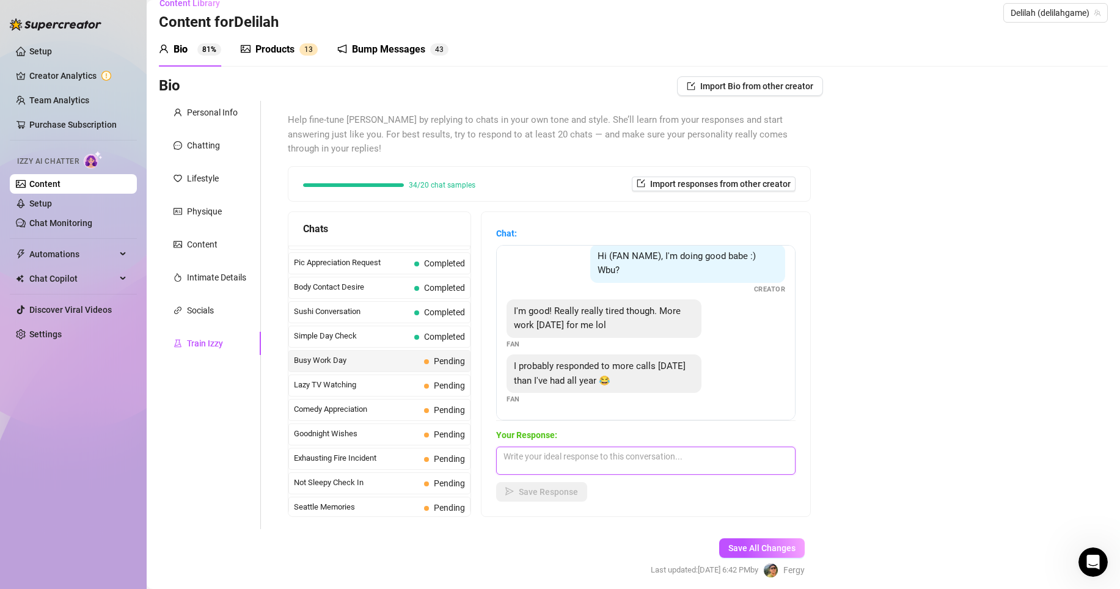
click at [610, 447] on textarea at bounding box center [645, 461] width 299 height 28
paste textarea "Omg babe 😂 sounds like they worked you hard today… no wonder you’re tired! 😘 Yo…"
type textarea "Omg babe 😂 sounds like they worked you hard today… no wonder you’re tired! 😘 Yo…"
click at [583, 482] on button "Save Response" at bounding box center [541, 492] width 91 height 20
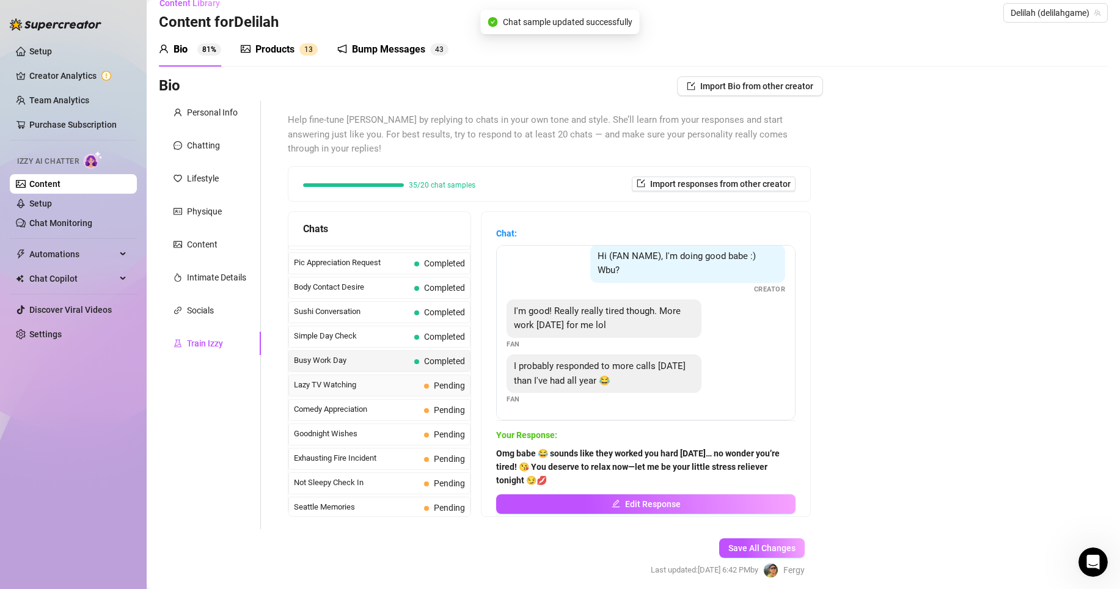
click at [384, 379] on span "Lazy TV Watching" at bounding box center [356, 385] width 125 height 12
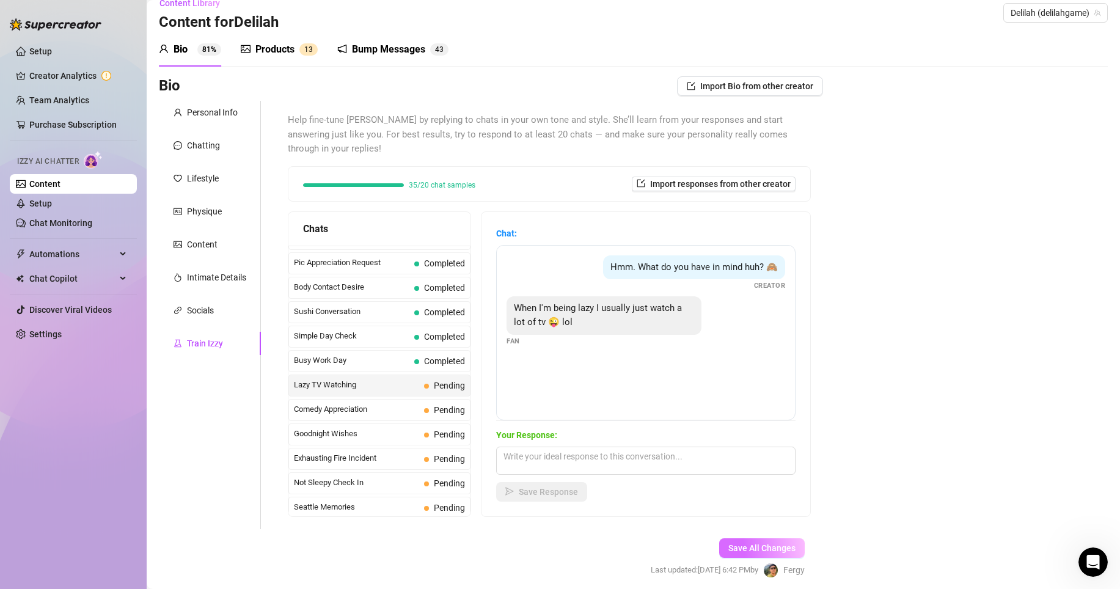
click at [737, 543] on span "Save All Changes" at bounding box center [761, 548] width 67 height 10
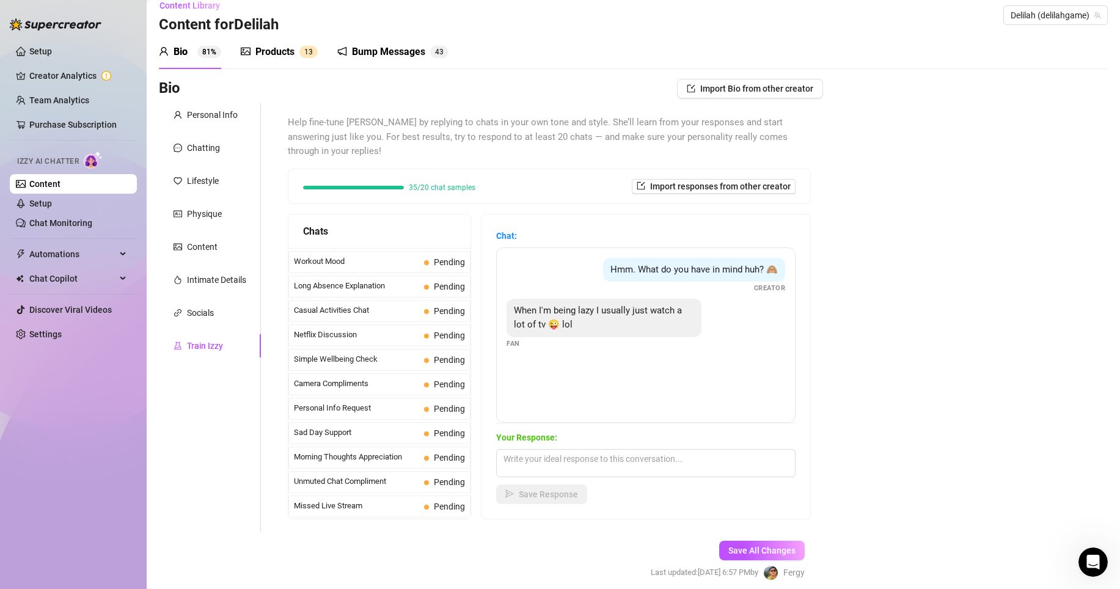
scroll to position [12, 0]
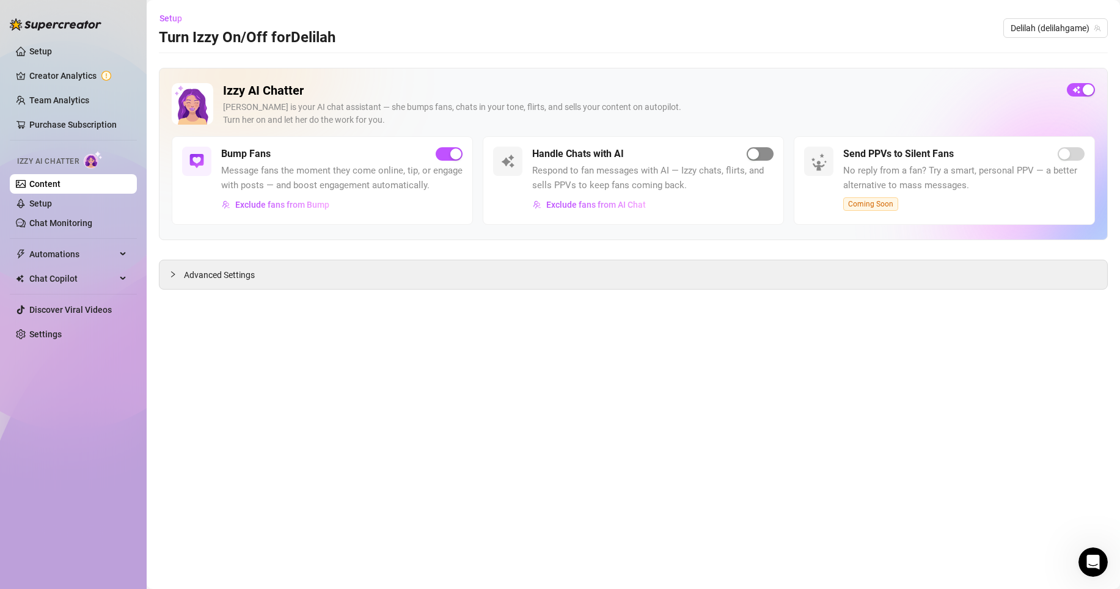
click at [755, 156] on div "button" at bounding box center [753, 153] width 11 height 11
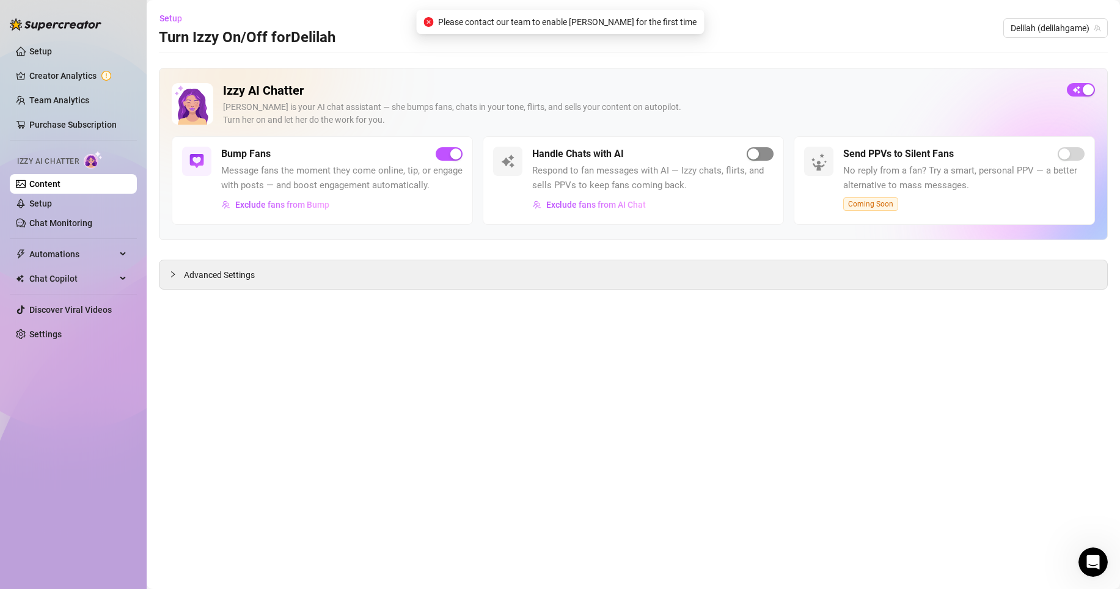
click at [755, 156] on div "button" at bounding box center [753, 153] width 11 height 11
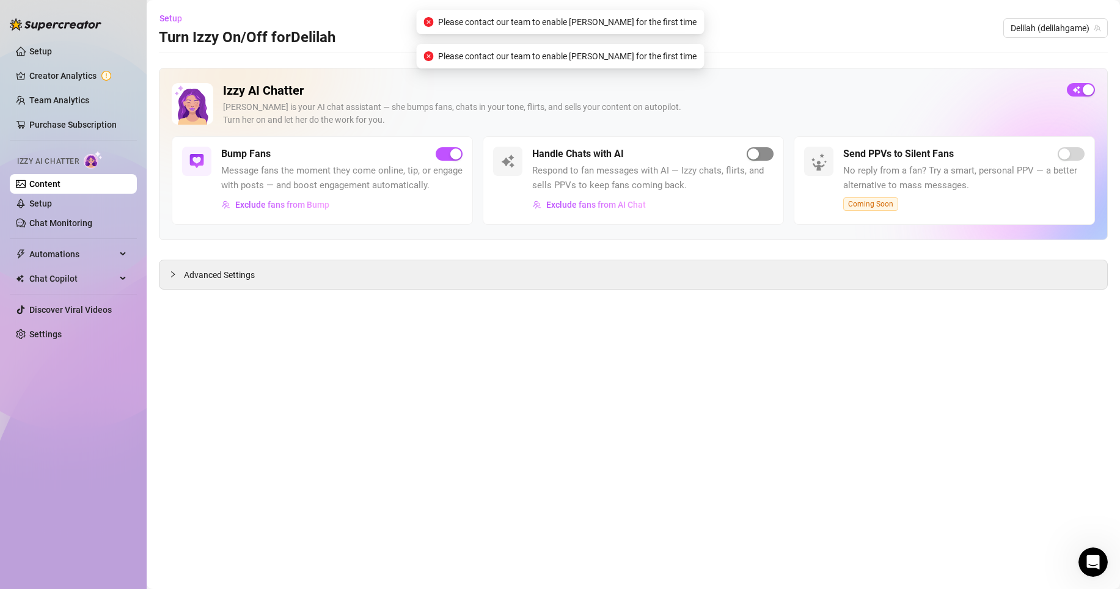
click at [755, 156] on div "button" at bounding box center [753, 153] width 11 height 11
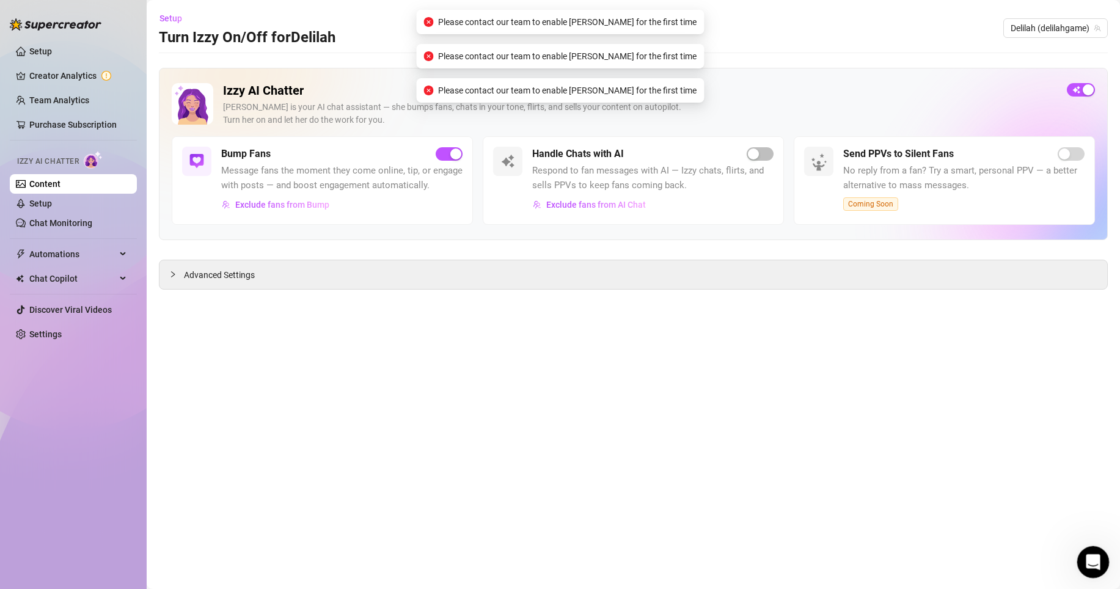
click at [1095, 560] on icon "Open Intercom Messenger" at bounding box center [1091, 560] width 20 height 20
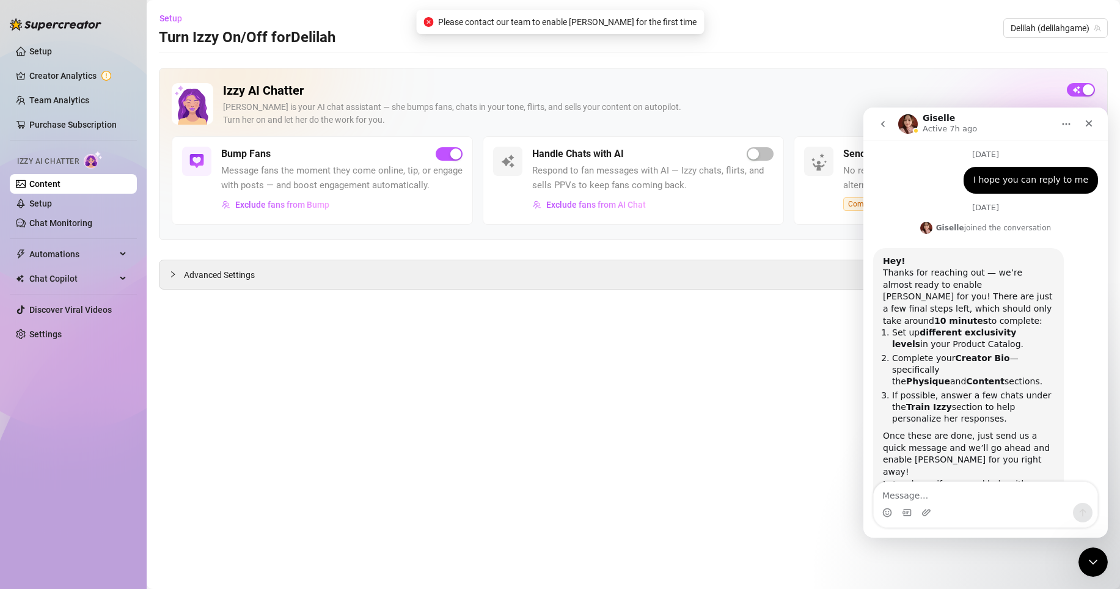
scroll to position [414, 0]
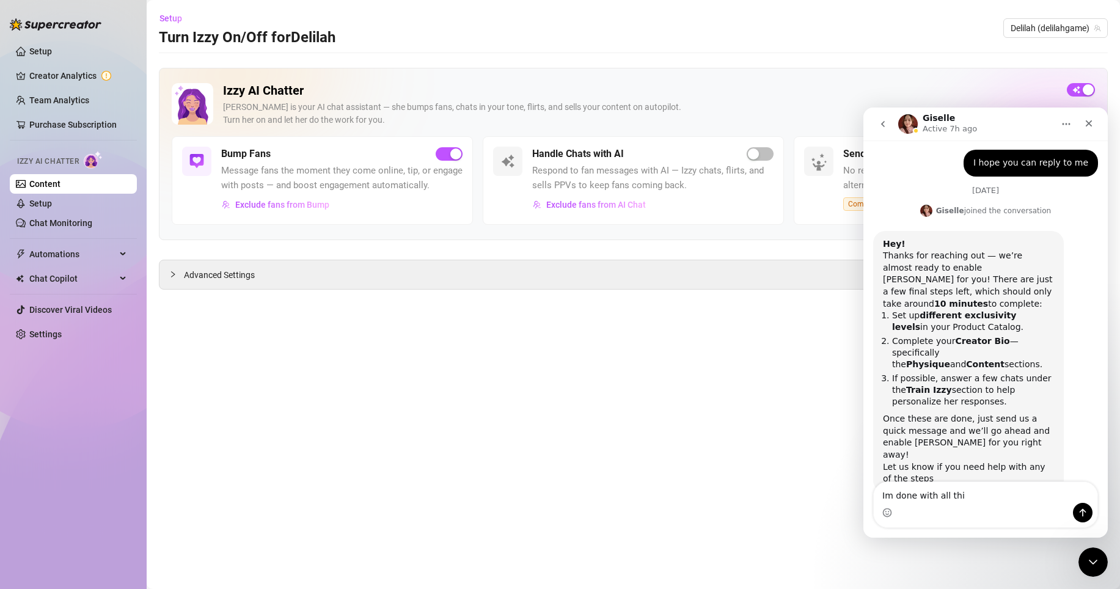
type textarea "Im done with all this"
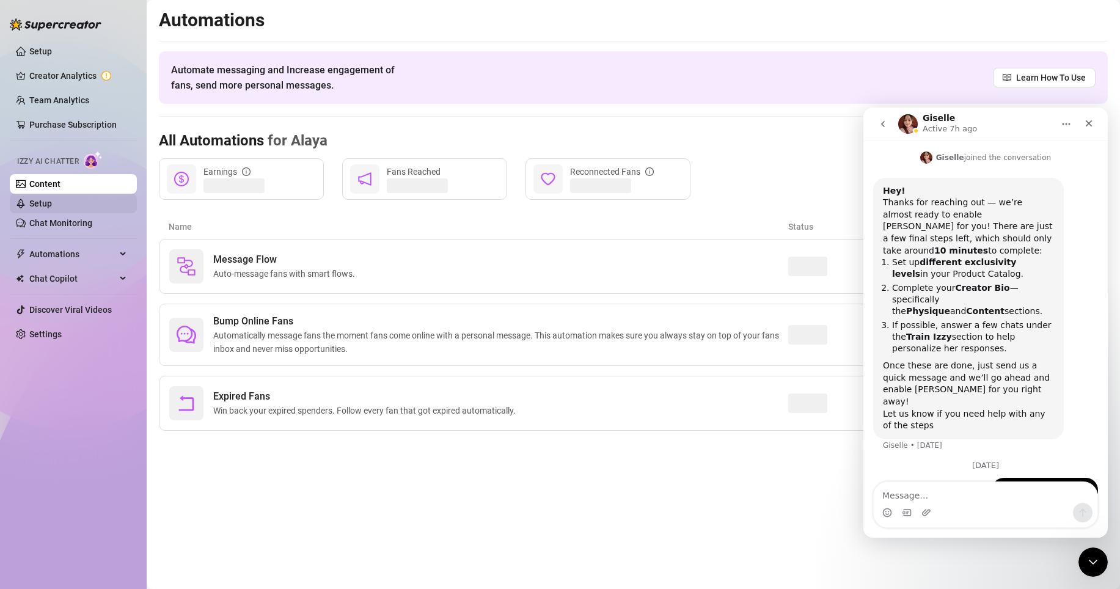
click at [52, 199] on link "Setup" at bounding box center [40, 204] width 23 height 10
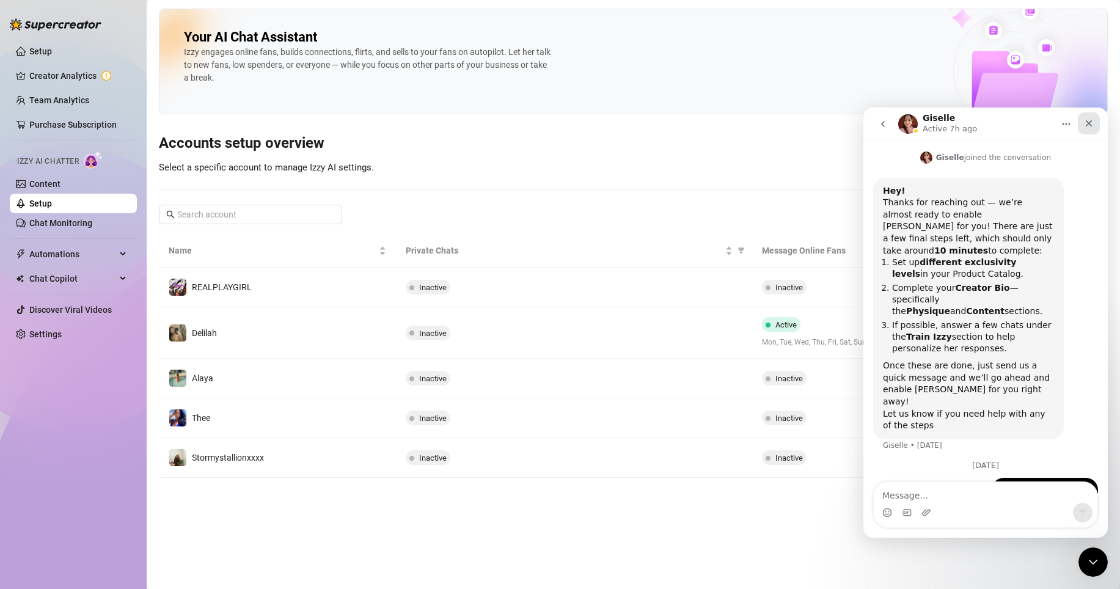
click at [1086, 129] on div "Close" at bounding box center [1089, 123] width 22 height 22
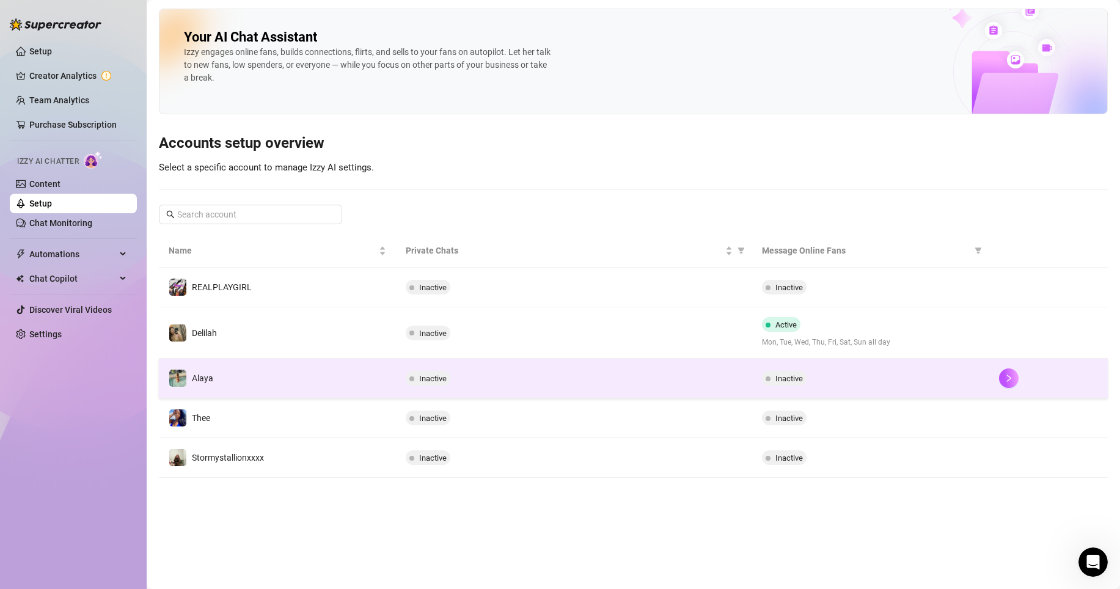
click at [778, 373] on span "Inactive" at bounding box center [784, 378] width 45 height 15
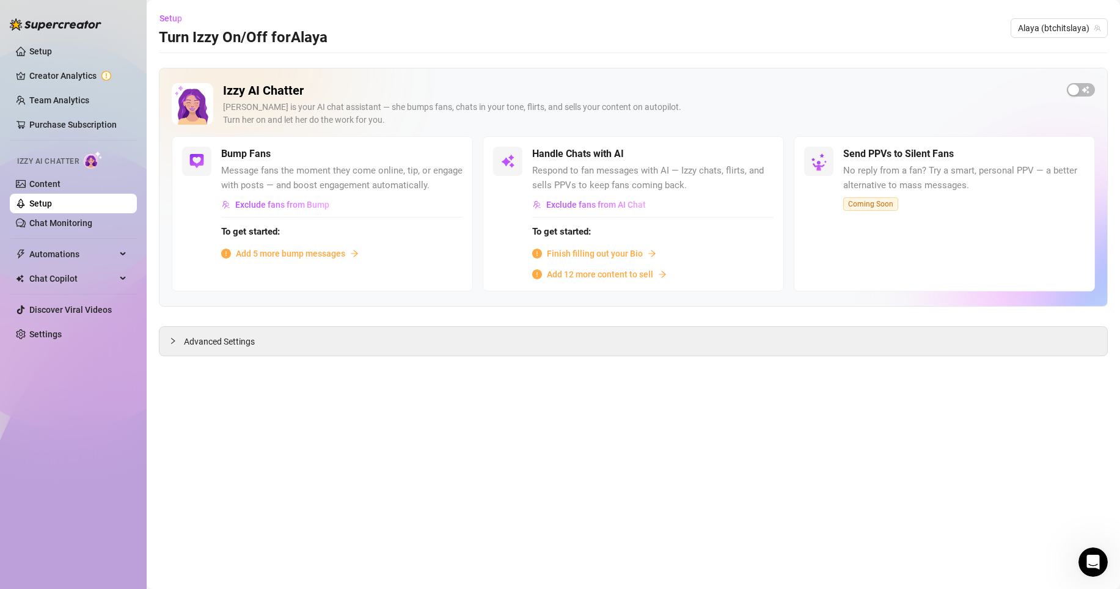
click at [602, 256] on span "Finish filling out your Bio" at bounding box center [595, 253] width 96 height 13
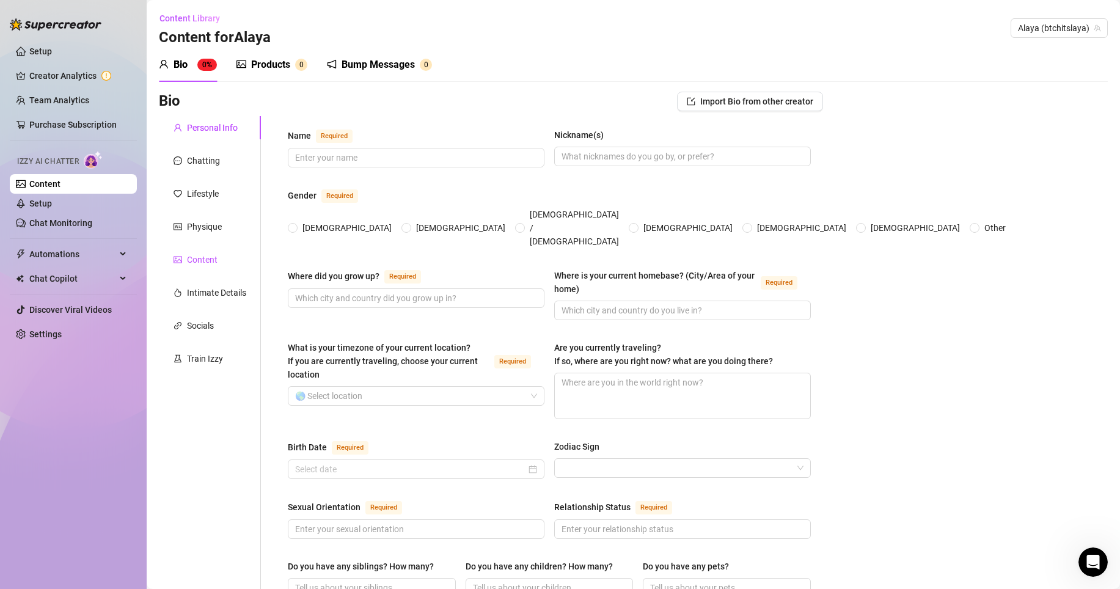
click at [206, 263] on div "Content" at bounding box center [202, 259] width 31 height 13
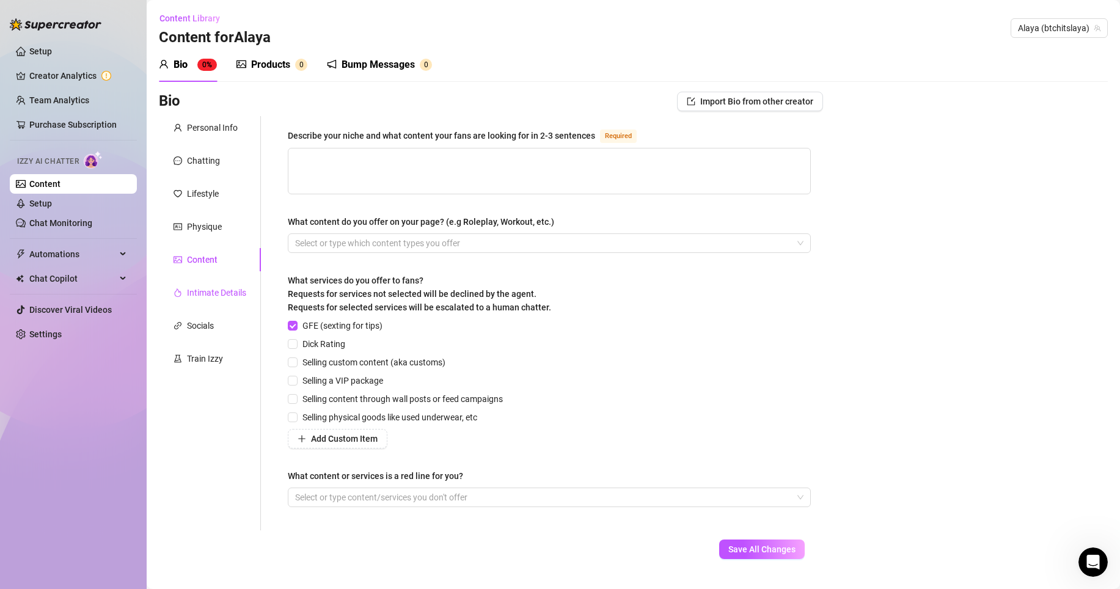
click at [206, 295] on div "Intimate Details" at bounding box center [216, 292] width 59 height 13
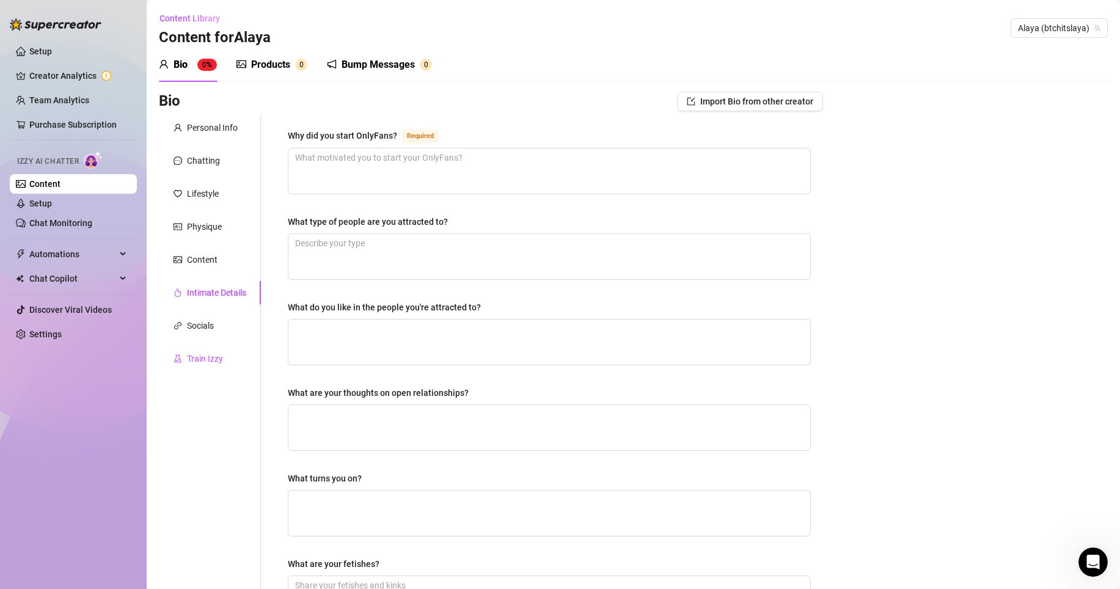
click at [200, 356] on div "Train Izzy" at bounding box center [205, 358] width 36 height 13
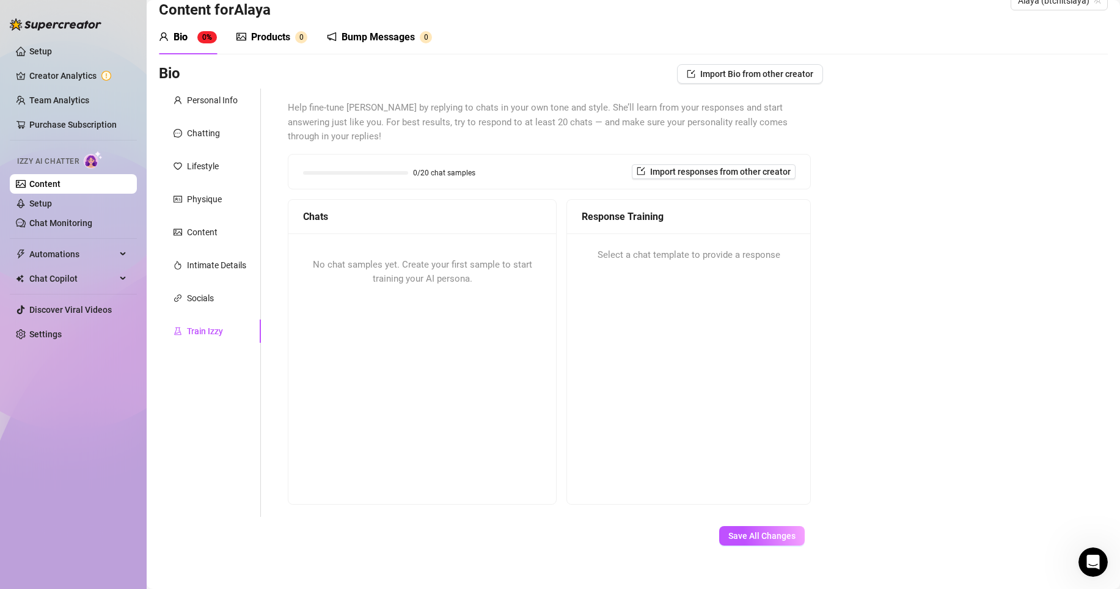
scroll to position [7, 0]
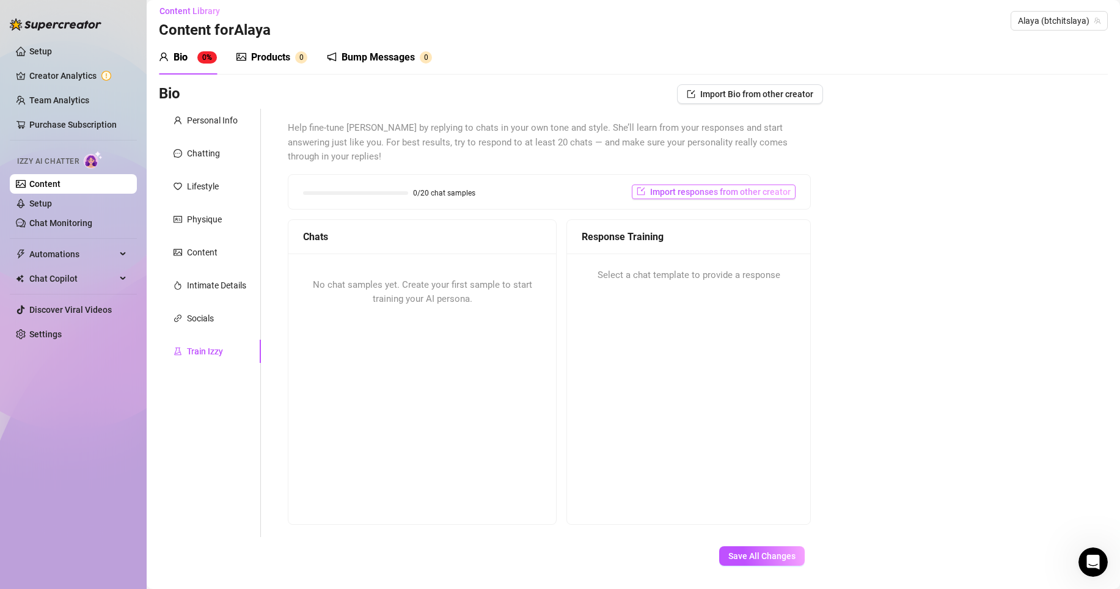
click at [660, 187] on span "Import responses from other creator" at bounding box center [720, 192] width 141 height 10
click at [757, 222] on div "Select Creator Import" at bounding box center [708, 218] width 122 height 39
click at [713, 207] on input "search" at bounding box center [702, 209] width 97 height 18
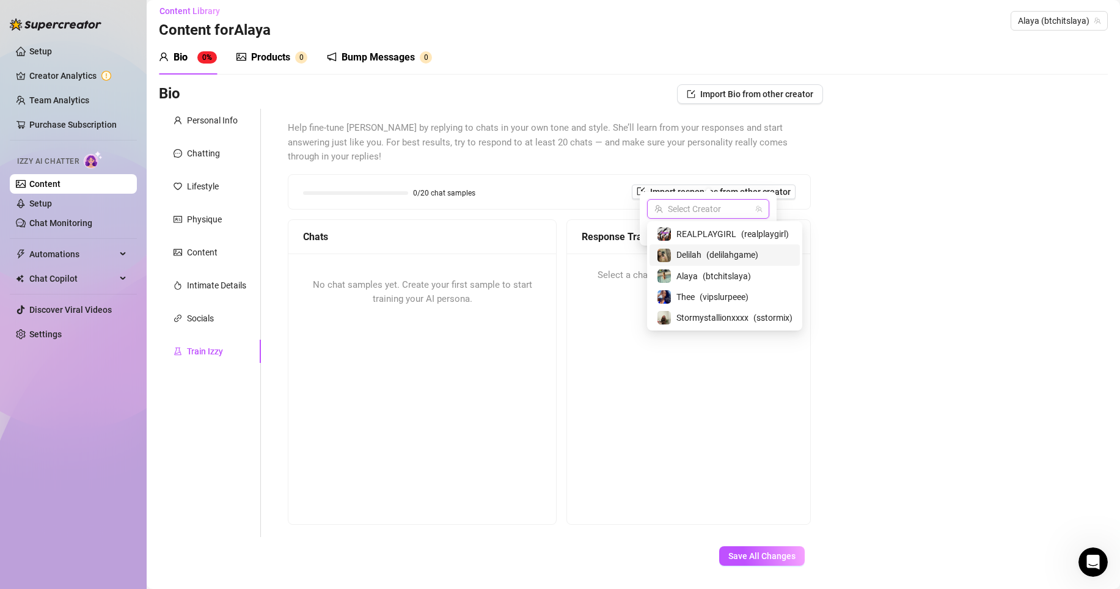
click at [710, 251] on span "( delilahgame )" at bounding box center [732, 254] width 52 height 13
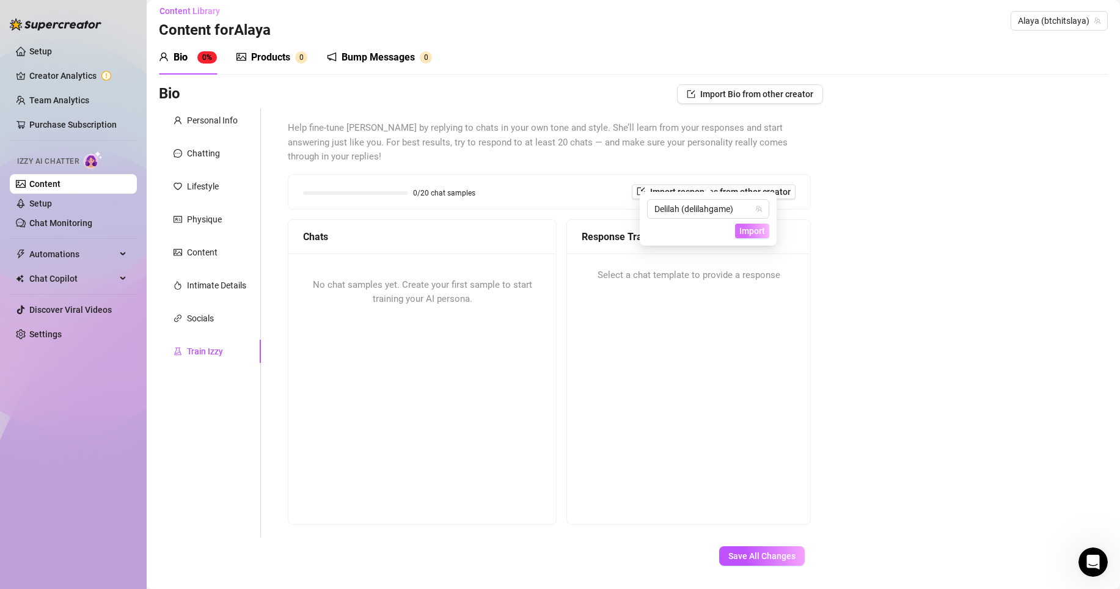
click at [742, 225] on button "Import" at bounding box center [752, 231] width 34 height 15
click at [744, 235] on span "Import" at bounding box center [752, 231] width 26 height 10
click at [670, 342] on div "Response Training Select a chat template to provide a response" at bounding box center [688, 371] width 244 height 305
